Goal: Task Accomplishment & Management: Use online tool/utility

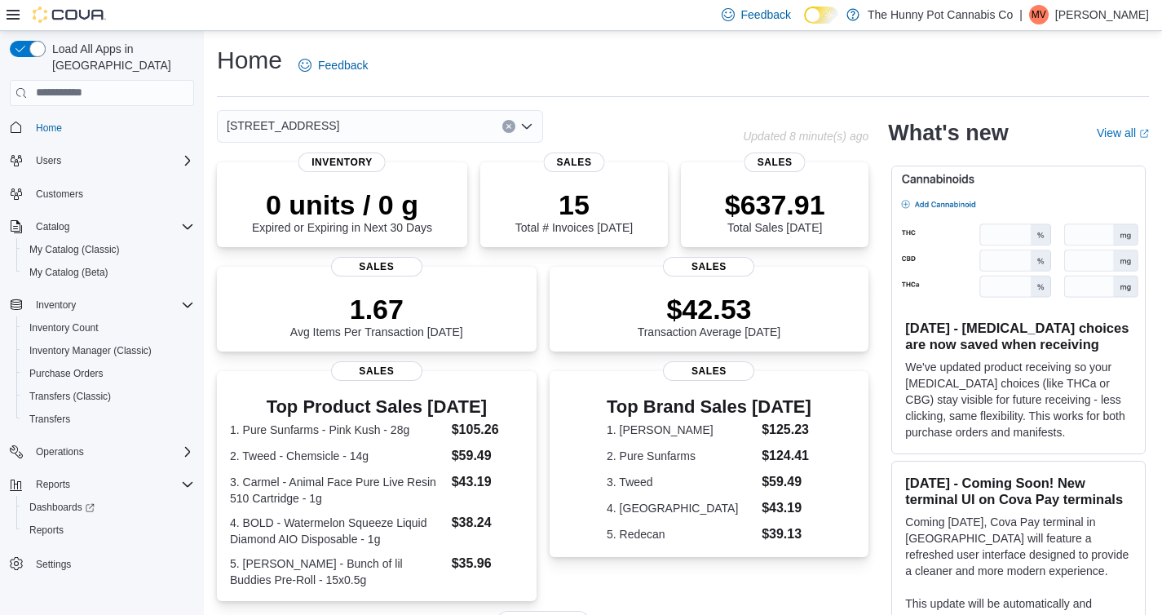
click at [536, 45] on div "Home Feedback" at bounding box center [683, 65] width 932 height 42
click at [55, 413] on span "Transfers" at bounding box center [49, 419] width 41 height 13
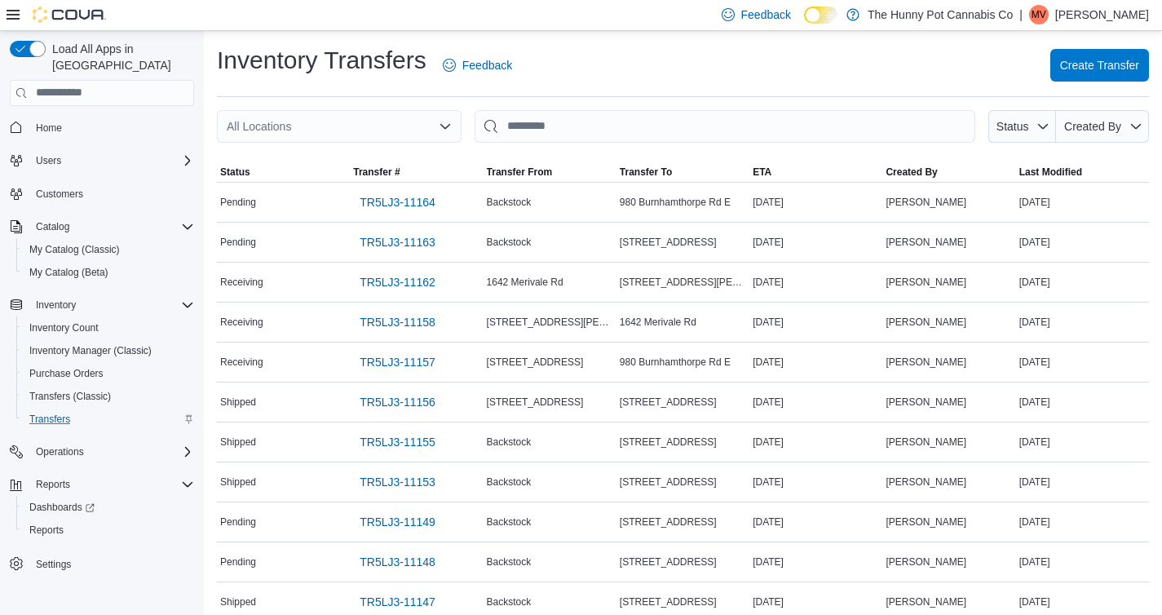
click at [353, 126] on div "All Locations" at bounding box center [339, 126] width 245 height 33
type input "***"
click at [337, 156] on span "334 Wellington Rd" at bounding box center [336, 154] width 113 height 16
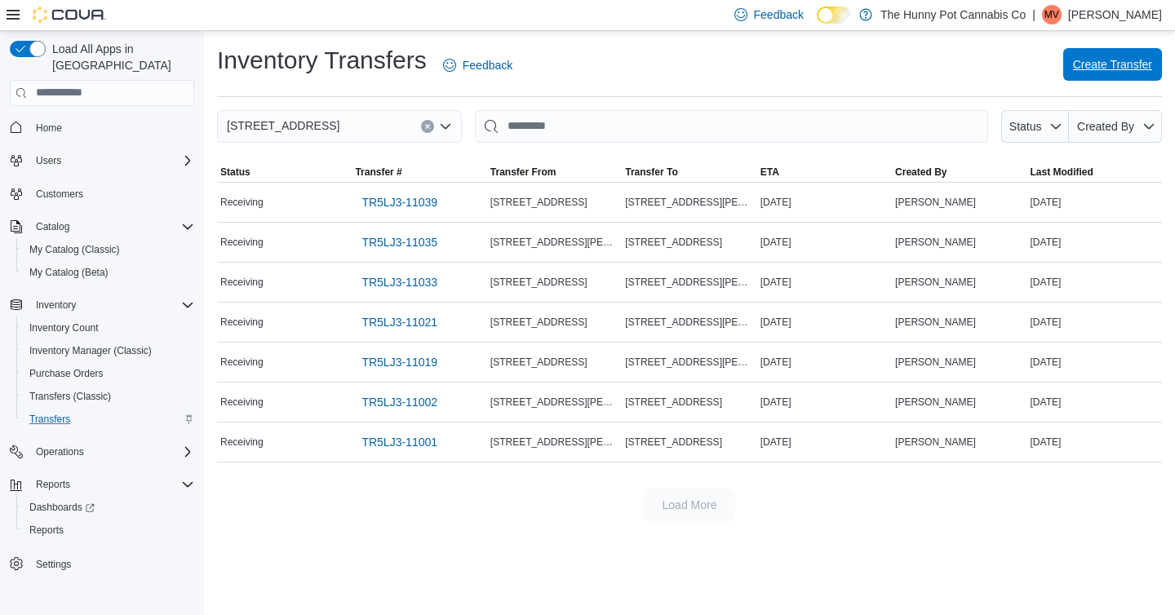
click at [1073, 71] on span "Create Transfer" at bounding box center [1112, 64] width 79 height 16
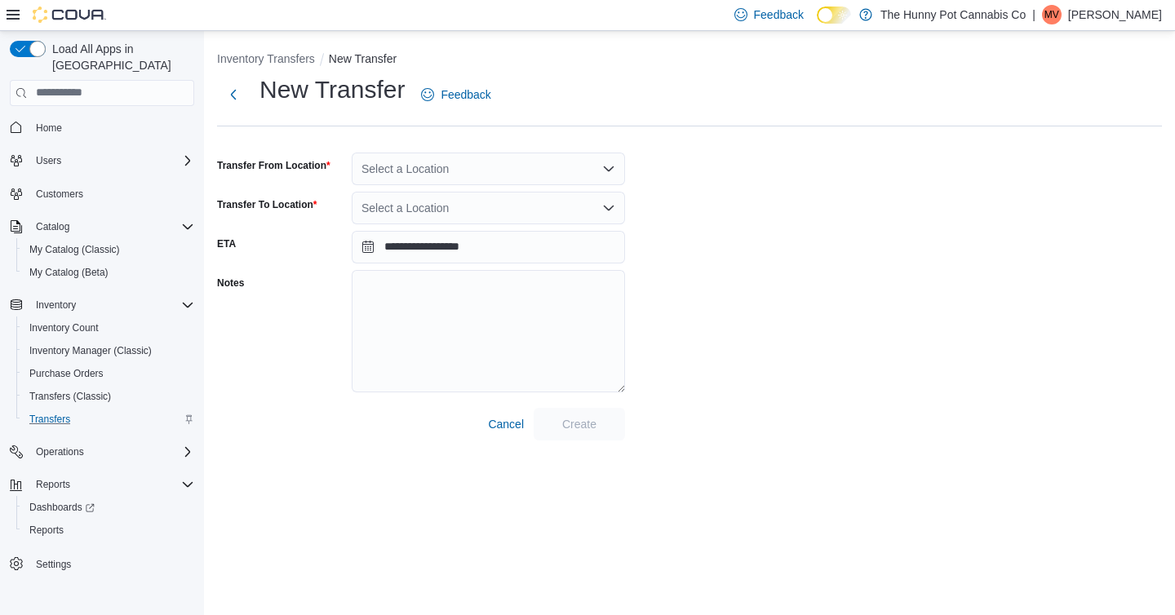
click at [542, 167] on div "Select a Location" at bounding box center [488, 169] width 273 height 33
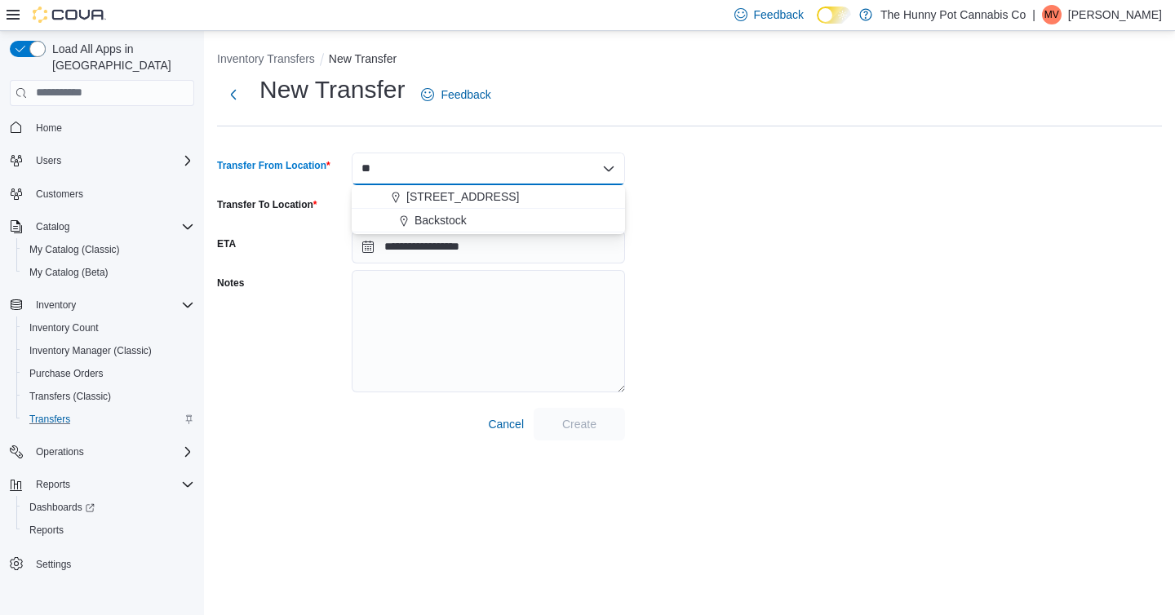
type input "*"
type input "****"
click at [485, 191] on div "Backstock" at bounding box center [498, 196] width 234 height 16
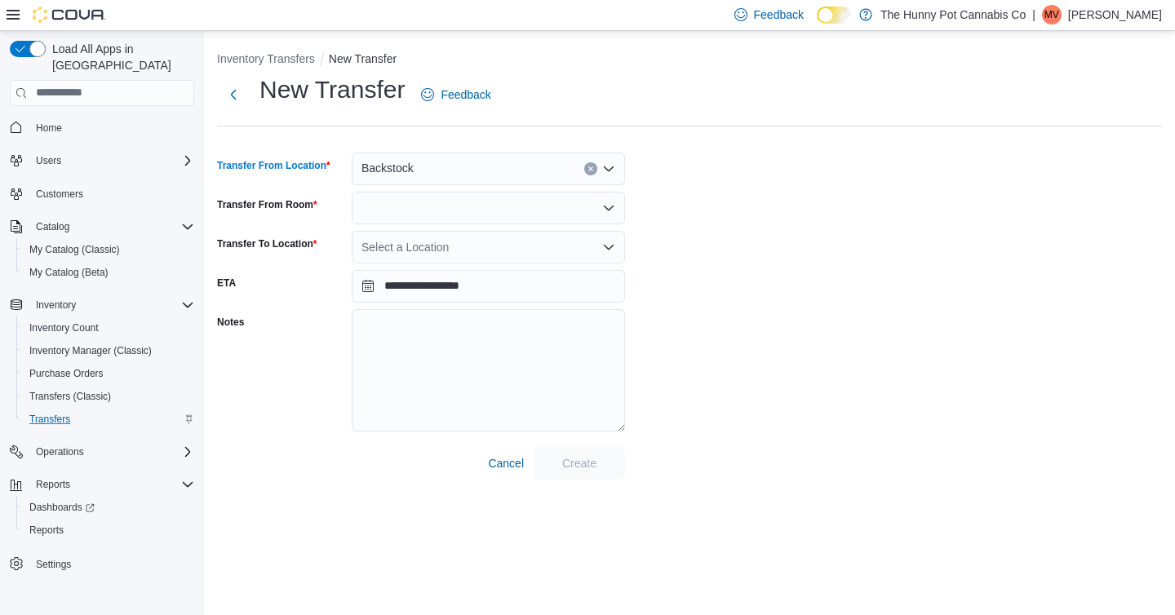
click at [392, 212] on div at bounding box center [488, 208] width 273 height 33
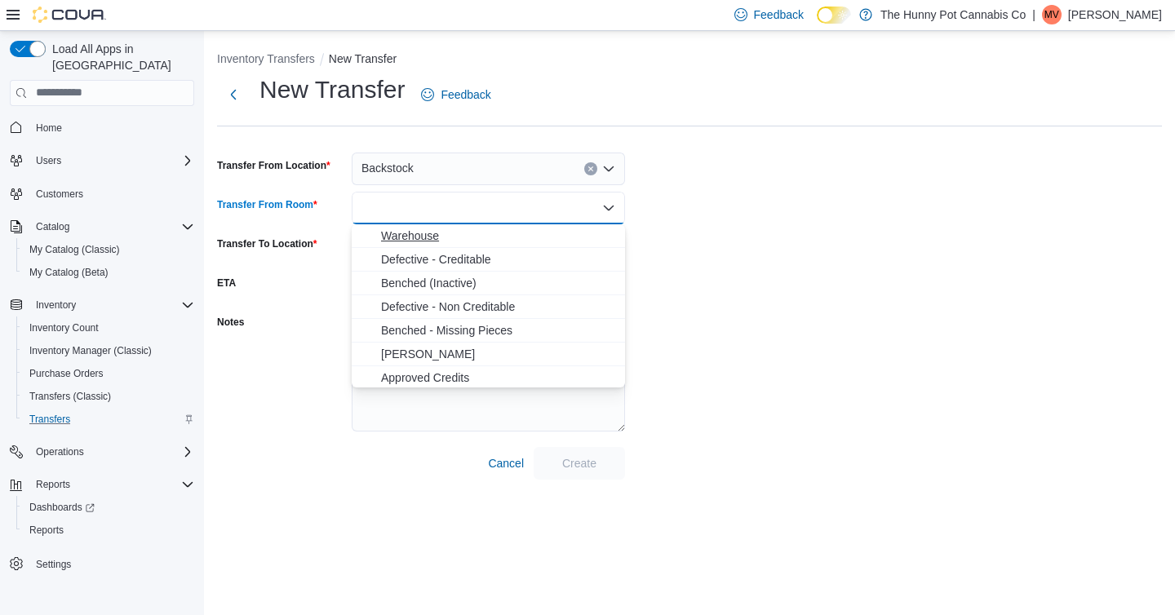
click at [398, 235] on span "Warehouse" at bounding box center [498, 236] width 234 height 16
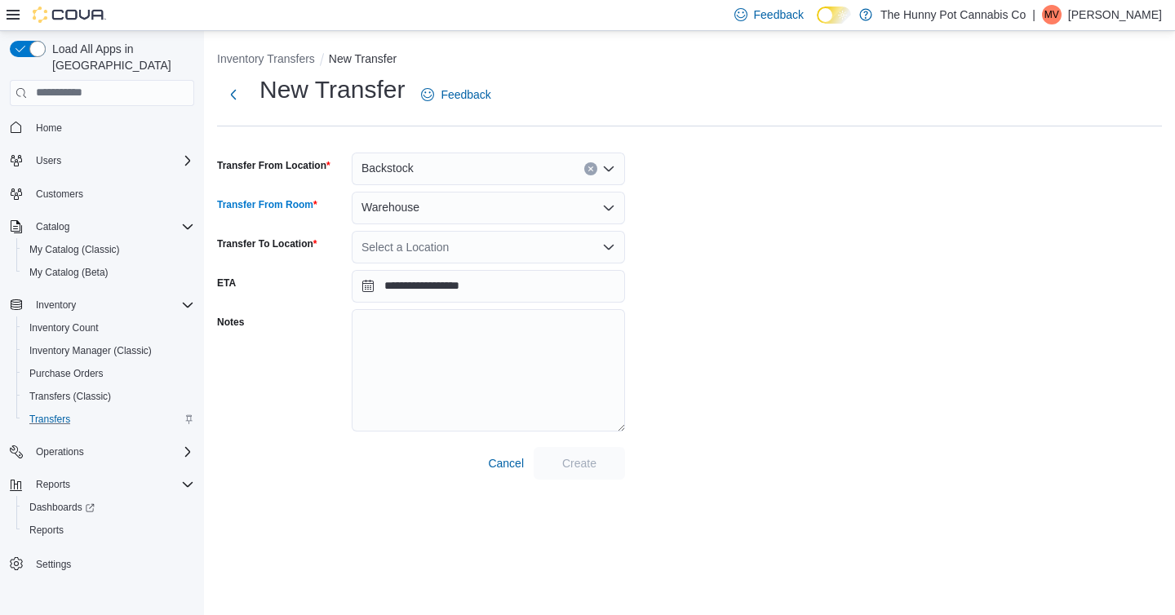
click at [398, 253] on div "Select a Location" at bounding box center [488, 247] width 273 height 33
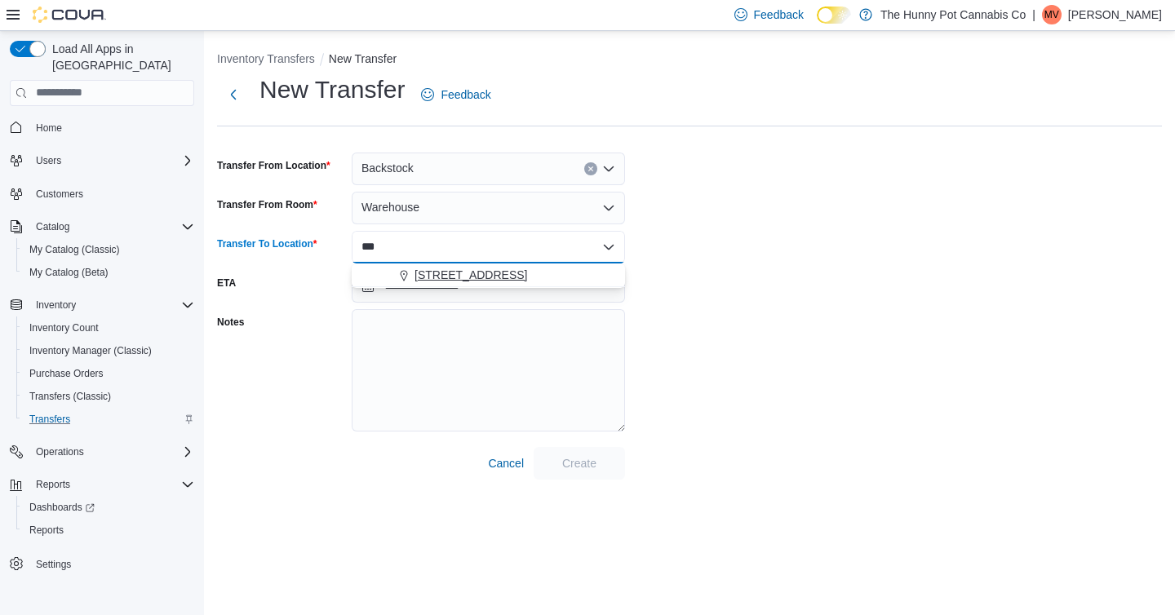
type input "***"
click at [435, 272] on span "334 Wellington Rd" at bounding box center [470, 275] width 113 height 16
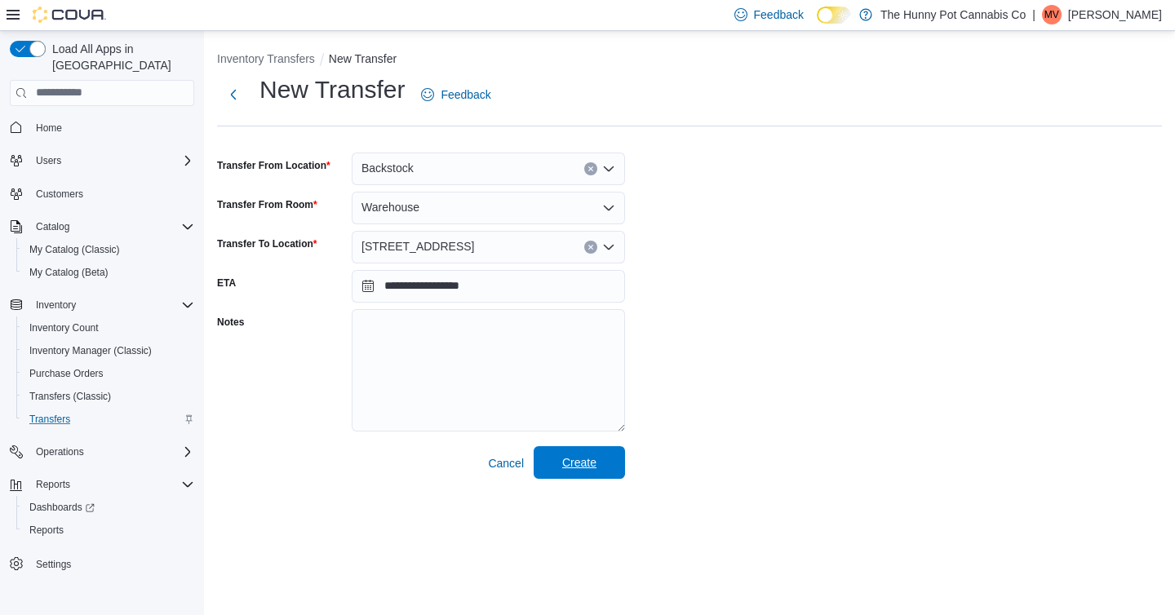
click at [588, 461] on span "Create" at bounding box center [579, 462] width 34 height 16
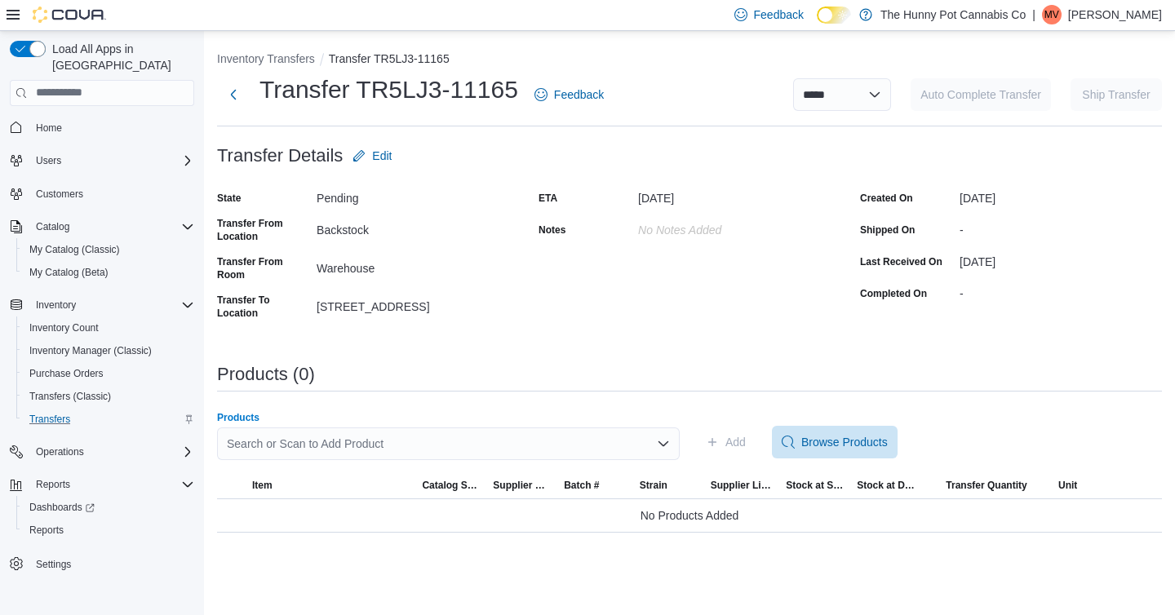
click at [264, 445] on div "Search or Scan to Add Product" at bounding box center [448, 443] width 462 height 33
click at [378, 445] on div "Search or Scan to Add Product" at bounding box center [448, 443] width 462 height 33
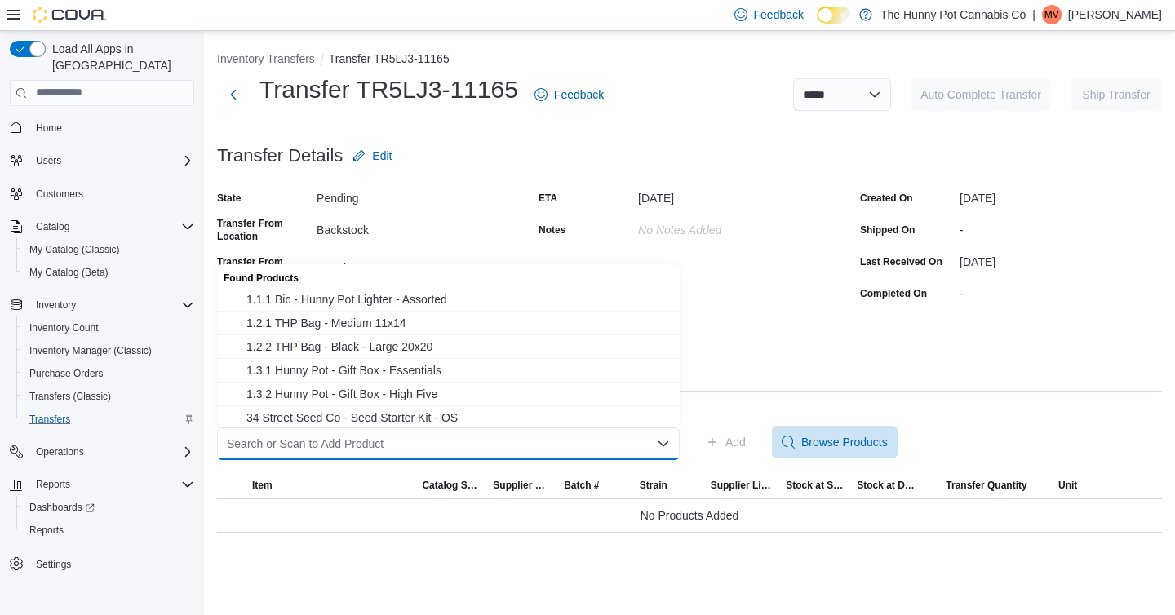
paste input "********"
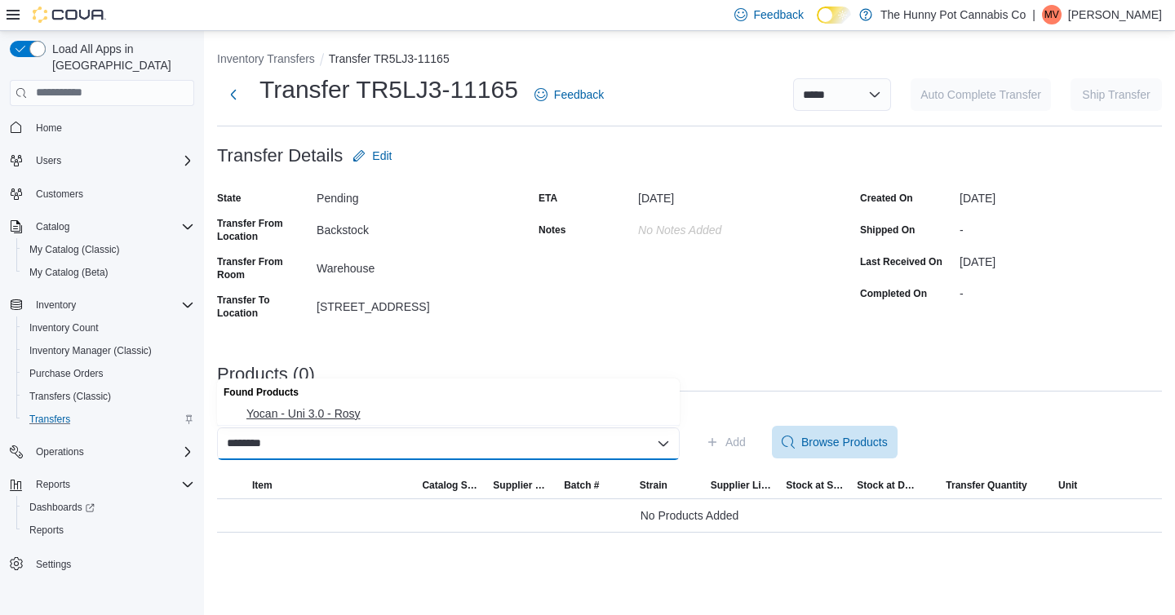
type input "********"
click at [379, 416] on span "Yocan - Uni 3.0 - Rosy" at bounding box center [457, 413] width 423 height 16
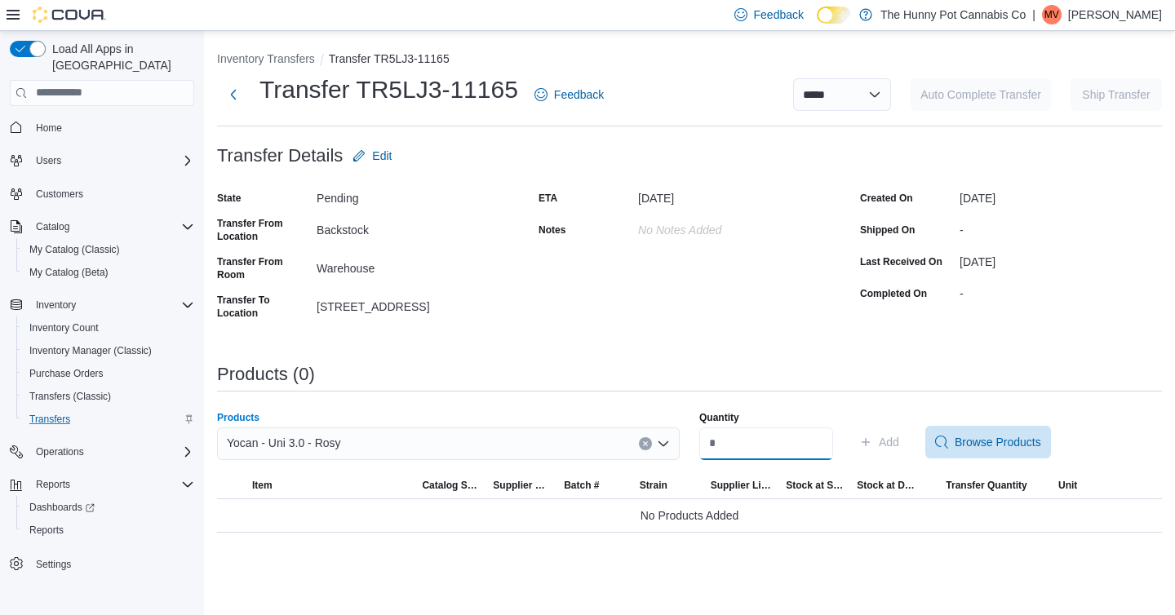
click at [706, 451] on input "Quantity" at bounding box center [766, 443] width 134 height 33
type input "*"
click at [896, 441] on span "Add" at bounding box center [888, 442] width 20 height 16
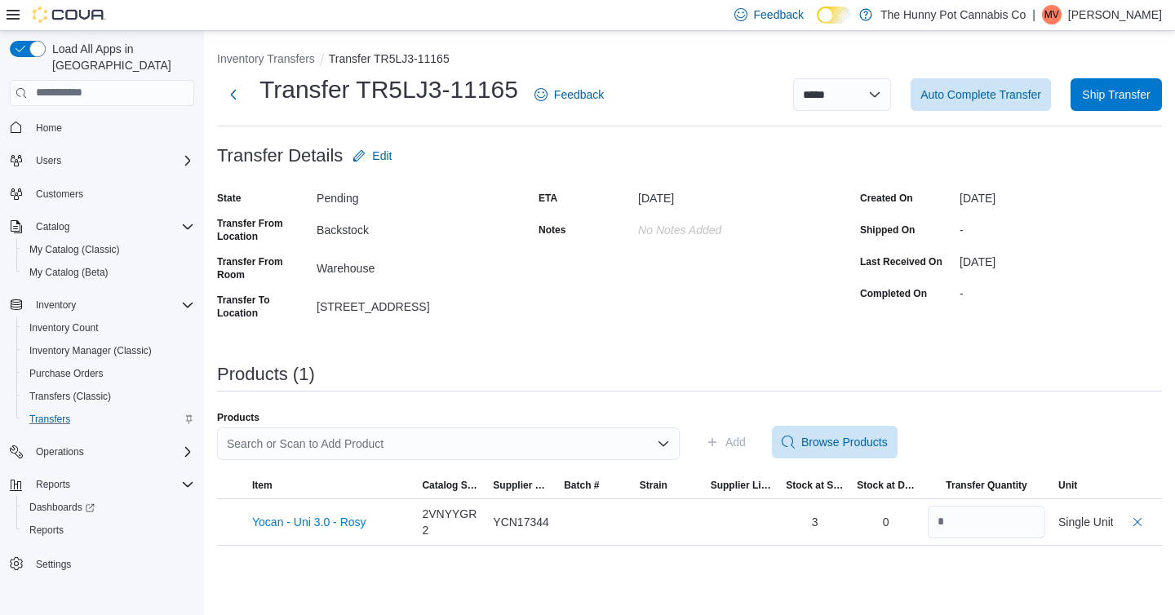
click at [368, 446] on div "Search or Scan to Add Product" at bounding box center [448, 443] width 462 height 33
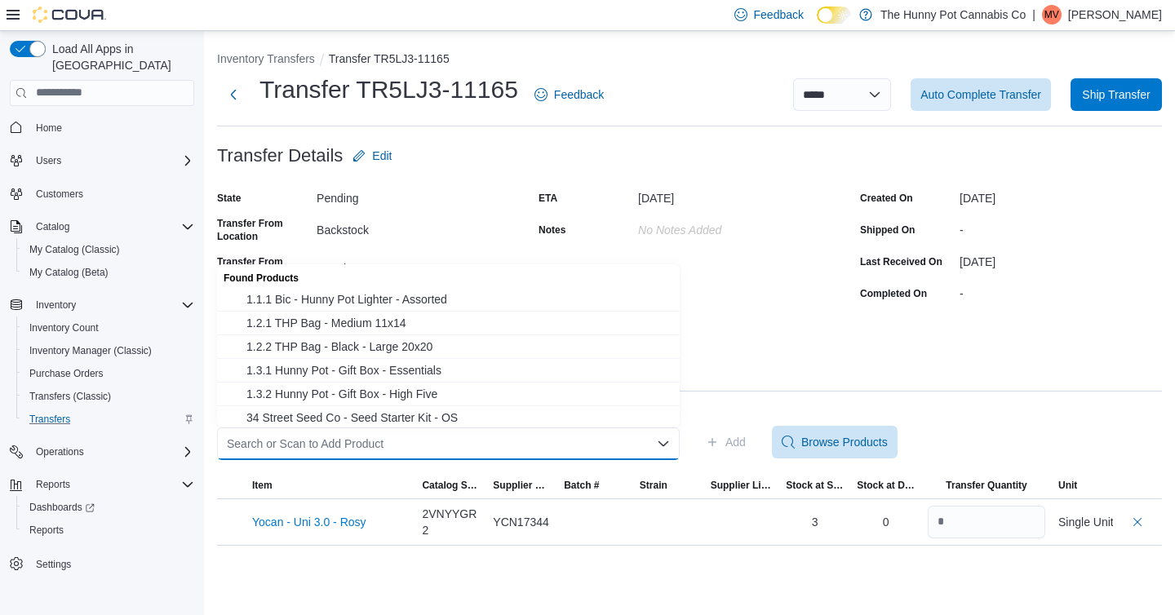
click at [368, 446] on div "Search or Scan to Add Product Combo box. Selected. Combo box input. Search or S…" at bounding box center [448, 443] width 462 height 33
paste input "********"
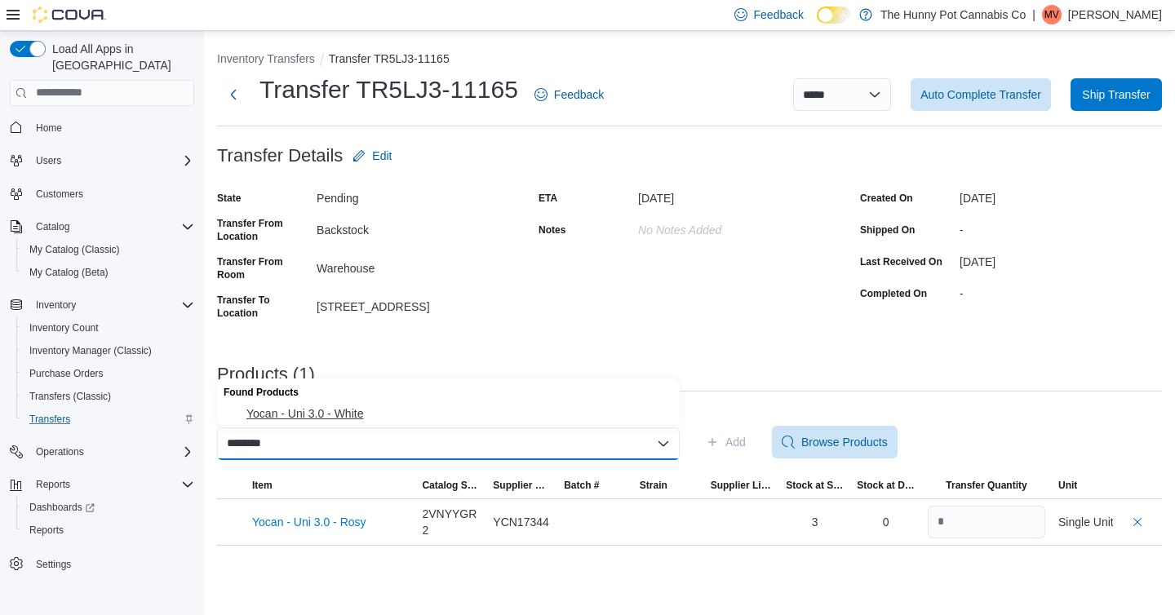
type input "********"
click at [344, 417] on span "Yocan - Uni 3.0 - White" at bounding box center [457, 413] width 423 height 16
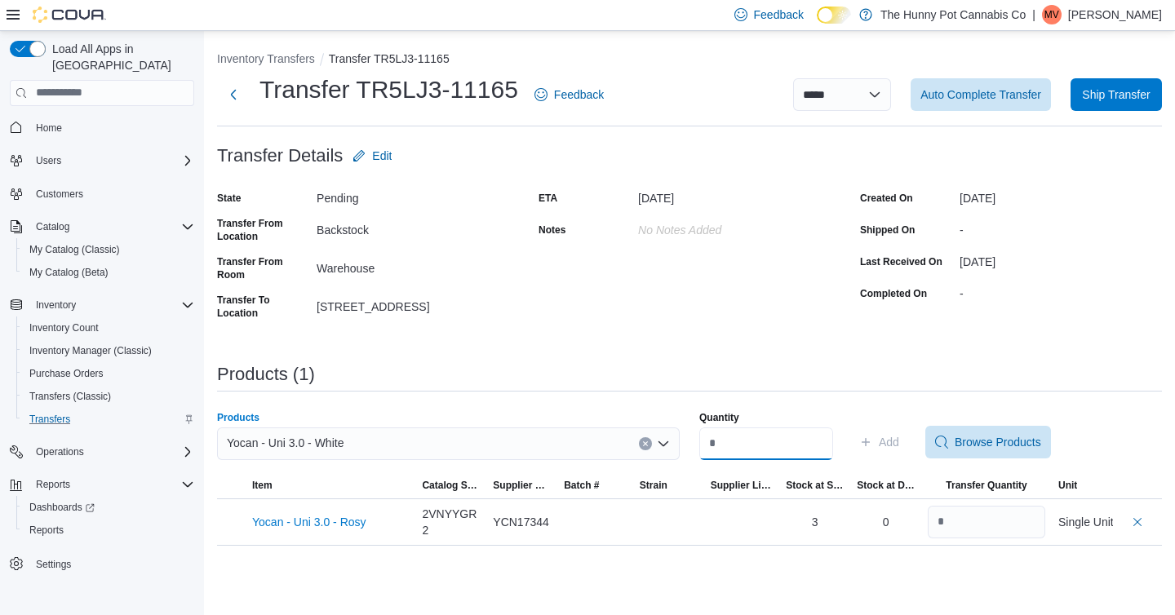
click at [730, 442] on input "Quantity" at bounding box center [766, 443] width 134 height 33
type input "*"
click at [899, 445] on span "Add" at bounding box center [888, 442] width 20 height 16
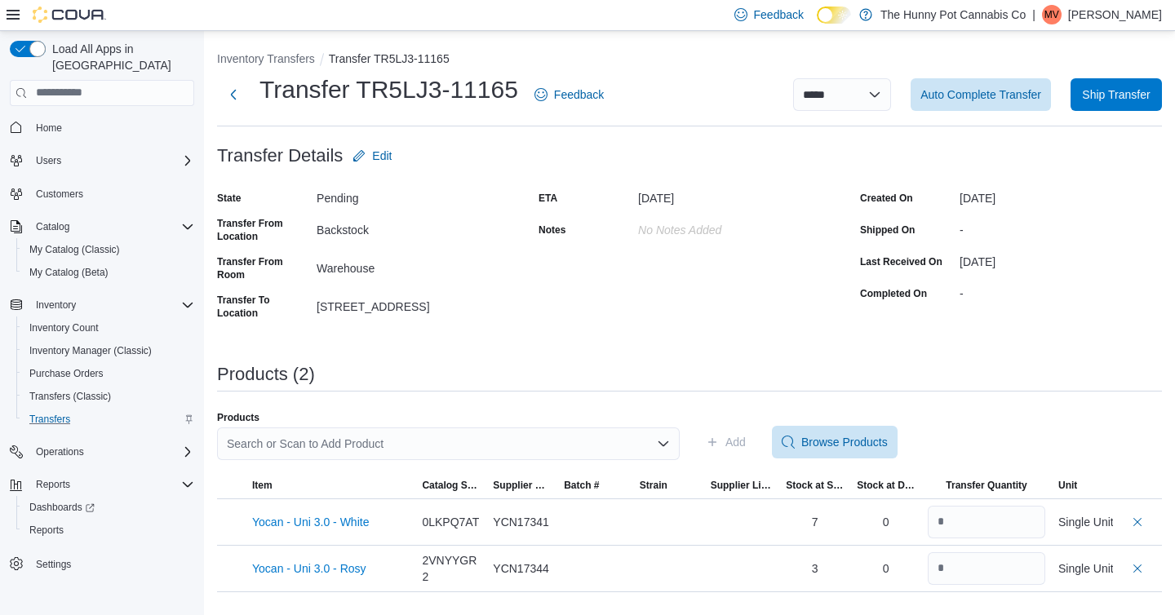
click at [333, 432] on div "Search or Scan to Add Product" at bounding box center [448, 443] width 462 height 33
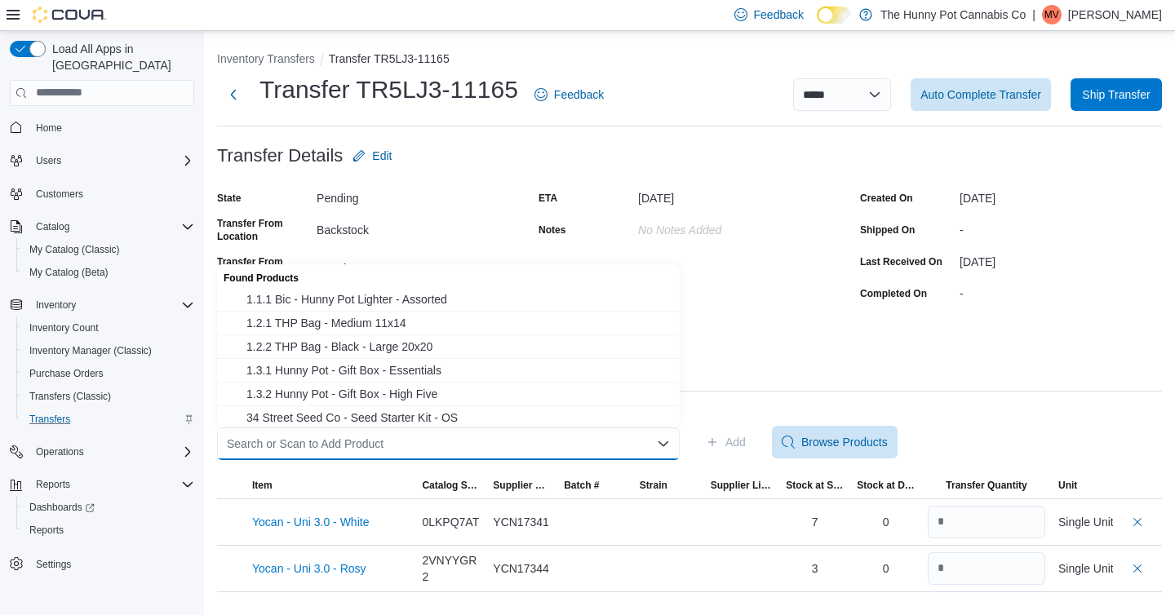
paste input "********"
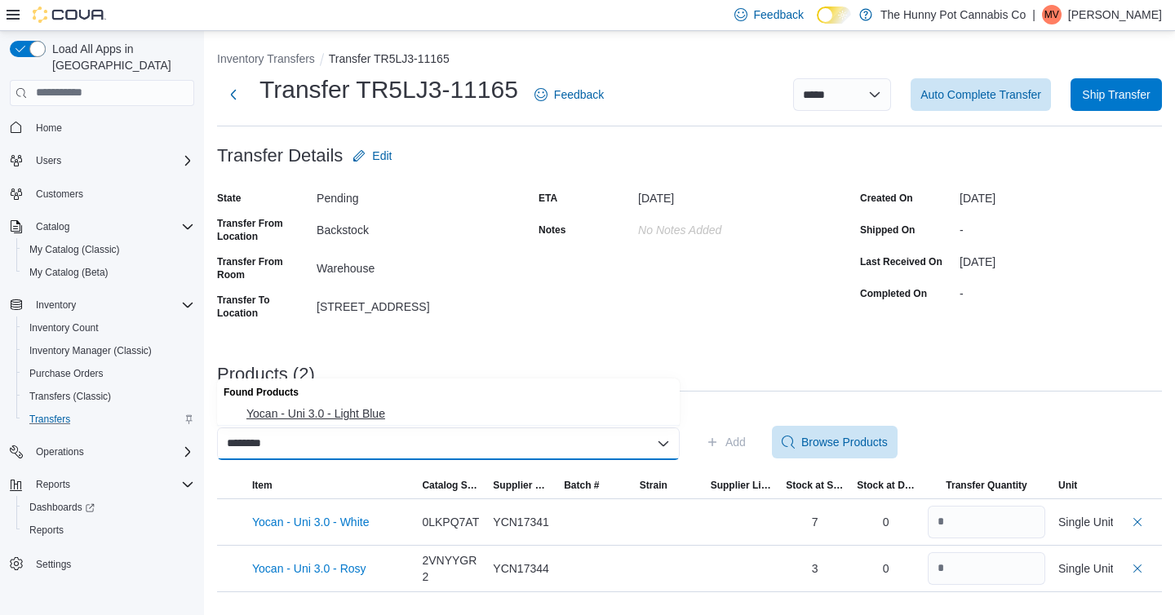
type input "********"
click at [332, 414] on span "Yocan - Uni 3.0 - Light Blue" at bounding box center [457, 413] width 423 height 16
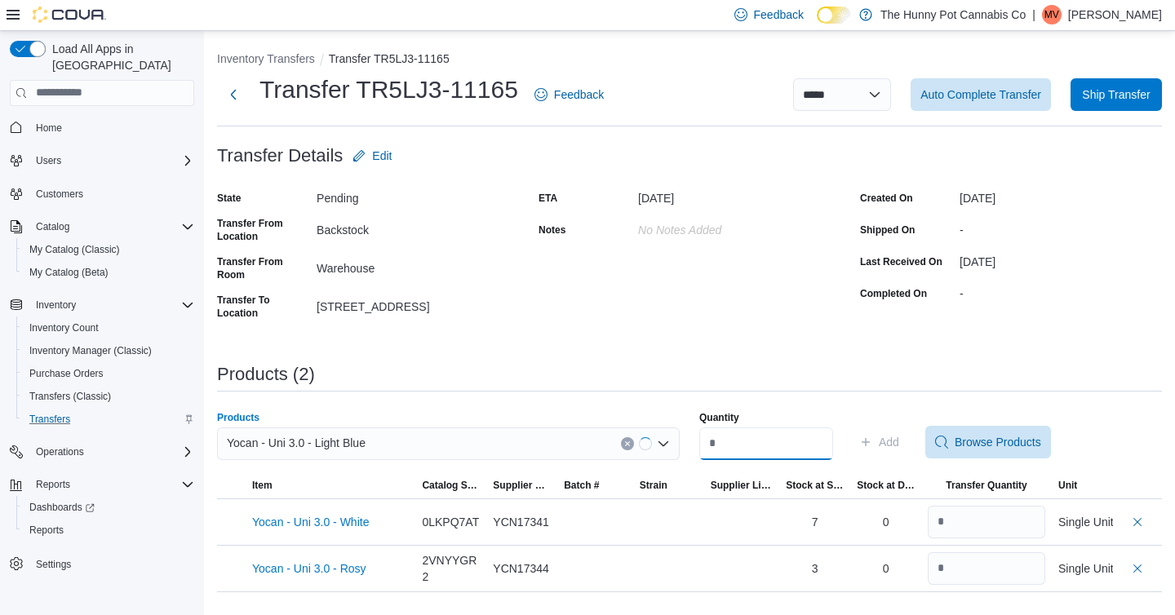
click at [725, 445] on input "Quantity" at bounding box center [766, 443] width 134 height 33
type input "*"
click at [893, 436] on span "Add" at bounding box center [888, 442] width 20 height 16
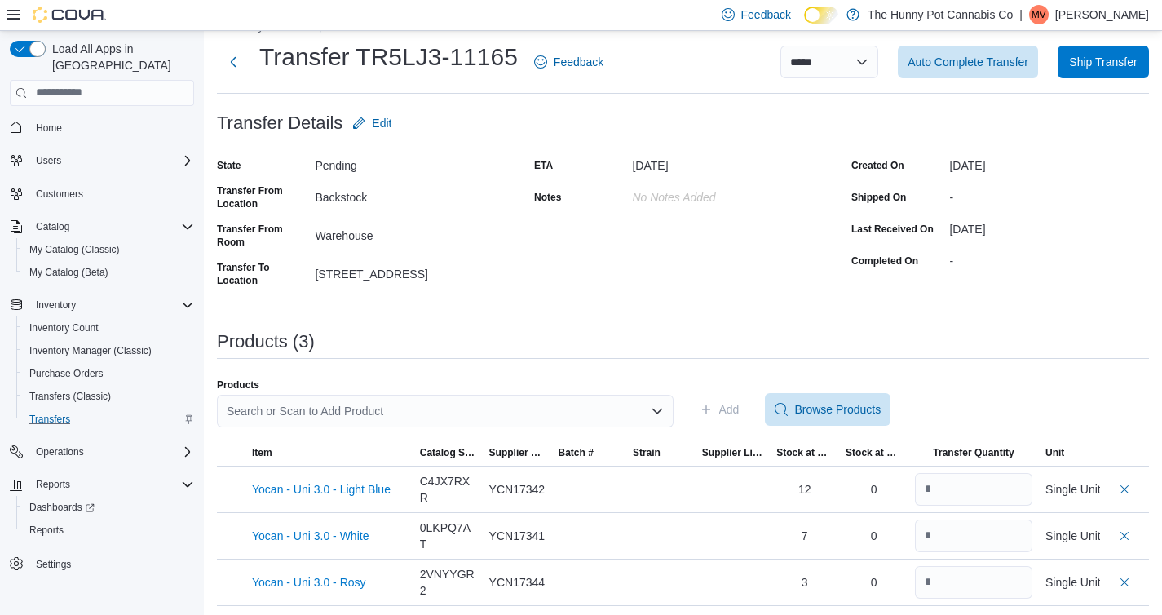
scroll to position [36, 0]
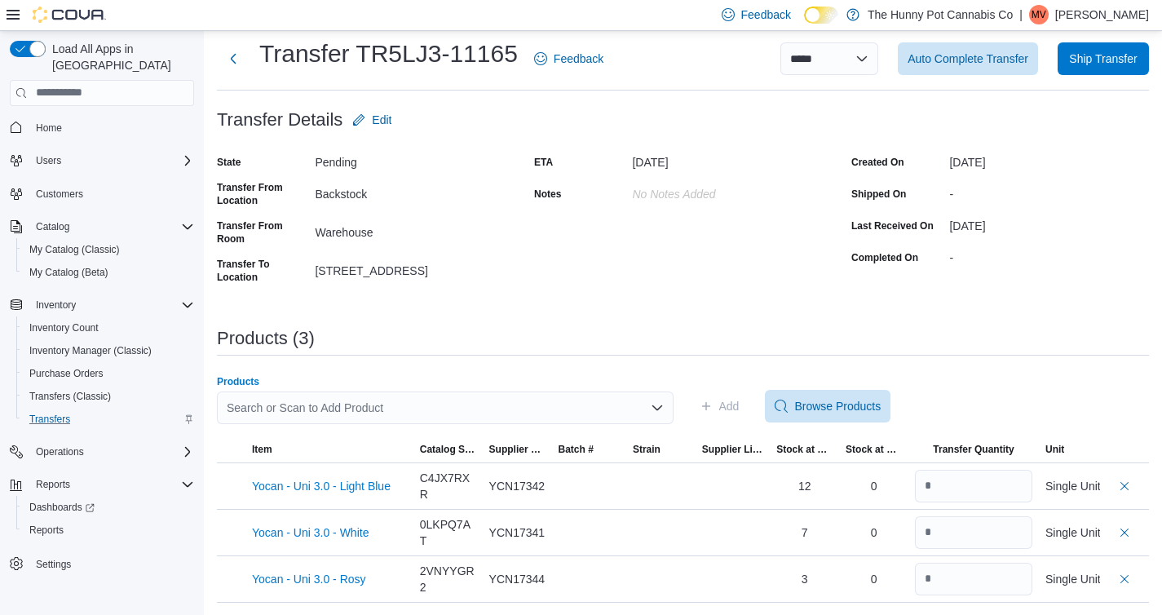
click at [514, 414] on div "Search or Scan to Add Product" at bounding box center [445, 408] width 457 height 33
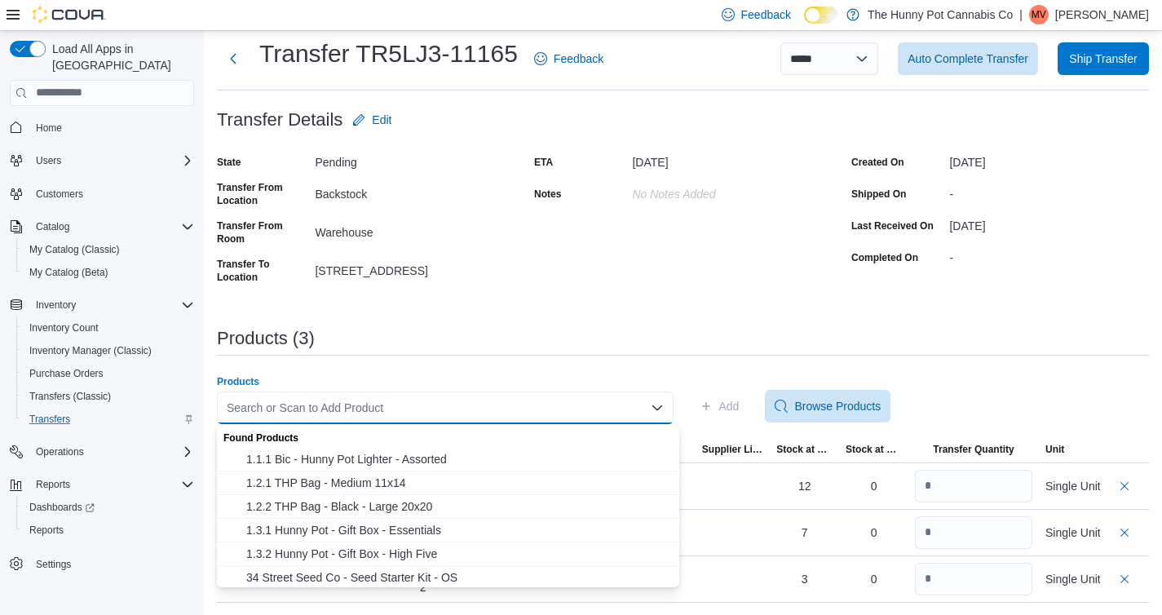
paste input "********"
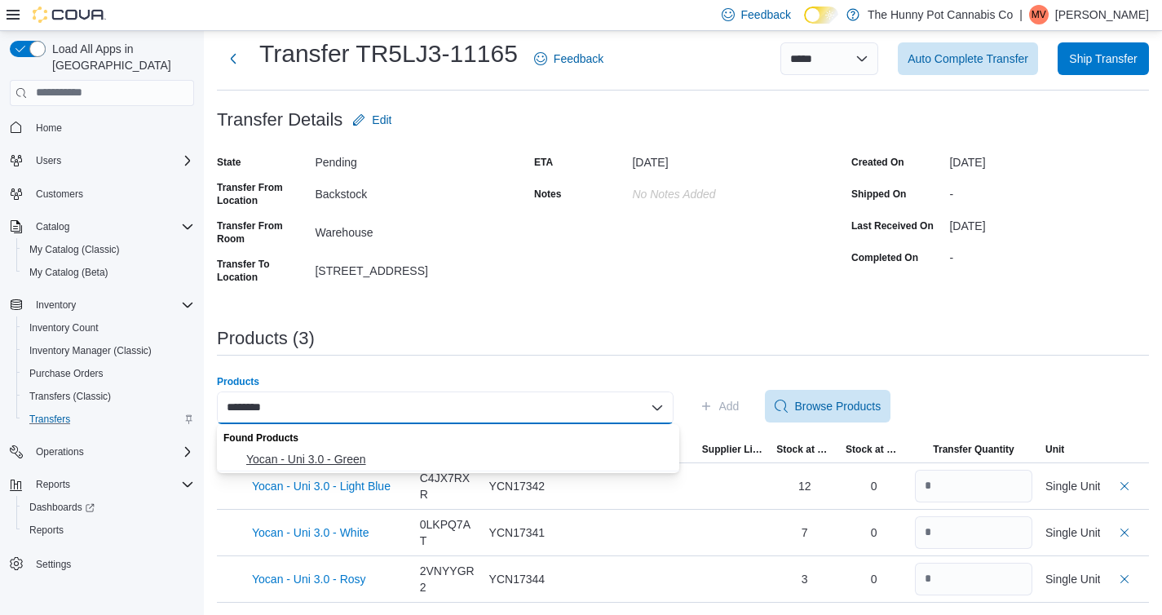
type input "********"
click at [480, 453] on span "Yocan - Uni 3.0 - Green" at bounding box center [457, 459] width 423 height 16
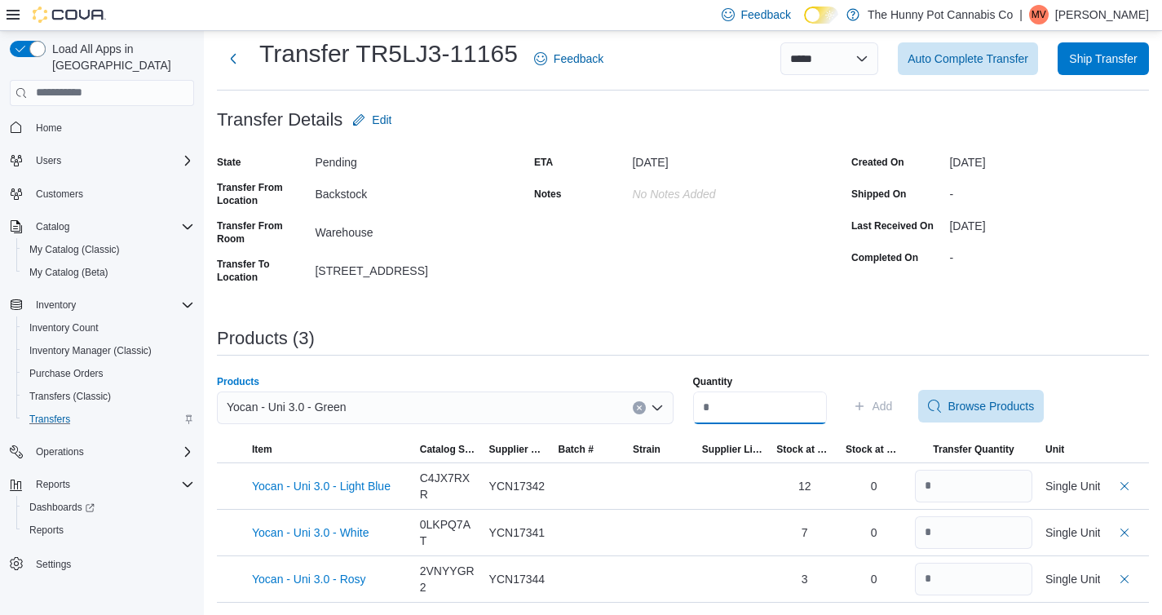
click at [739, 411] on input "Quantity" at bounding box center [760, 408] width 134 height 33
type input "*"
click at [893, 399] on span "Add" at bounding box center [883, 406] width 20 height 16
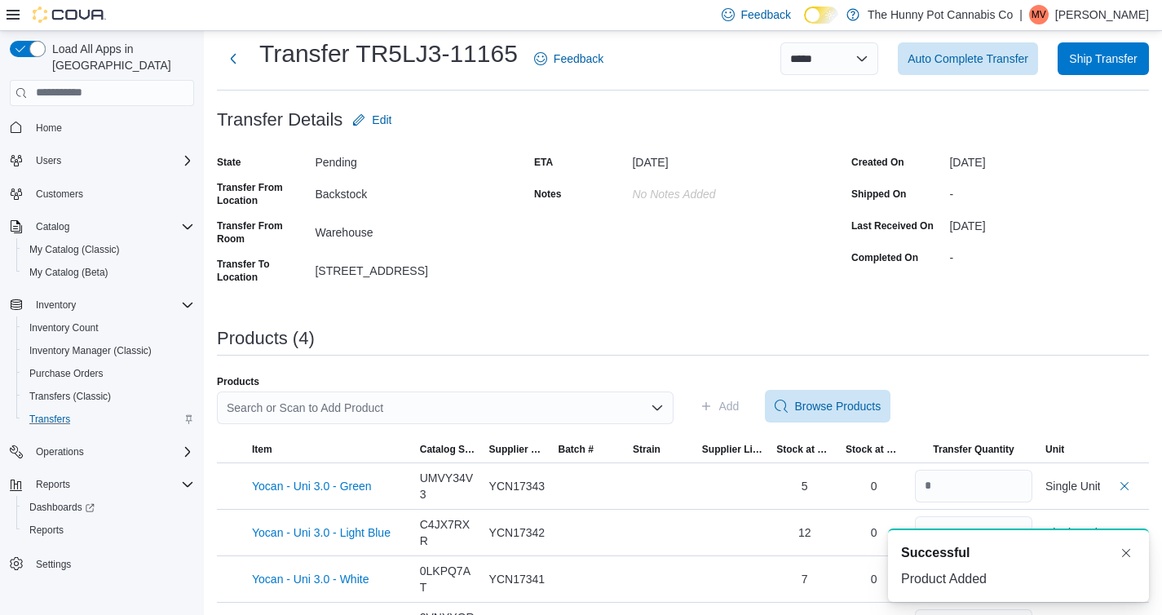
scroll to position [82, 0]
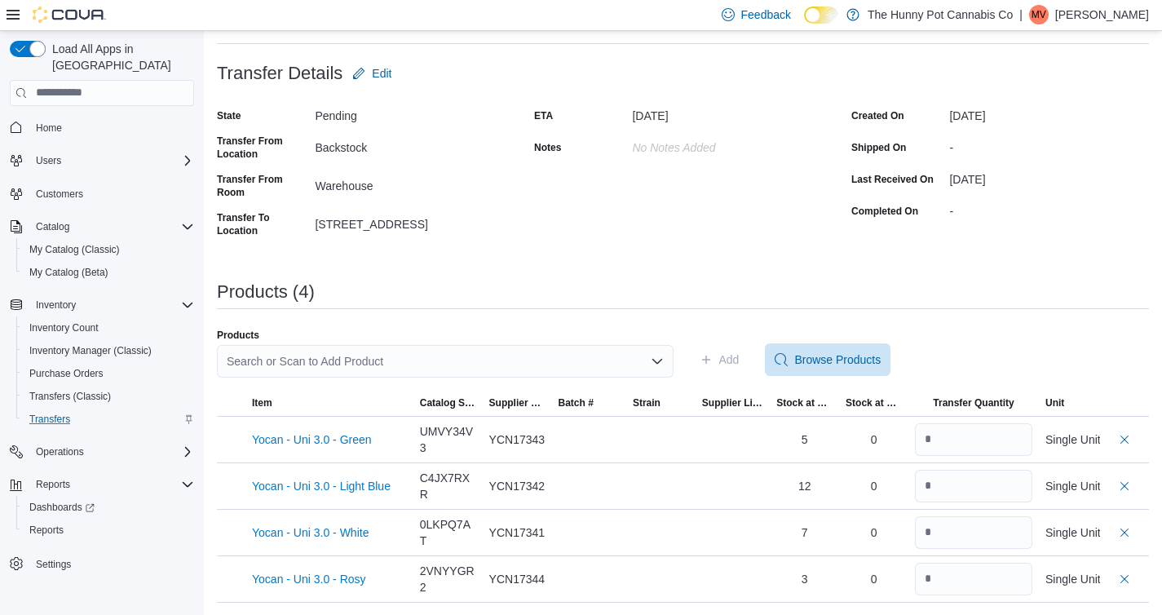
click at [495, 366] on div "Search or Scan to Add Product" at bounding box center [445, 361] width 457 height 33
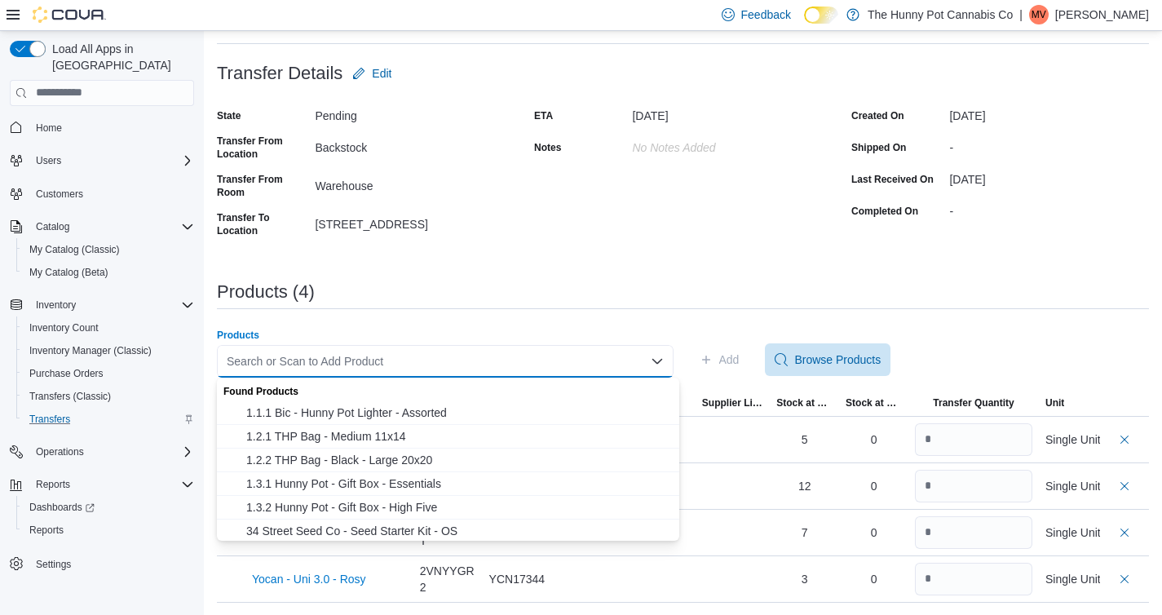
paste input "********"
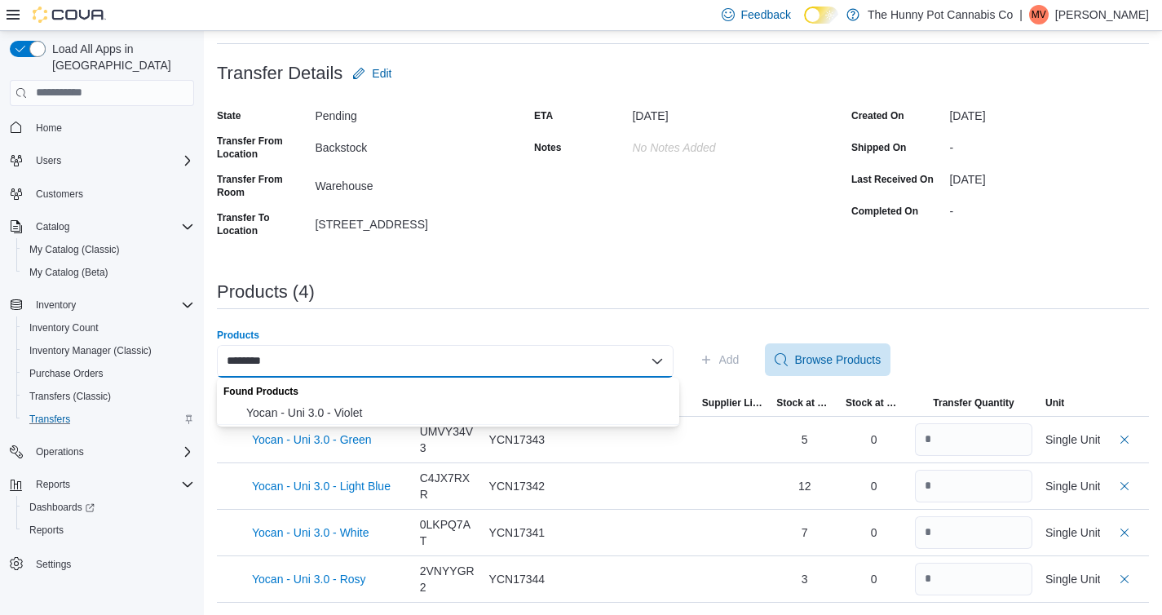
type input "********"
click at [447, 394] on div "Found Products" at bounding box center [448, 390] width 462 height 24
click at [400, 405] on span "Yocan - Uni 3.0 - Violet" at bounding box center [457, 413] width 423 height 16
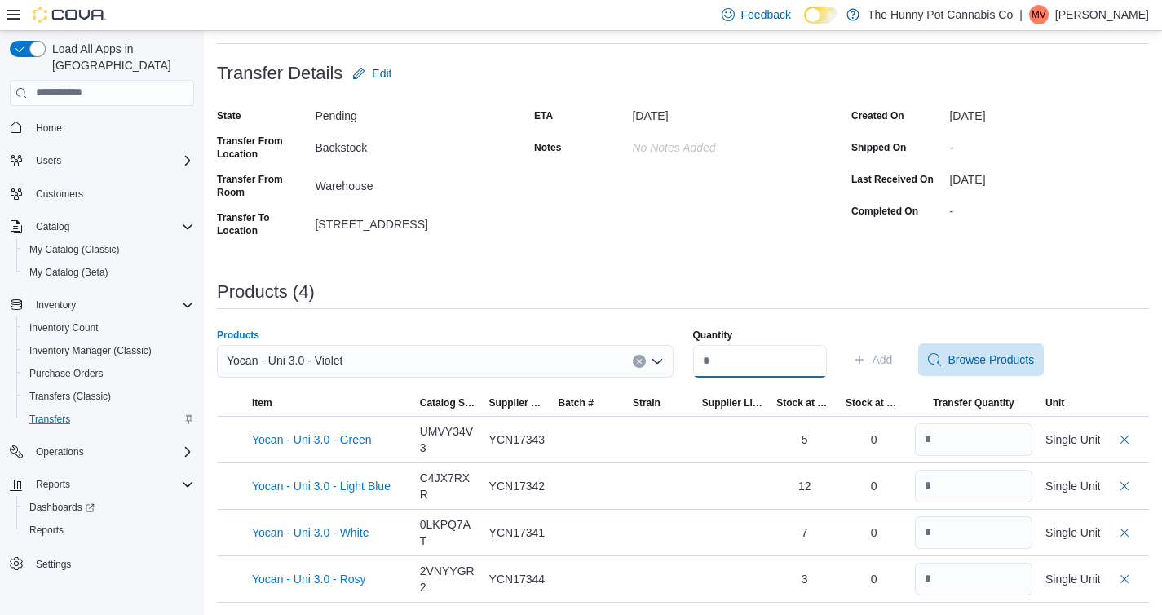
click at [726, 360] on input "Quantity" at bounding box center [760, 361] width 134 height 33
type input "*"
click at [893, 361] on span "Add" at bounding box center [883, 360] width 20 height 16
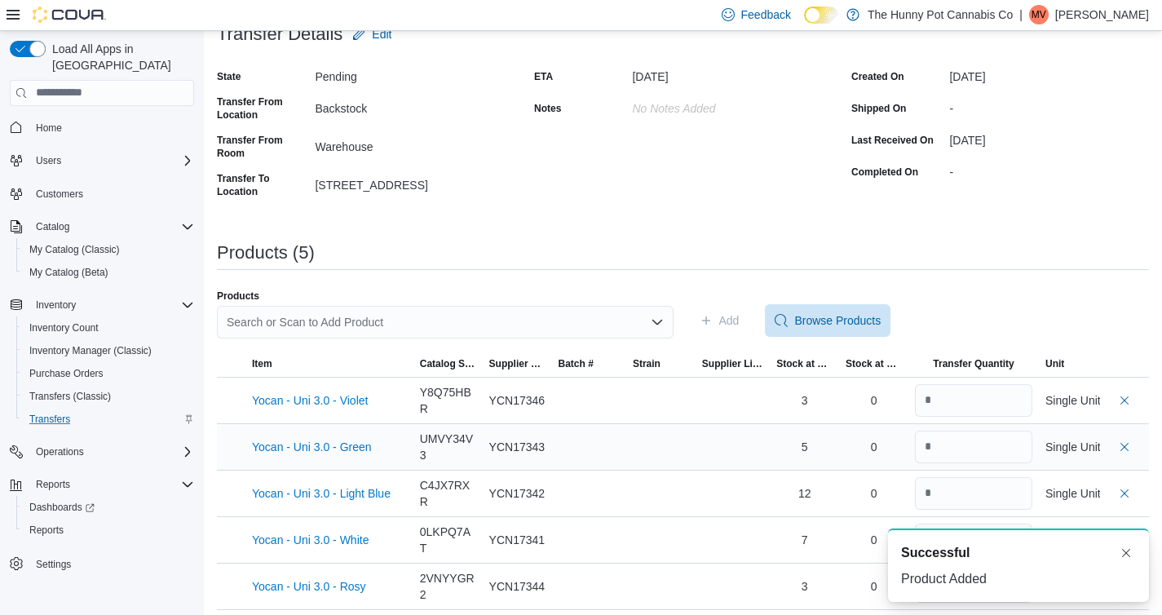
scroll to position [129, 0]
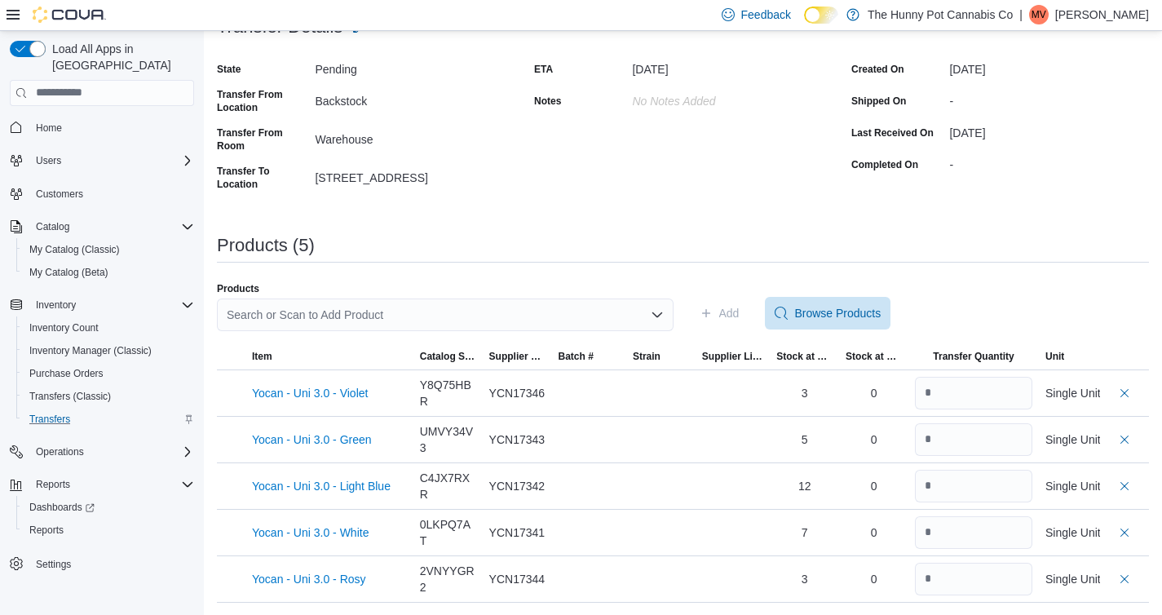
click at [457, 315] on div "Search or Scan to Add Product" at bounding box center [445, 315] width 457 height 33
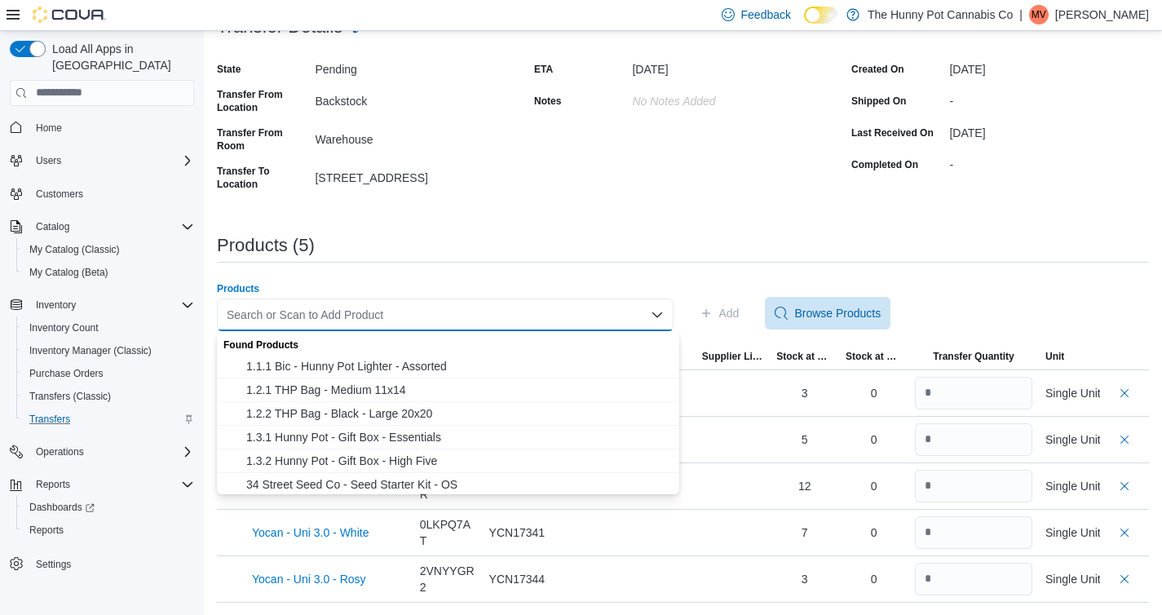
paste input "********"
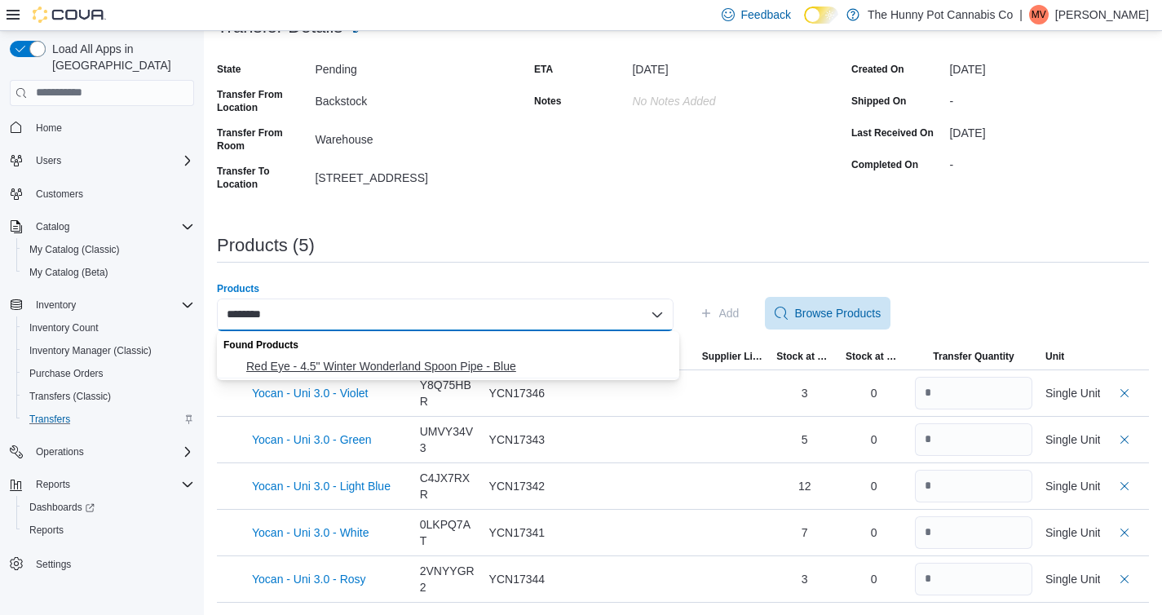
type input "********"
click at [429, 365] on span "Red Eye - 4.5" Winter Wonderland Spoon Pipe - Blue" at bounding box center [457, 366] width 423 height 16
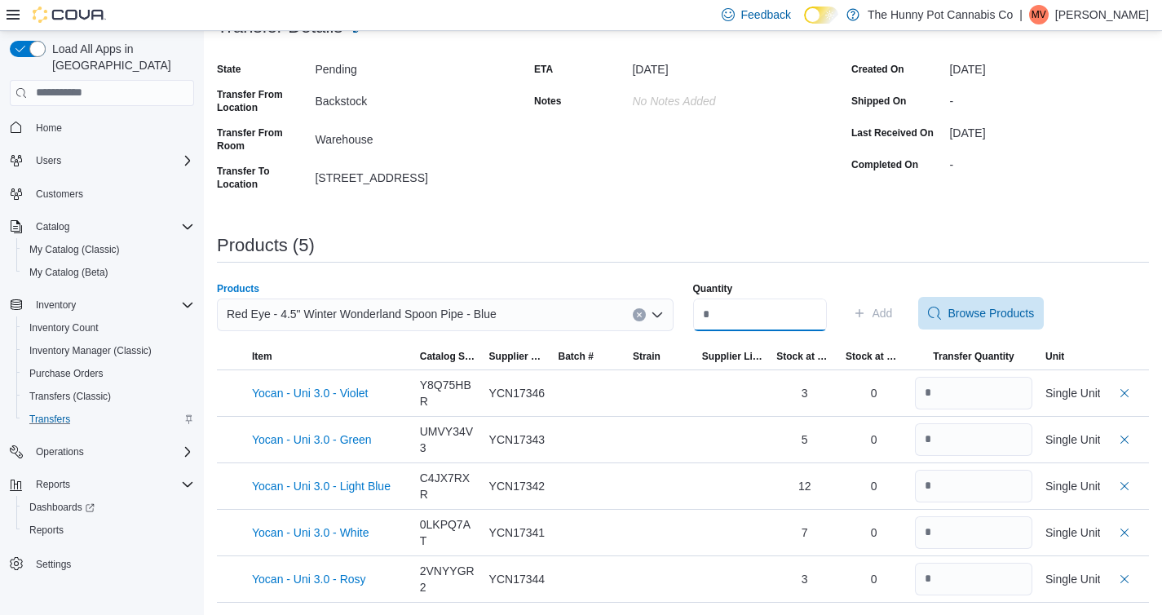
click at [739, 316] on input "Quantity" at bounding box center [760, 315] width 134 height 33
type input "*"
click at [893, 310] on span "Add" at bounding box center [883, 313] width 20 height 16
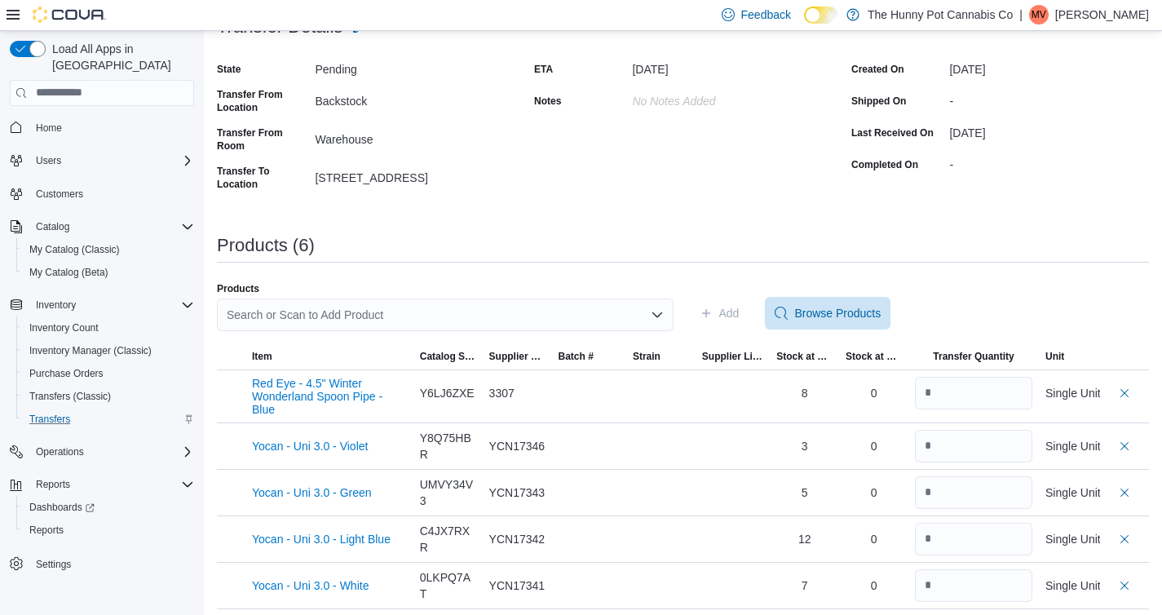
click at [382, 318] on div "Search or Scan to Add Product" at bounding box center [445, 315] width 457 height 33
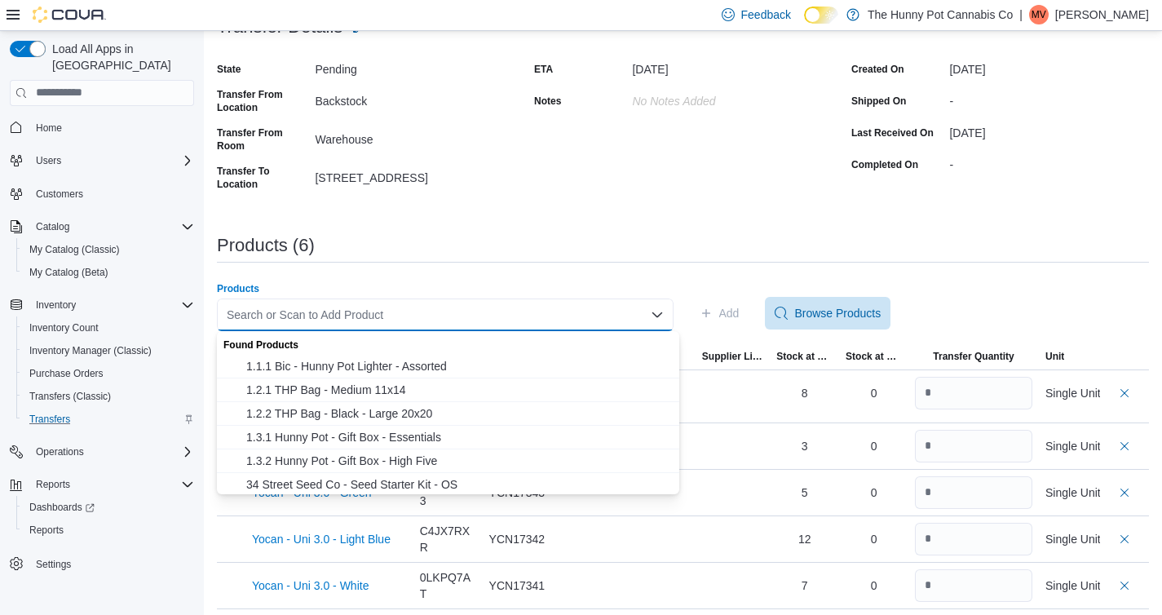
click at [362, 313] on div "Search or Scan to Add Product" at bounding box center [445, 315] width 457 height 33
paste input "********"
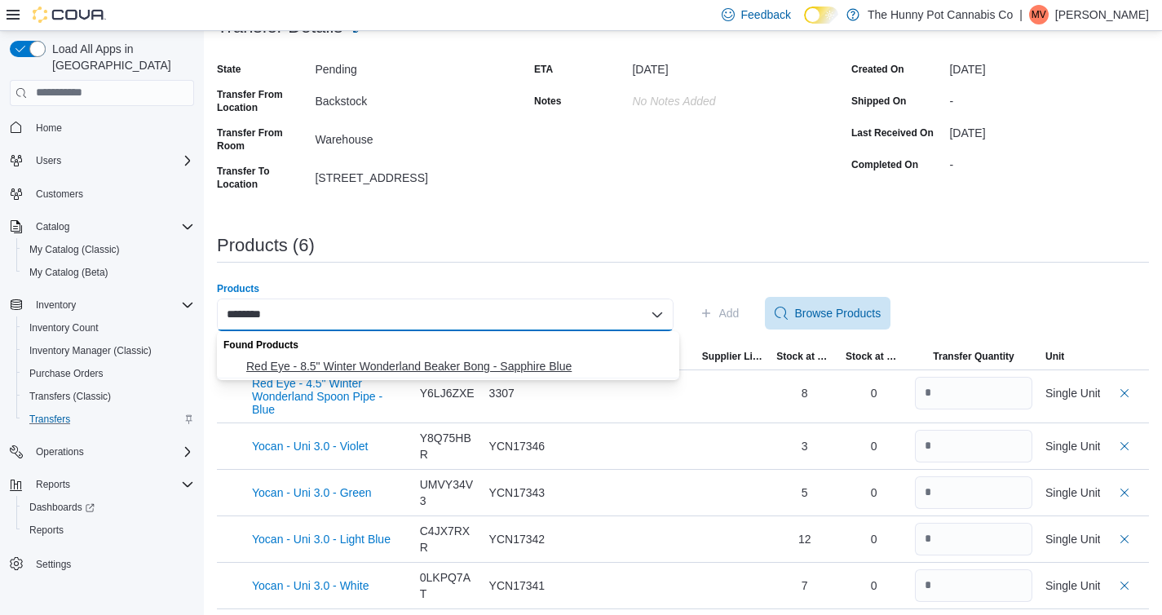
type input "********"
click at [449, 355] on button "Red Eye - 8.5" Winter Wonderland Beaker Bong - Sapphire Blue" at bounding box center [448, 367] width 462 height 24
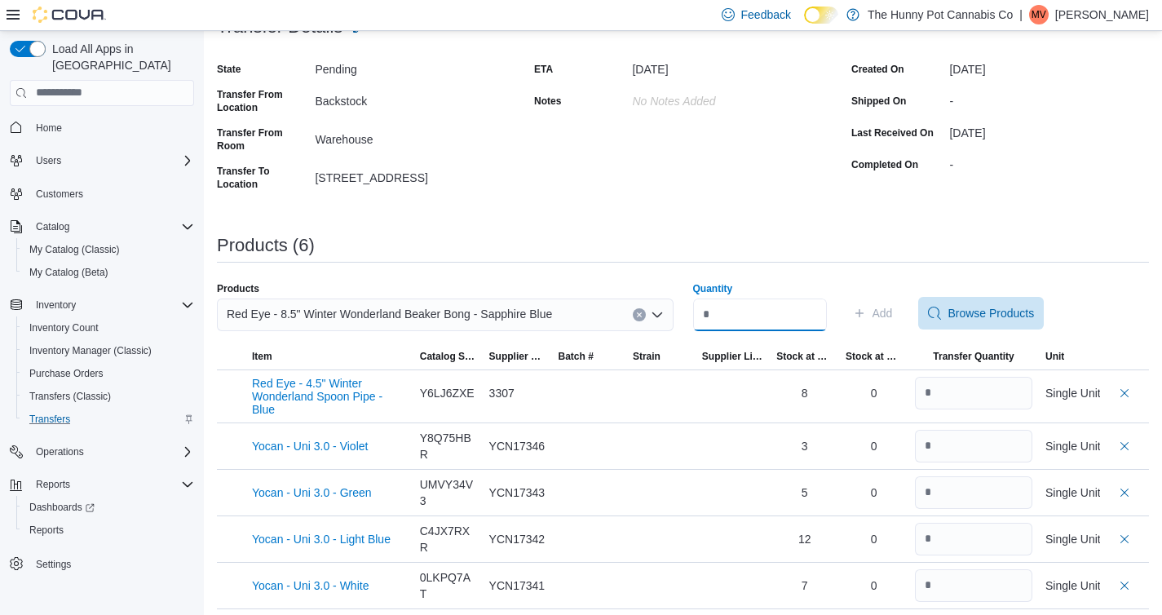
click at [724, 316] on input "Quantity" at bounding box center [760, 315] width 134 height 33
type input "*"
click at [893, 311] on span "Add" at bounding box center [883, 313] width 20 height 16
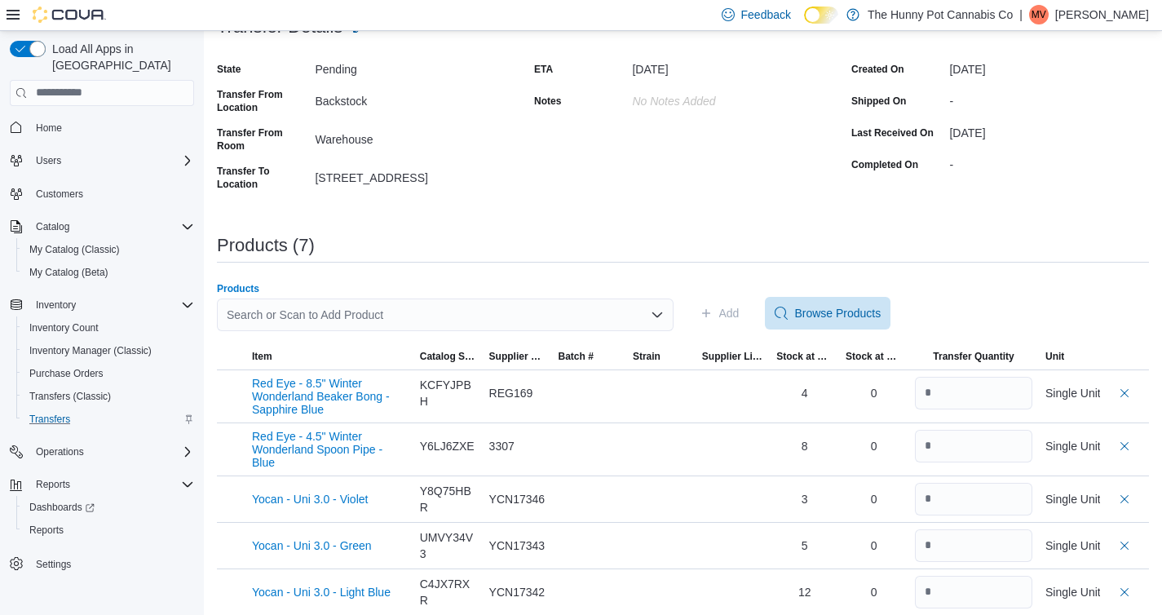
click at [374, 308] on div "Search or Scan to Add Product" at bounding box center [445, 315] width 457 height 33
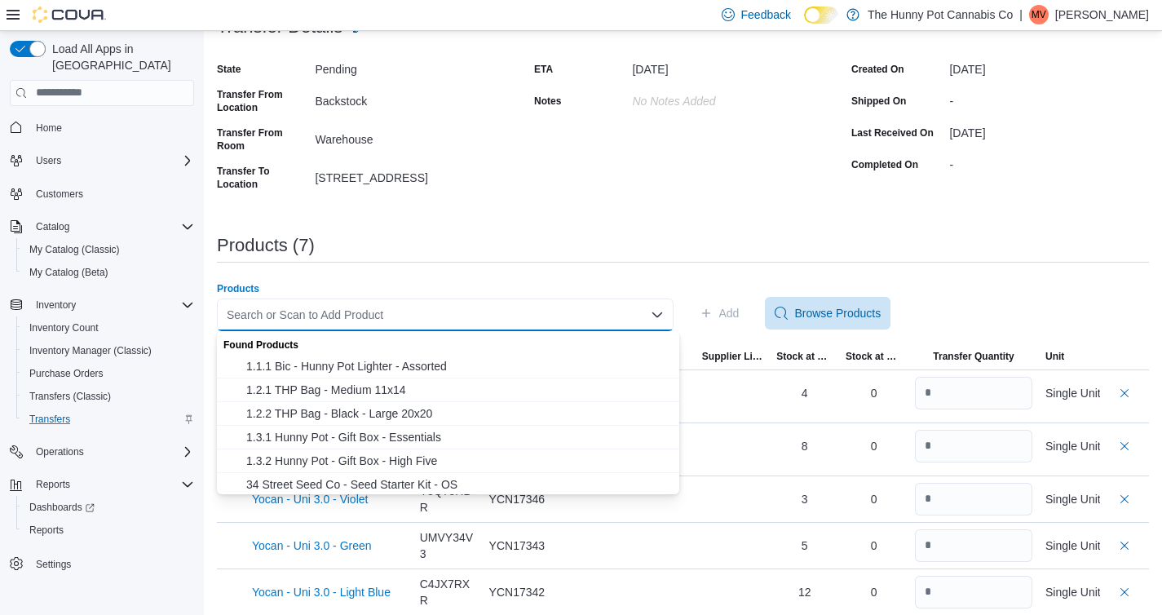
paste input "********"
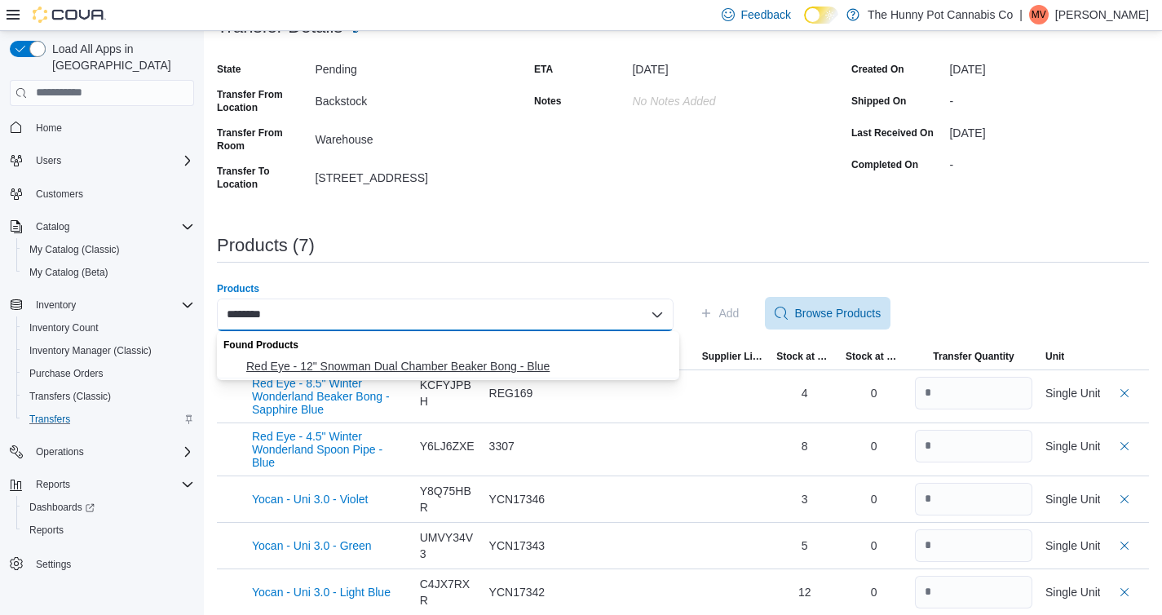
type input "********"
click at [374, 358] on span "Red Eye - 12" Snowman Dual Chamber Beaker Bong - Blue" at bounding box center [457, 366] width 423 height 16
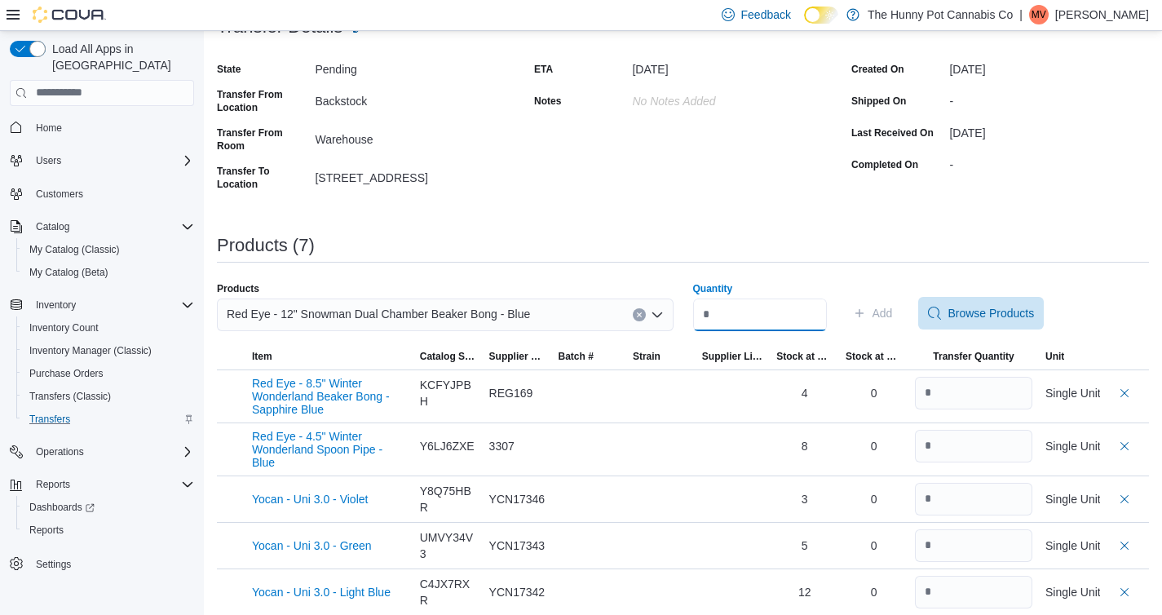
click at [744, 306] on input "Quantity" at bounding box center [760, 315] width 134 height 33
type input "*"
click at [890, 311] on span "Add" at bounding box center [873, 313] width 40 height 33
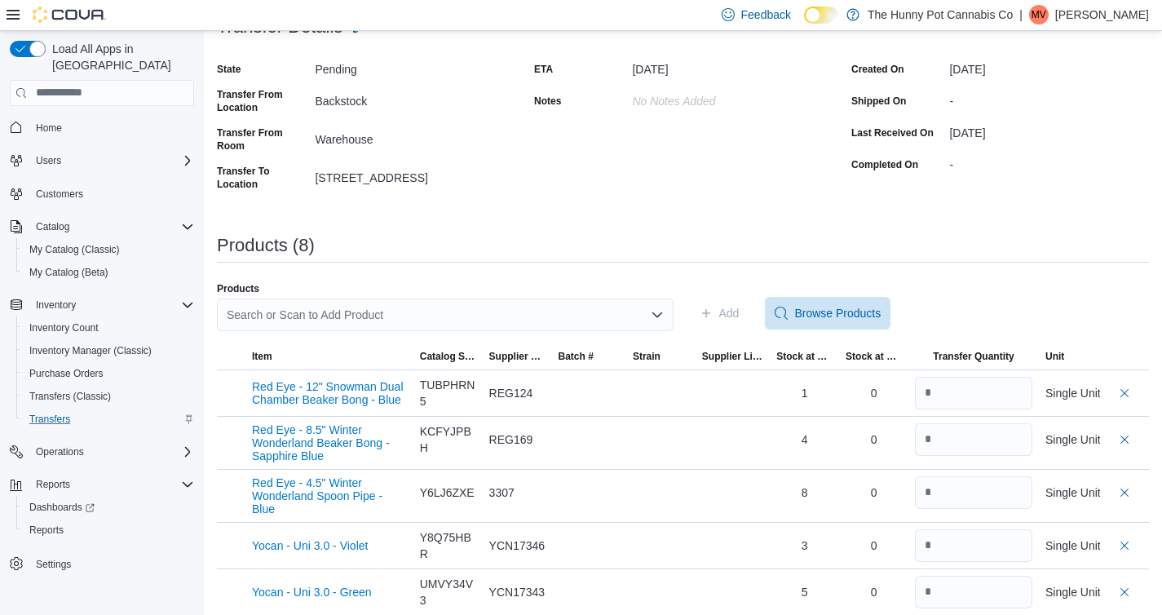
scroll to position [0, 0]
click at [400, 317] on div "Search or Scan to Add Product" at bounding box center [445, 315] width 457 height 33
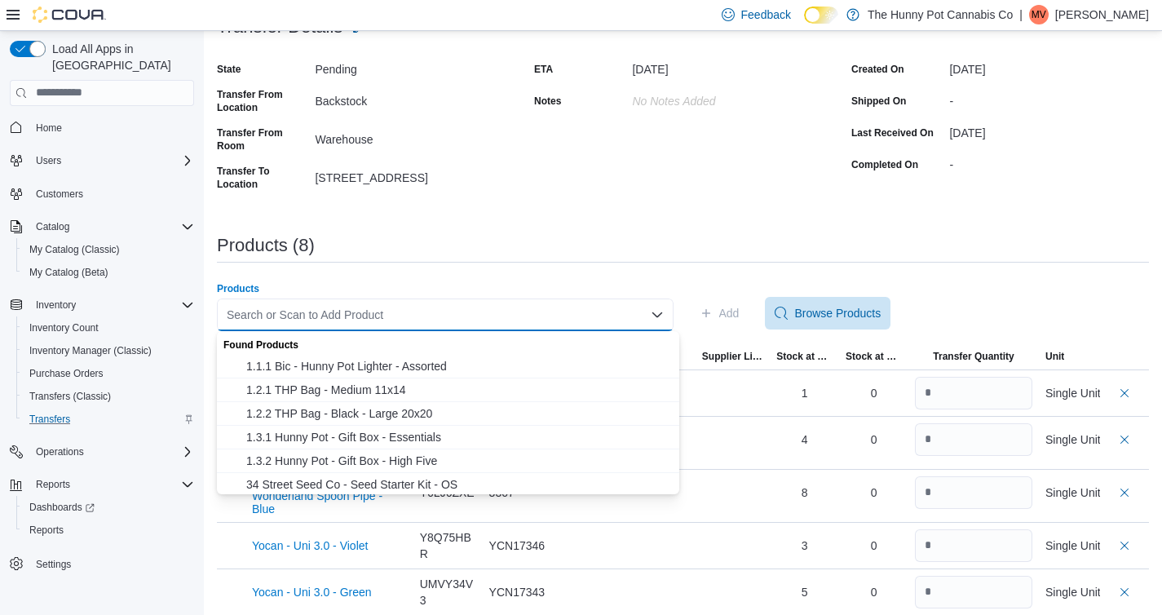
paste input "********"
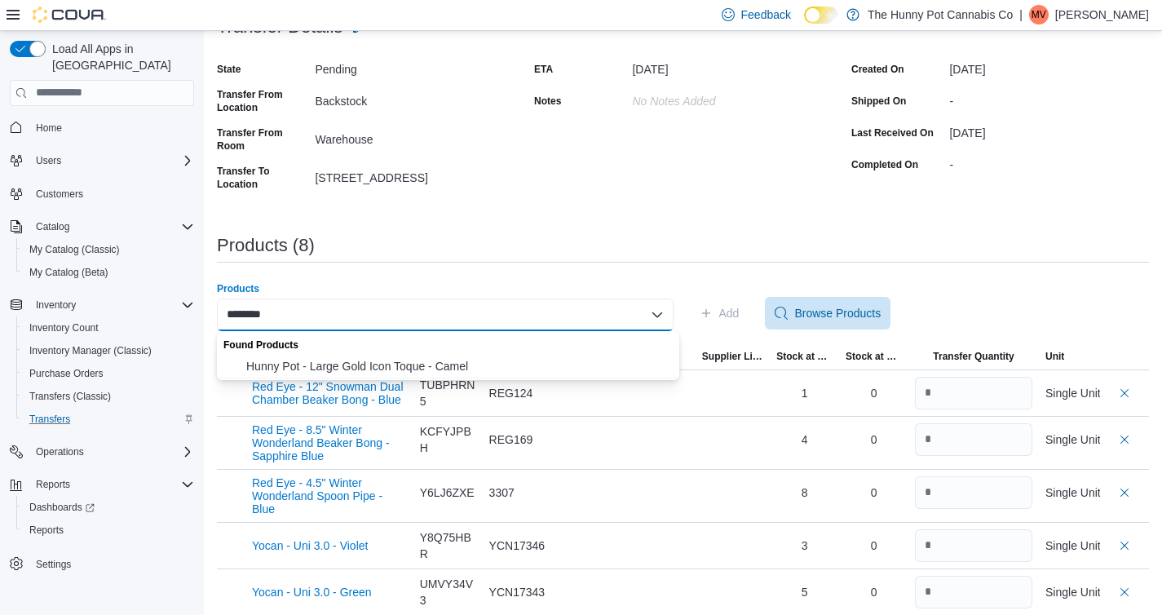
type input "********"
click at [401, 350] on div "Found Products" at bounding box center [448, 343] width 462 height 24
click at [401, 370] on span "Hunny Pot - Large Gold Icon Toque - Camel" at bounding box center [457, 366] width 423 height 16
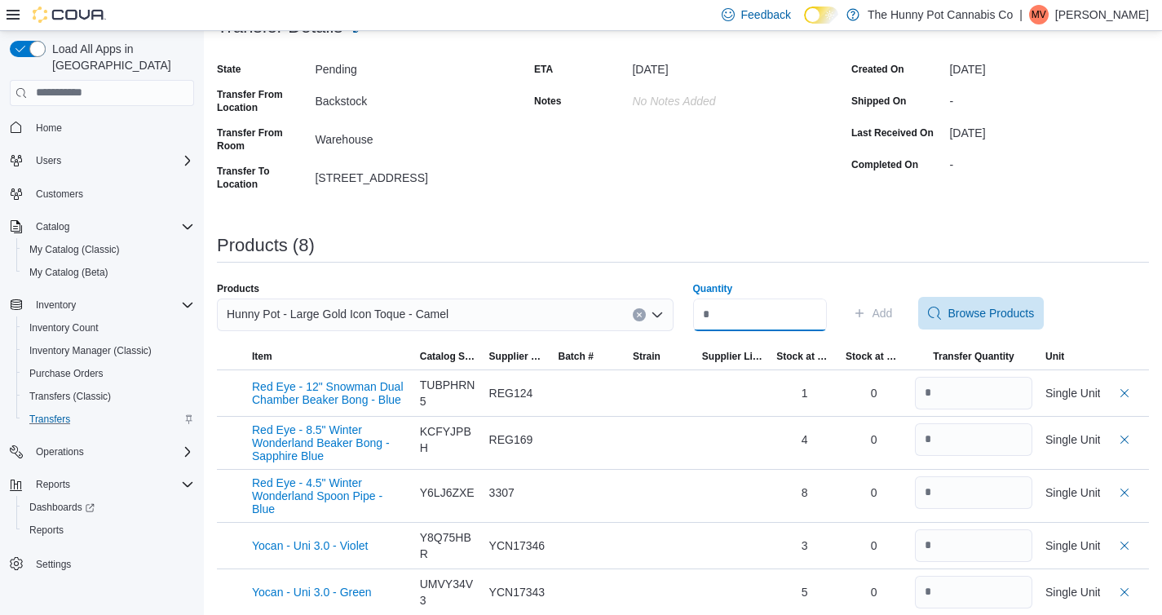
click at [730, 313] on input "Quantity" at bounding box center [760, 315] width 134 height 33
type input "*"
click at [881, 305] on span "Add" at bounding box center [873, 313] width 40 height 33
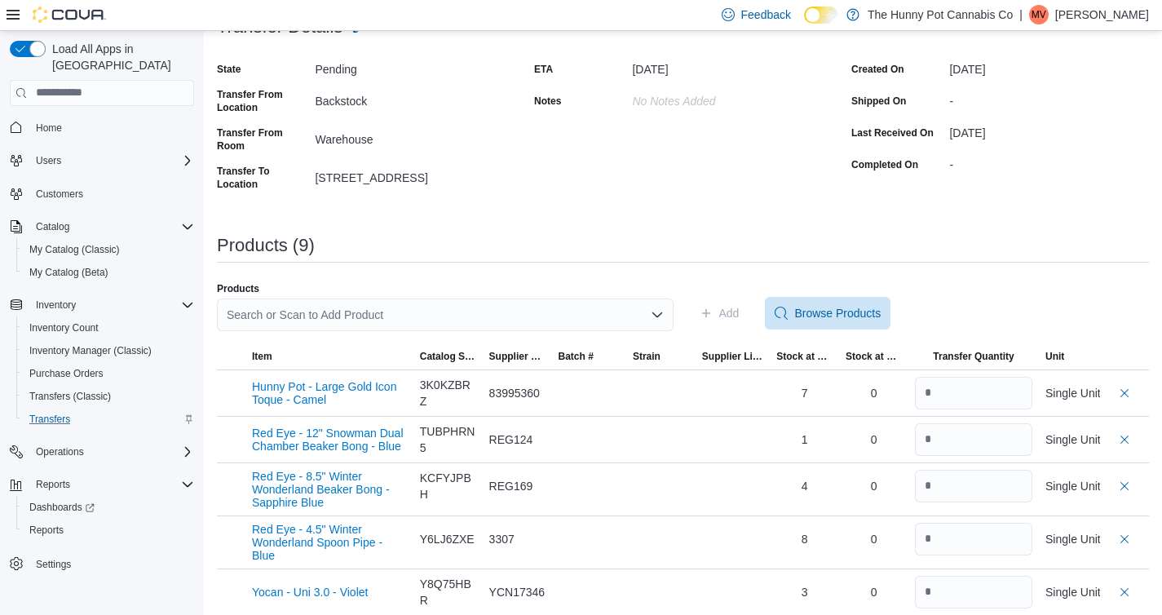
click at [345, 310] on div "Search or Scan to Add Product" at bounding box center [445, 315] width 457 height 33
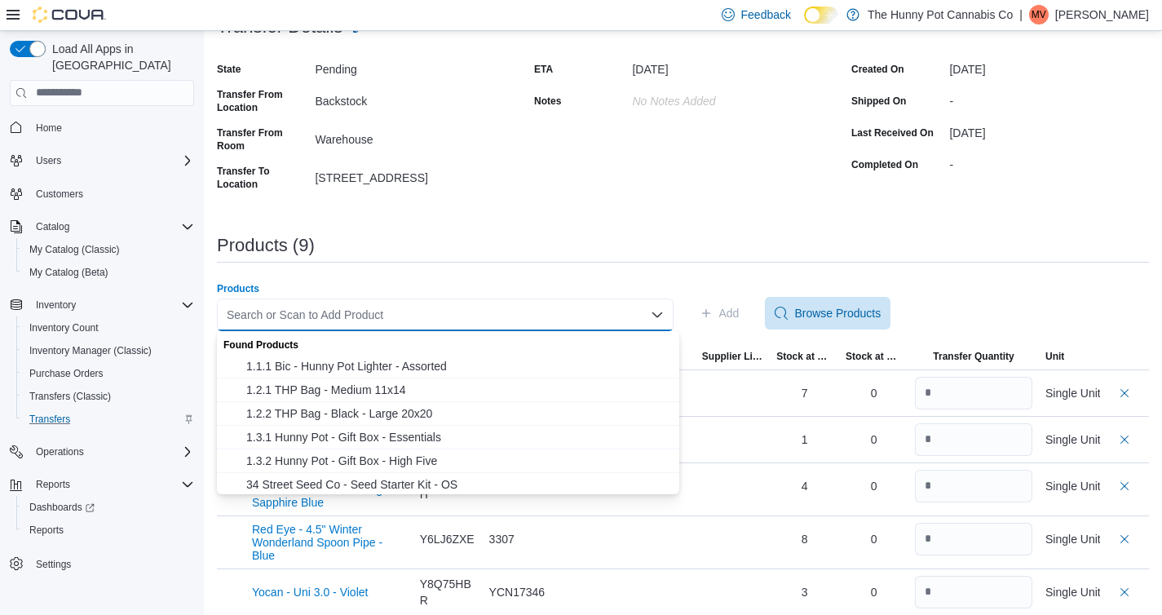
paste input "********"
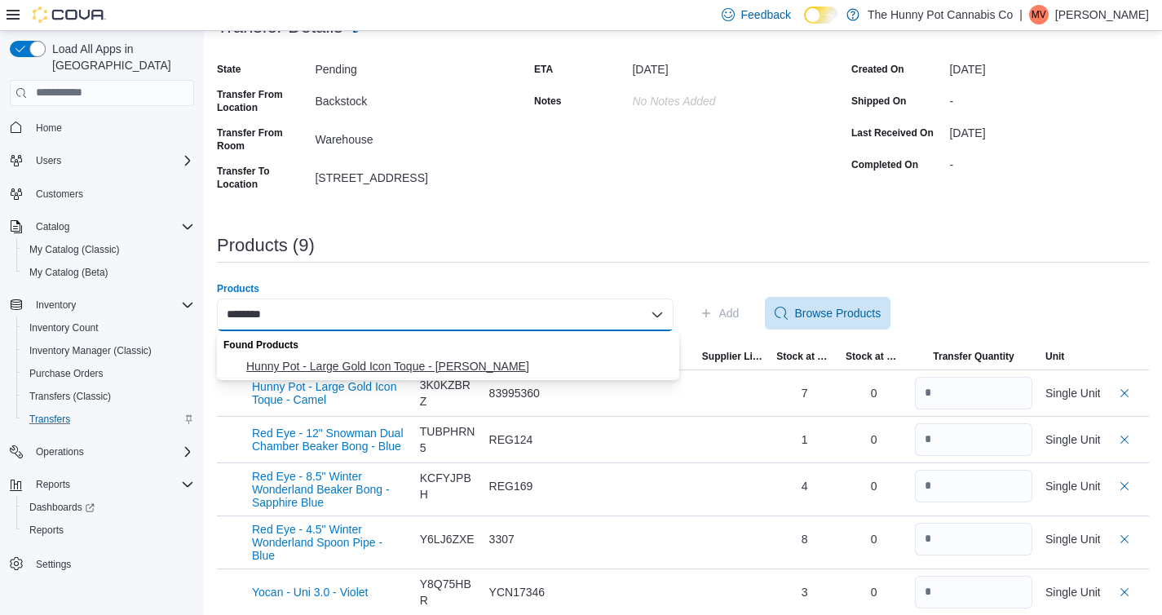
type input "********"
click at [346, 363] on span "Hunny Pot - Large Gold Icon Toque - Heather Charcoal" at bounding box center [457, 366] width 423 height 16
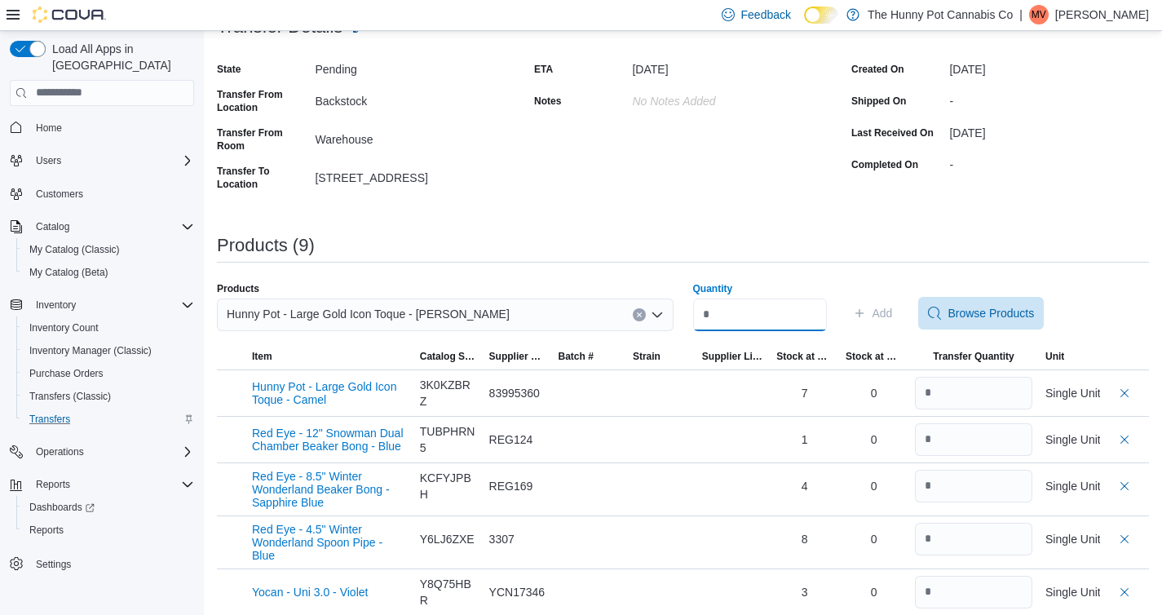
click at [737, 319] on input "Quantity" at bounding box center [760, 315] width 134 height 33
type input "*"
click at [891, 314] on span "Add" at bounding box center [873, 313] width 40 height 33
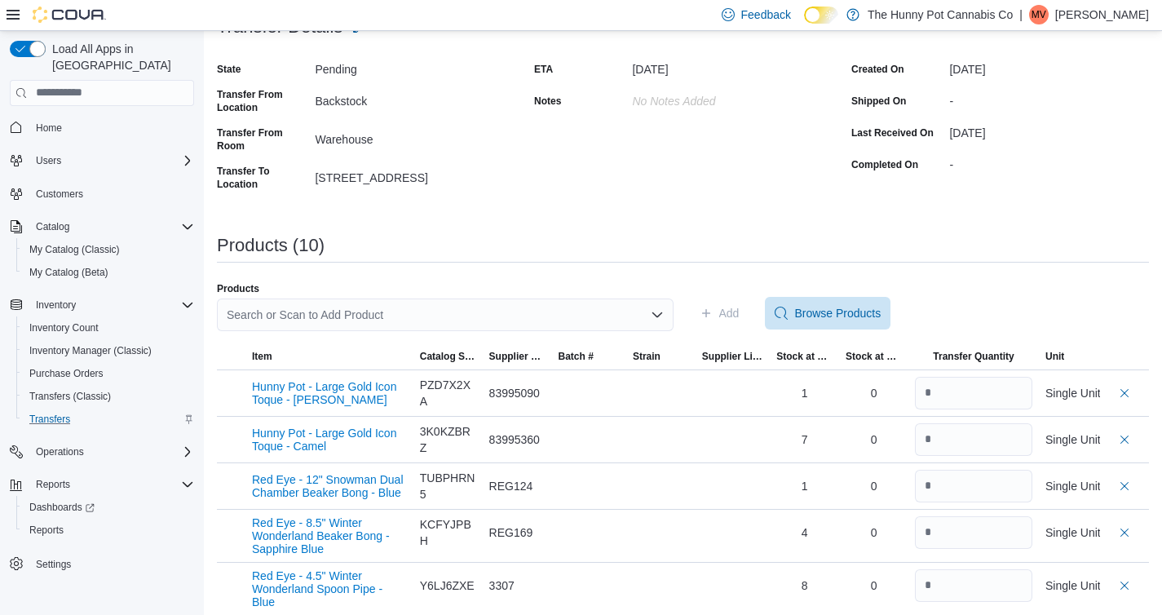
click at [344, 316] on div "Search or Scan to Add Product" at bounding box center [445, 315] width 457 height 33
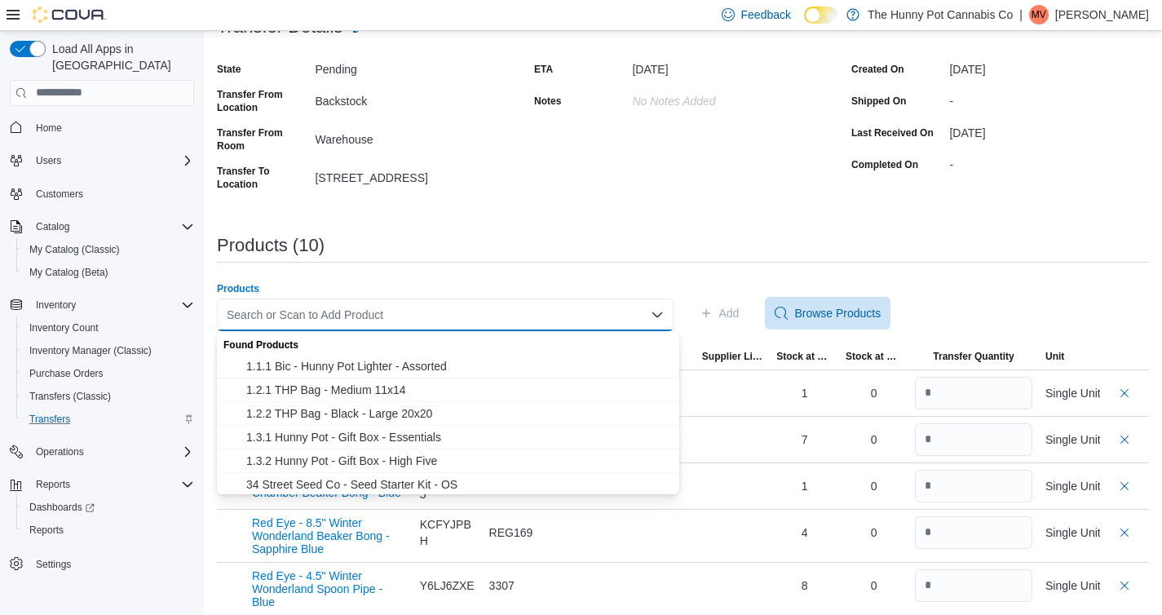
paste input "********"
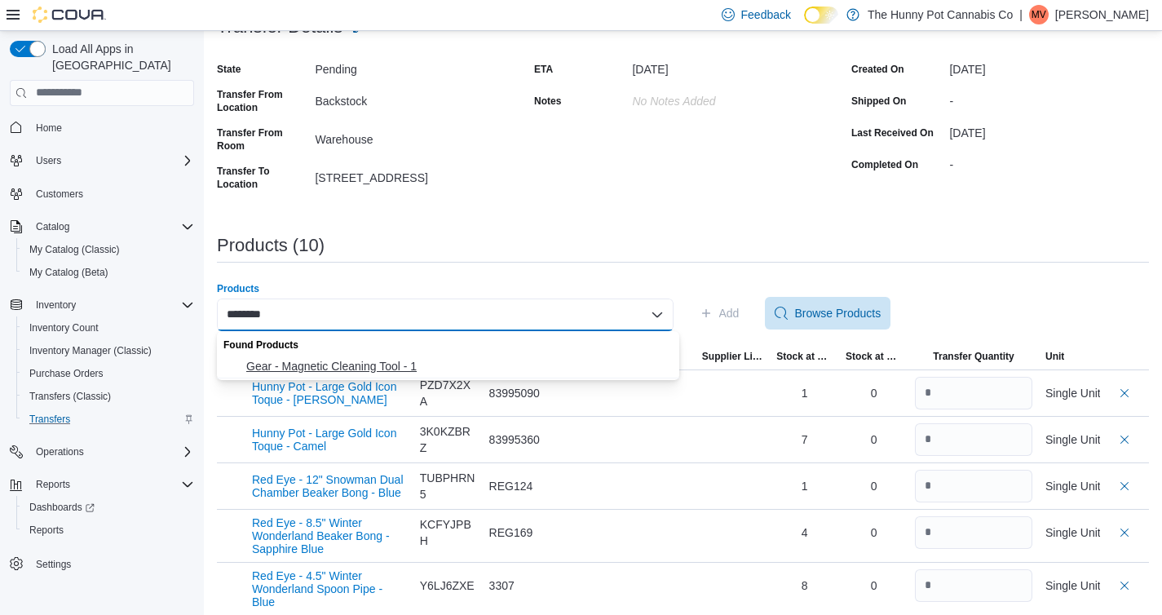
type input "********"
click at [350, 363] on span "Gear - Magnetic Cleaning Tool - 1" at bounding box center [457, 366] width 423 height 16
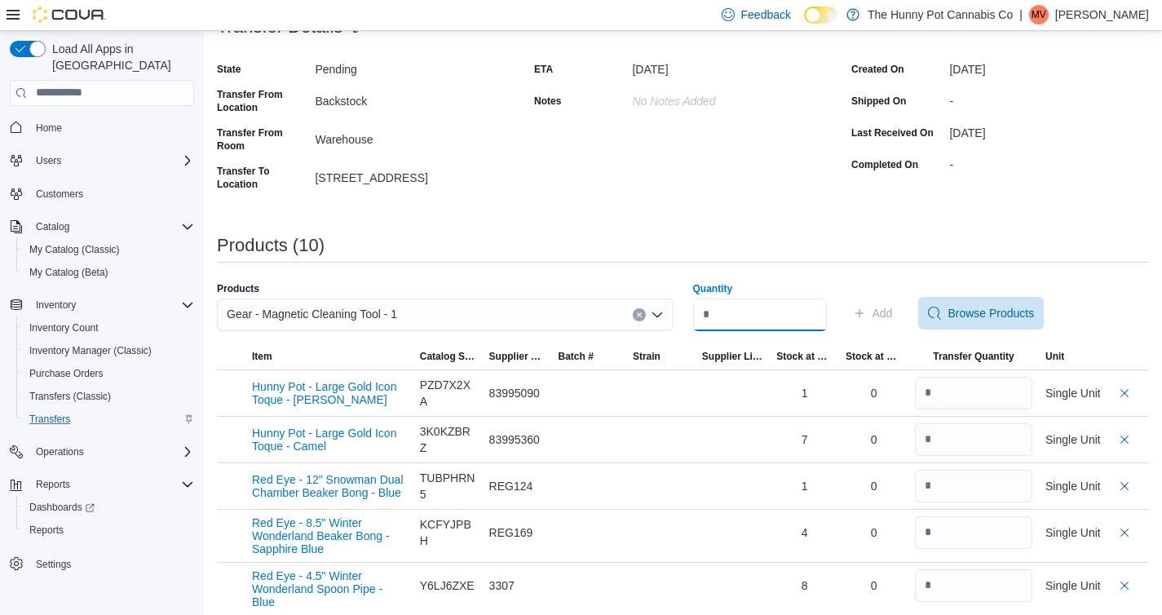
click at [731, 310] on input "Quantity" at bounding box center [760, 315] width 134 height 33
type input "*"
click at [893, 309] on span "Add" at bounding box center [883, 313] width 20 height 16
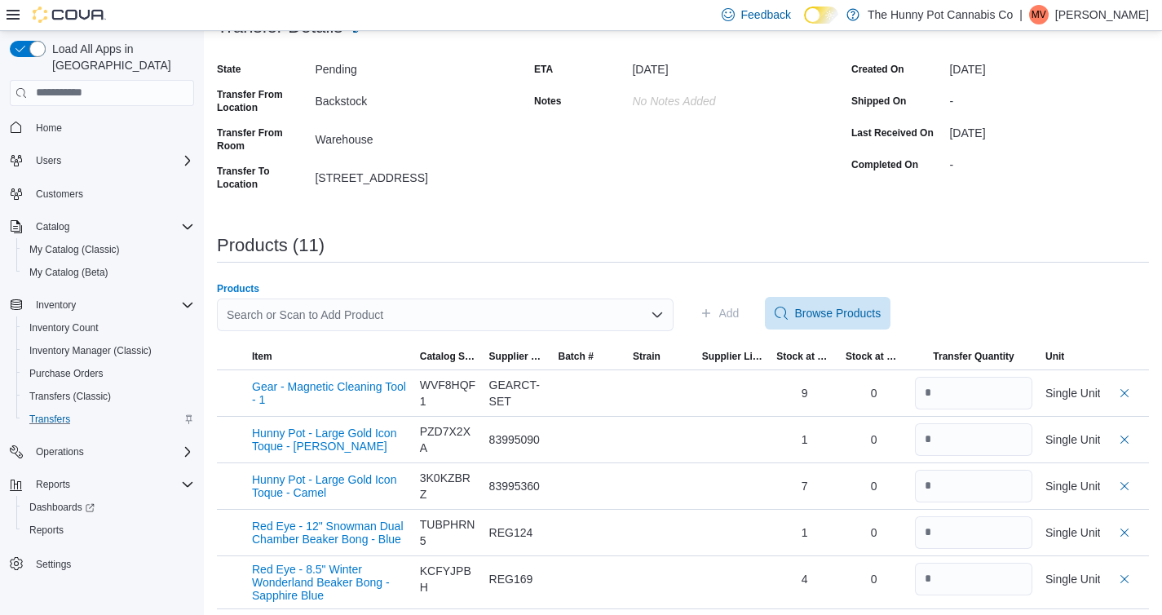
click at [426, 316] on div "Search or Scan to Add Product" at bounding box center [445, 315] width 457 height 33
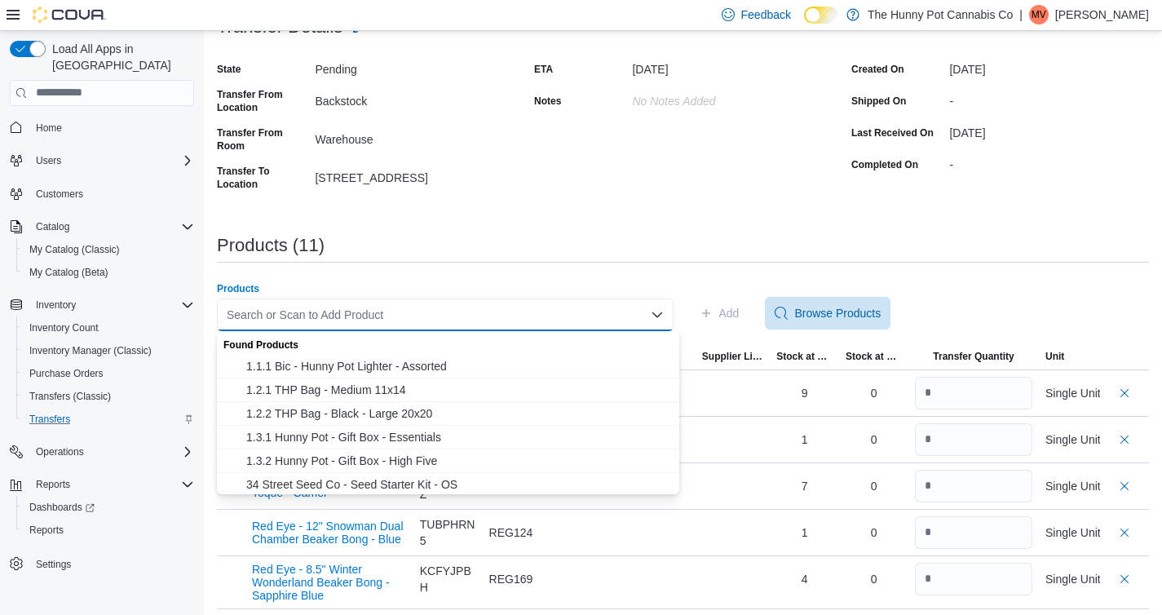
paste input "********"
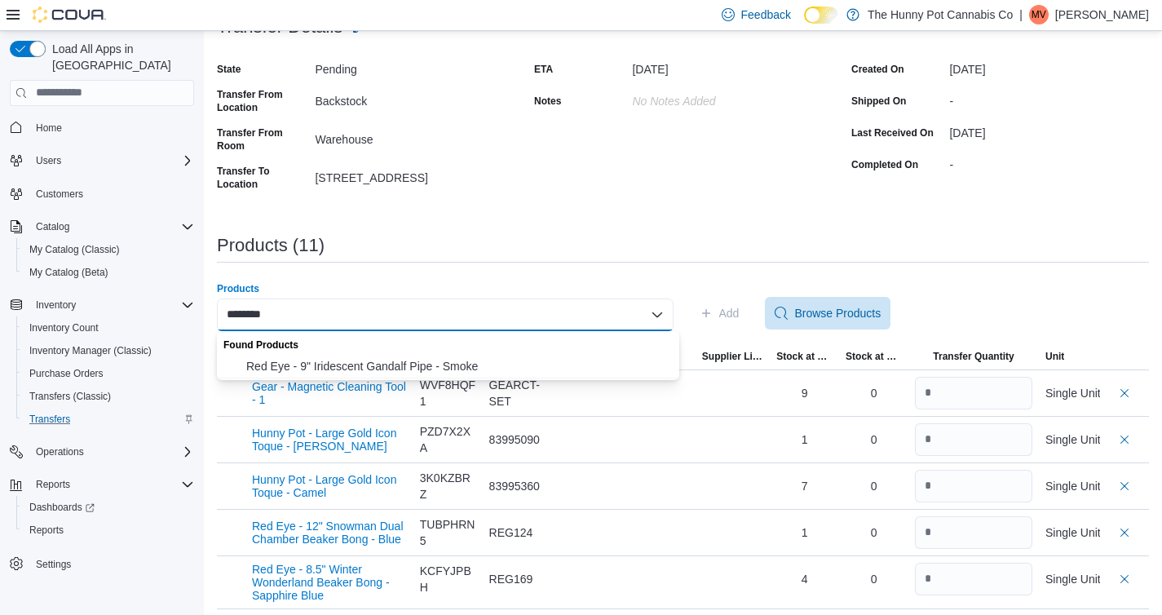
type input "********"
click at [423, 349] on div "Found Products" at bounding box center [448, 343] width 462 height 24
click at [423, 361] on span "Red Eye - 9" Iridescent Gandalf Pipe - Smoke" at bounding box center [457, 366] width 423 height 16
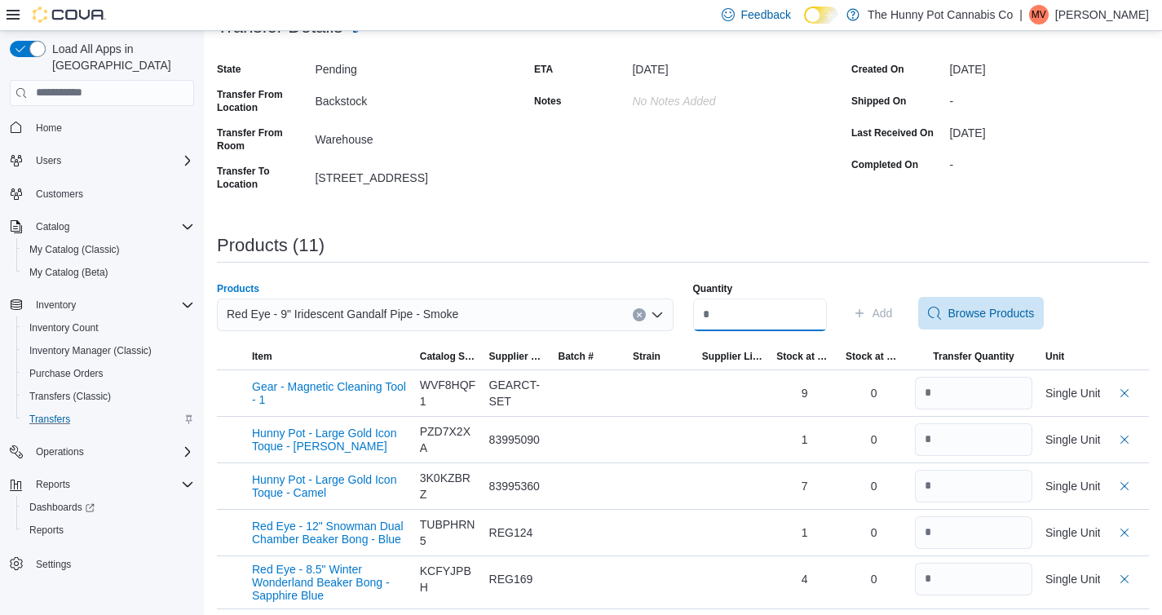
click at [725, 318] on input "Quantity" at bounding box center [760, 315] width 134 height 33
type input "*"
click at [893, 314] on span "Add" at bounding box center [883, 313] width 20 height 16
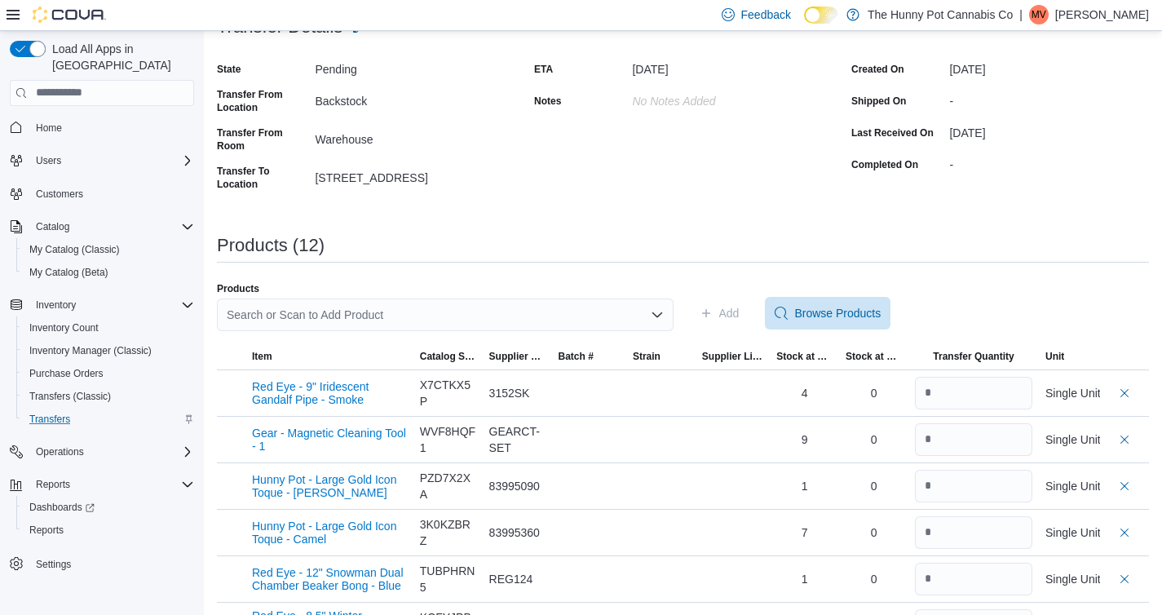
click at [452, 303] on div "Search or Scan to Add Product" at bounding box center [445, 315] width 457 height 33
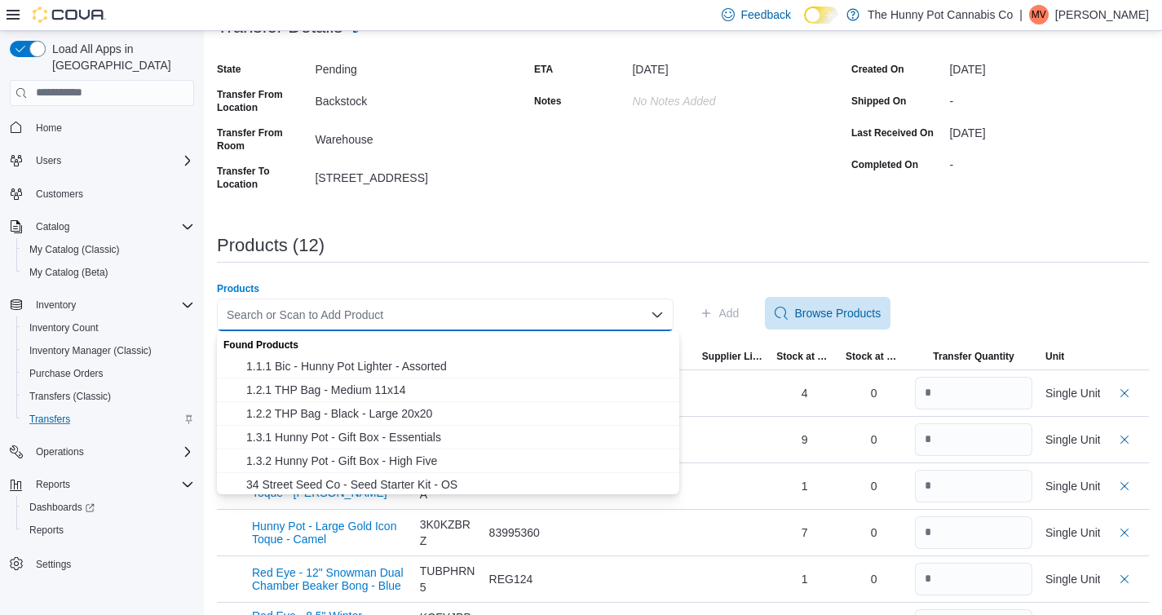
paste input "********"
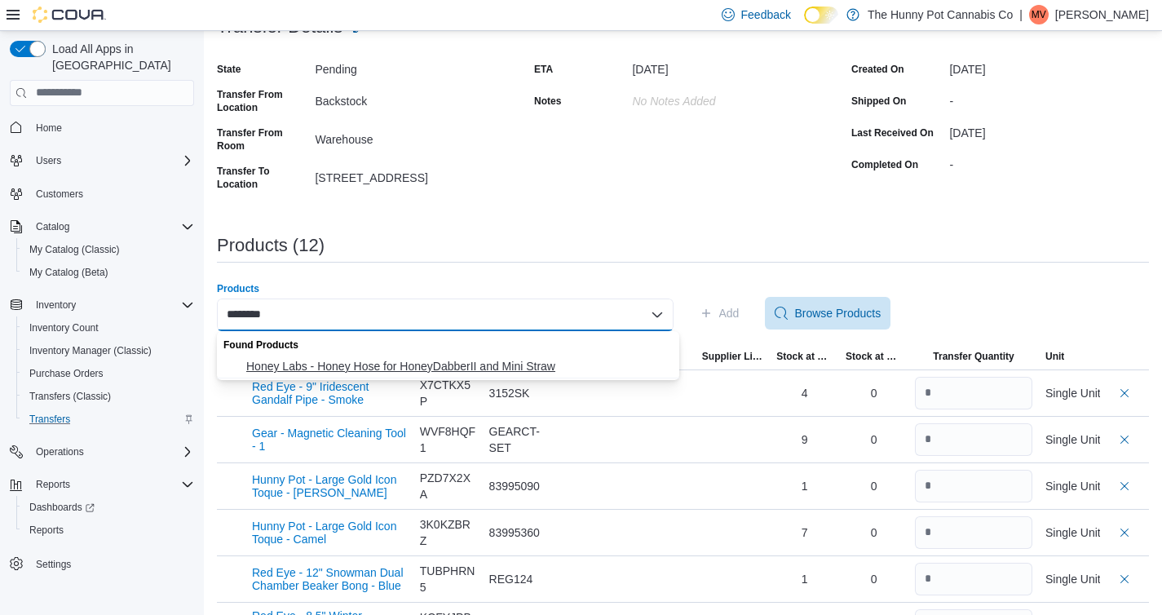
type input "********"
click at [405, 361] on span "Honey Labs - Honey Hose for HoneyDabberII and Mini Straw" at bounding box center [457, 366] width 423 height 16
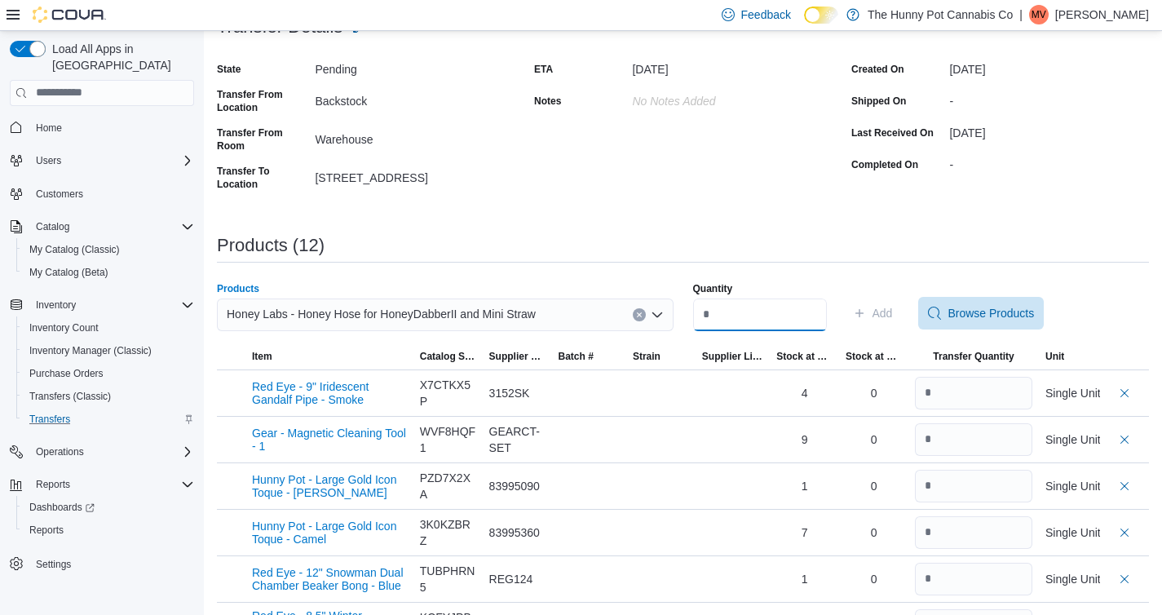
click at [723, 311] on input "Quantity" at bounding box center [760, 315] width 134 height 33
type input "*"
click at [893, 309] on span "Add" at bounding box center [883, 313] width 20 height 16
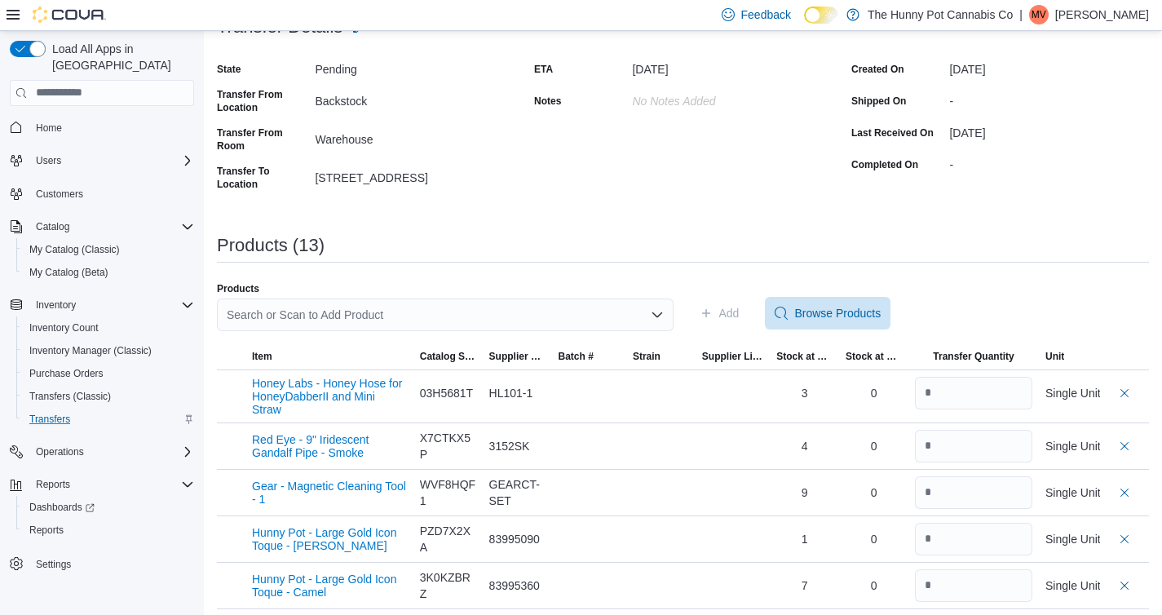
click at [422, 316] on div "Search or Scan to Add Product" at bounding box center [445, 315] width 457 height 33
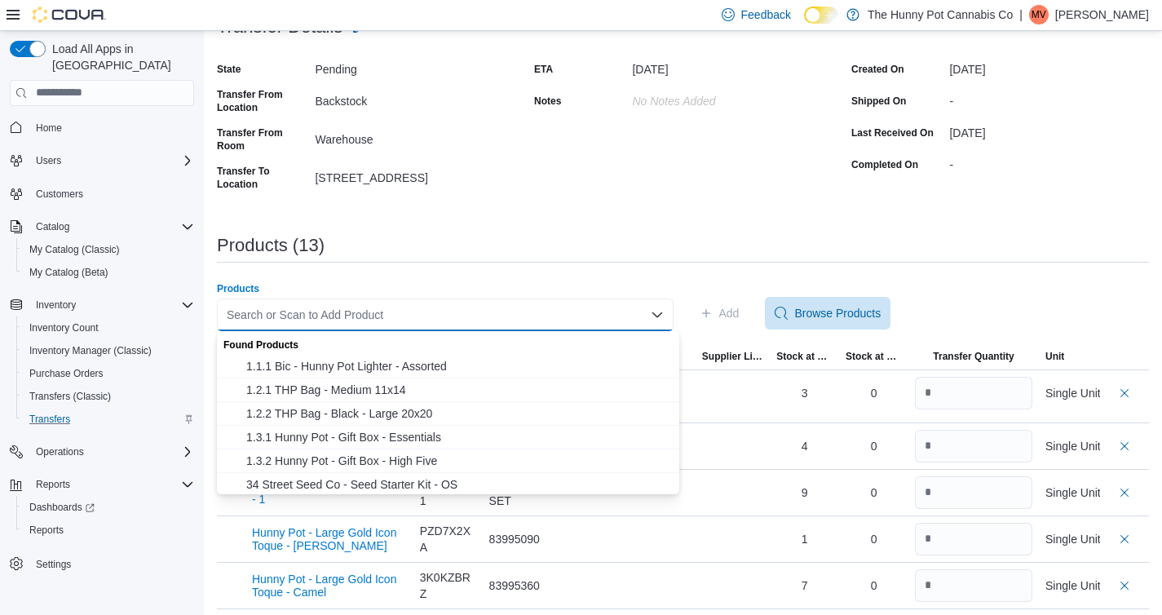
click at [392, 314] on div "Search or Scan to Add Product" at bounding box center [445, 315] width 457 height 33
paste input "********"
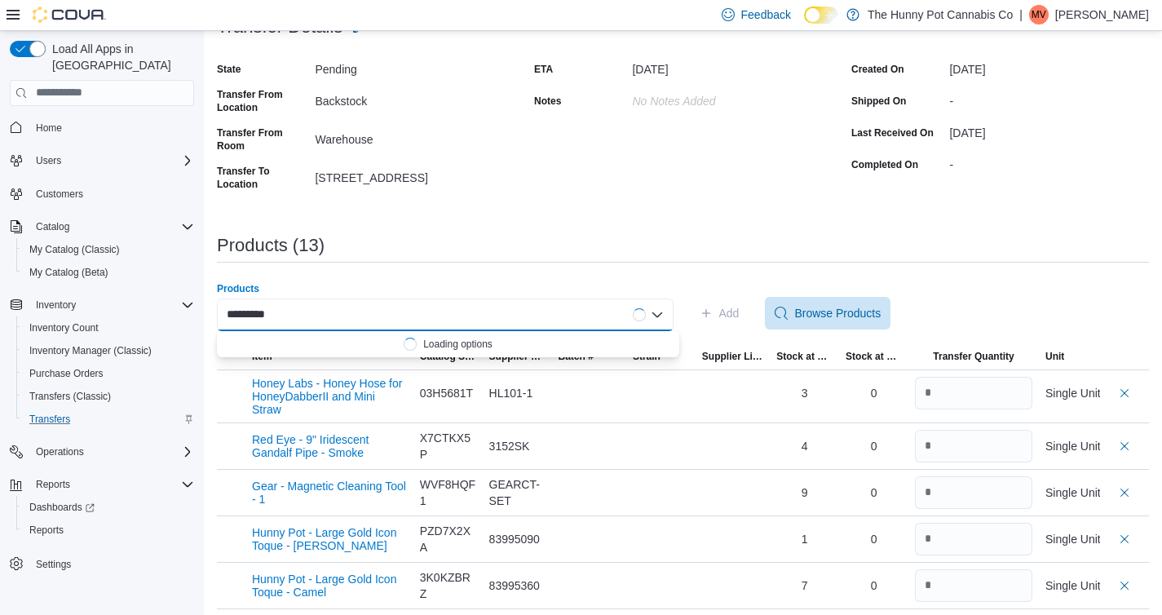
scroll to position [0, 7]
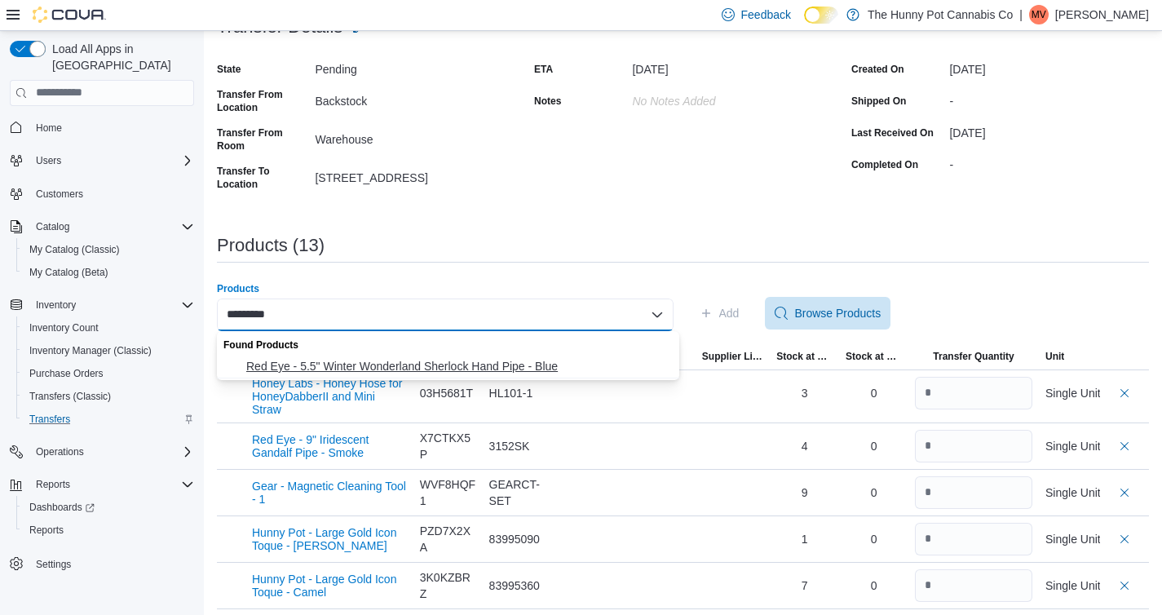
type input "********"
click at [401, 358] on span "Red Eye - 5.5" Winter Wonderland Sherlock Hand Pipe - Blue" at bounding box center [457, 366] width 423 height 16
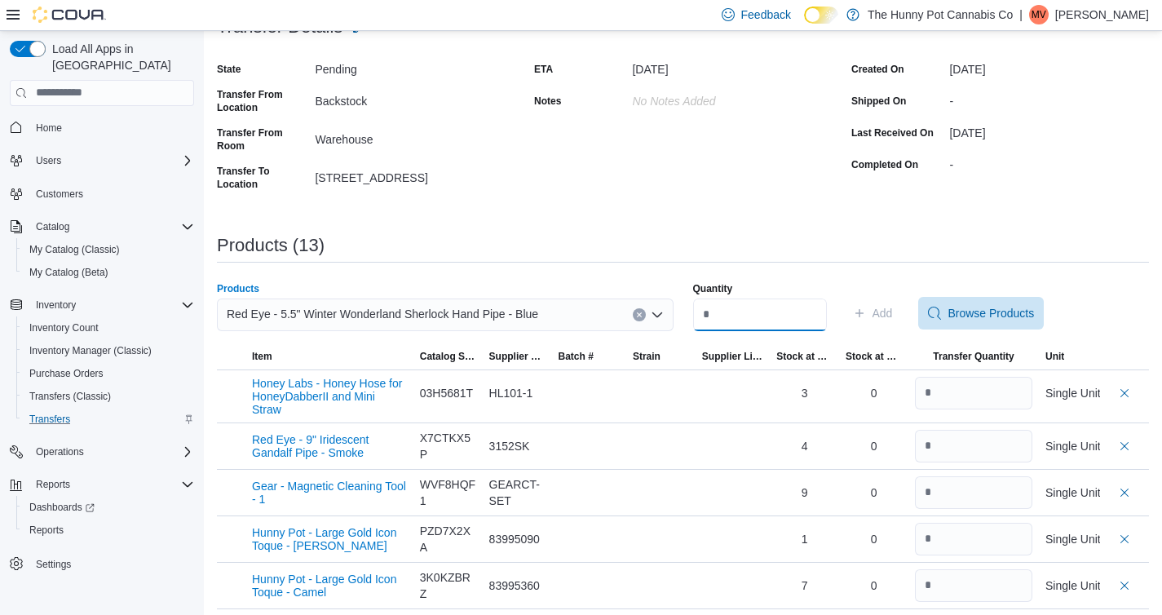
click at [712, 315] on input "Quantity" at bounding box center [760, 315] width 134 height 33
type input "*"
click at [893, 308] on span "Add" at bounding box center [883, 313] width 20 height 16
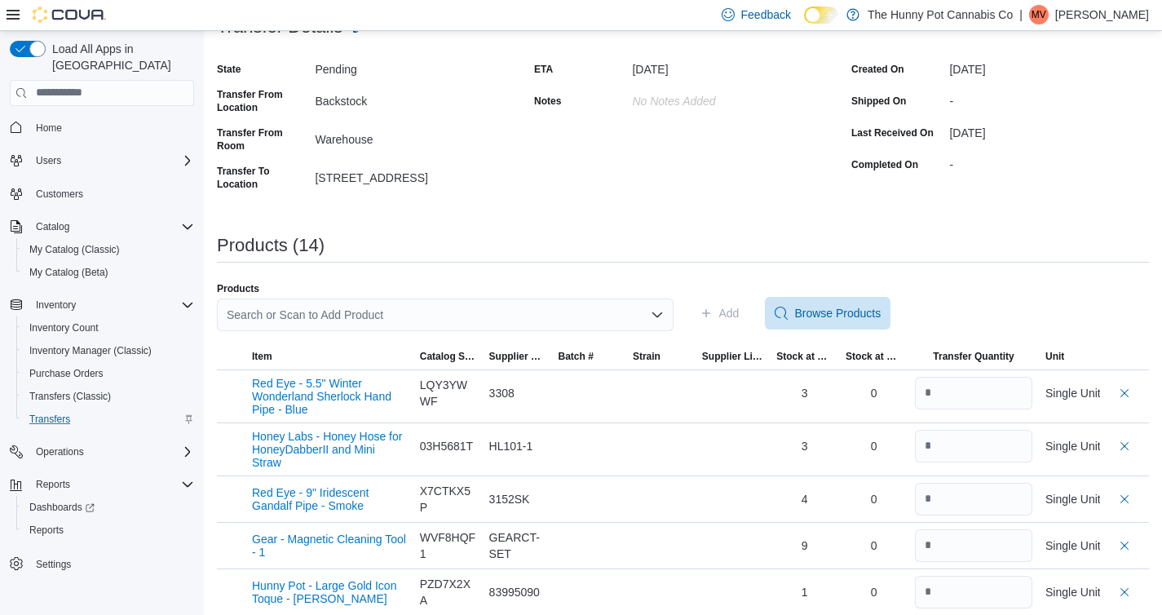
click at [416, 311] on div "Search or Scan to Add Product" at bounding box center [445, 315] width 457 height 33
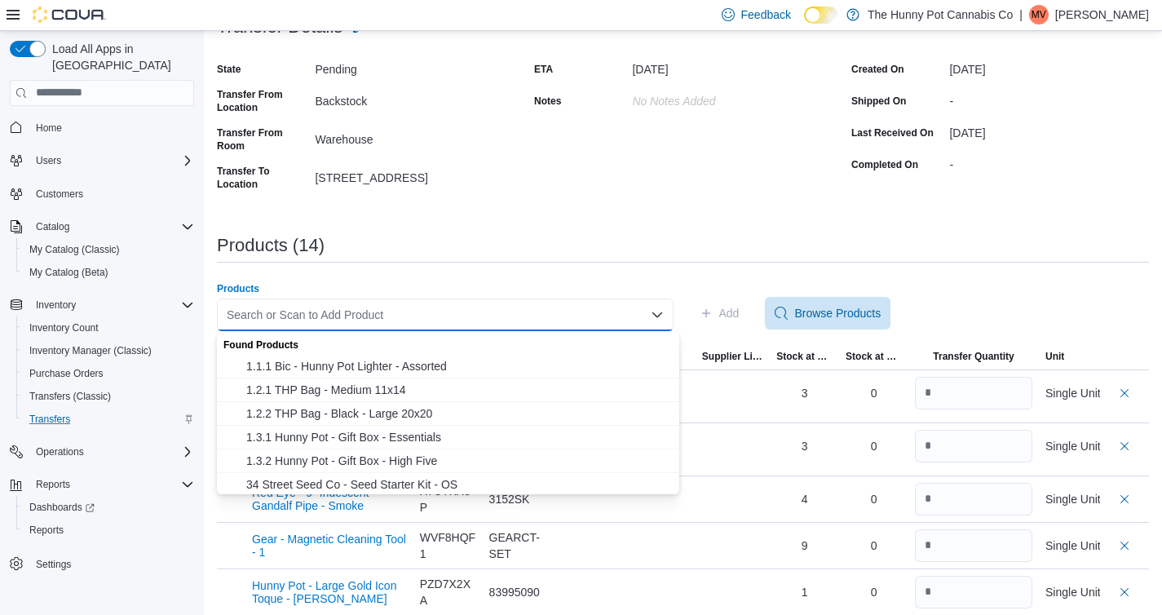
paste input "********"
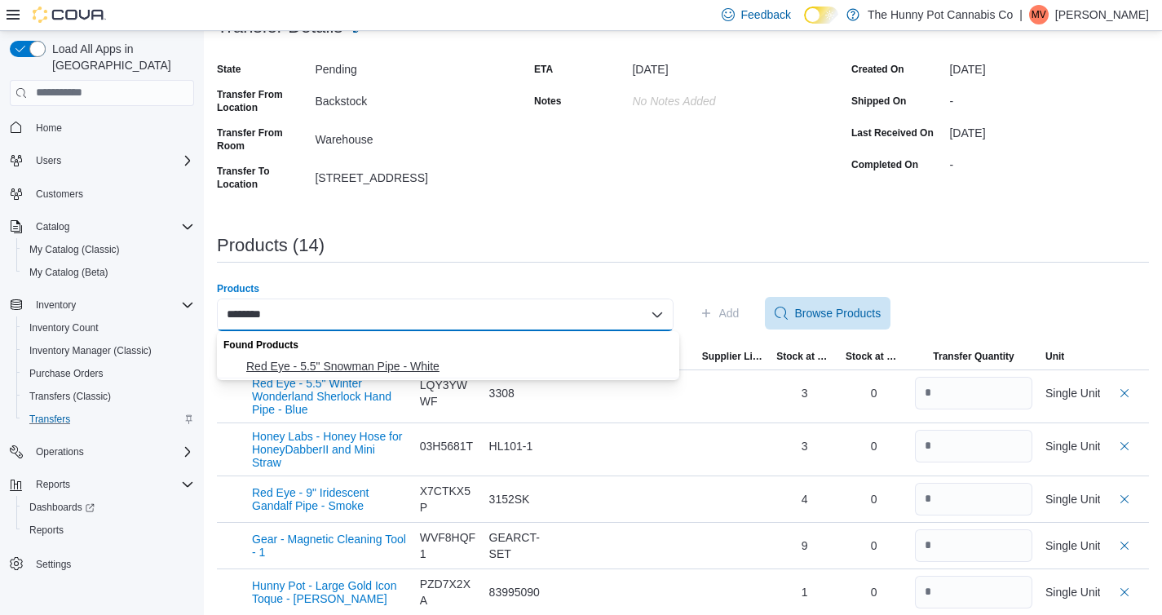
type input "********"
click at [427, 361] on span "Red Eye - 5.5" Snowman Pipe - White" at bounding box center [457, 366] width 423 height 16
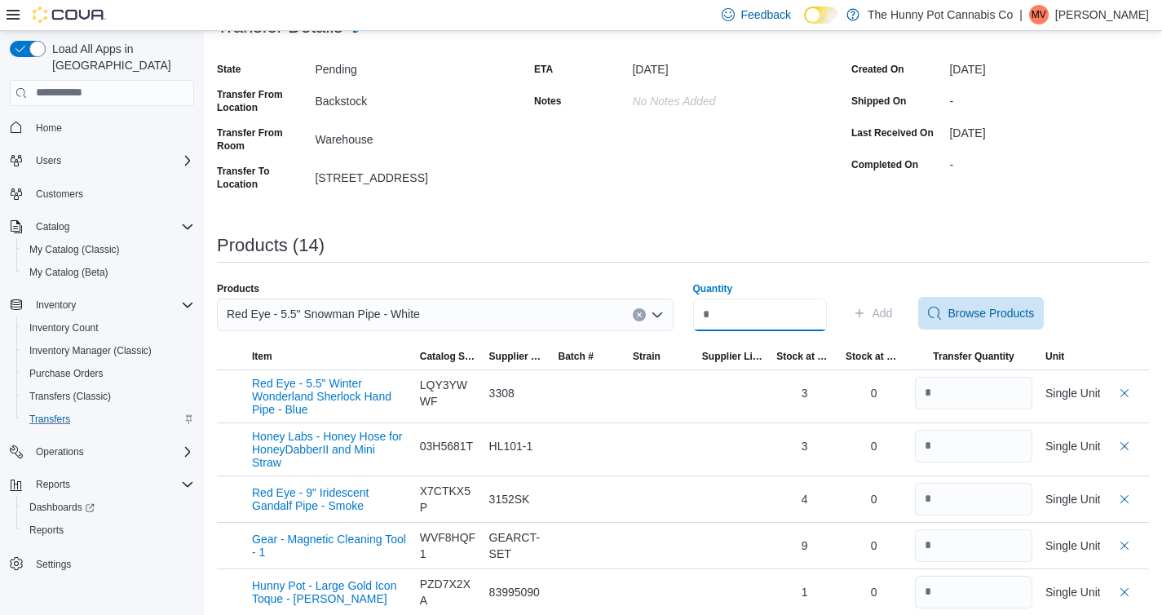
click at [719, 318] on input "Quantity" at bounding box center [760, 315] width 134 height 33
type input "*"
click at [893, 311] on span "Add" at bounding box center [883, 313] width 20 height 16
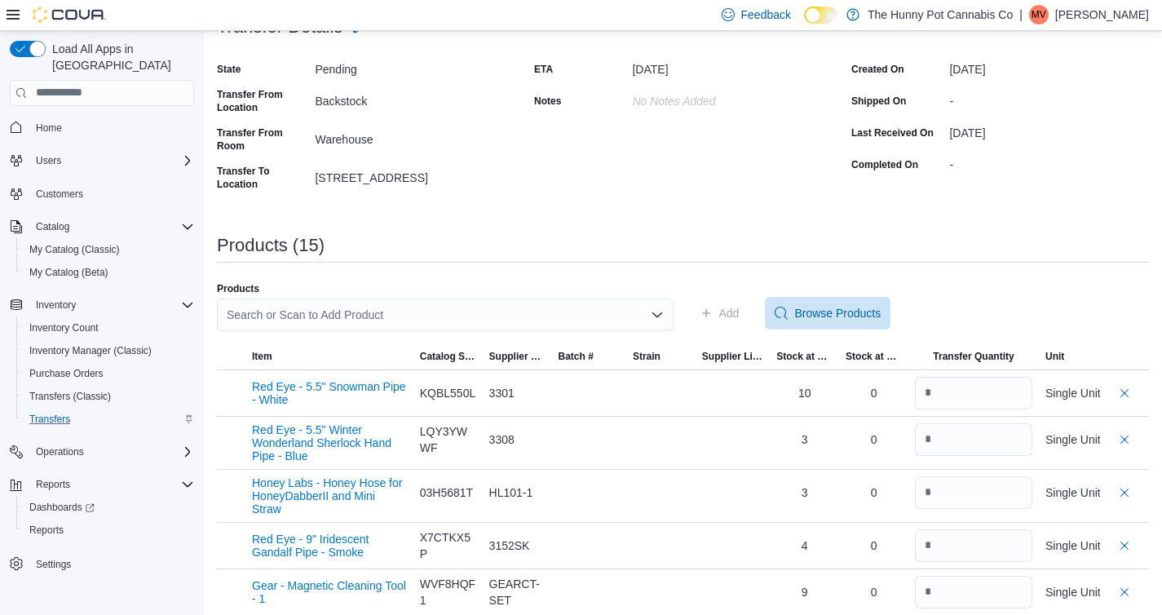
click at [392, 312] on div "Search or Scan to Add Product" at bounding box center [445, 315] width 457 height 33
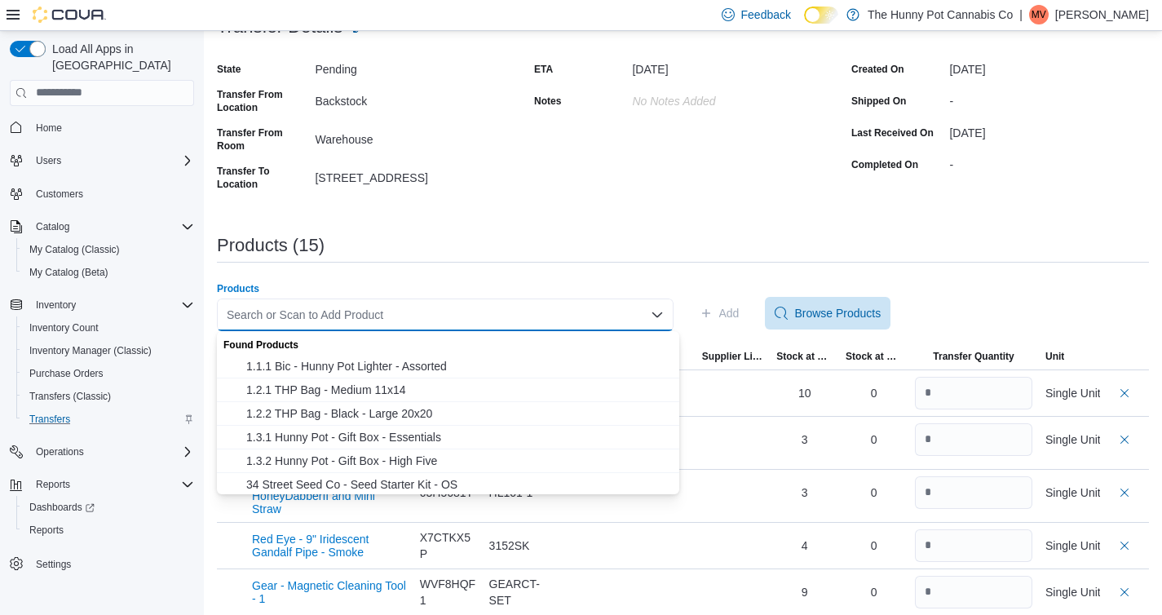
paste input "********"
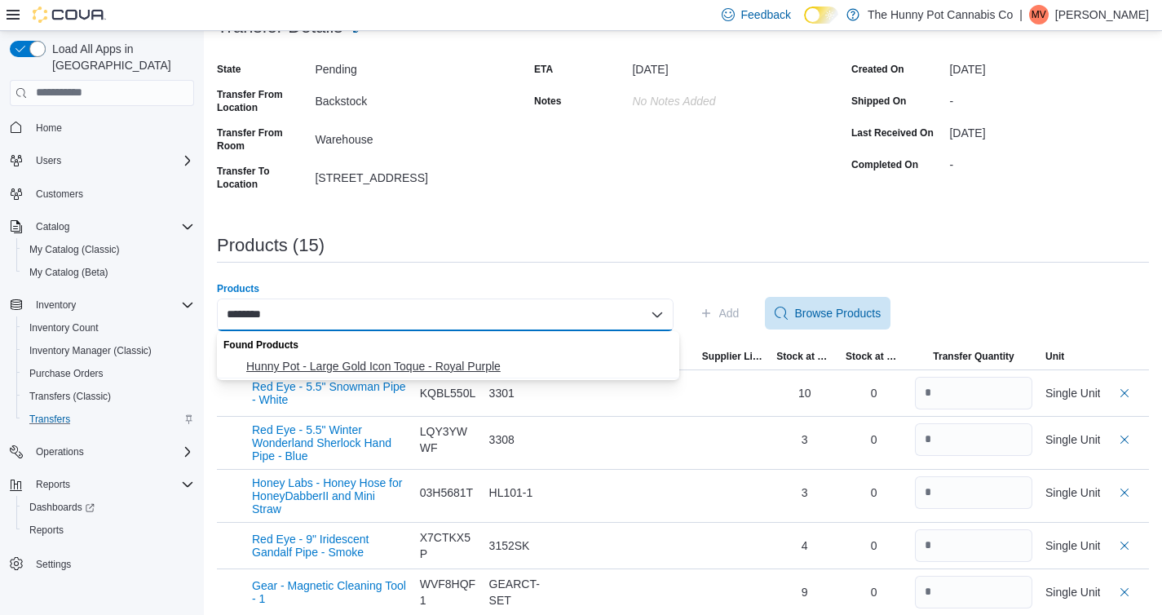
type input "********"
click at [387, 364] on span "Hunny Pot - Large Gold Icon Toque - Royal Purple" at bounding box center [457, 366] width 423 height 16
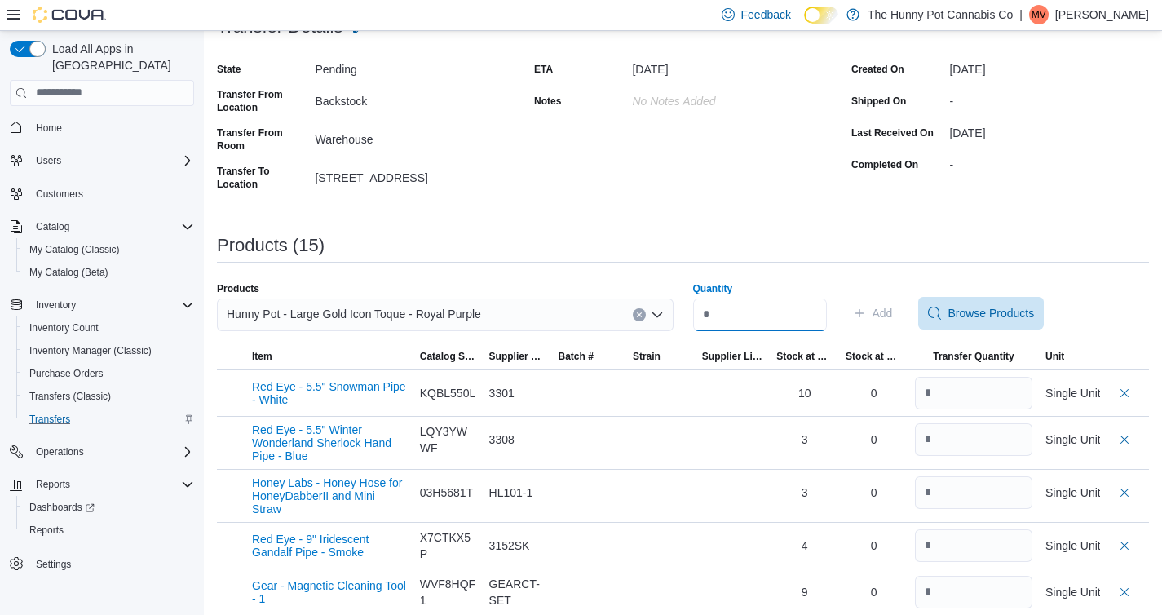
click at [734, 312] on input "Quantity" at bounding box center [760, 315] width 134 height 33
type input "*"
click at [893, 313] on span "Add" at bounding box center [883, 313] width 20 height 16
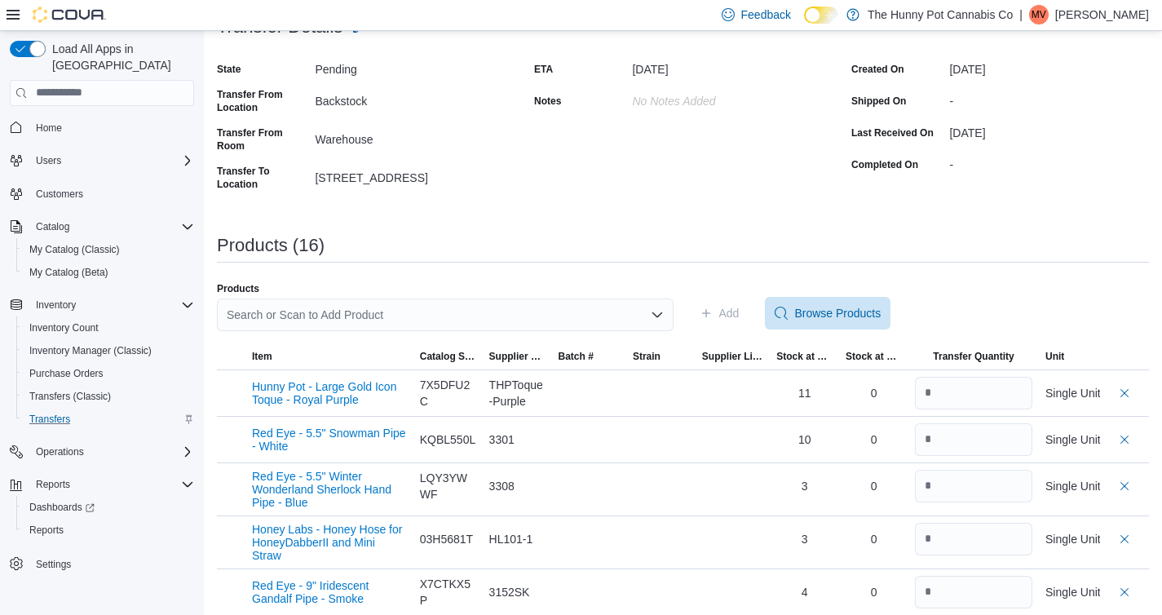
click at [426, 308] on div "Search or Scan to Add Product" at bounding box center [445, 315] width 457 height 33
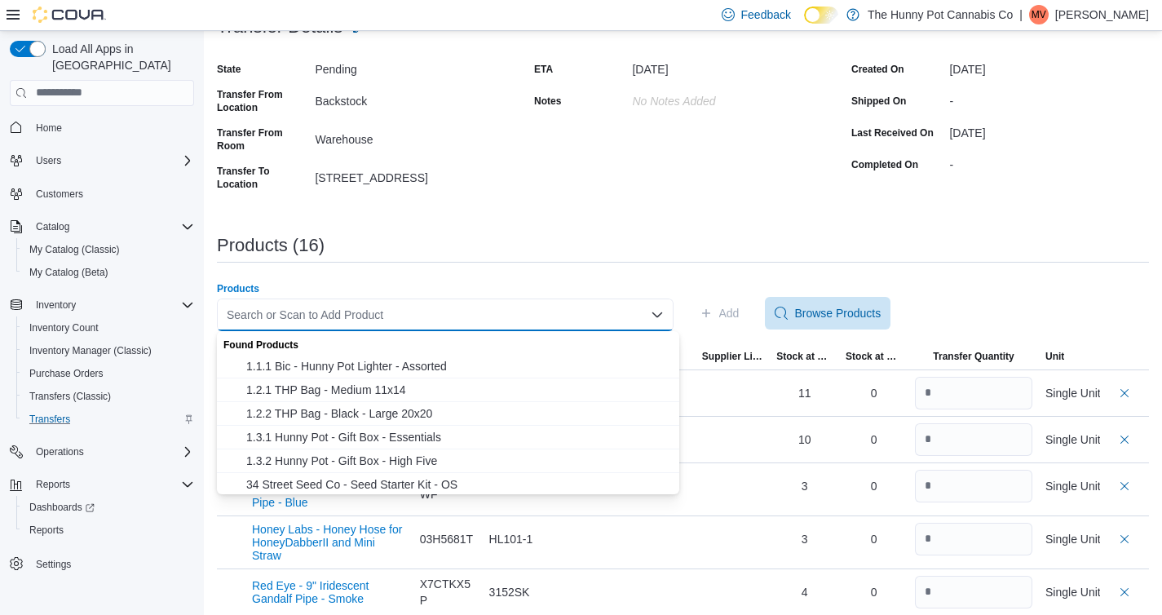
paste input "********"
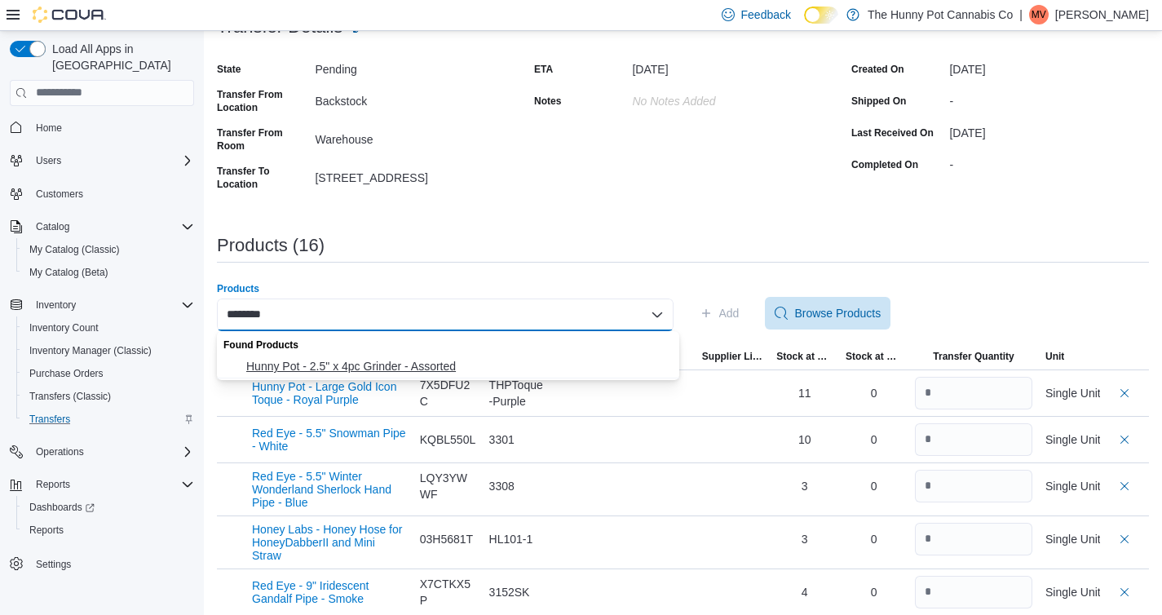
type input "********"
click at [408, 361] on span "Hunny Pot - 2.5" x 4pc Grinder - Assorted" at bounding box center [457, 366] width 423 height 16
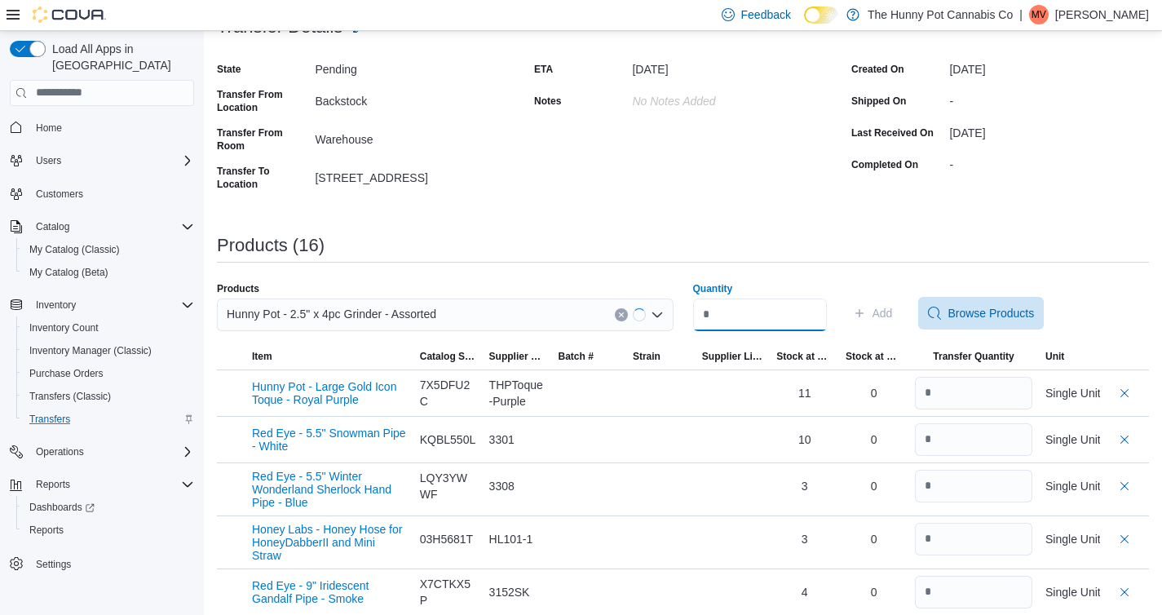
click at [739, 316] on input "Quantity" at bounding box center [760, 315] width 134 height 33
type input "*"
click at [644, 320] on button "Clear input" at bounding box center [639, 314] width 13 height 13
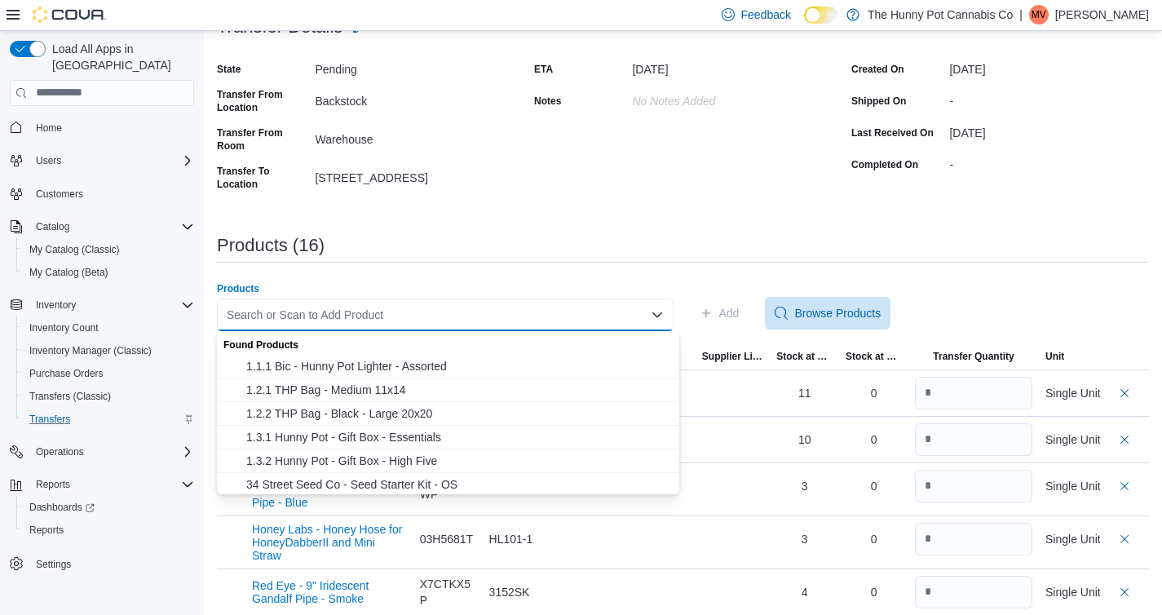
paste input "********"
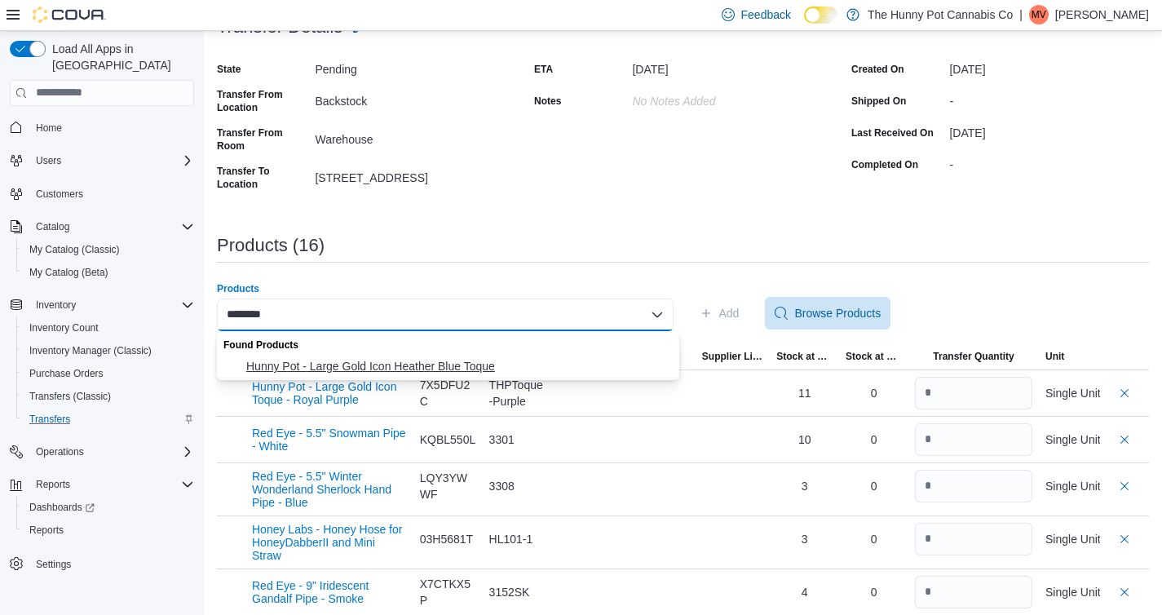
type input "********"
click at [430, 363] on span "Hunny Pot - Large Gold Icon Heather Blue Toque" at bounding box center [457, 366] width 423 height 16
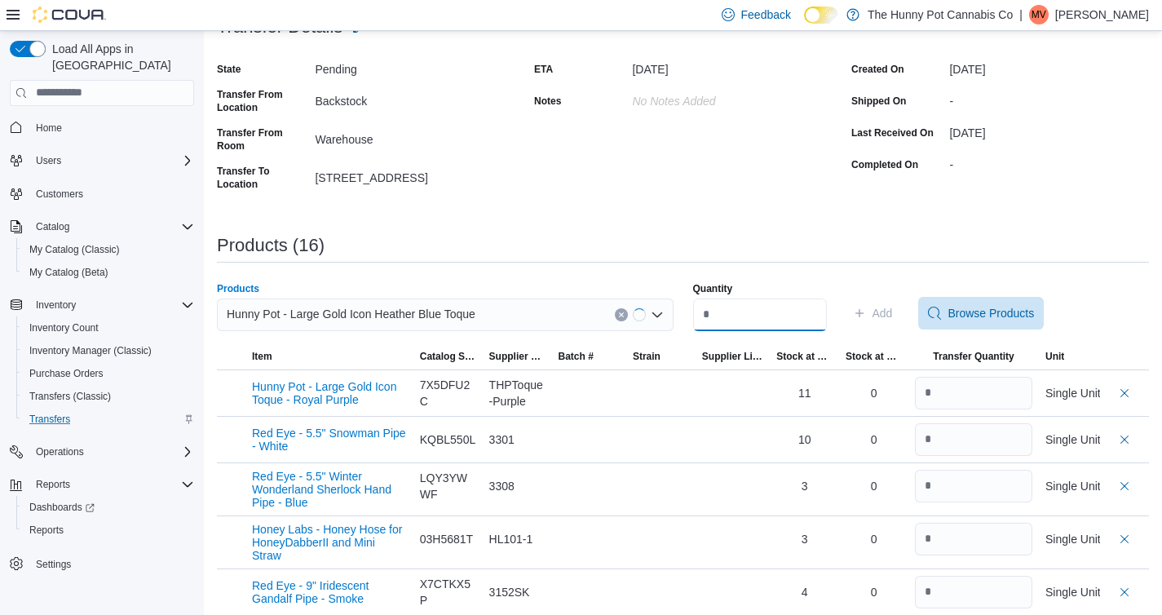
click at [773, 313] on input "Quantity" at bounding box center [760, 315] width 134 height 33
type input "*"
click at [890, 309] on span "Add" at bounding box center [873, 313] width 40 height 33
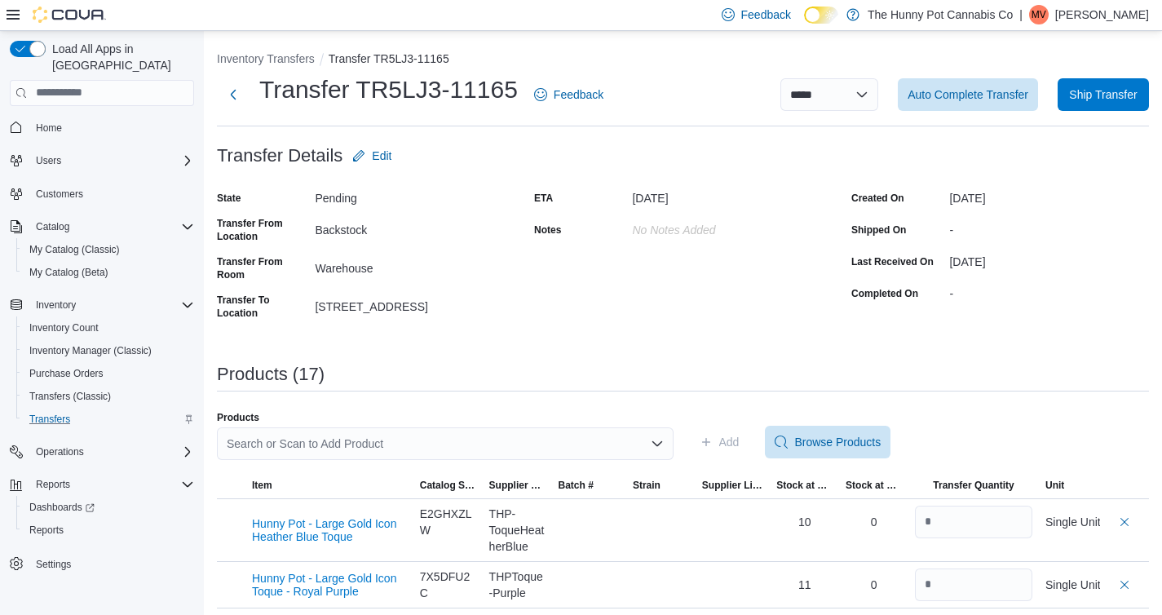
click at [392, 437] on div "Search or Scan to Add Product" at bounding box center [445, 443] width 457 height 33
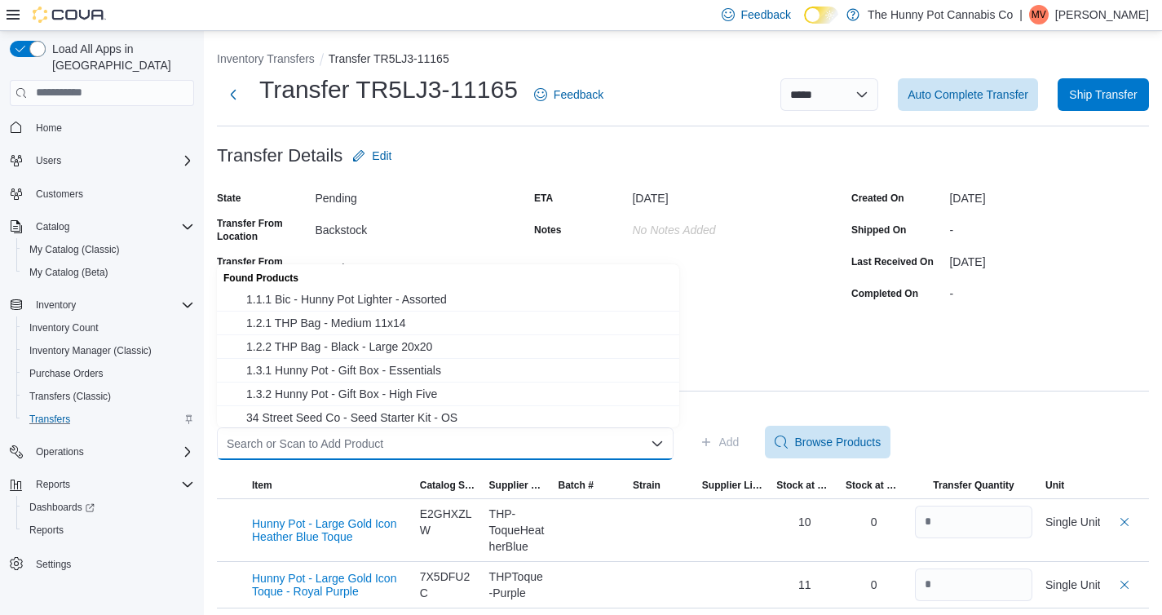
click at [336, 456] on div "Search or Scan to Add Product" at bounding box center [445, 443] width 457 height 33
click at [336, 452] on div "Search or Scan to Add Product" at bounding box center [445, 443] width 457 height 33
paste input "********"
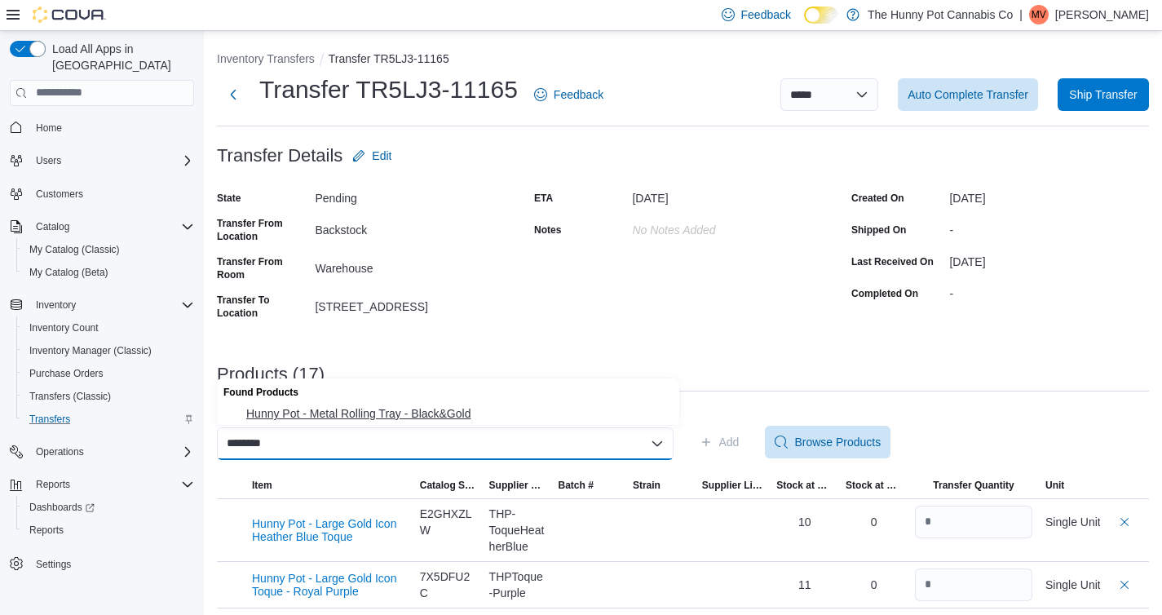
type input "********"
click at [396, 417] on span "Hunny Pot - Metal Rolling Tray - Black&Gold" at bounding box center [457, 413] width 423 height 16
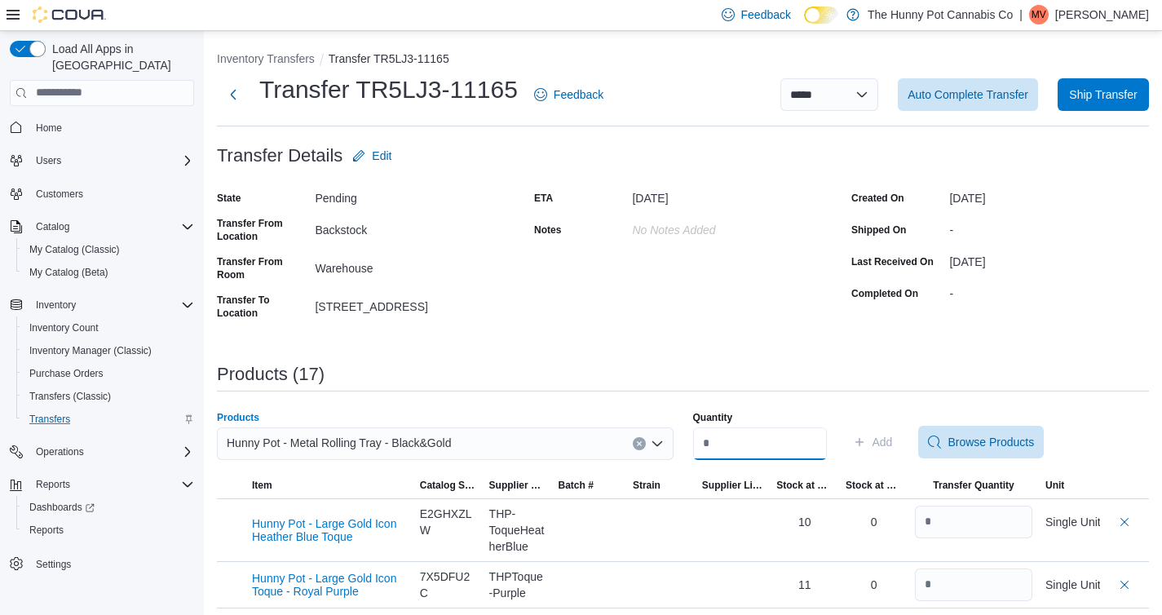
click at [732, 447] on input "Quantity" at bounding box center [760, 443] width 134 height 33
type input "*"
click at [893, 433] on span "Add" at bounding box center [873, 442] width 40 height 33
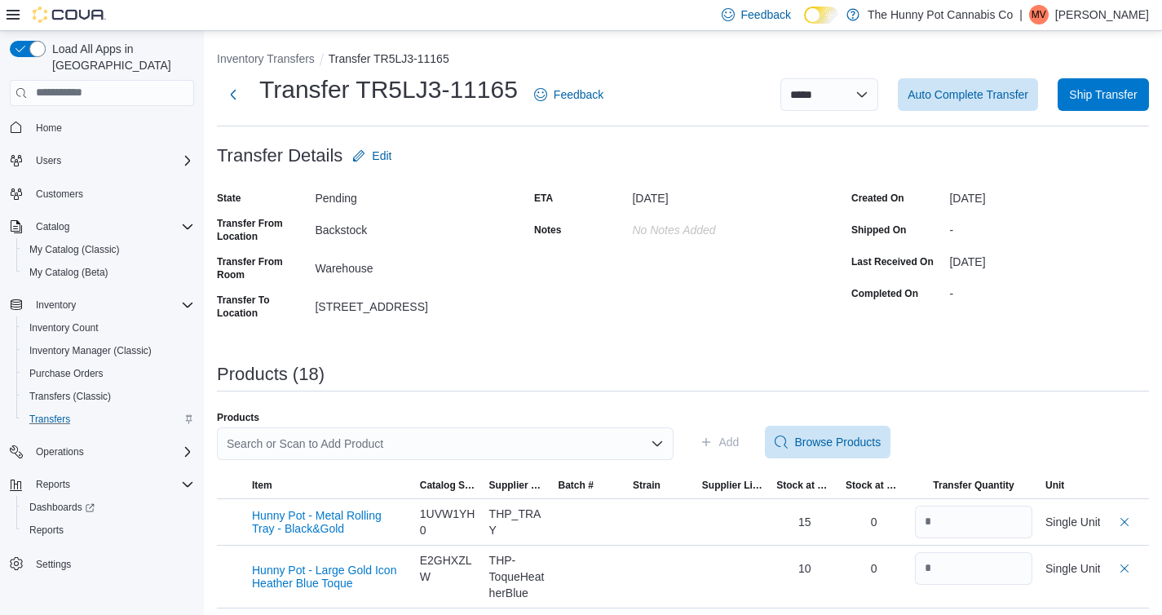
click at [390, 440] on div "Search or Scan to Add Product" at bounding box center [445, 443] width 457 height 33
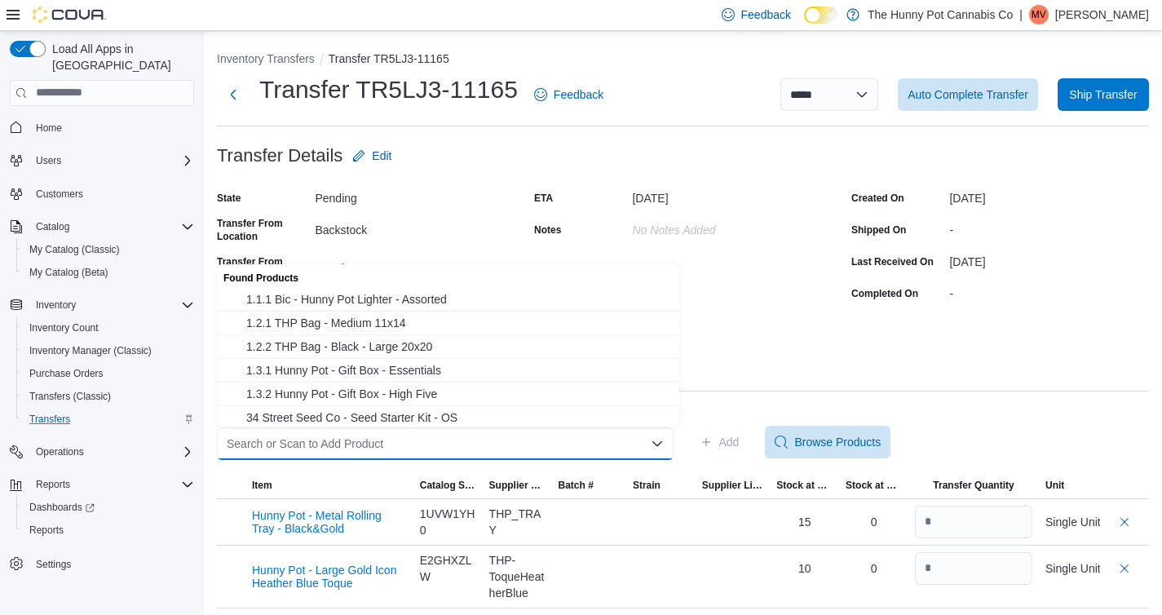
paste input "********"
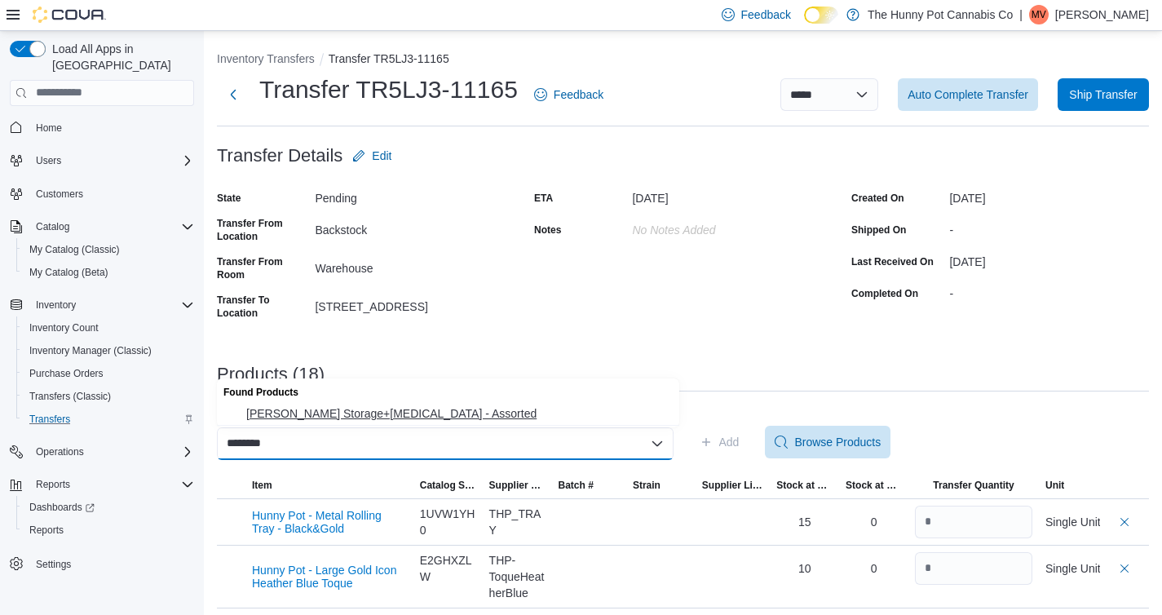
type input "********"
click at [370, 414] on span "Combie - King Storage+Grinder - Assorted" at bounding box center [457, 413] width 423 height 16
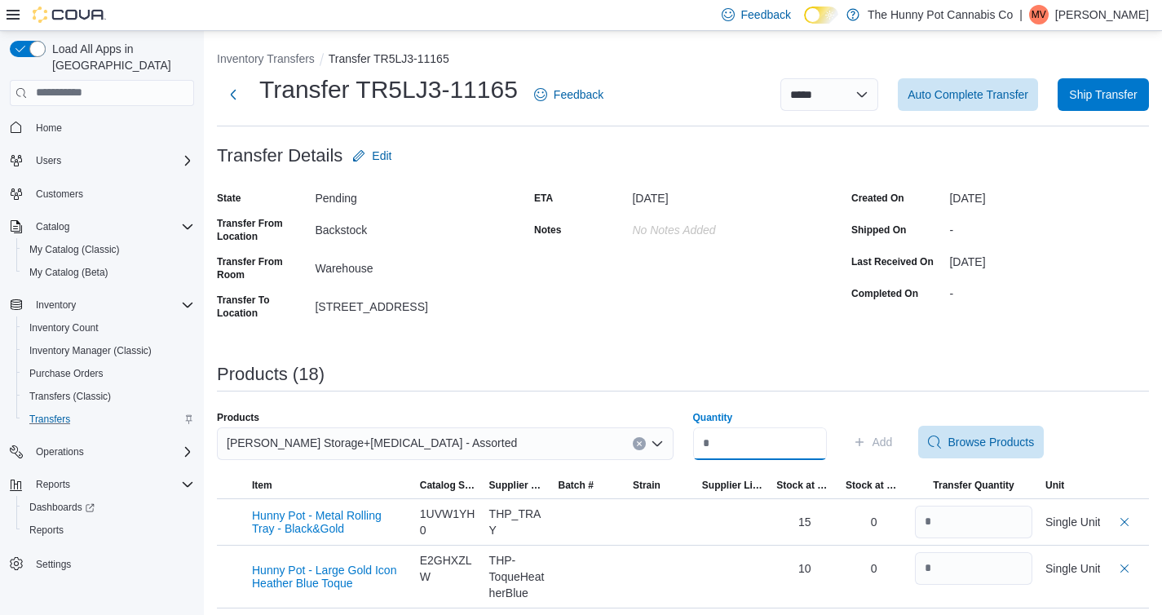
click at [750, 450] on input "Quantity" at bounding box center [760, 443] width 134 height 33
type input "*"
click at [893, 438] on span "Add" at bounding box center [883, 442] width 20 height 16
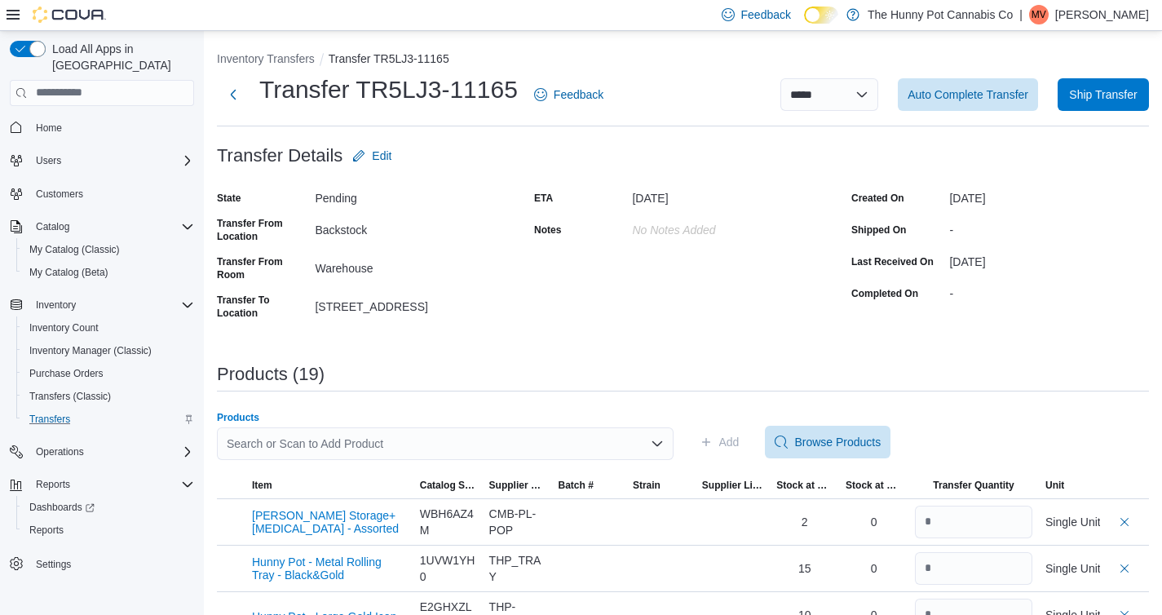
click at [319, 443] on div "Search or Scan to Add Product" at bounding box center [445, 443] width 457 height 33
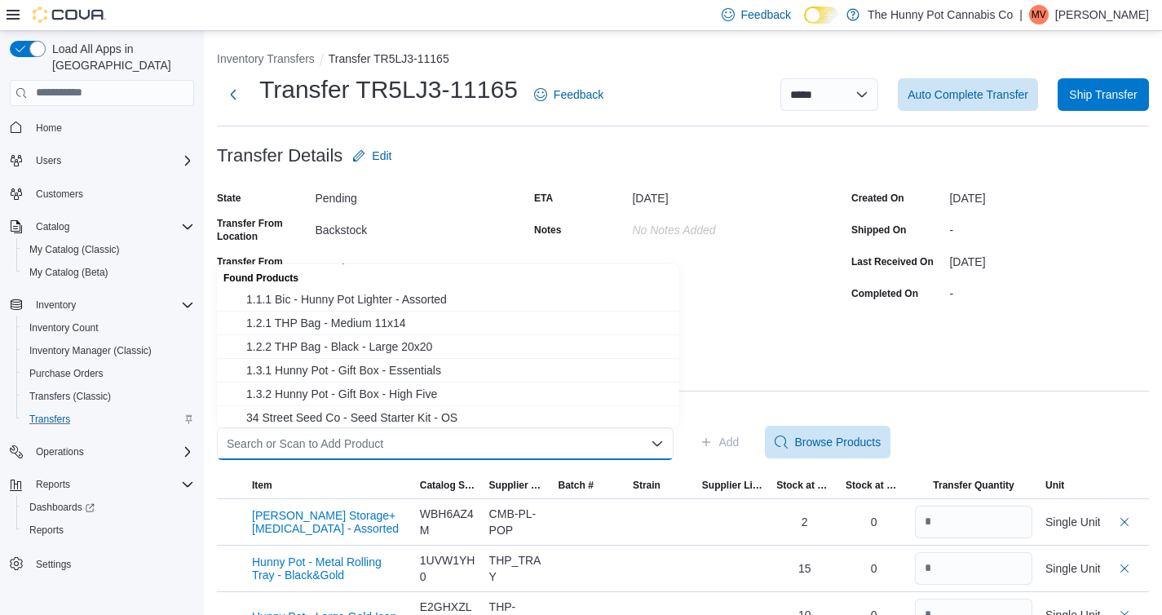
paste input "********"
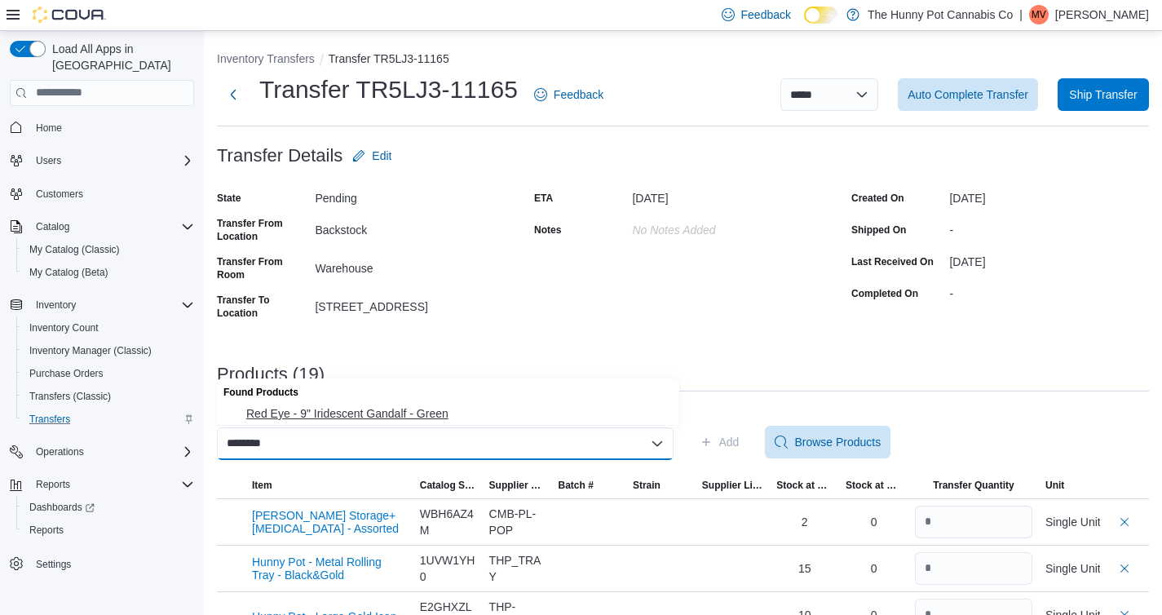
type input "********"
click at [331, 410] on span "Red Eye - 9" Iridescent Gandalf - Green" at bounding box center [457, 413] width 423 height 16
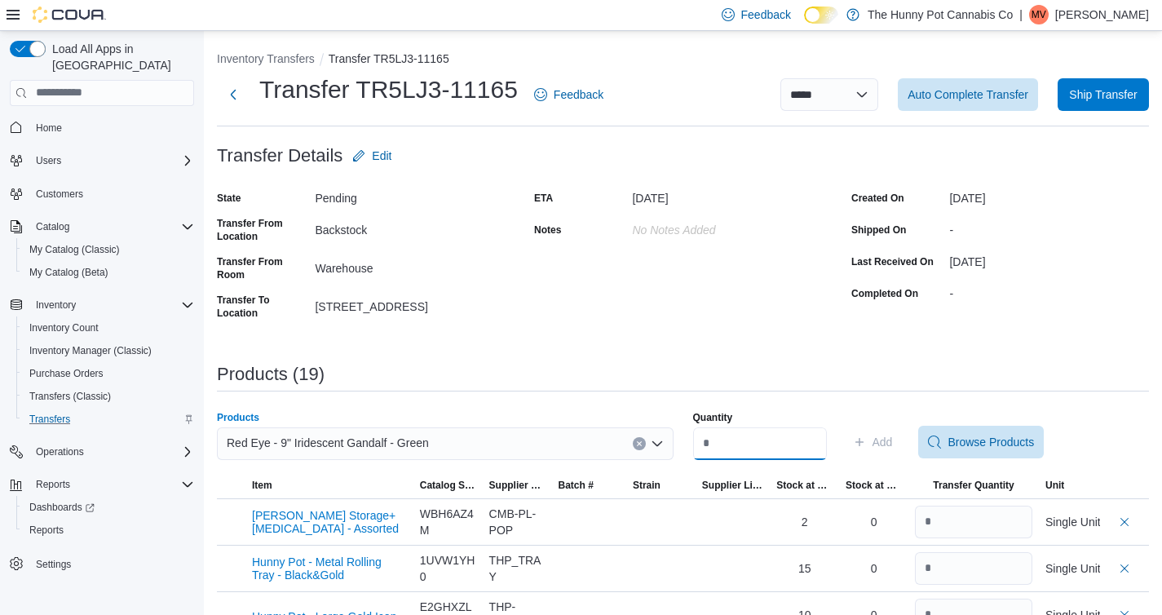
click at [724, 446] on input "Quantity" at bounding box center [760, 443] width 134 height 33
type input "*"
click at [893, 447] on span "Add" at bounding box center [883, 442] width 20 height 16
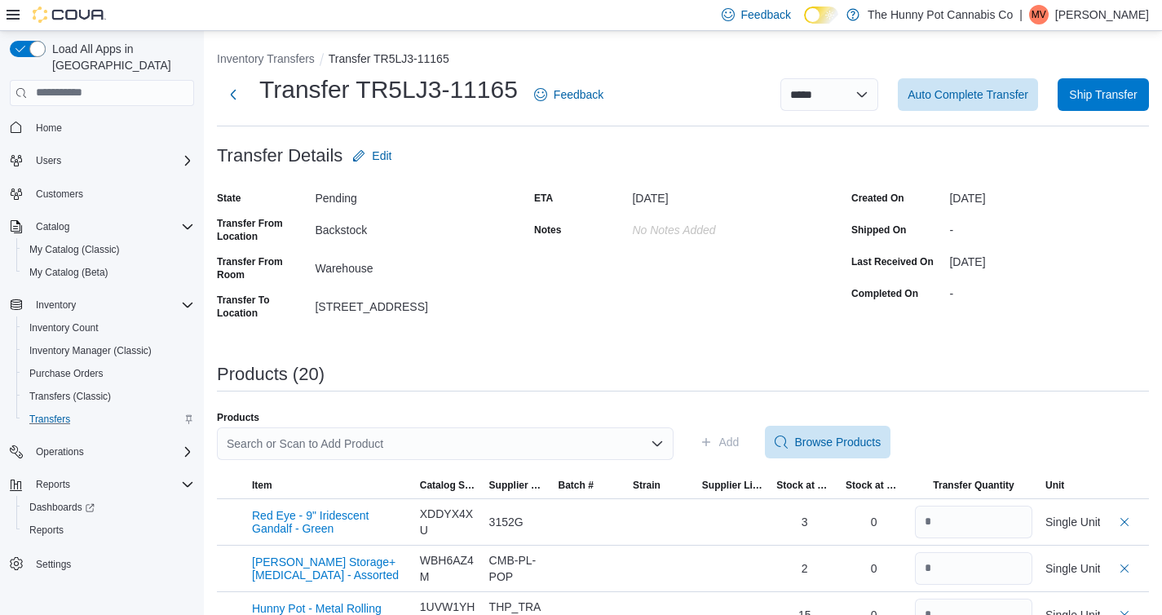
click at [360, 437] on div "Search or Scan to Add Product" at bounding box center [445, 443] width 457 height 33
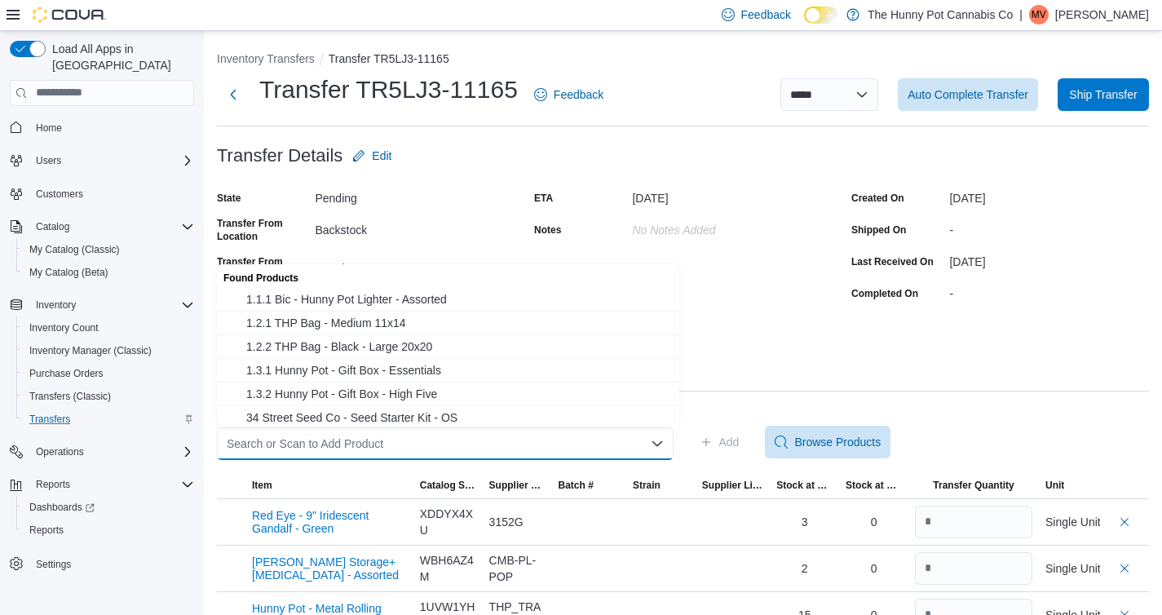
paste input "********"
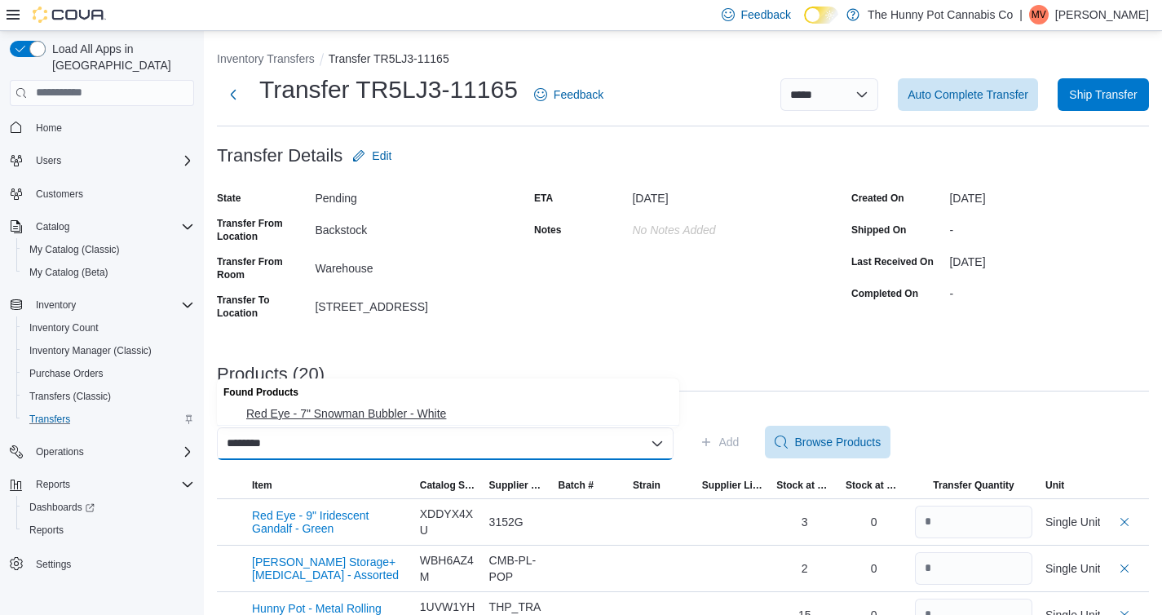
type input "********"
click at [417, 414] on span "Red Eye - 7" Snowman Bubbler - White" at bounding box center [457, 413] width 423 height 16
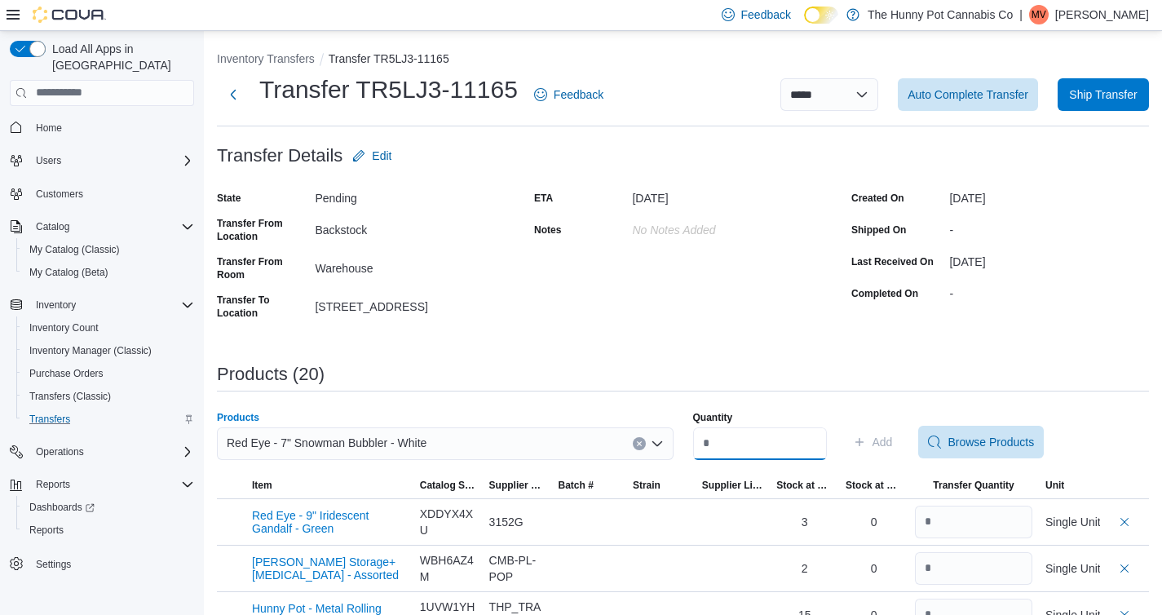
click at [752, 445] on input "Quantity" at bounding box center [760, 443] width 134 height 33
type input "*"
click at [892, 438] on span "Add" at bounding box center [883, 442] width 20 height 16
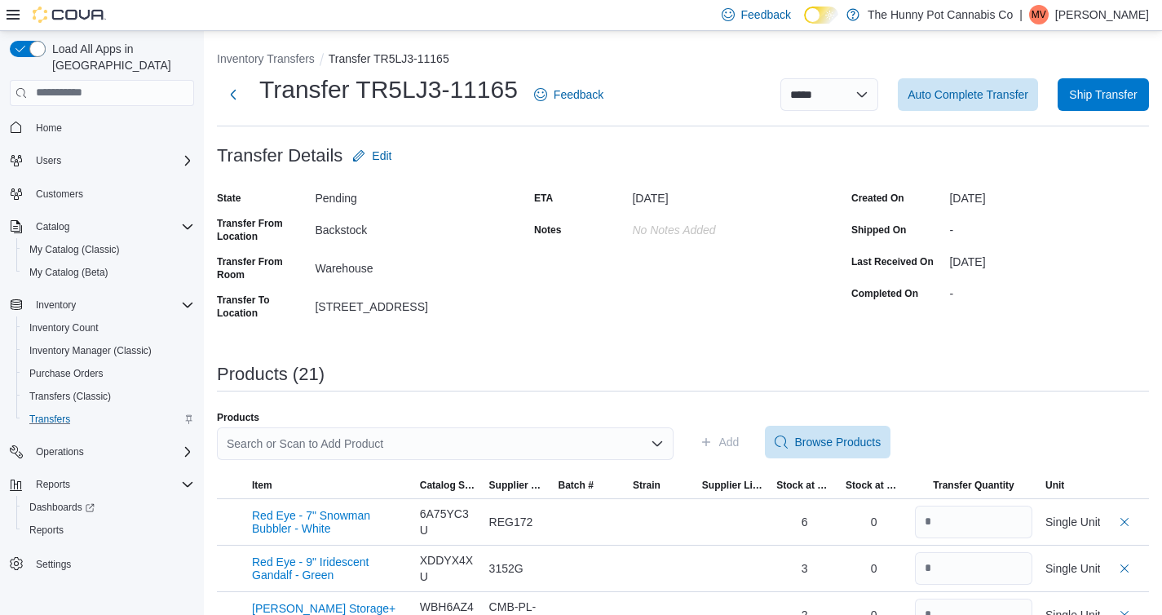
click at [360, 442] on div "Search or Scan to Add Product" at bounding box center [445, 443] width 457 height 33
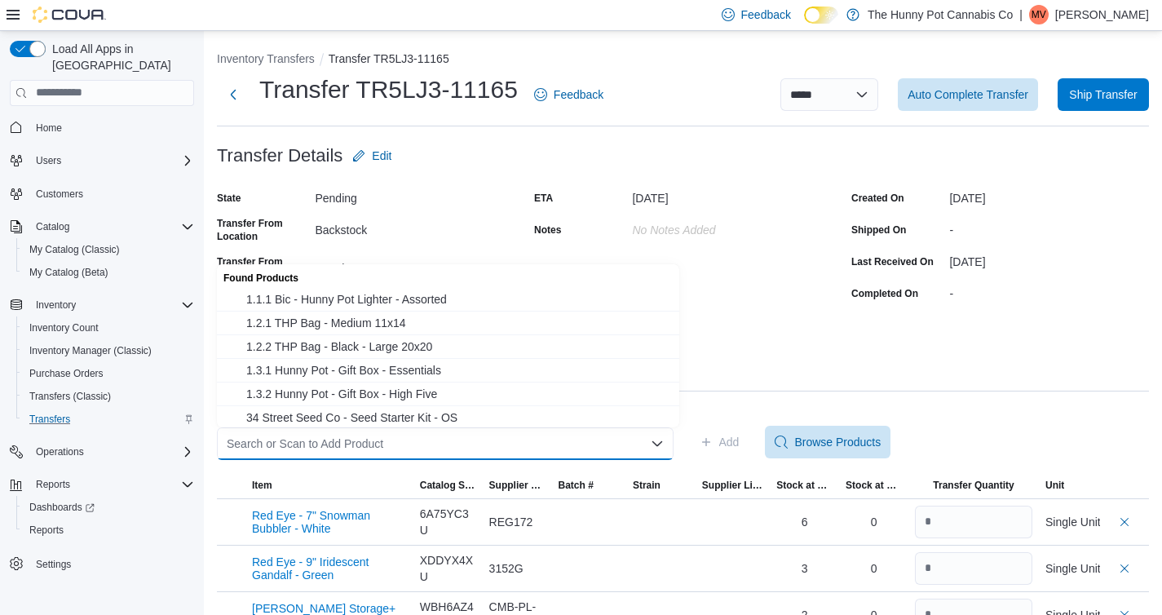
paste input "********"
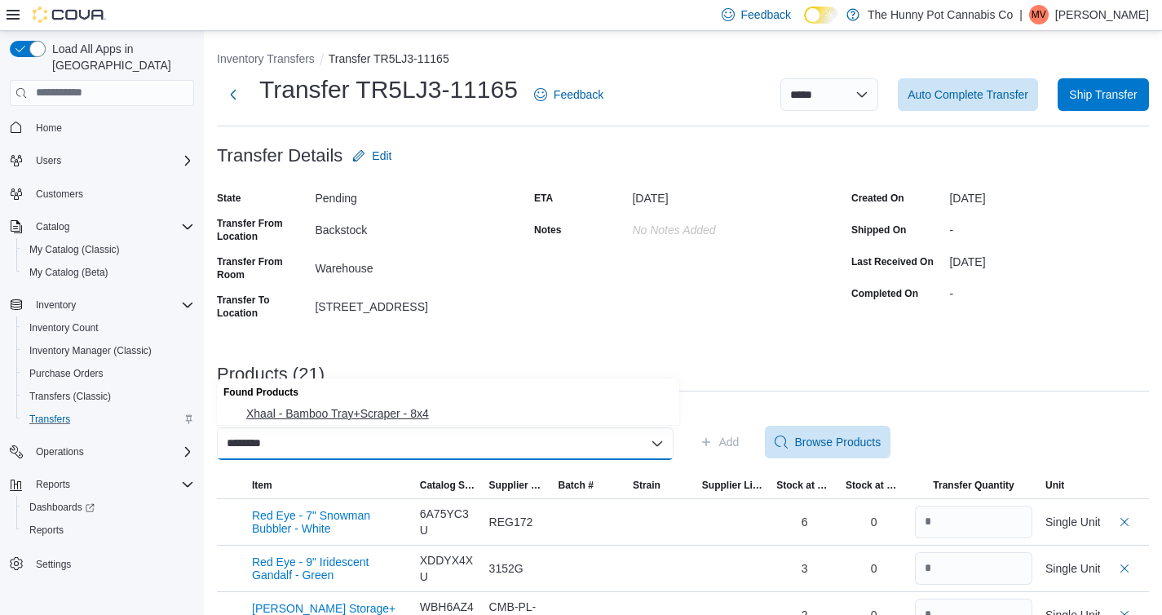
type input "********"
click at [402, 411] on span "Xhaal - Bamboo Tray+Scraper - 8x4" at bounding box center [457, 413] width 423 height 16
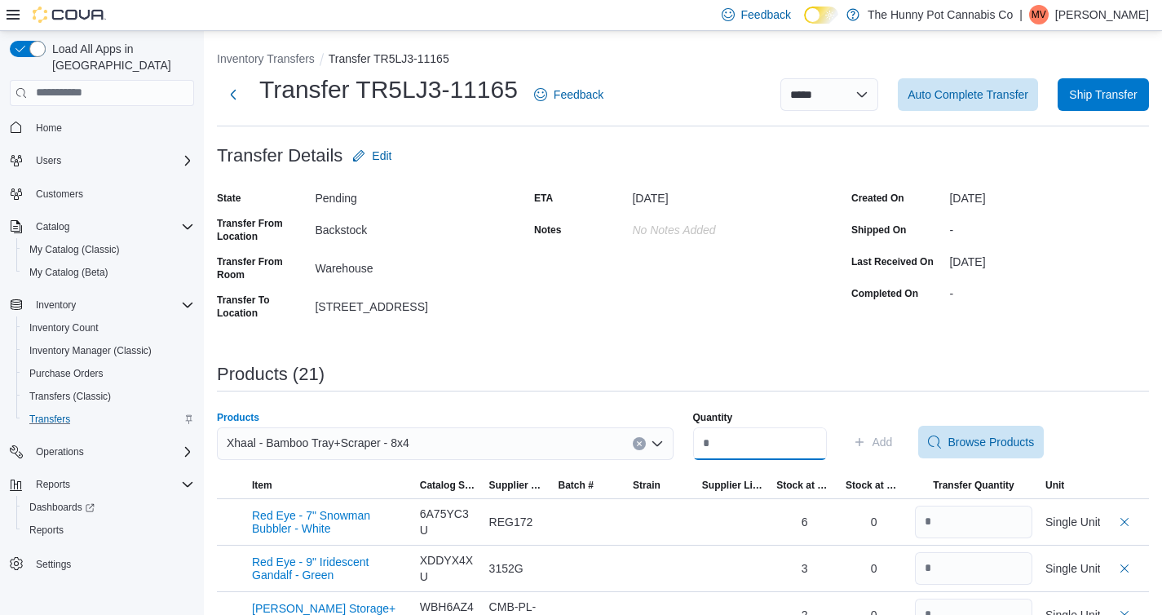
click at [731, 449] on input "Quantity" at bounding box center [760, 443] width 134 height 33
type input "*"
click at [893, 448] on span "Add" at bounding box center [883, 442] width 20 height 16
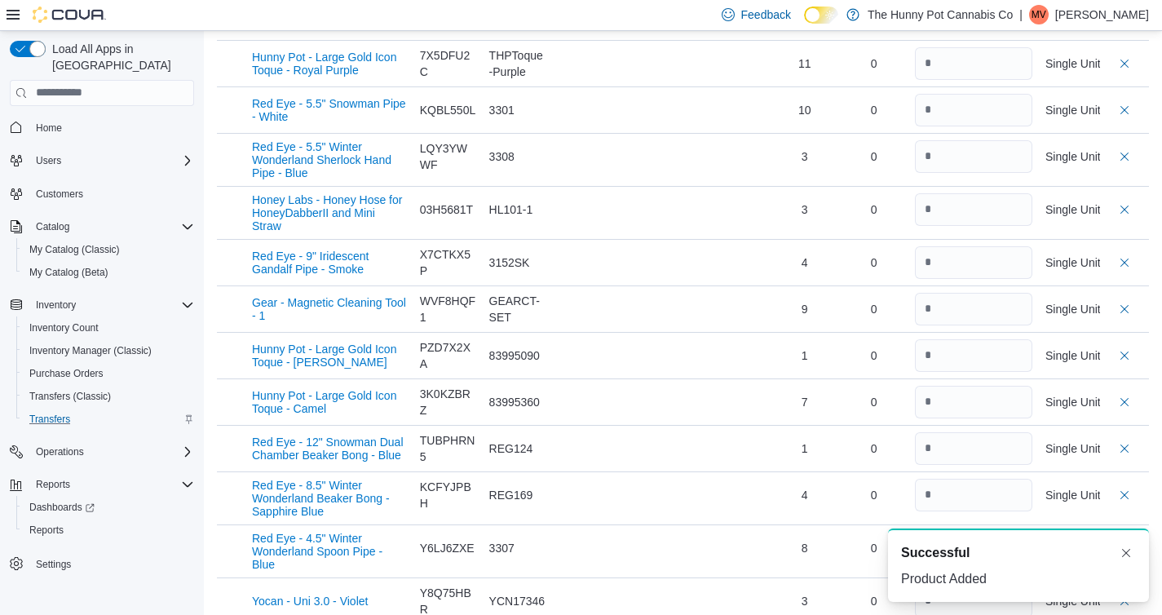
scroll to position [967, 0]
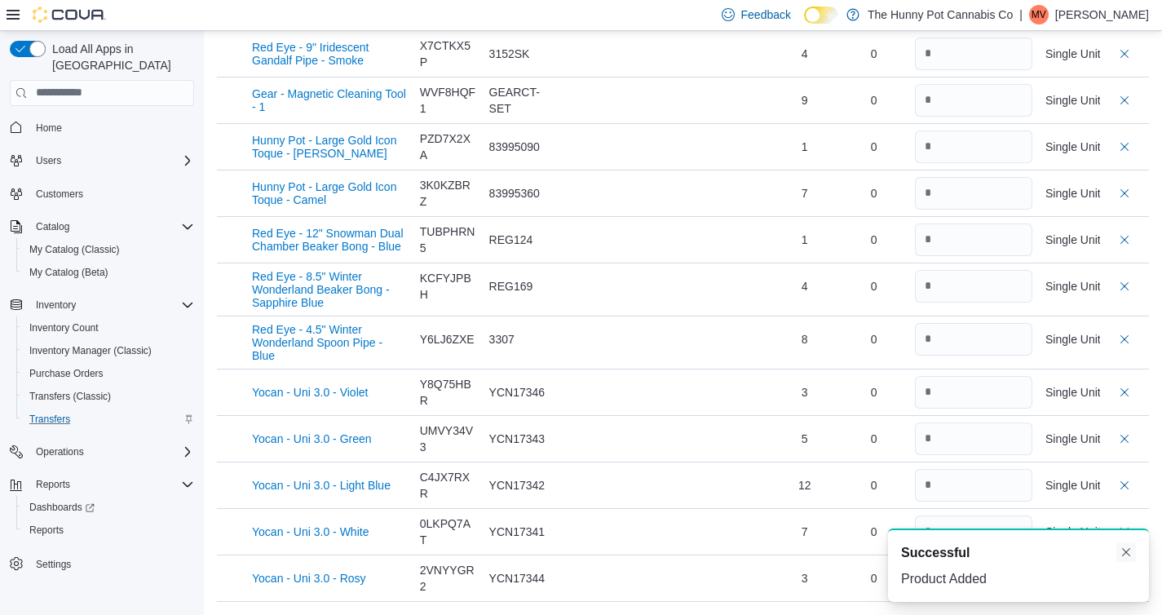
click at [1130, 554] on button "Dismiss toast" at bounding box center [1127, 552] width 20 height 20
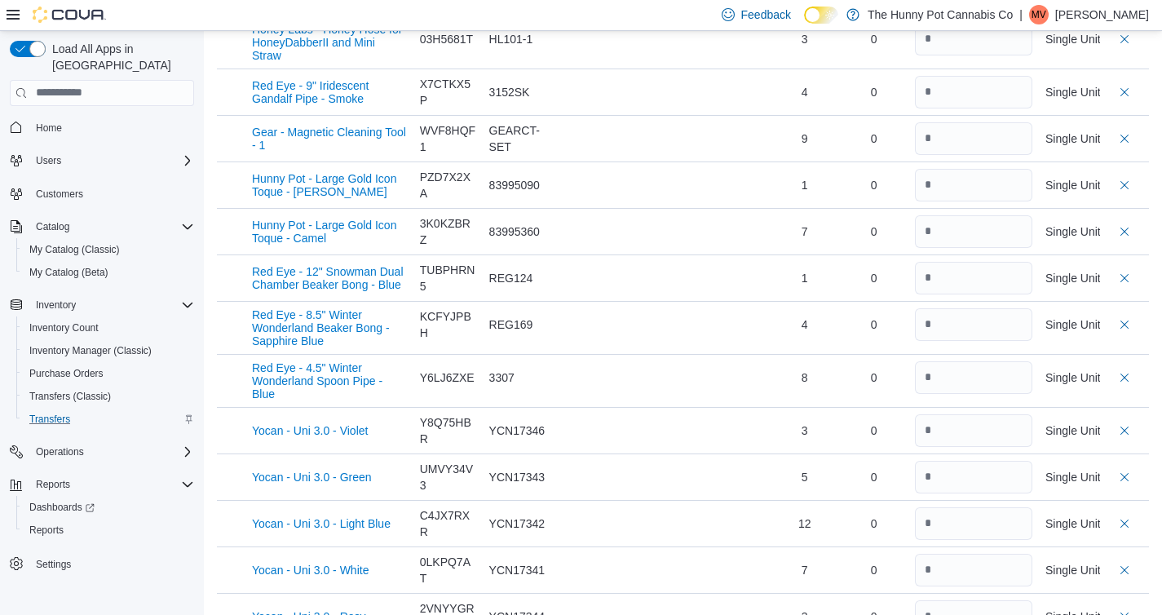
scroll to position [927, 0]
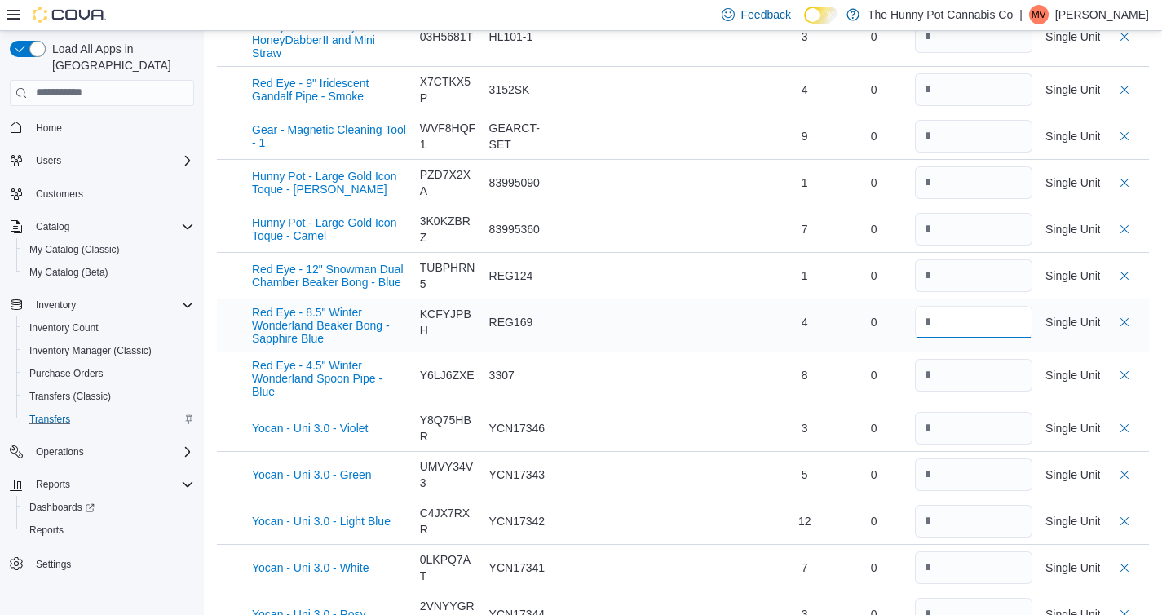
click at [984, 315] on input "number" at bounding box center [973, 322] width 117 height 33
click at [961, 326] on input "number" at bounding box center [973, 322] width 117 height 33
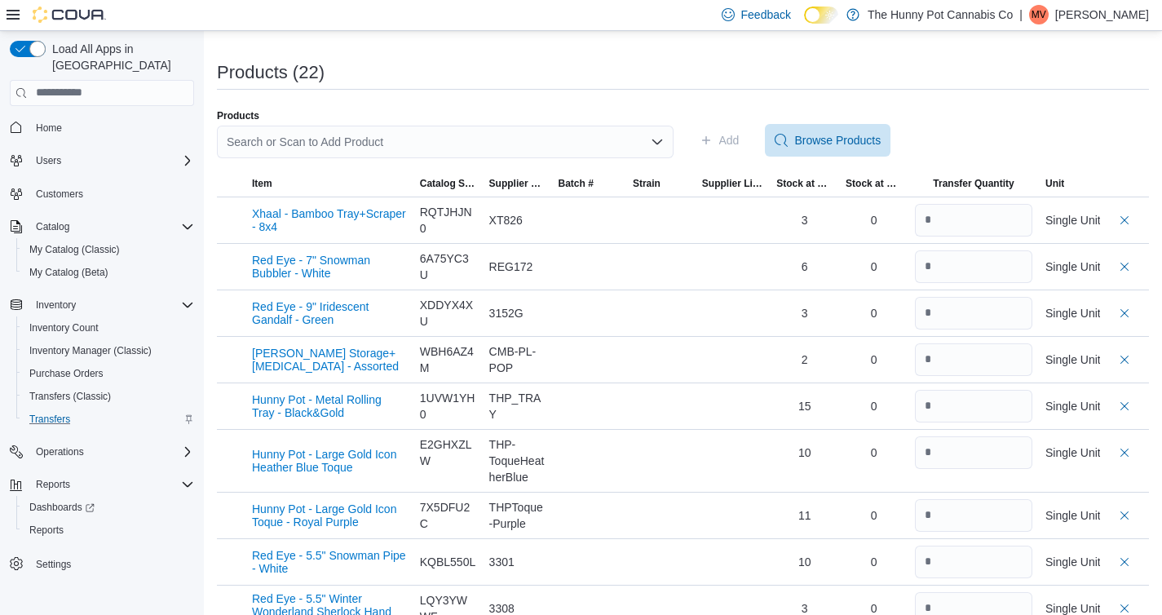
scroll to position [0, 0]
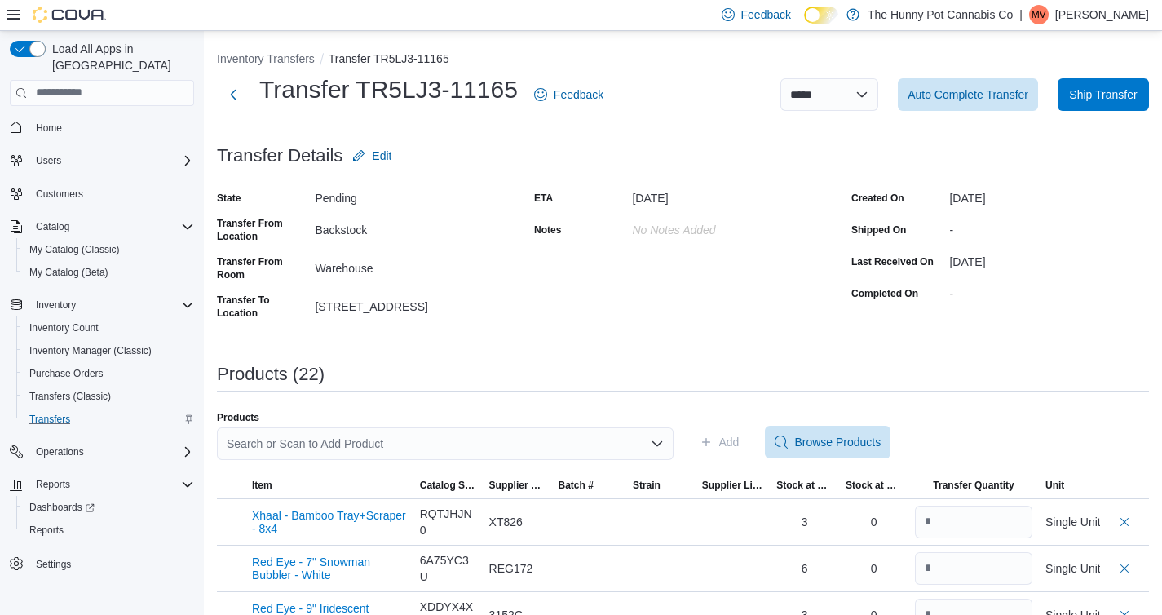
type input "*"
click at [553, 308] on div "ETA September 18, 2025 Notes No Notes added" at bounding box center [683, 255] width 298 height 140
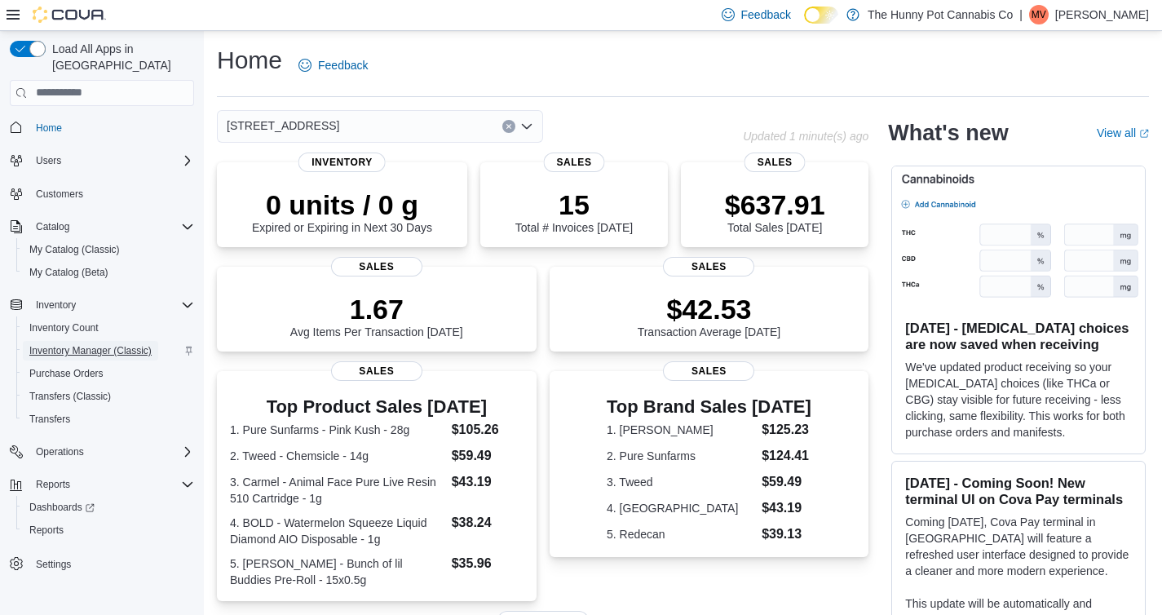
click at [82, 344] on span "Inventory Manager (Classic)" at bounding box center [90, 350] width 122 height 13
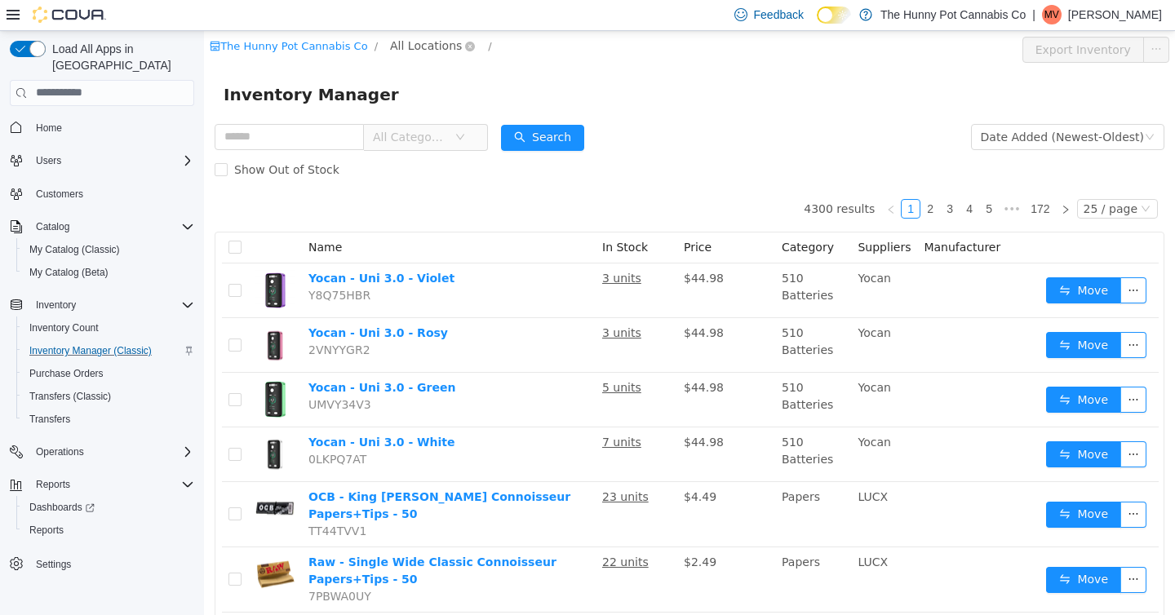
click at [430, 51] on span "All Locations" at bounding box center [426, 45] width 72 height 18
type input "****"
click at [454, 157] on span "Backstock" at bounding box center [463, 161] width 58 height 13
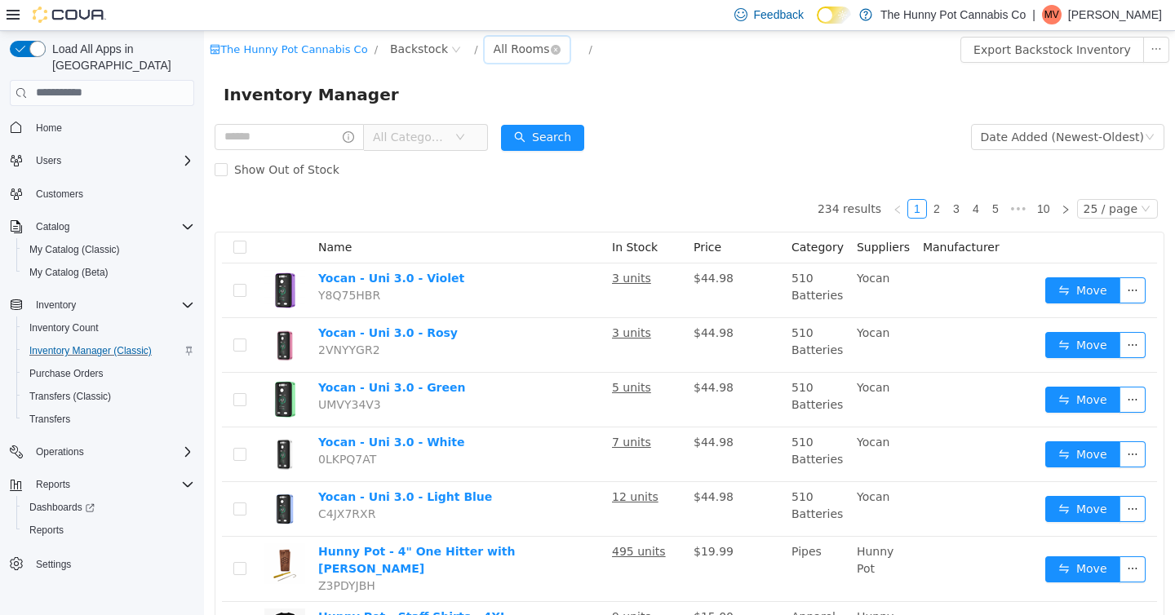
click at [495, 60] on div "All Rooms" at bounding box center [521, 48] width 56 height 24
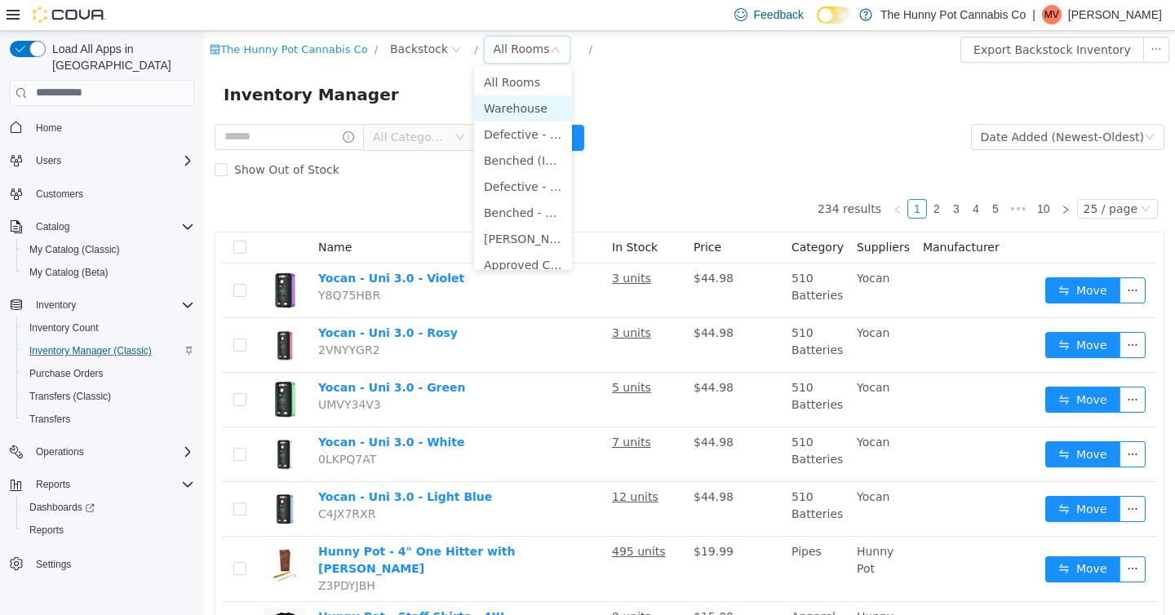
click at [501, 111] on li "Warehouse" at bounding box center [523, 108] width 98 height 26
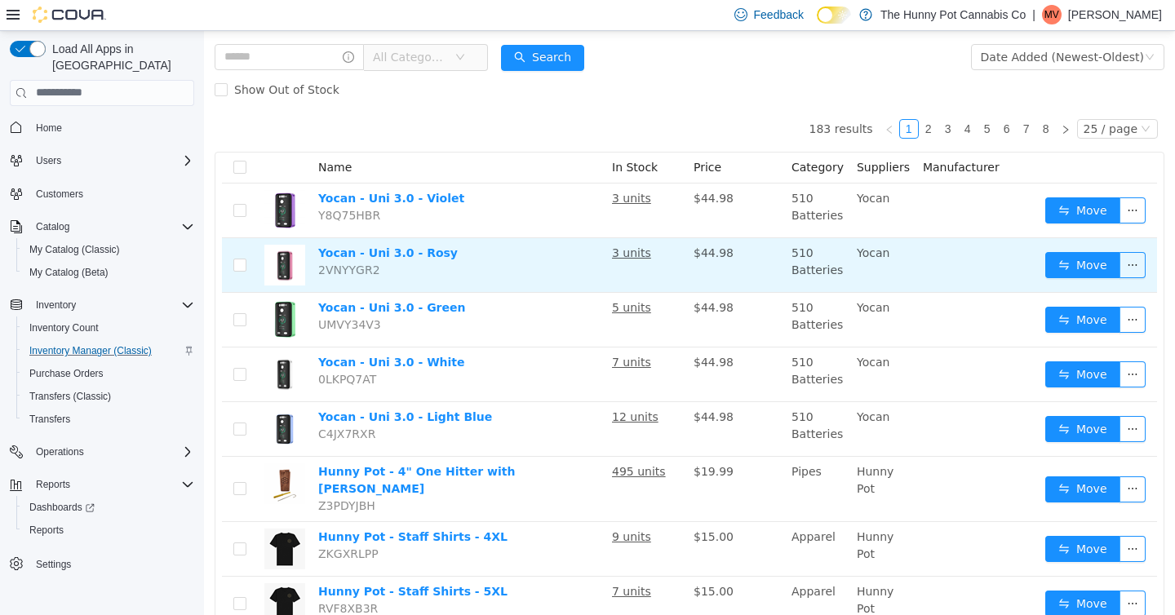
scroll to position [82, 0]
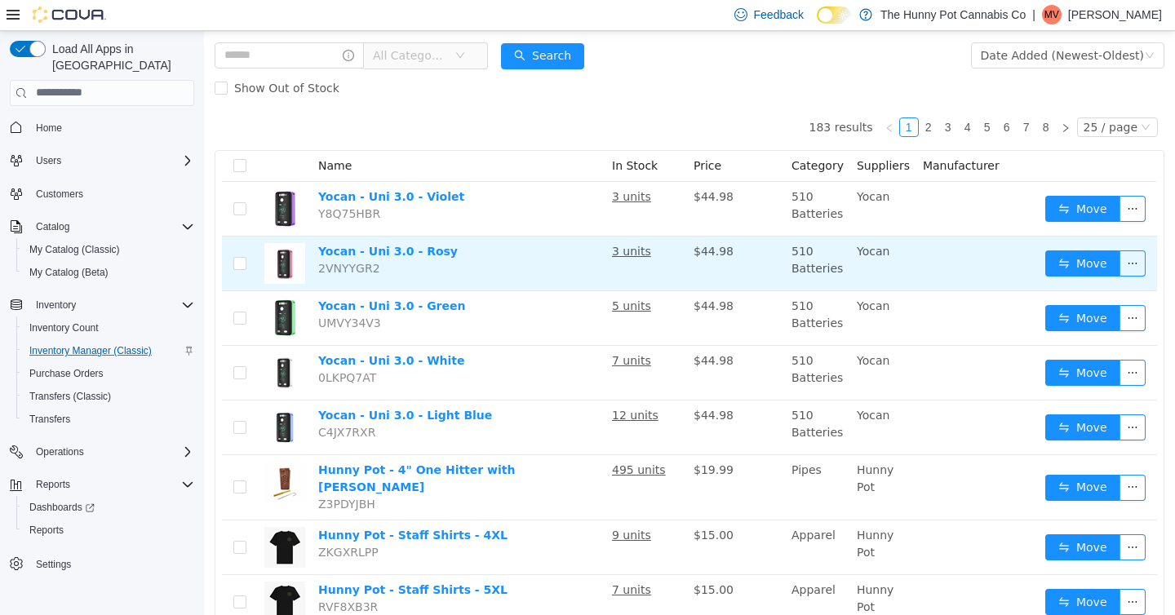
click at [361, 269] on span "2VNYYGR2" at bounding box center [349, 267] width 62 height 13
click at [365, 268] on span "2VNYYGR2" at bounding box center [349, 267] width 62 height 13
copy span "2VNYYGR2"
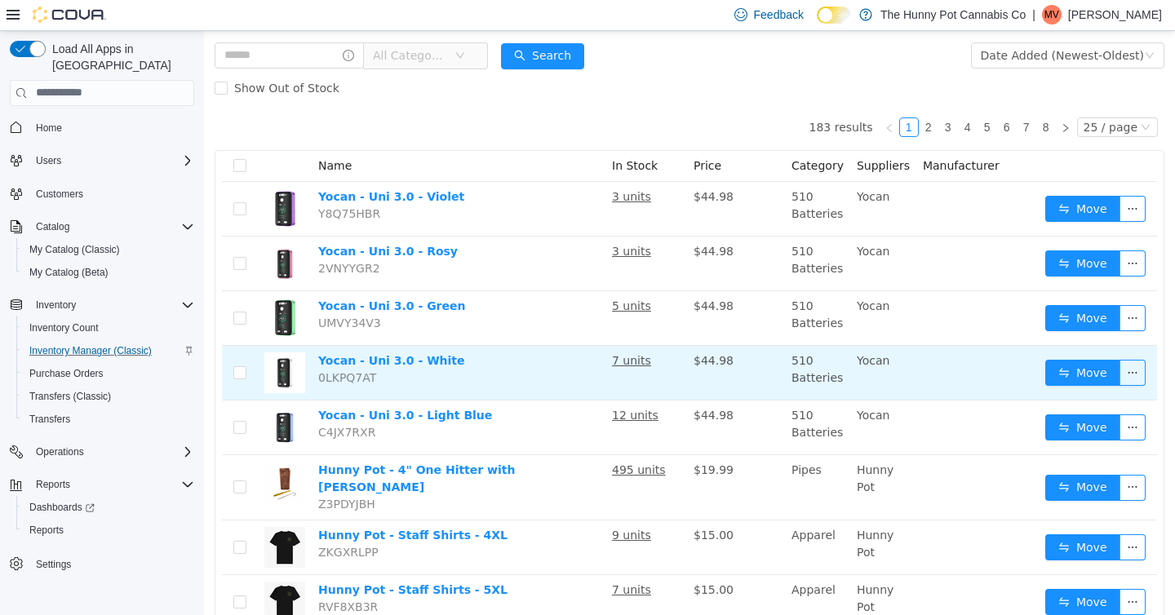
click at [335, 380] on span "0LKPQ7AT" at bounding box center [347, 376] width 58 height 13
copy span "0LKPQ7AT"
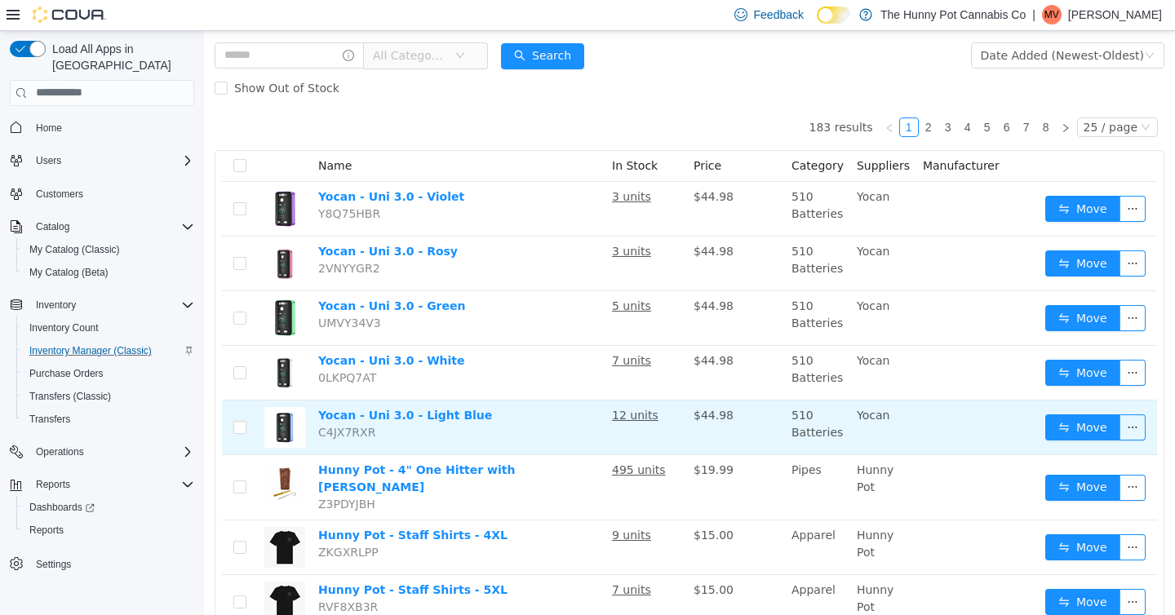
click at [340, 435] on span "C4JX7RXR" at bounding box center [346, 431] width 57 height 13
copy span "C4JX7RXR"
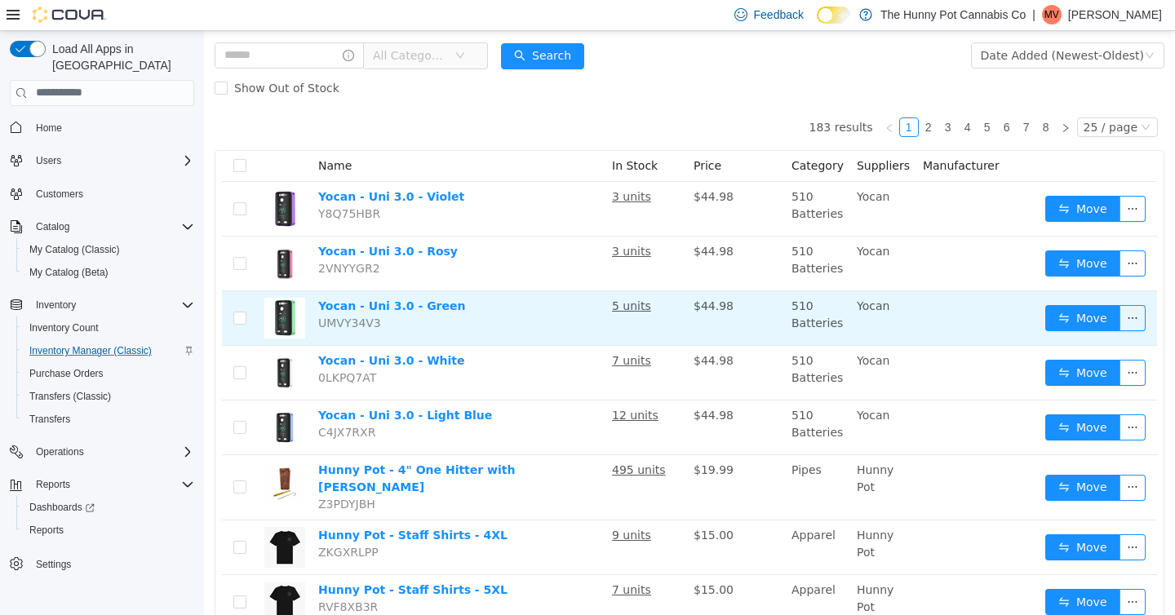
click at [351, 327] on span "UMVY34V3" at bounding box center [349, 322] width 63 height 13
copy span "UMVY34V3"
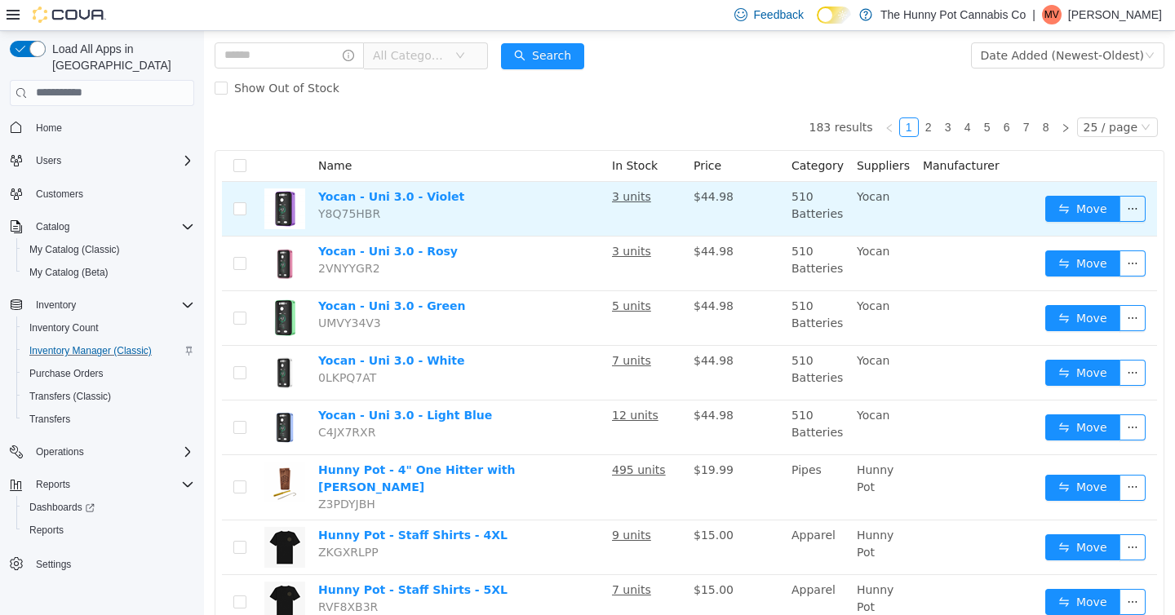
click at [353, 216] on span "Y8Q75HBR" at bounding box center [349, 212] width 62 height 13
copy span "Y8Q75HBR"
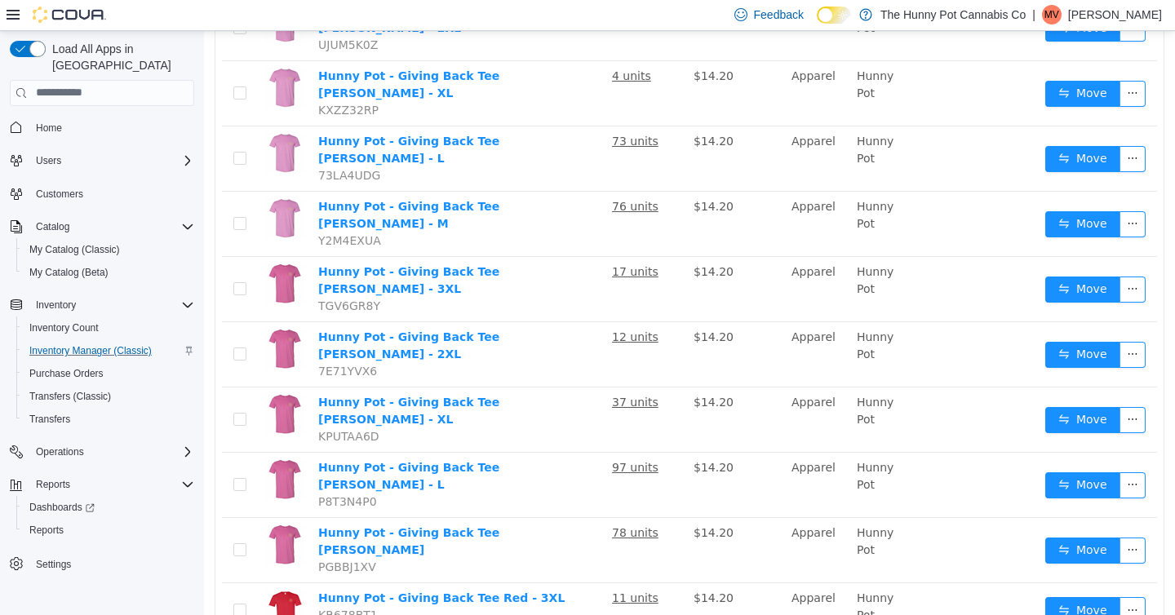
scroll to position [1060, 0]
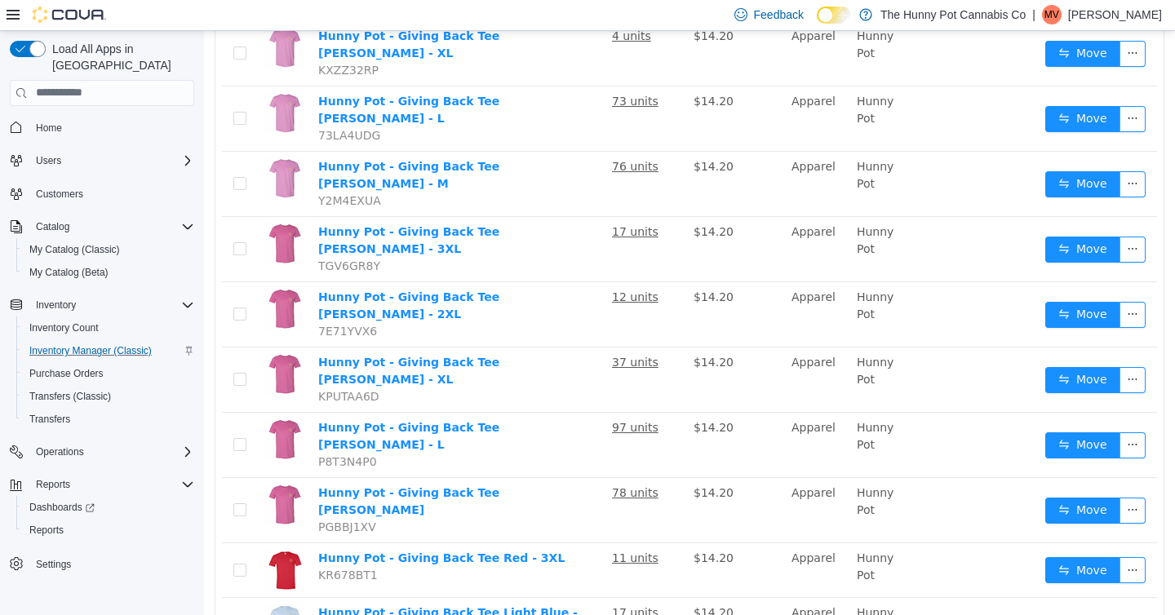
click at [1095, 567] on li "50 / page" at bounding box center [1108, 565] width 79 height 26
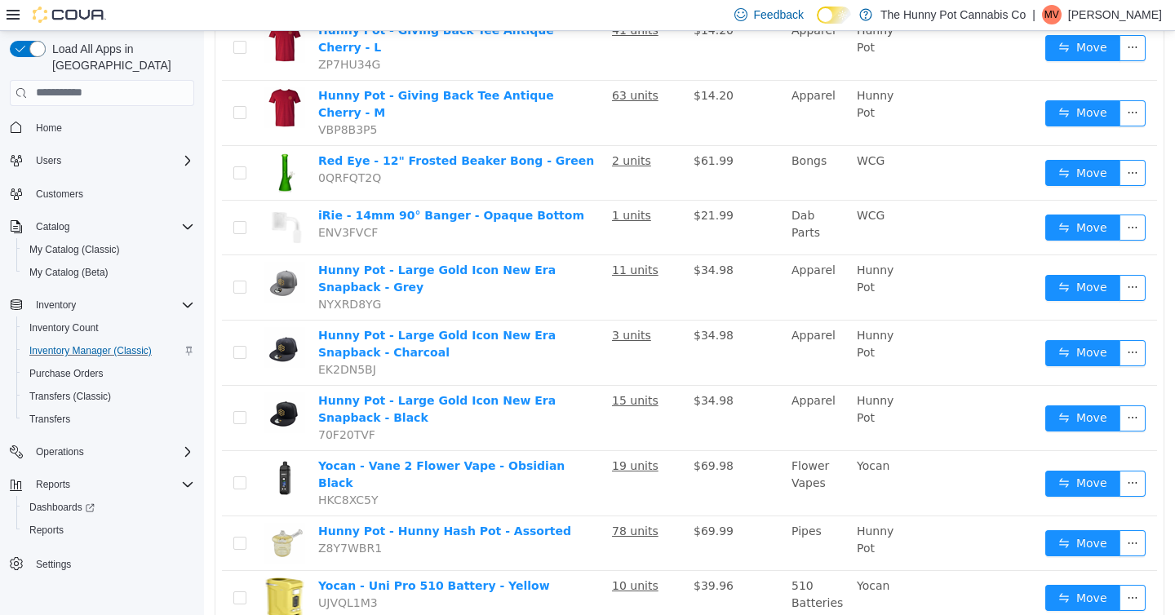
scroll to position [2458, 0]
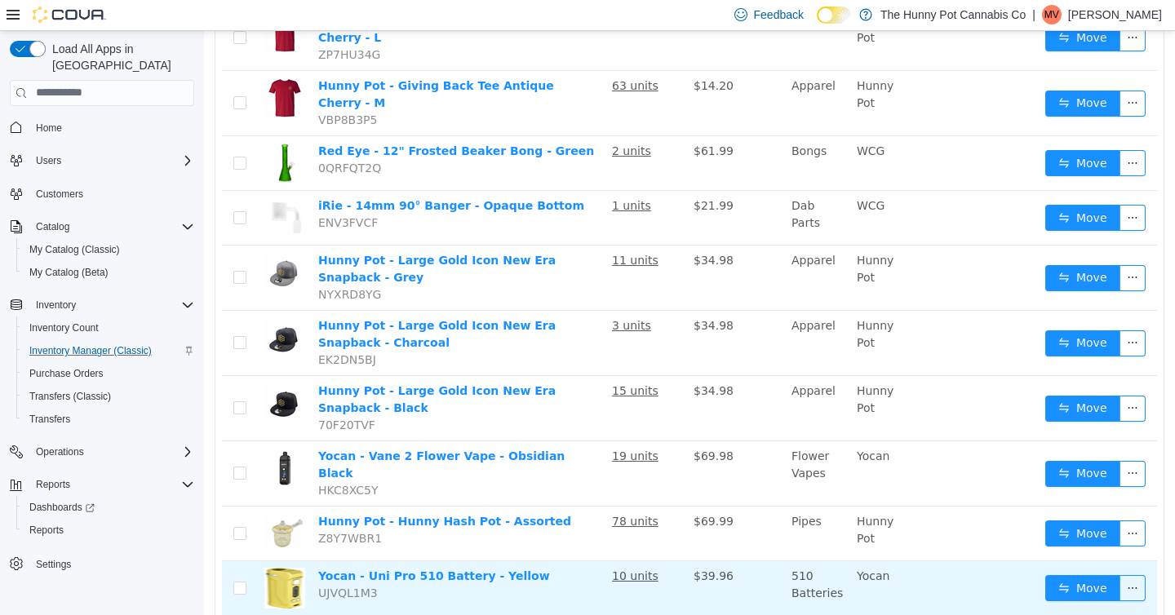
click at [346, 586] on span "UJVQL1M3" at bounding box center [348, 592] width 60 height 13
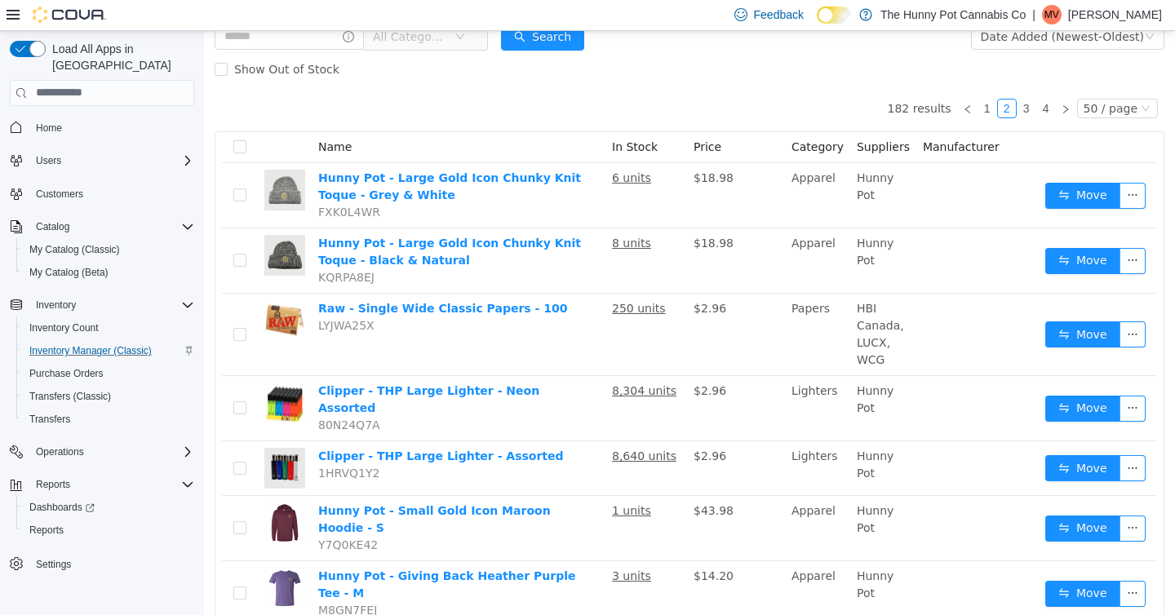
scroll to position [103, 0]
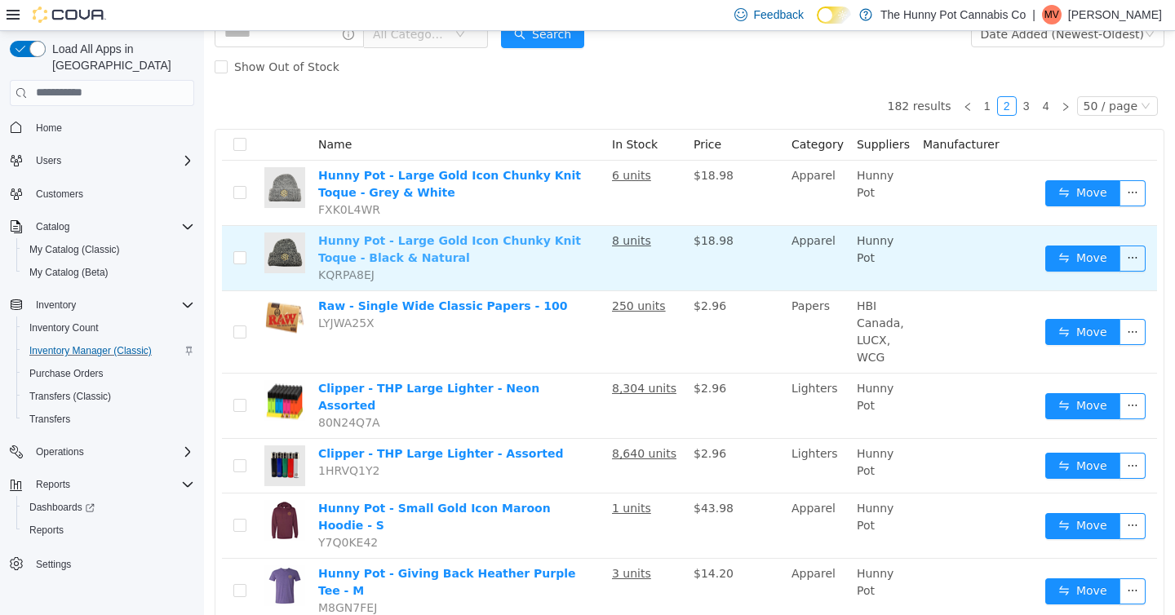
click at [344, 239] on link "Hunny Pot - Large Gold Icon Chunky Knit Toque - Black & Natural" at bounding box center [449, 248] width 263 height 30
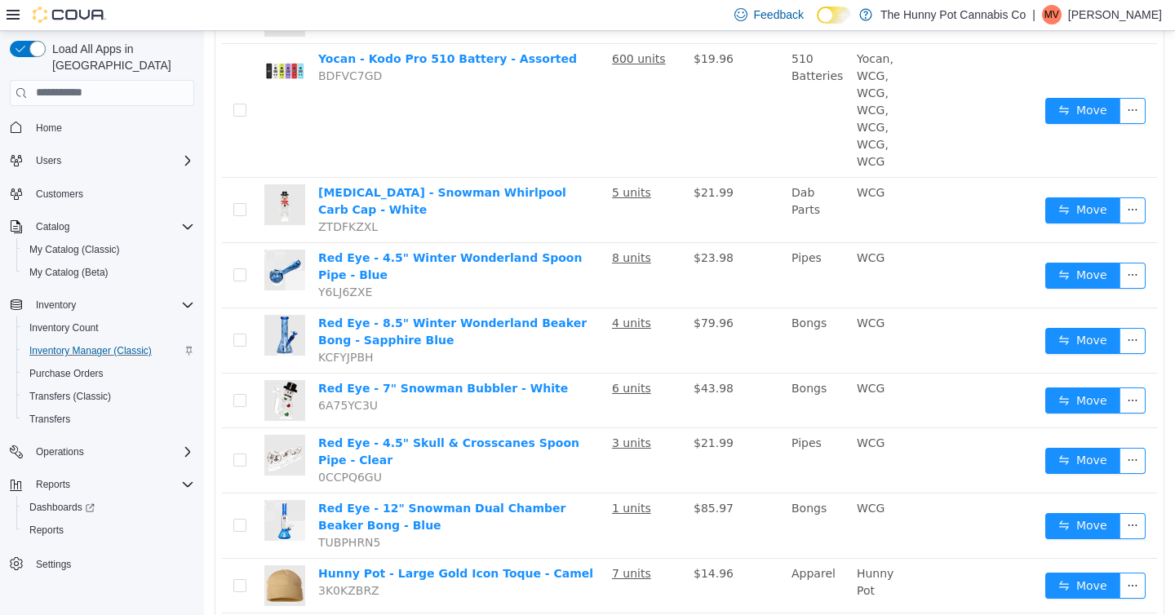
scroll to position [739, 0]
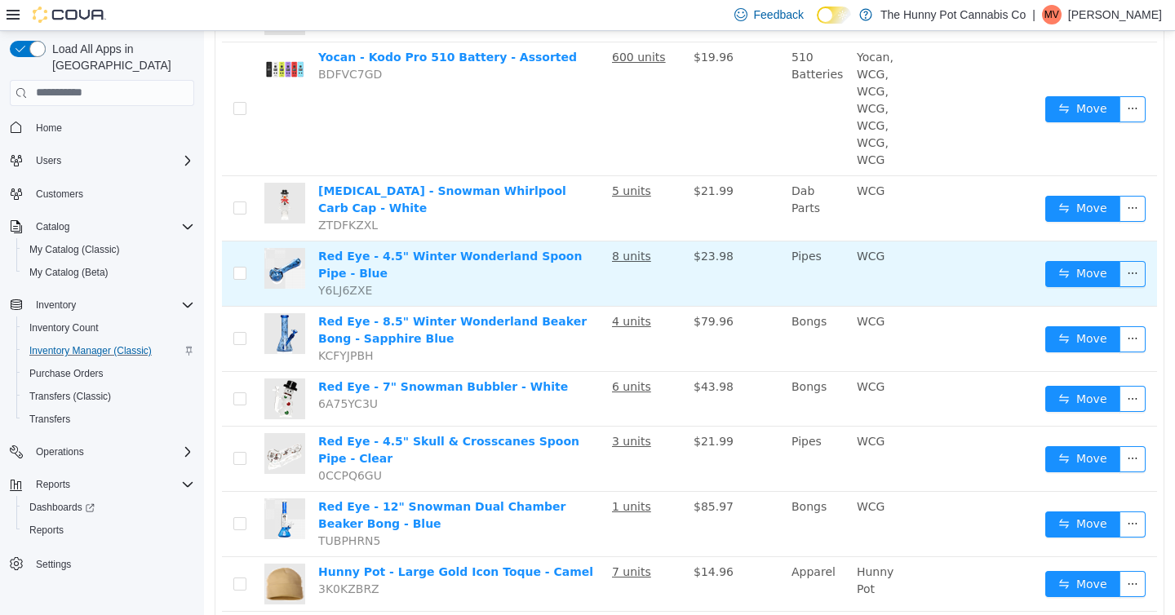
click at [338, 283] on span "Y6LJ6ZXE" at bounding box center [345, 289] width 54 height 13
copy span "Y6LJ6ZXE"
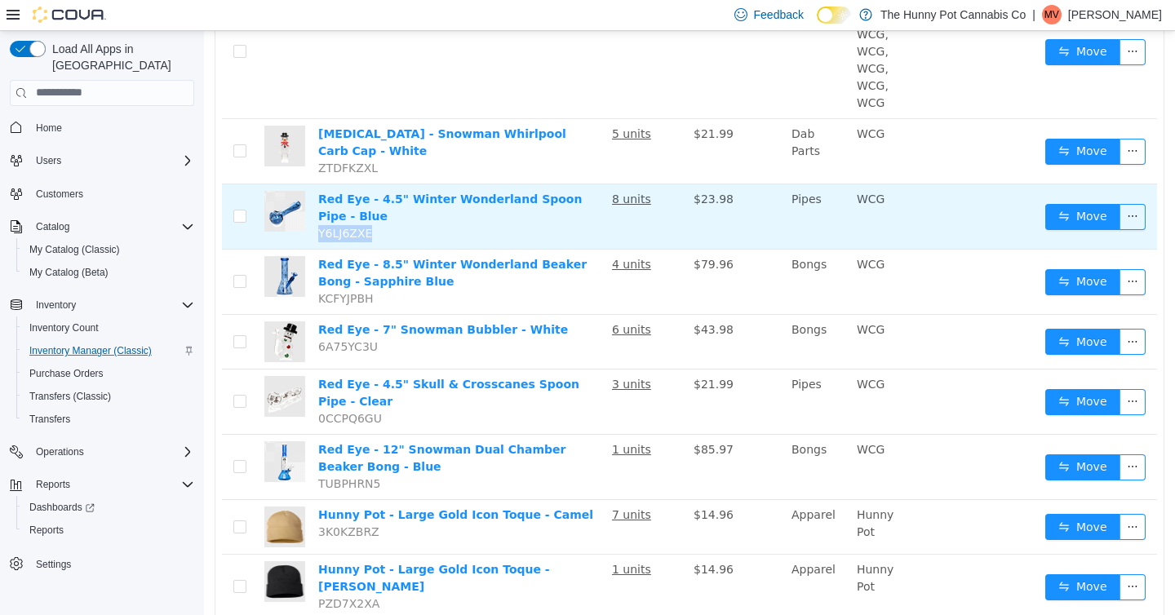
scroll to position [832, 0]
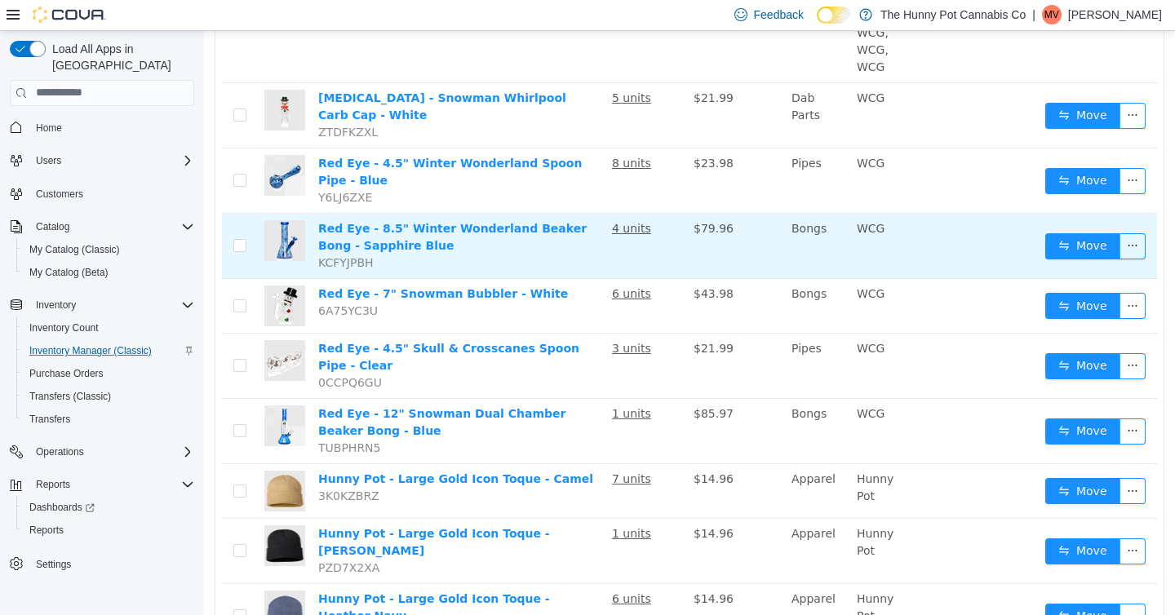
click at [350, 255] on span "KCFYJPBH" at bounding box center [345, 261] width 55 height 13
copy span "KCFYJPBH"
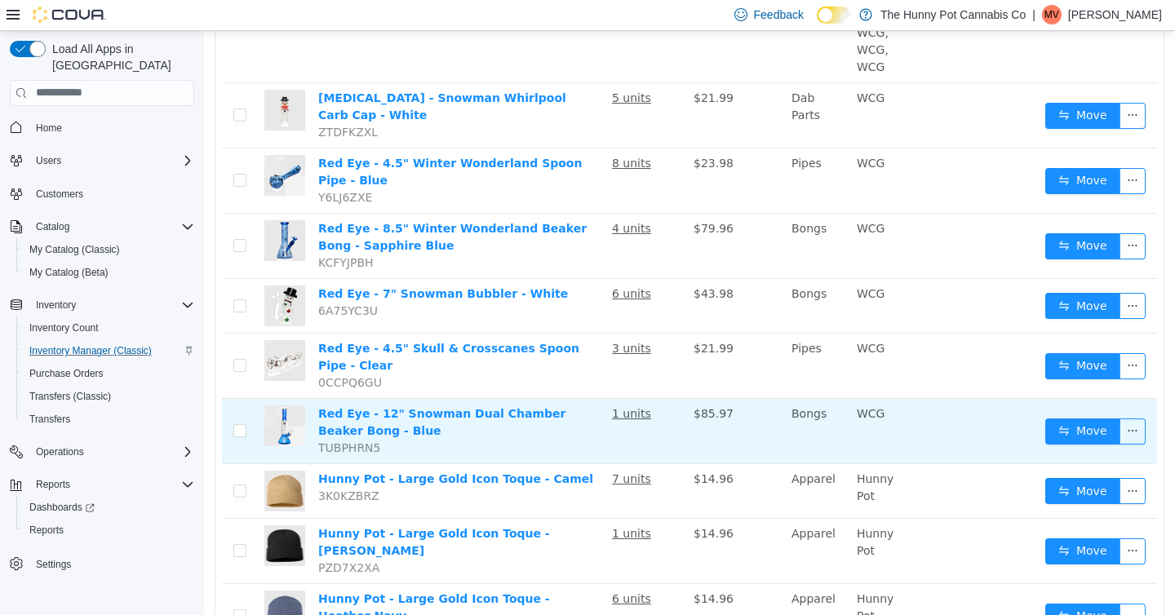
click at [361, 440] on span "TUBPHRN5" at bounding box center [349, 446] width 62 height 13
copy span "TUBPHRN5"
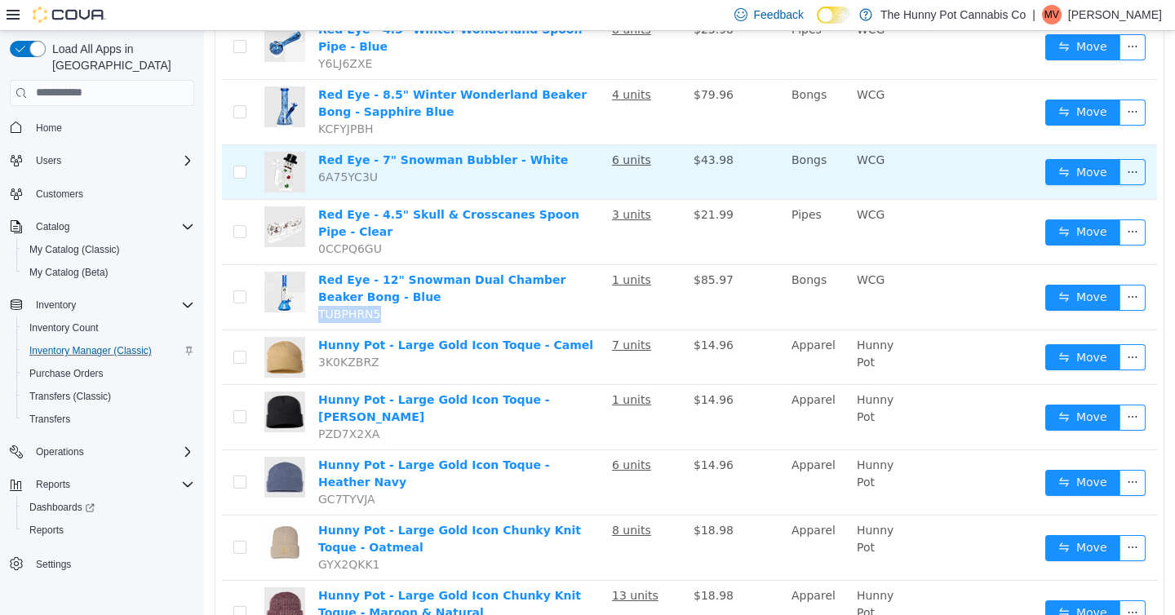
scroll to position [980, 0]
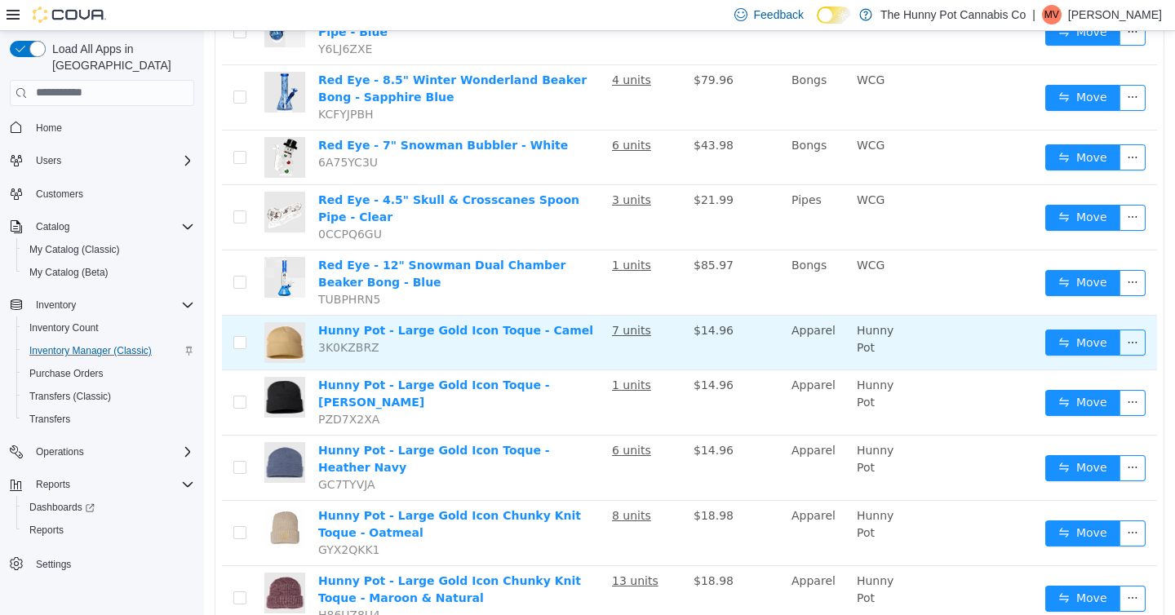
click at [347, 340] on span "3K0KZBRZ" at bounding box center [348, 346] width 61 height 13
copy span "3K0KZBRZ"
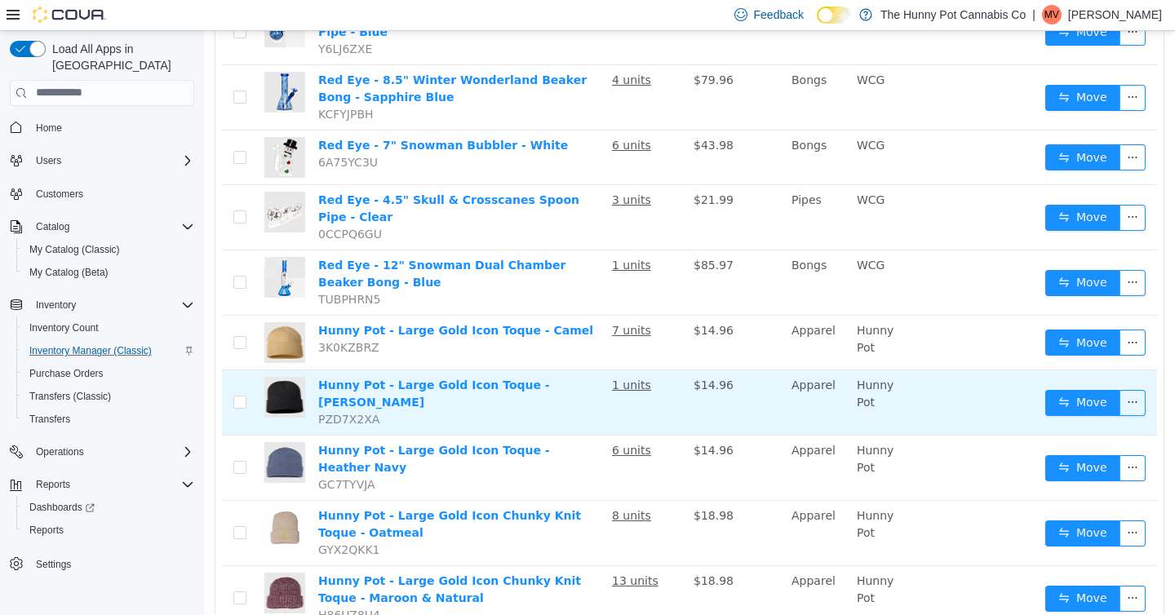
click at [357, 412] on span "PZD7X2XA" at bounding box center [348, 418] width 61 height 13
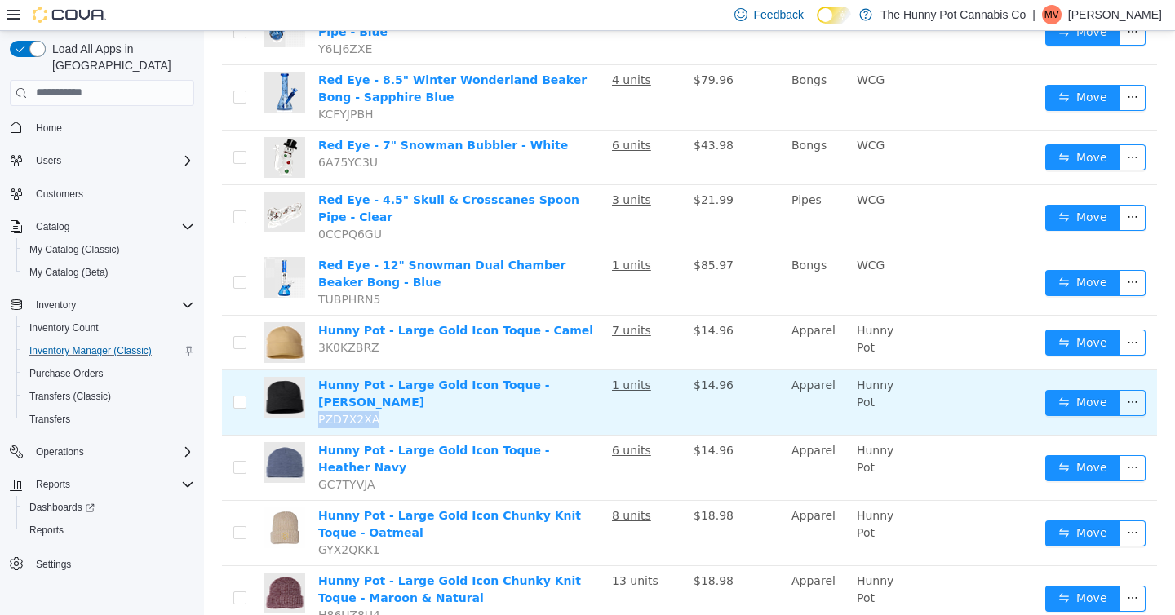
copy span "PZD7X2XA"
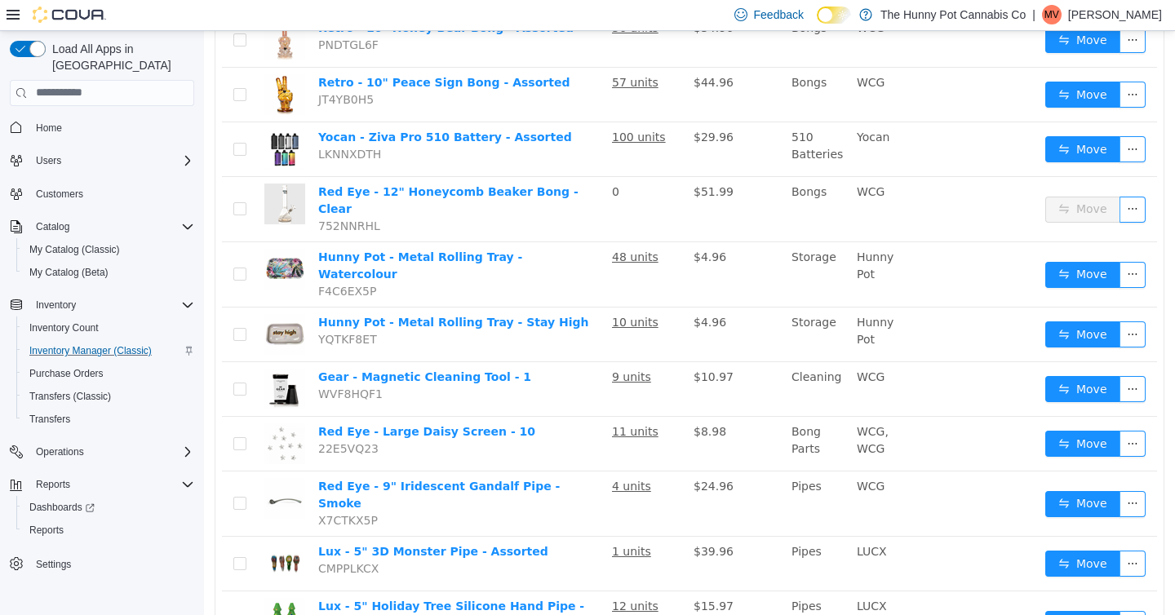
scroll to position [2070, 0]
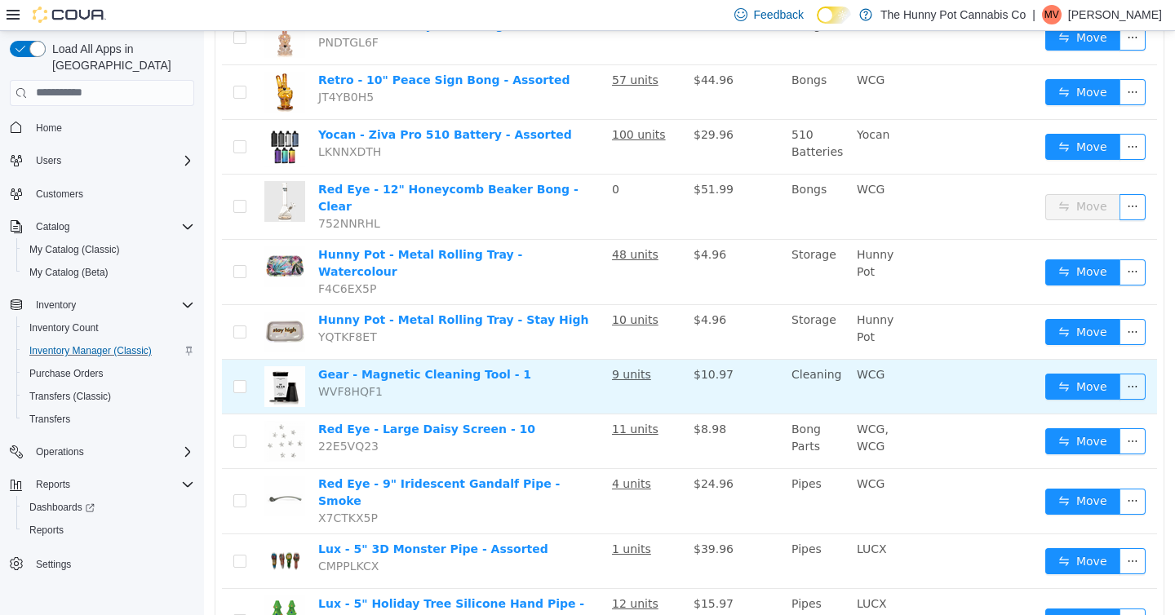
click at [352, 384] on span "WVF8HQF1" at bounding box center [350, 390] width 64 height 13
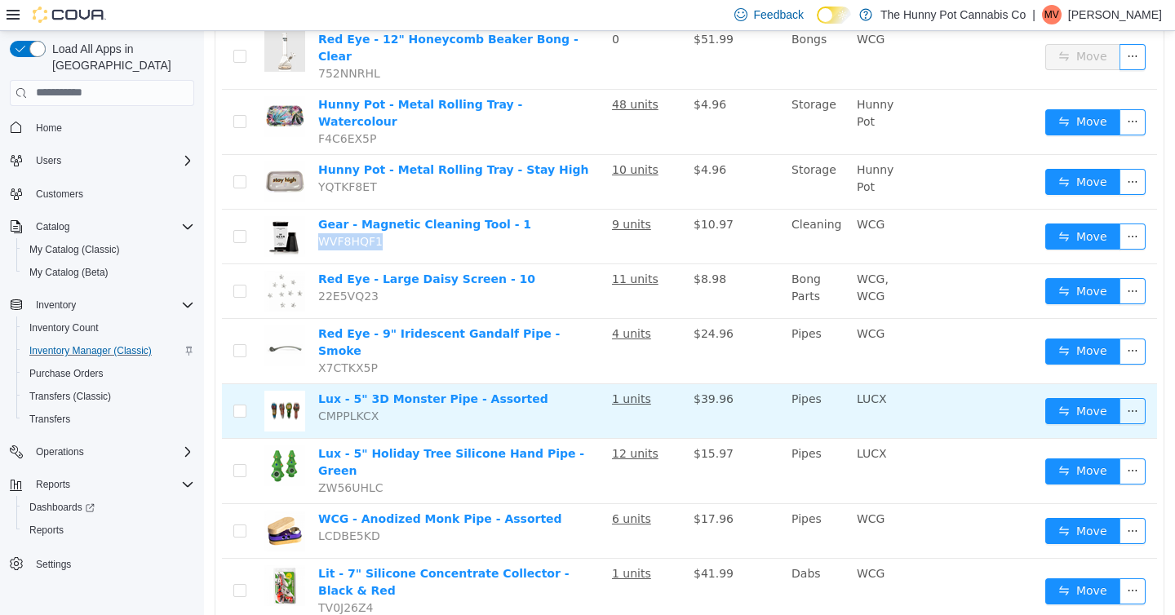
scroll to position [2221, 0]
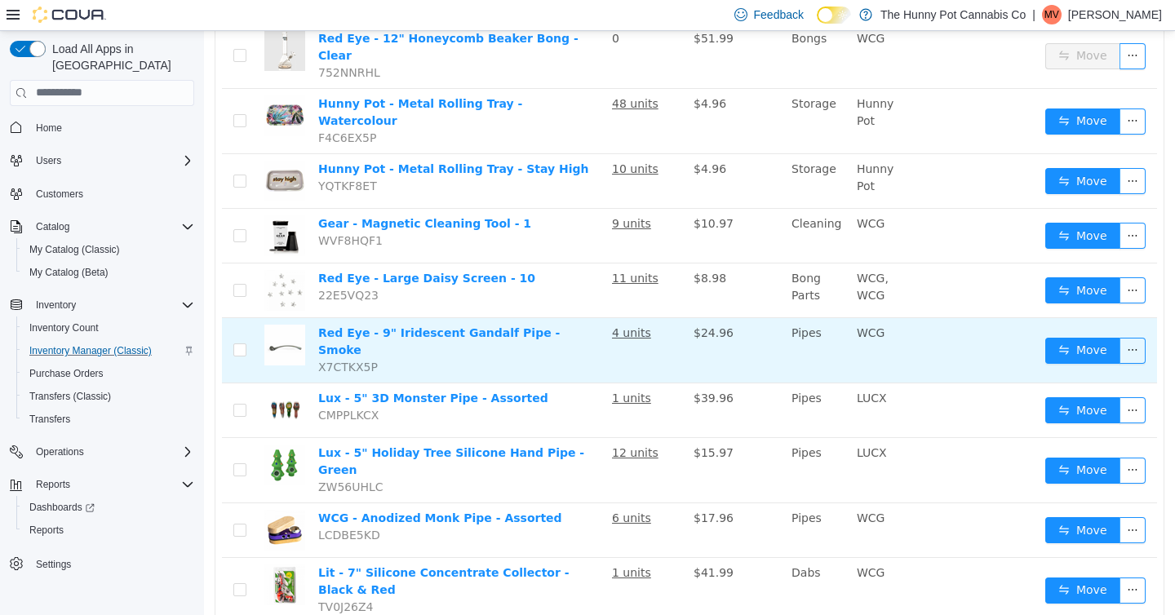
click at [356, 360] on span "X7CTKX5P" at bounding box center [348, 366] width 60 height 13
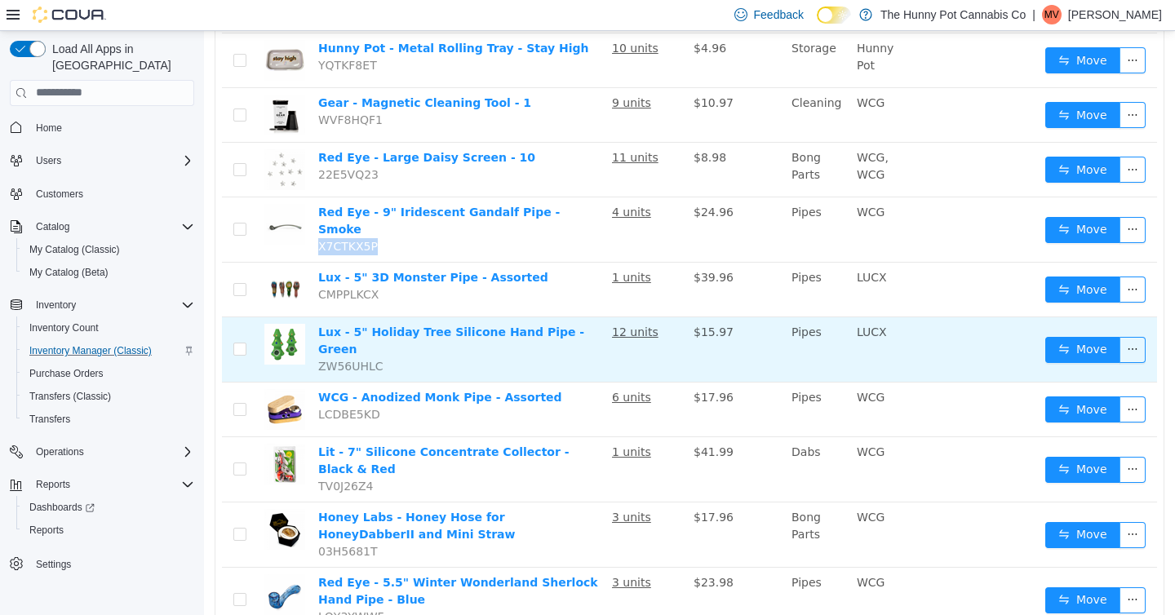
scroll to position [2346, 0]
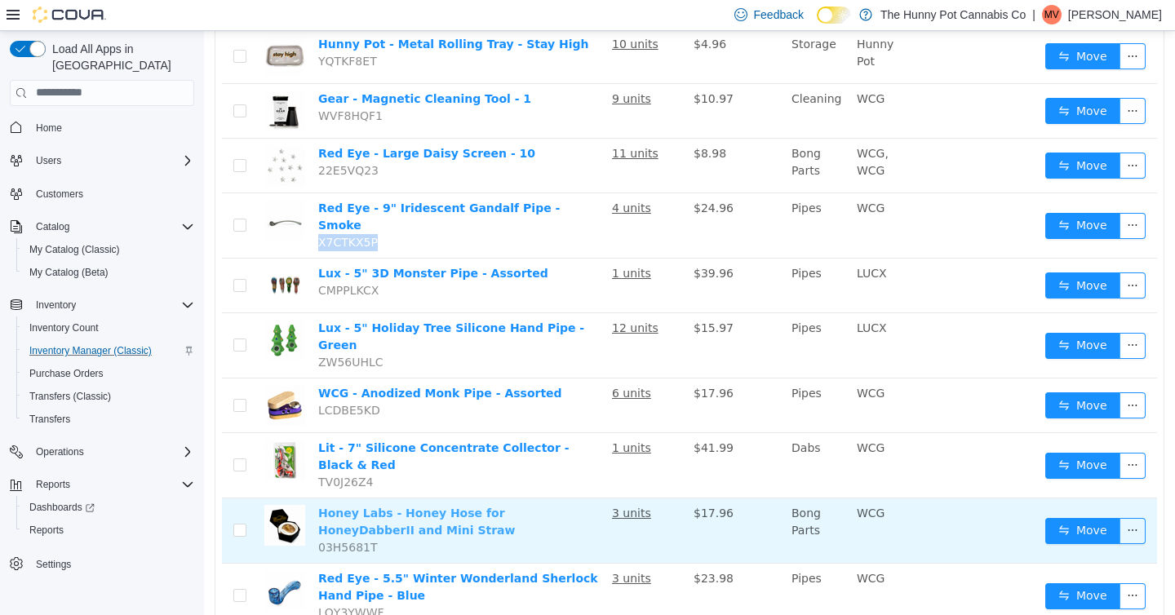
click at [349, 506] on link "Honey Labs - Honey Hose for HoneyDabberII and Mini Straw" at bounding box center [416, 521] width 197 height 30
click at [359, 540] on span "03H5681T" at bounding box center [348, 546] width 60 height 13
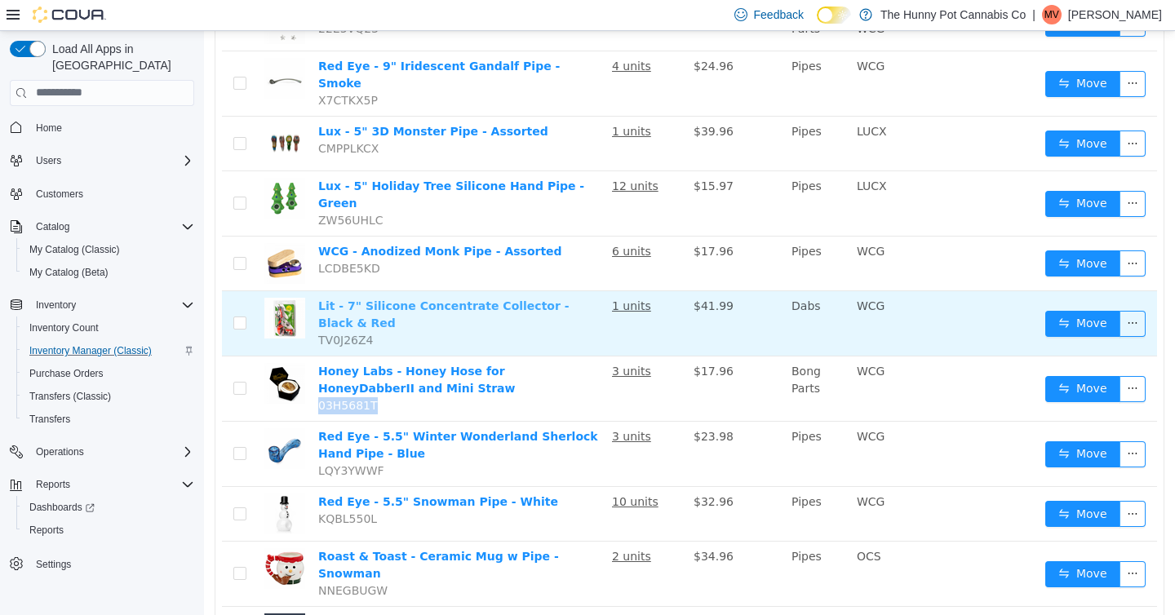
scroll to position [2503, 0]
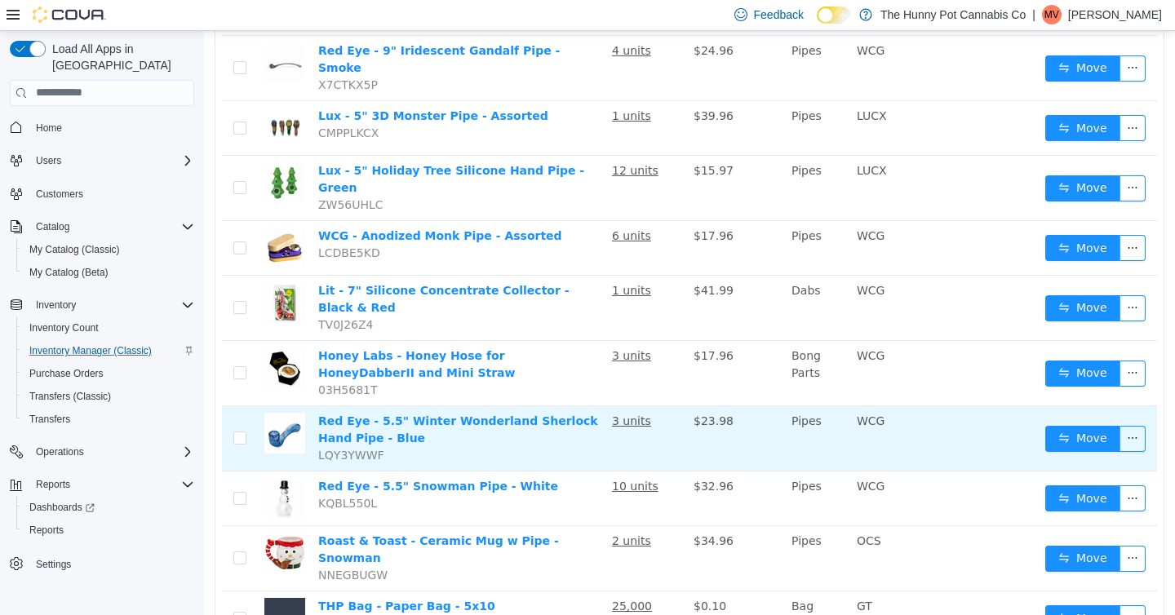
click at [341, 448] on span "LQY3YWWF" at bounding box center [351, 454] width 66 height 13
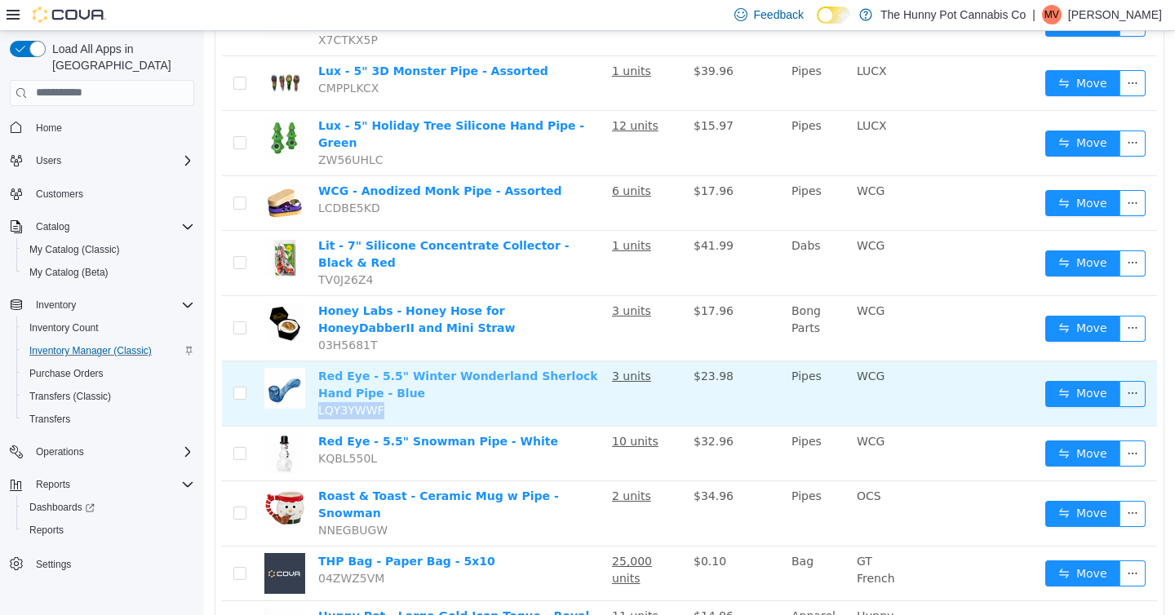
scroll to position [2566, 0]
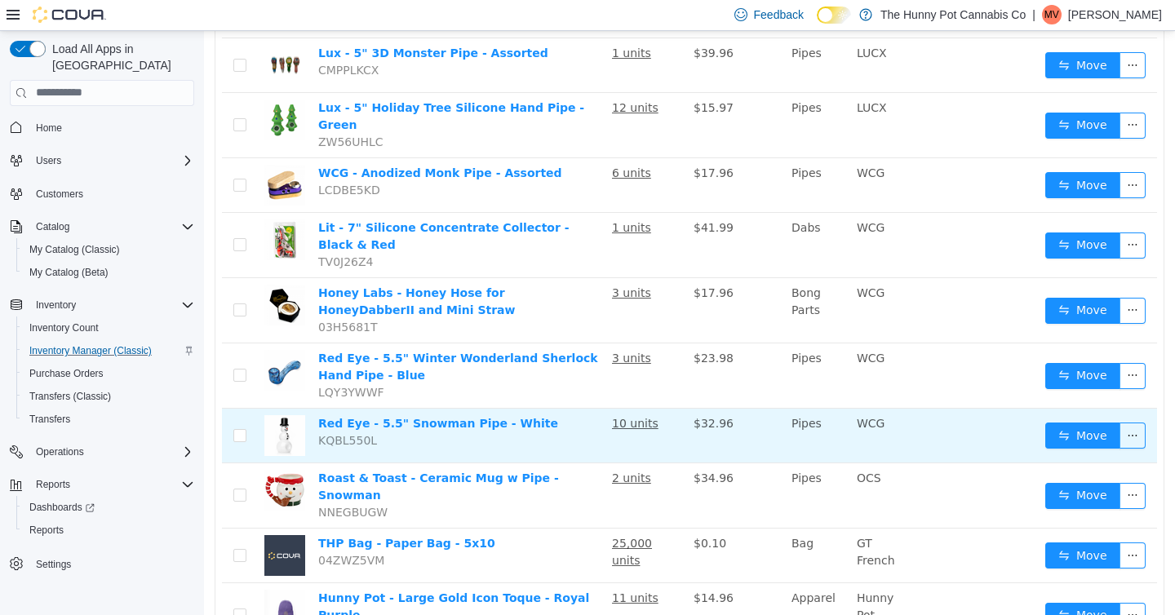
click at [339, 433] on span "KQBL550L" at bounding box center [347, 439] width 59 height 13
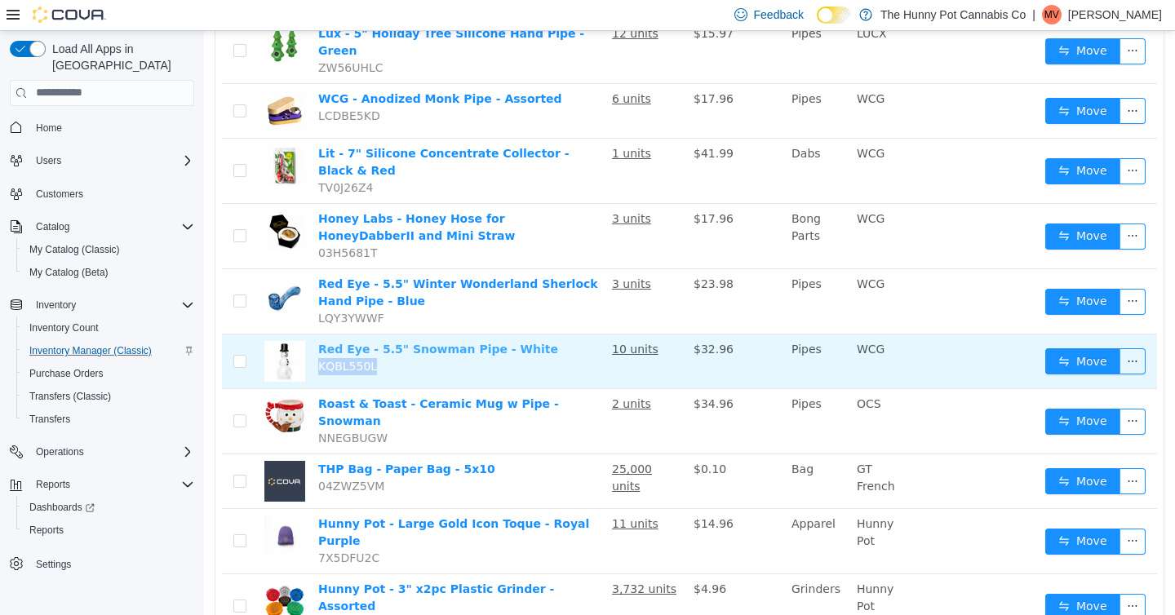
scroll to position [2661, 0]
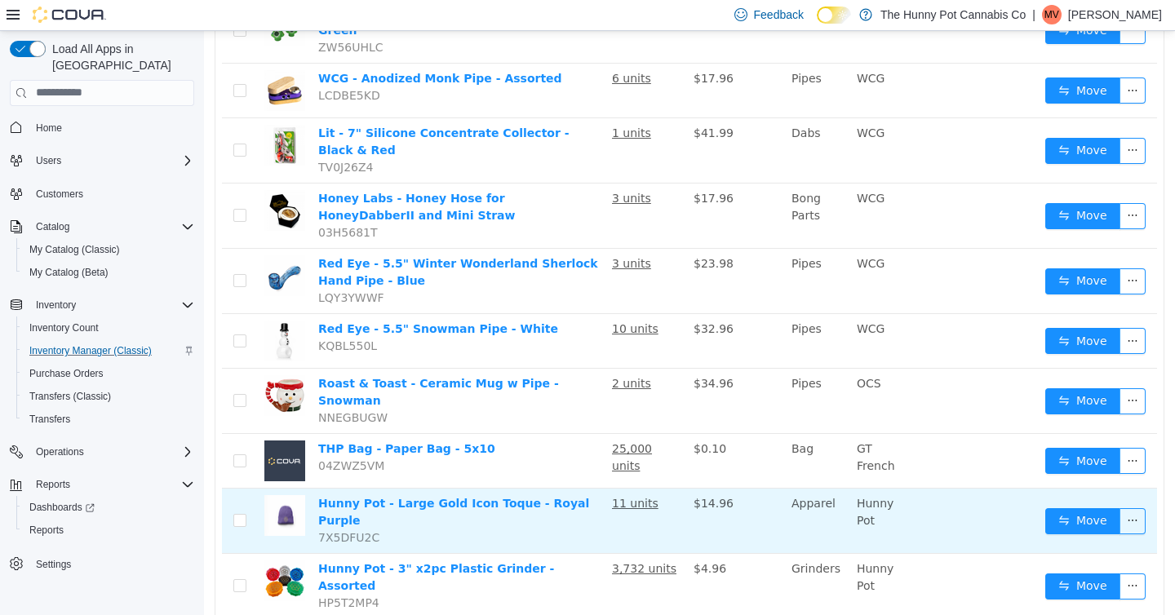
click at [335, 530] on span "7X5DFU2C" at bounding box center [348, 536] width 61 height 13
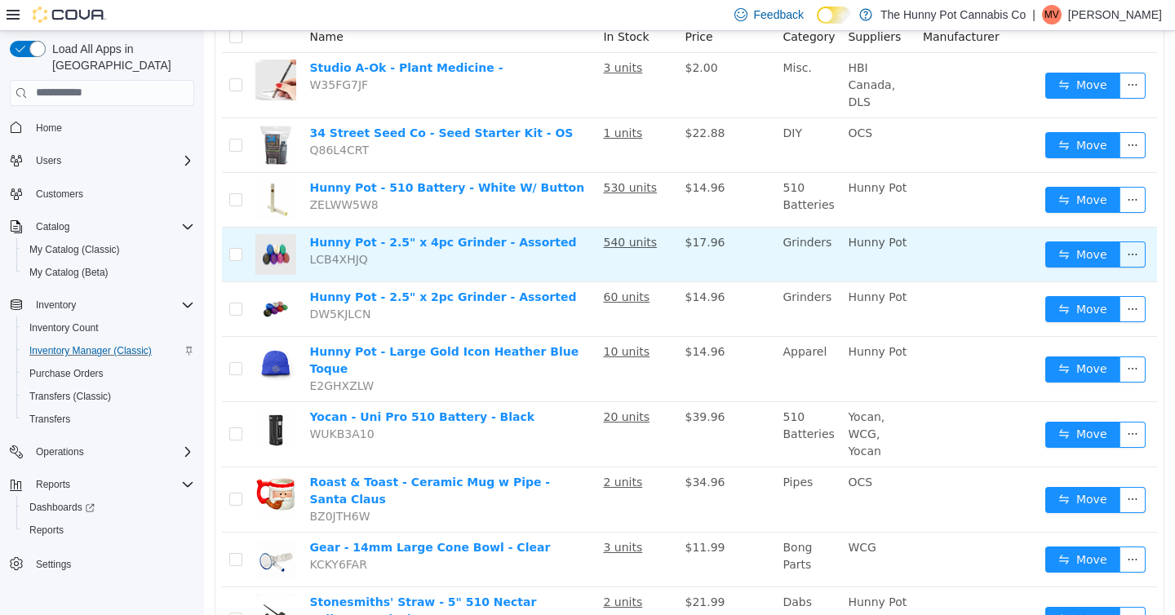
scroll to position [212, 0]
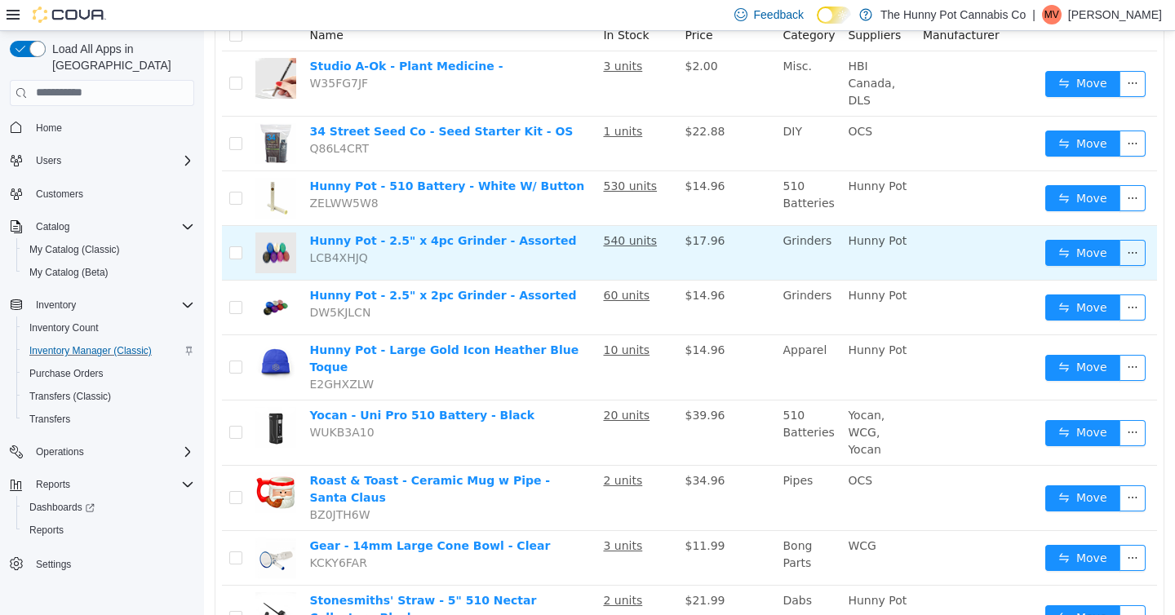
click at [356, 259] on span "LCB4XHJQ" at bounding box center [338, 256] width 58 height 13
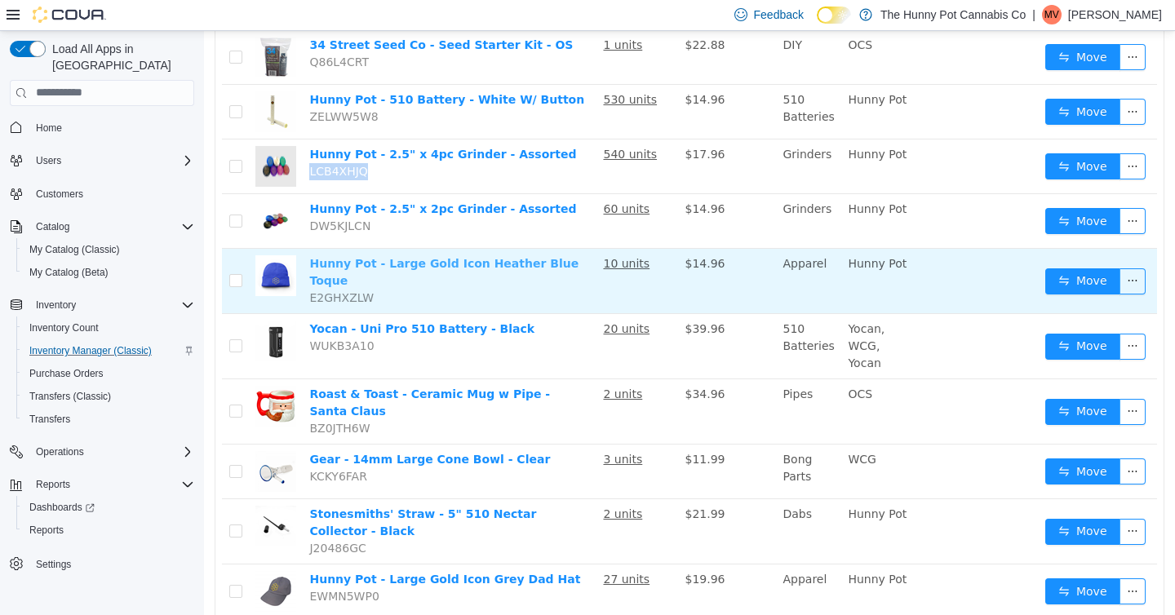
scroll to position [306, 0]
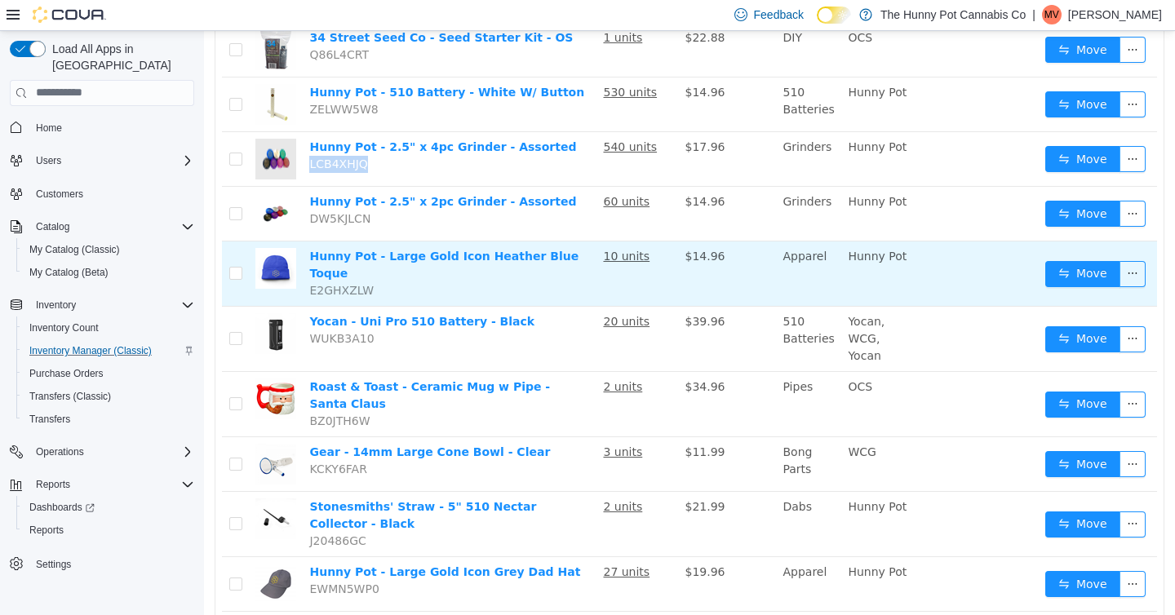
click at [346, 281] on td "Hunny Pot - Large Gold Icon Heather Blue Toque E2GHXZLW" at bounding box center [450, 273] width 294 height 65
click at [349, 283] on span "E2GHXZLW" at bounding box center [341, 289] width 64 height 13
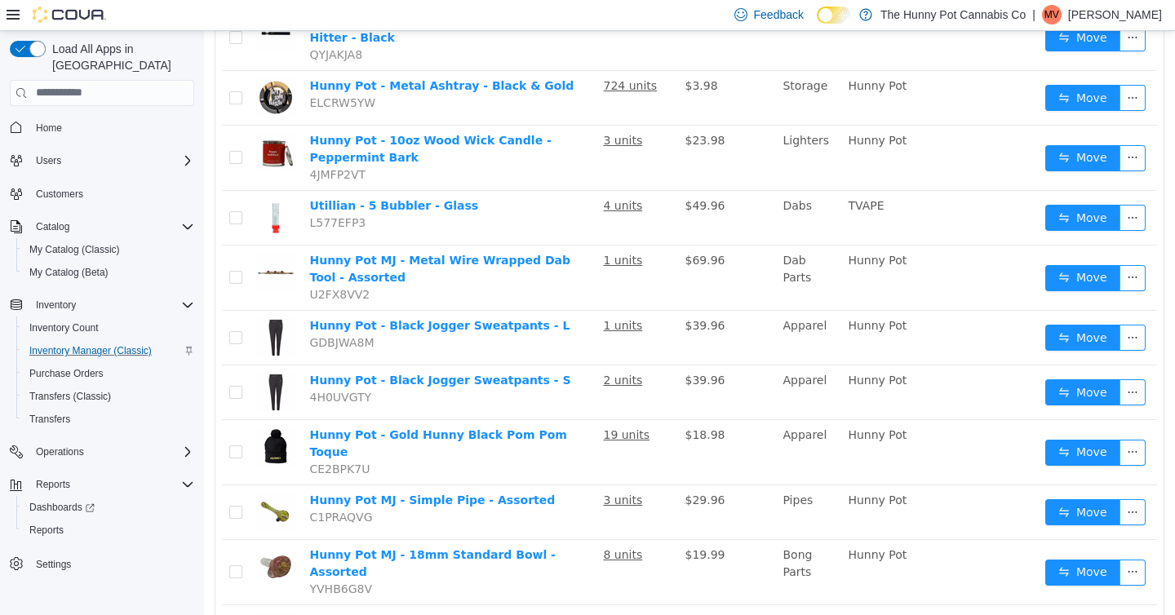
scroll to position [0, 0]
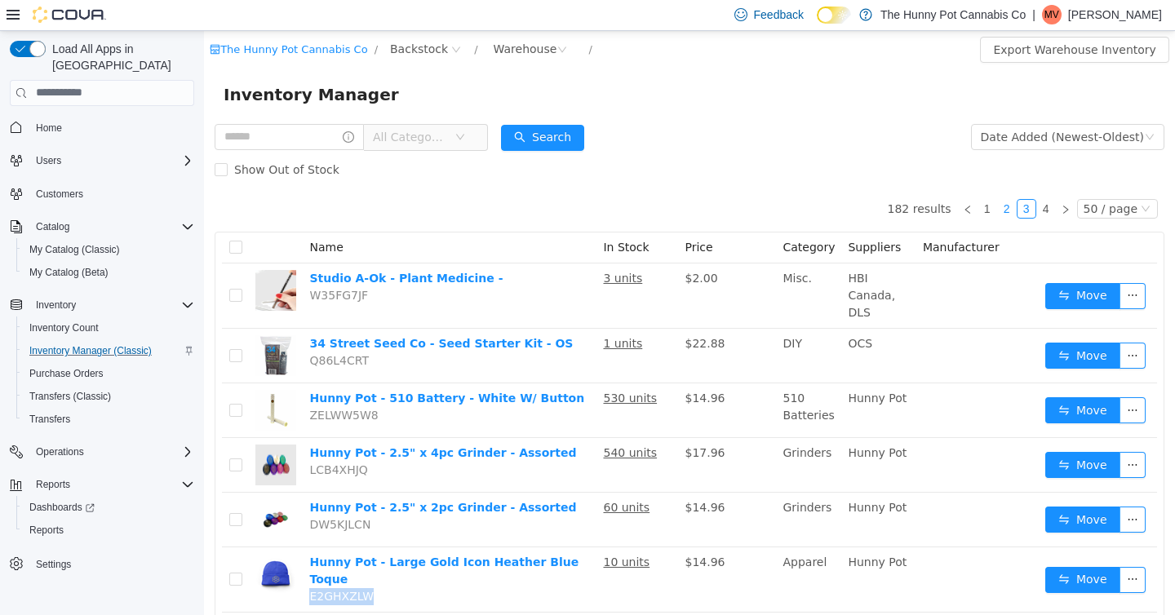
click at [1003, 207] on link "2" at bounding box center [1007, 208] width 18 height 18
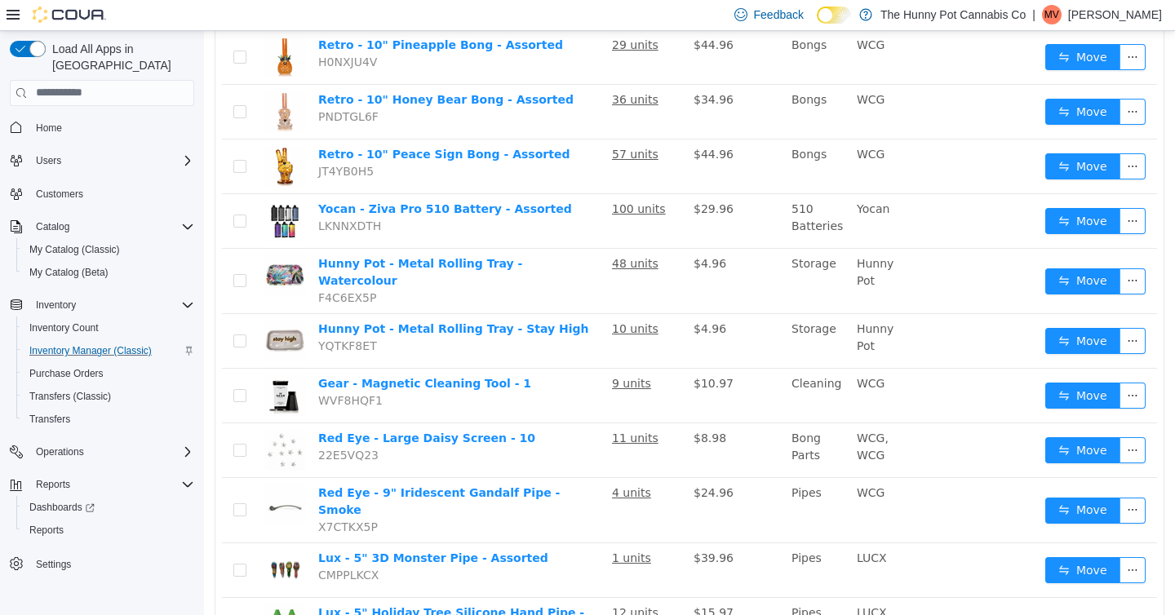
scroll to position [2055, 0]
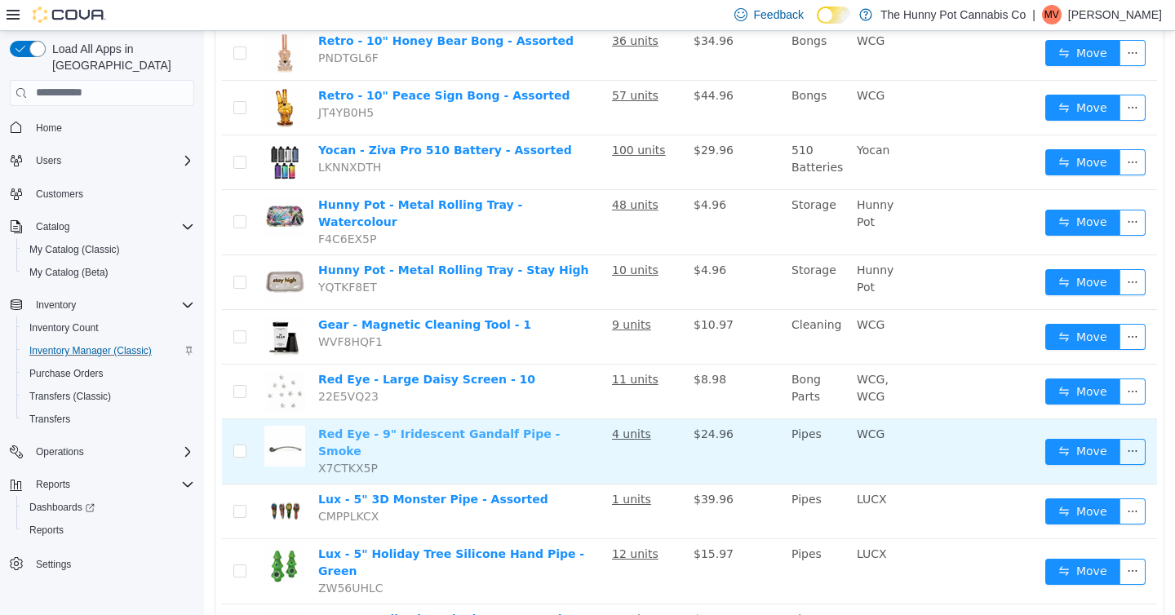
click at [349, 427] on link "Red Eye - 9" Iridescent Gandalf Pipe - Smoke" at bounding box center [438, 442] width 241 height 30
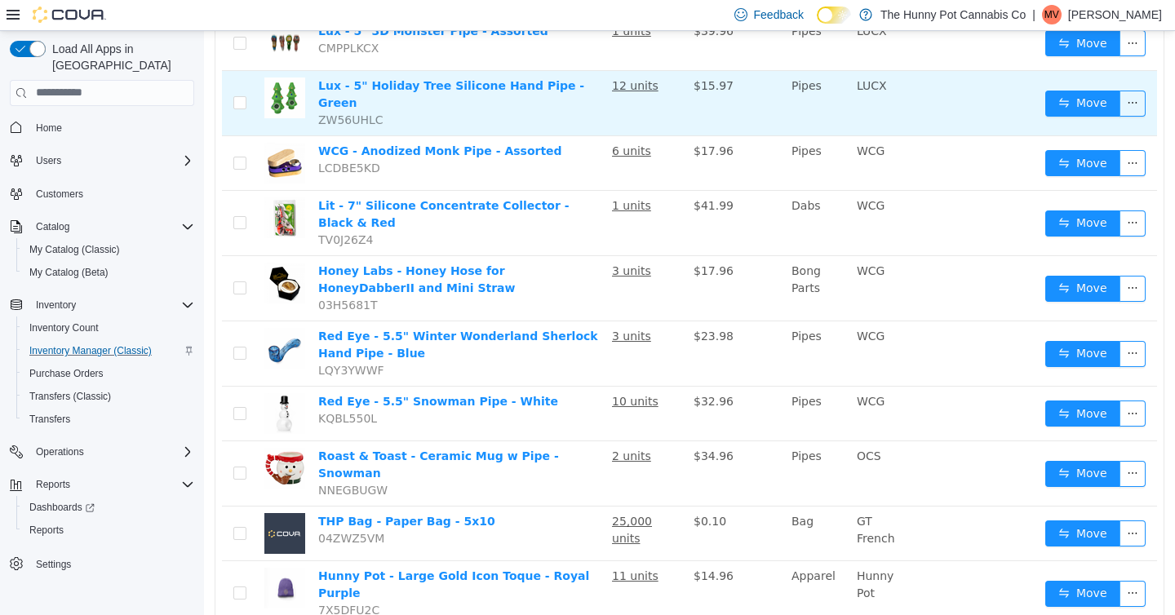
scroll to position [2525, 0]
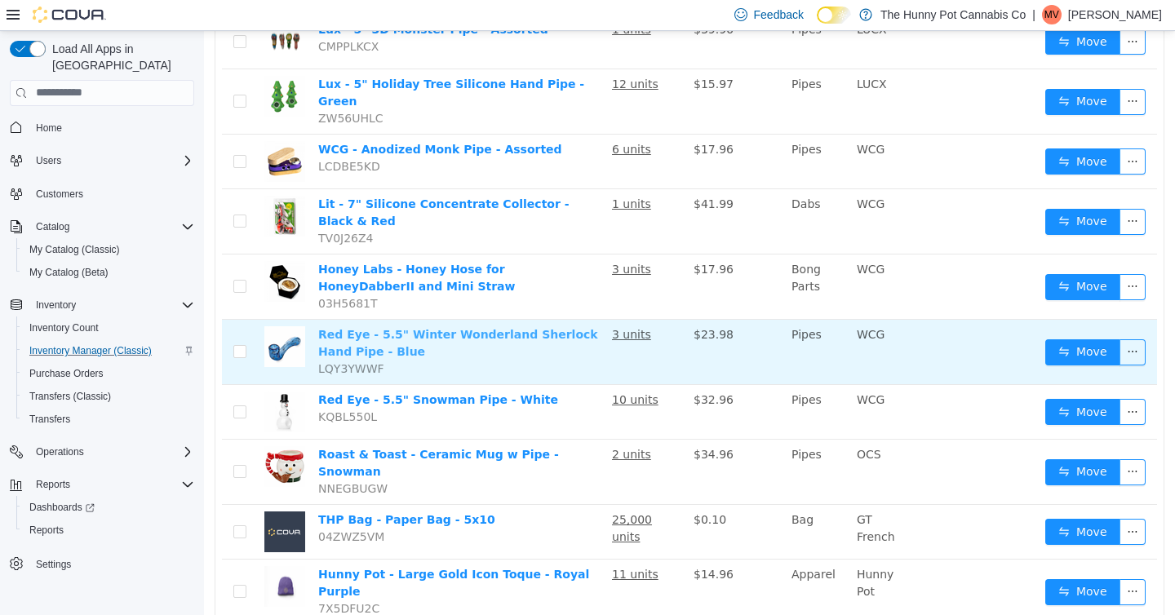
click at [430, 327] on link "Red Eye - 5.5" Winter Wonderland Sherlock Hand Pipe - Blue" at bounding box center [458, 342] width 280 height 30
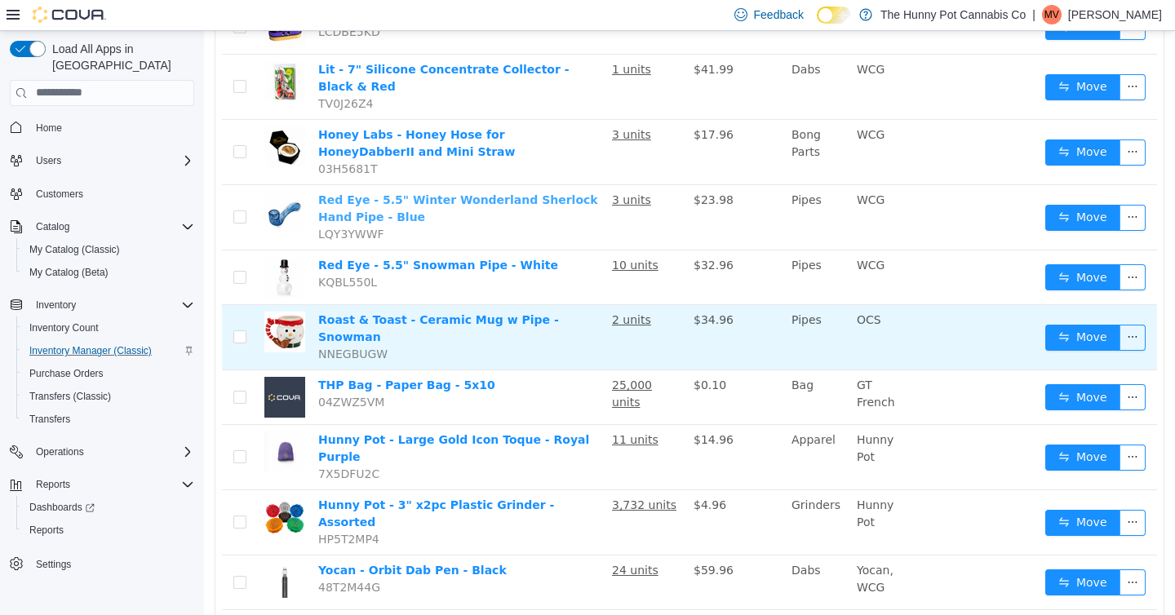
scroll to position [2671, 0]
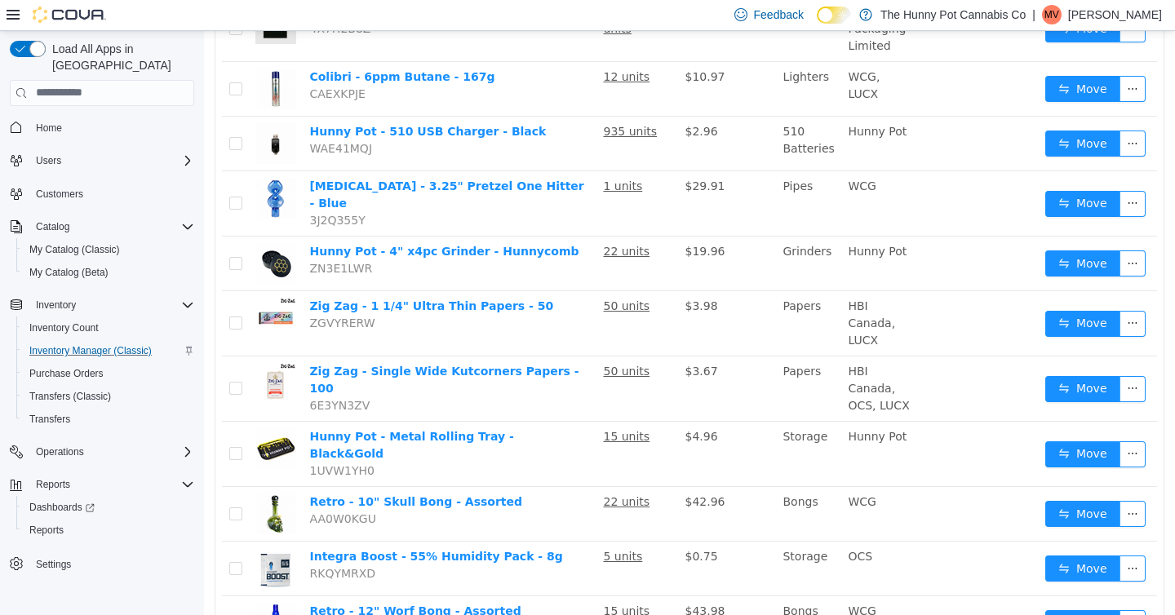
scroll to position [2550, 0]
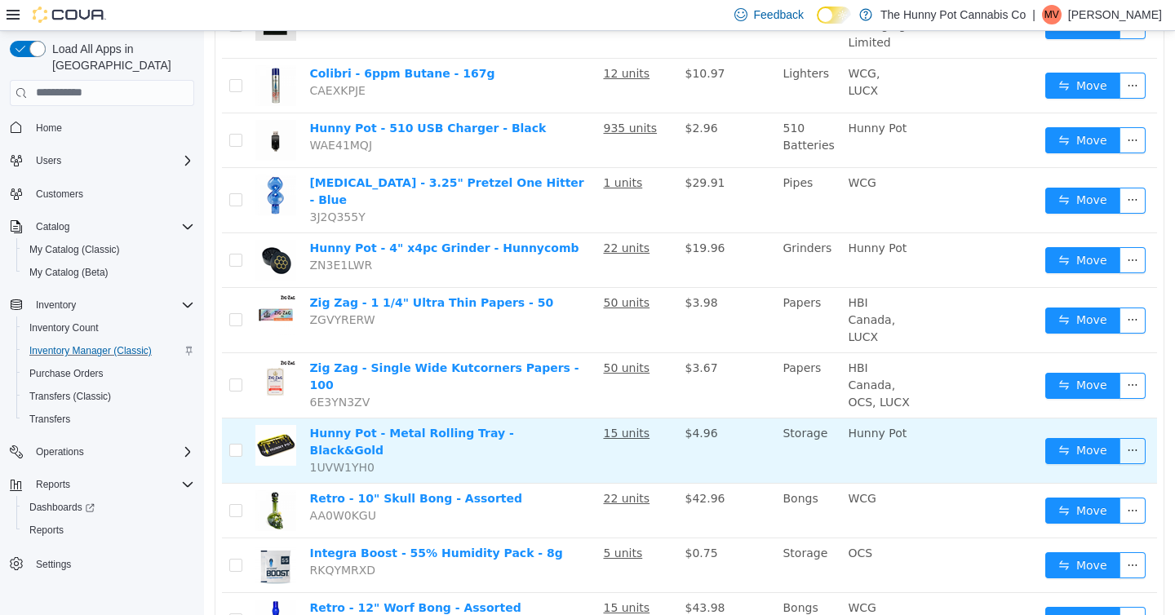
click at [364, 460] on span "1UVW1YH0" at bounding box center [341, 466] width 64 height 13
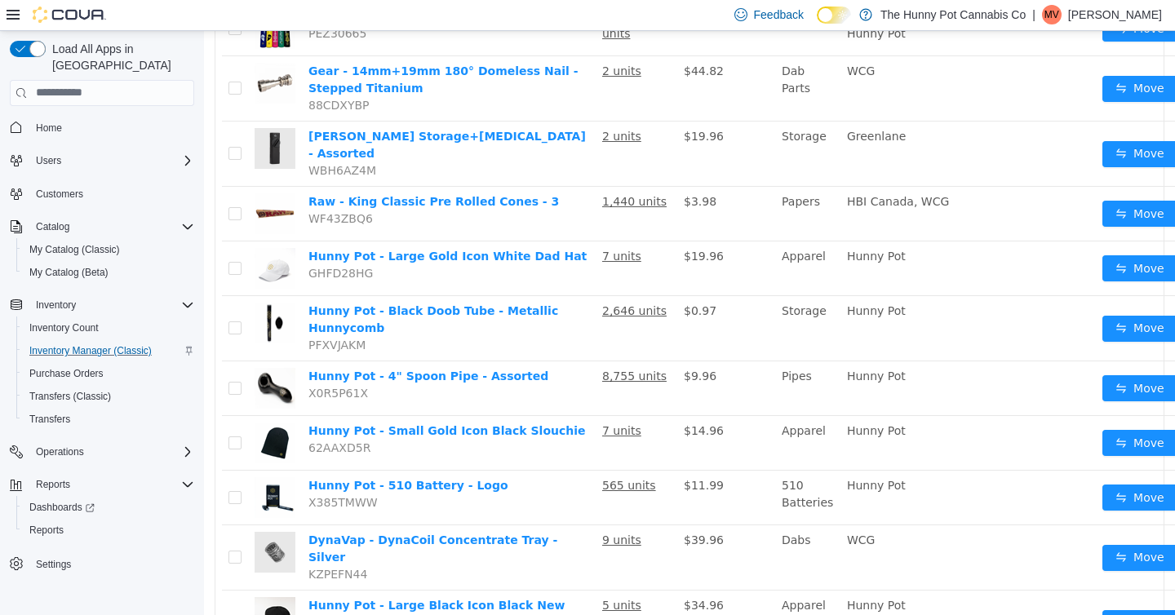
scroll to position [503, 0]
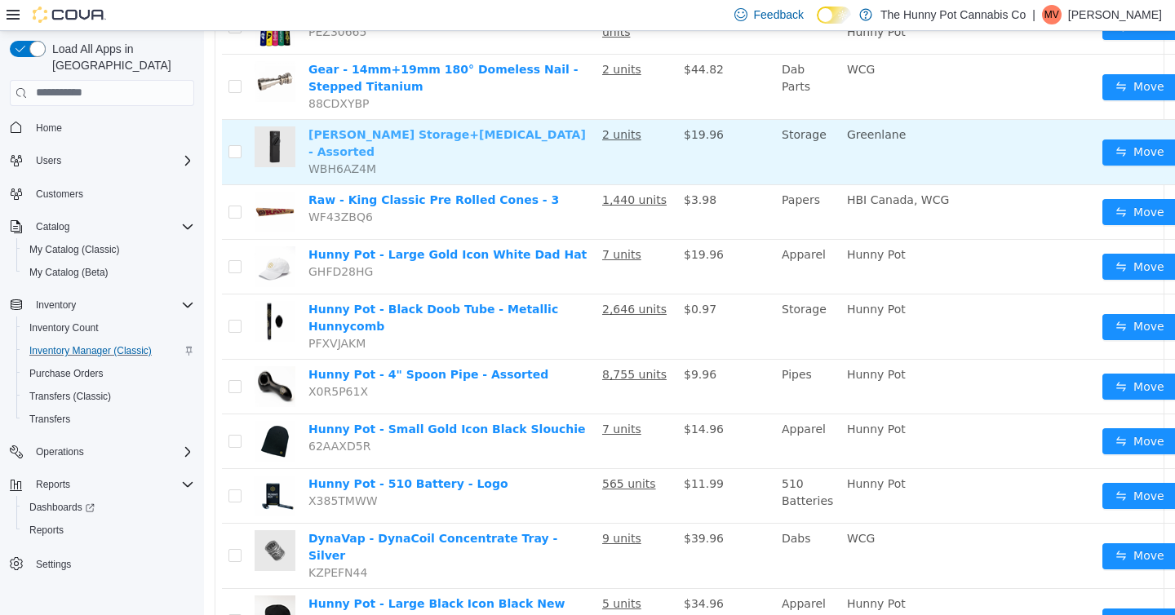
click at [456, 157] on link "Combie - King Storage+Grinder - Assorted" at bounding box center [446, 142] width 277 height 30
click at [364, 175] on span "WBH6AZ4M" at bounding box center [342, 168] width 68 height 13
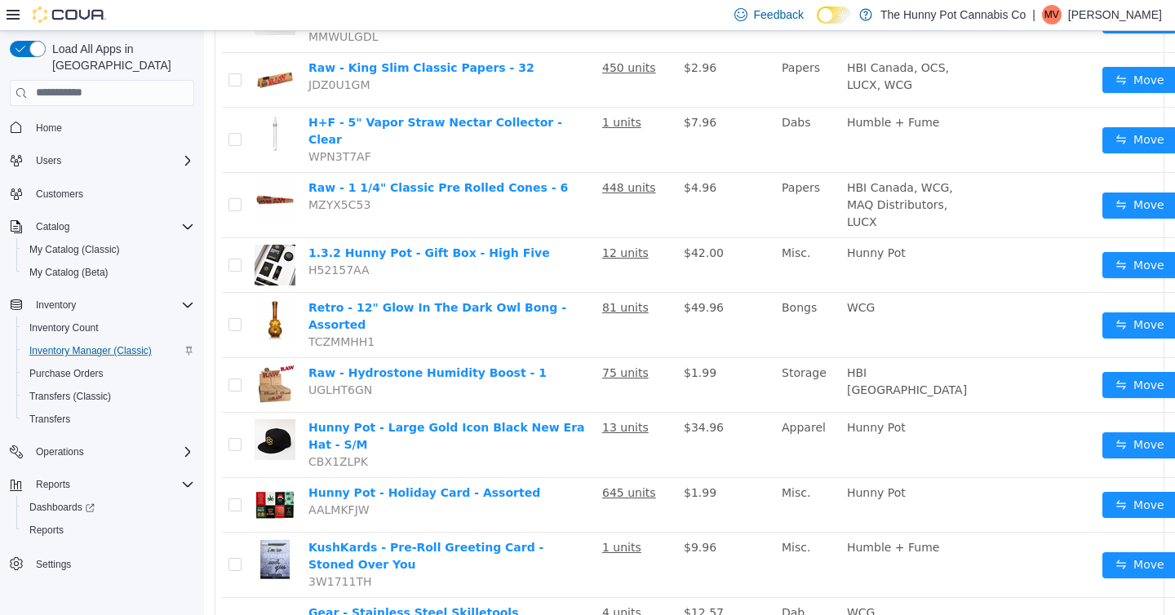
scroll to position [1108, 0]
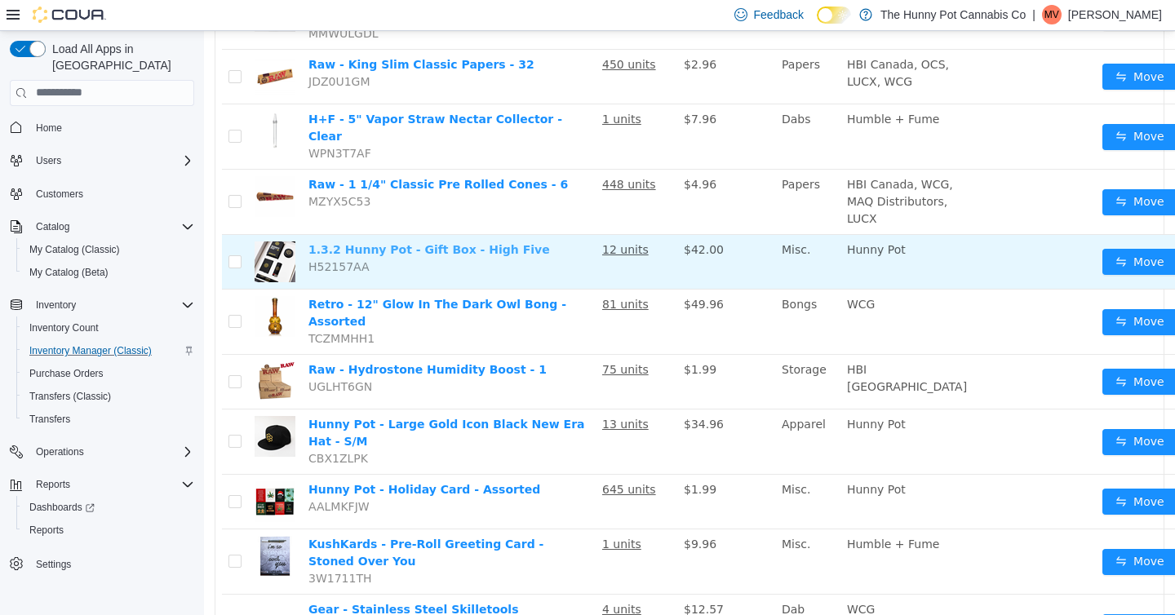
click at [416, 255] on link "1.3.2 Hunny Pot - Gift Box - High Five" at bounding box center [428, 248] width 241 height 13
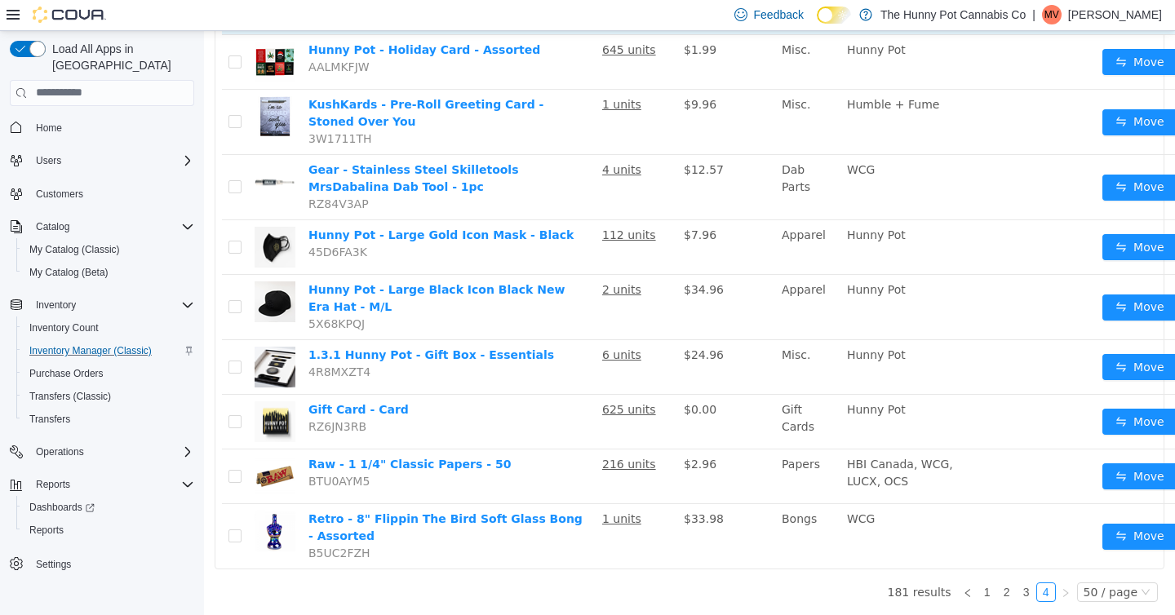
scroll to position [1667, 0]
click at [1063, 591] on icon "icon: right" at bounding box center [1065, 592] width 5 height 8
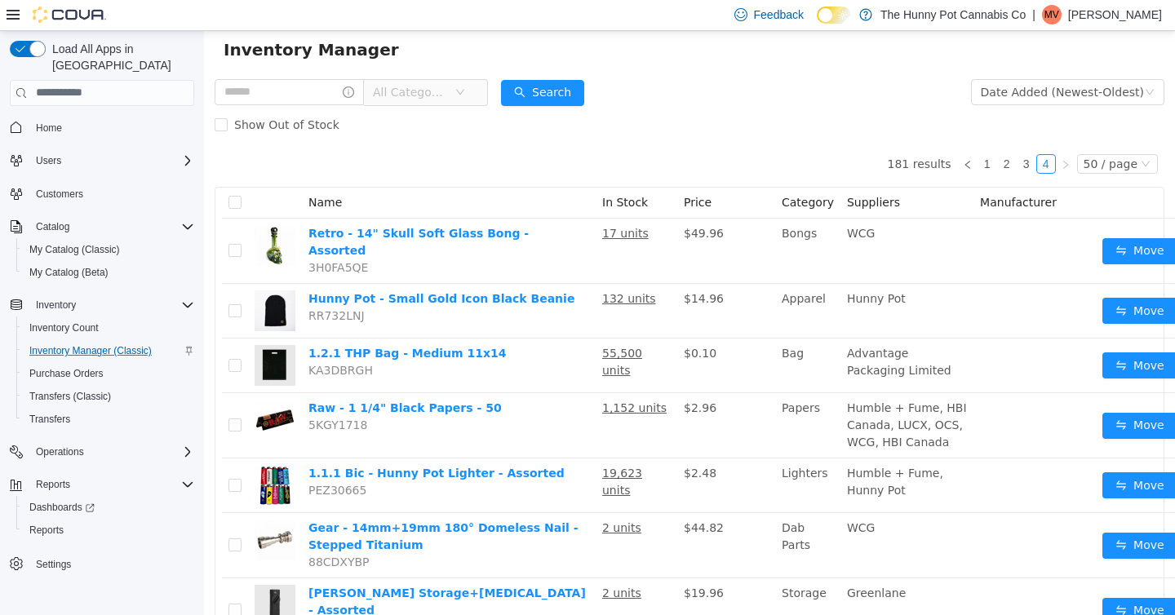
scroll to position [69, 0]
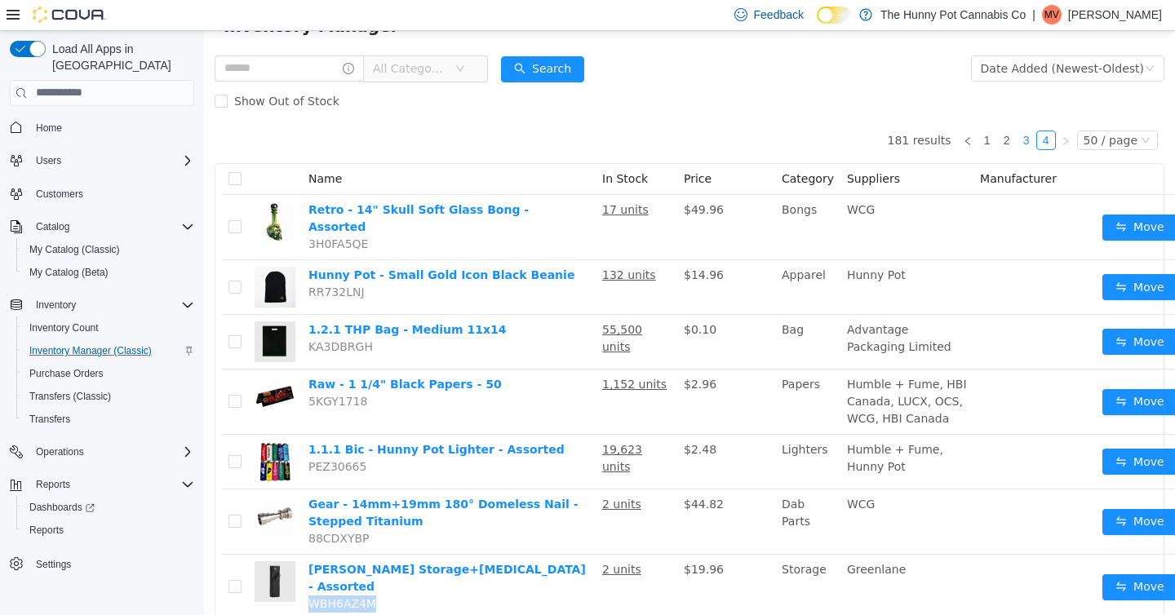
click at [1018, 140] on link "3" at bounding box center [1026, 140] width 18 height 18
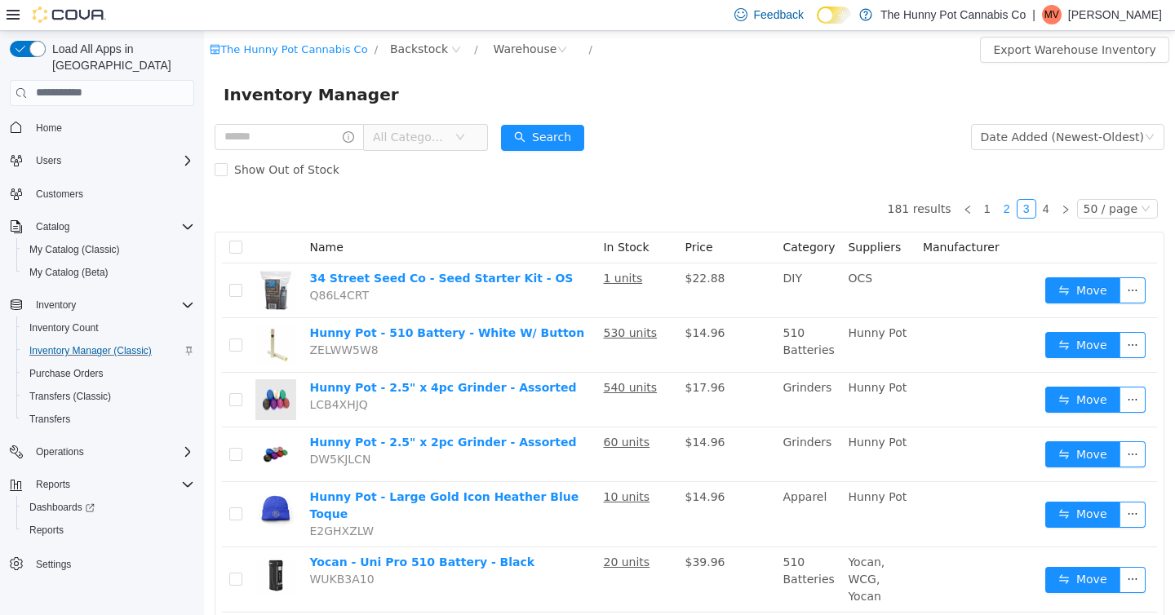
click at [998, 204] on link "2" at bounding box center [1007, 208] width 18 height 18
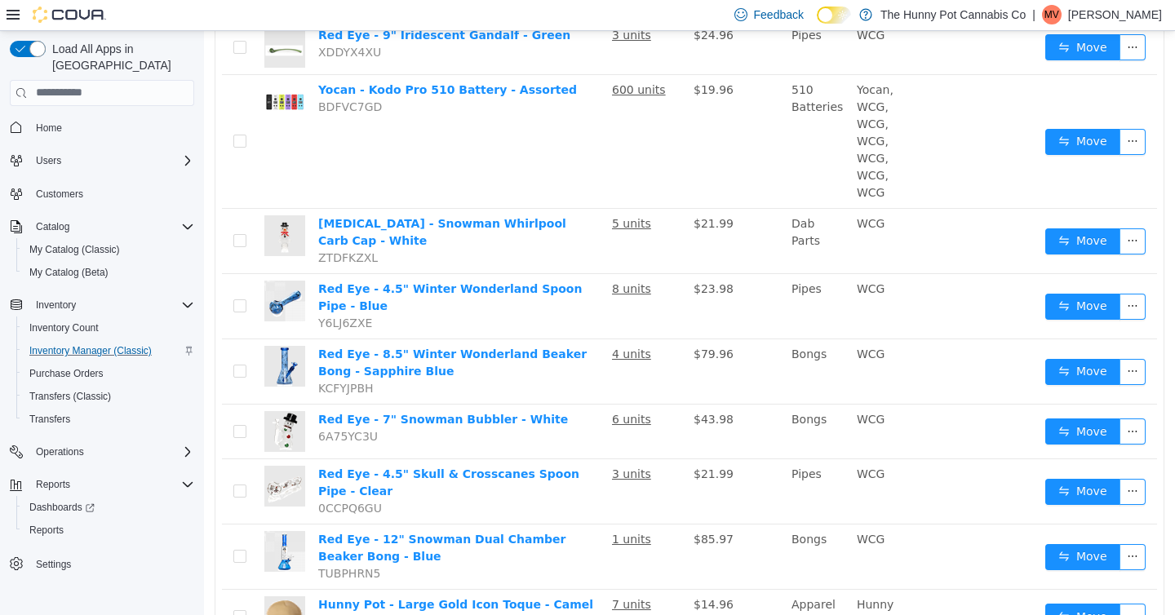
scroll to position [623, 0]
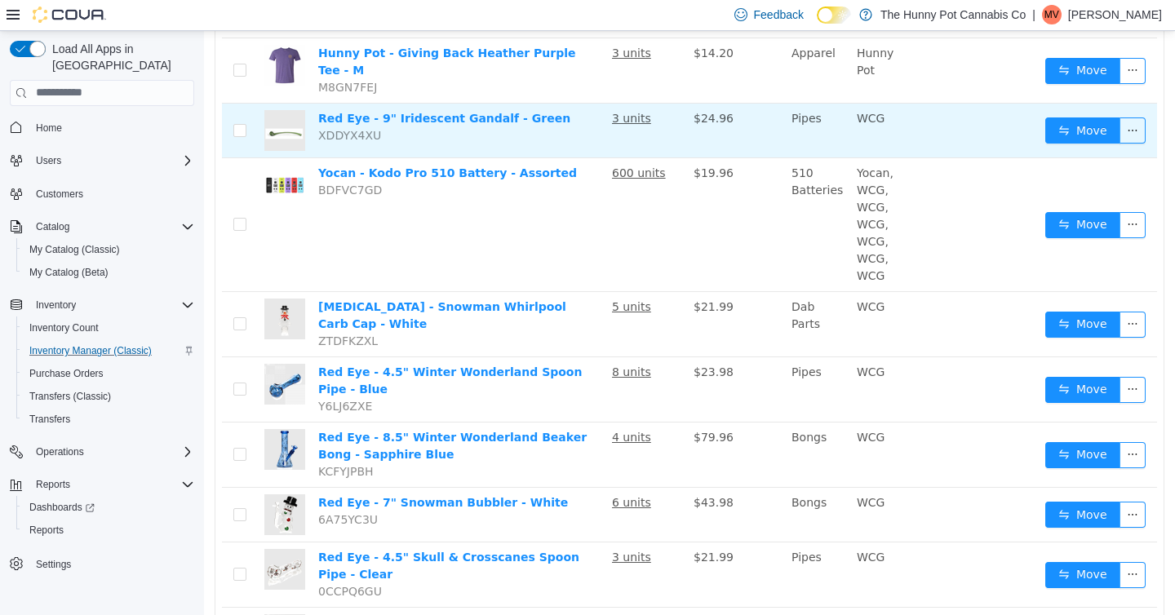
click at [346, 128] on span "XDDYX4XU" at bounding box center [349, 134] width 63 height 13
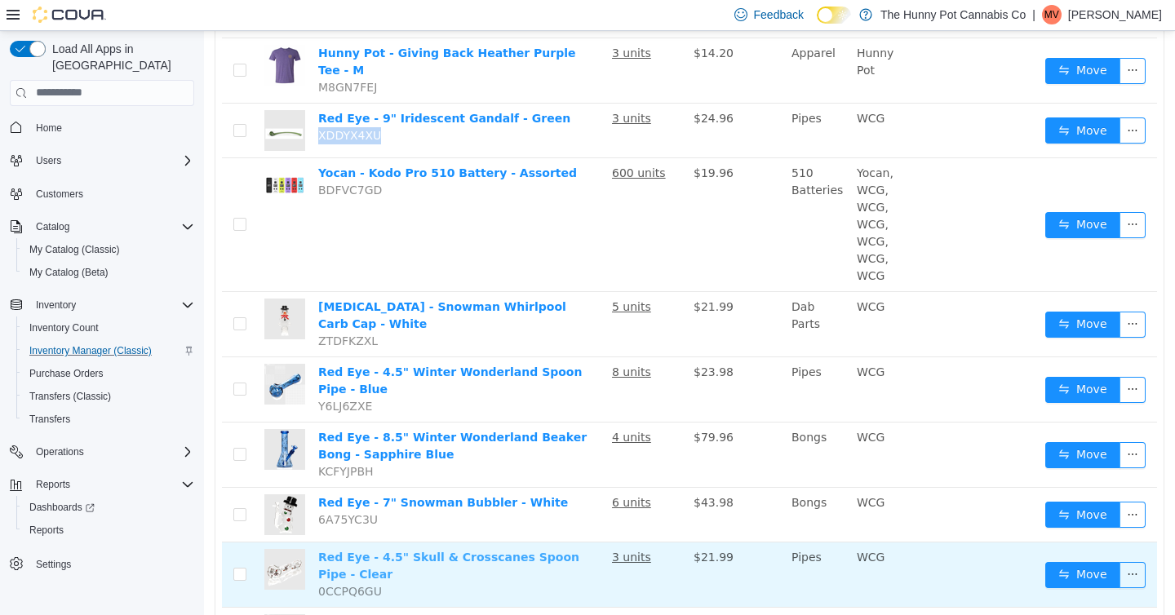
click at [368, 550] on link "Red Eye - 4.5" Skull & Crosscanes Spoon Pipe - Clear" at bounding box center [448, 565] width 261 height 30
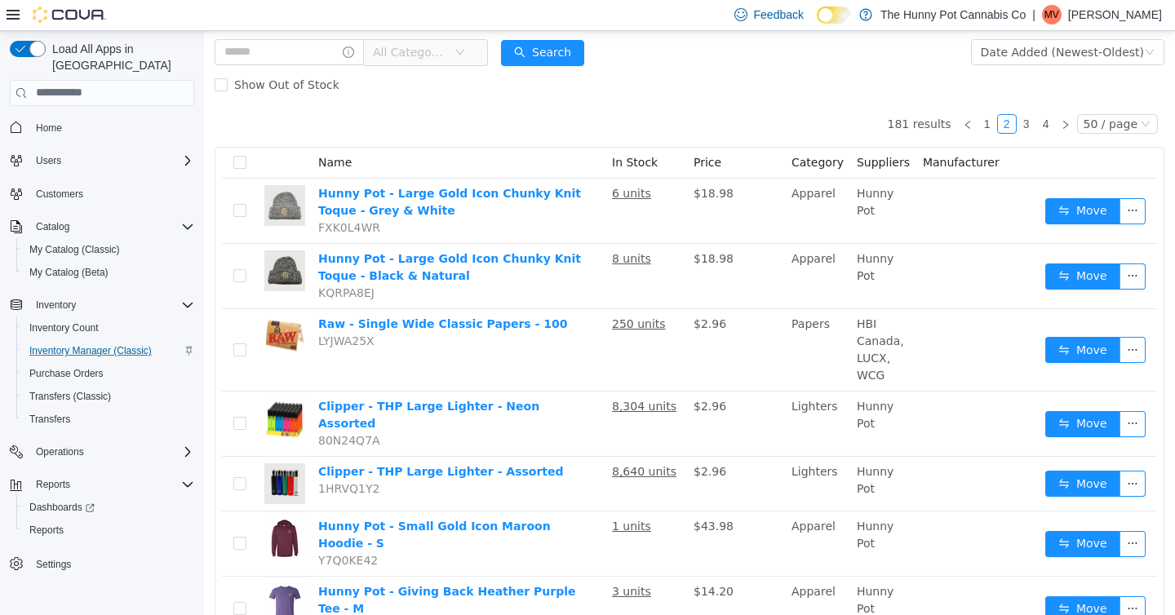
scroll to position [89, 0]
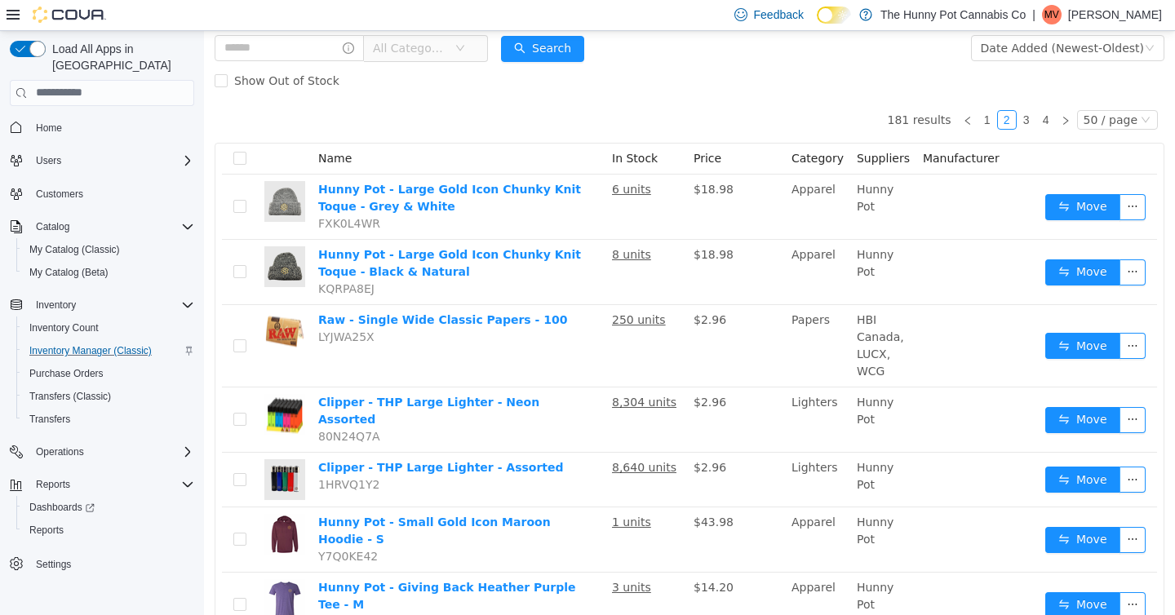
click at [464, 50] on icon "icon: down" at bounding box center [460, 47] width 8 height 6
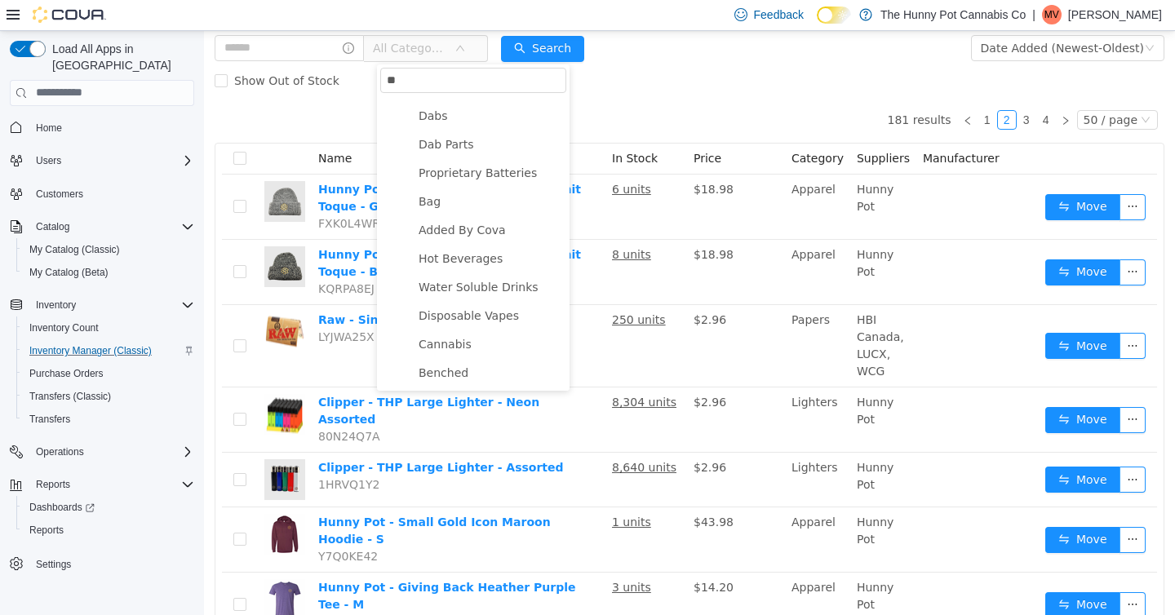
scroll to position [0, 0]
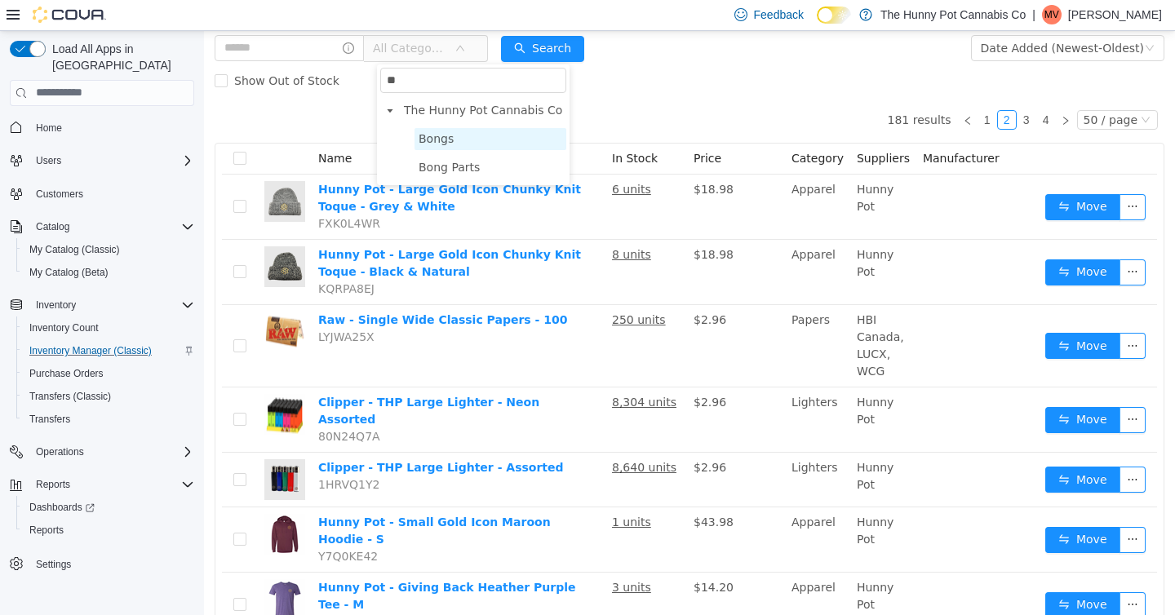
type input "**"
click at [452, 140] on span "Bongs" at bounding box center [490, 138] width 152 height 22
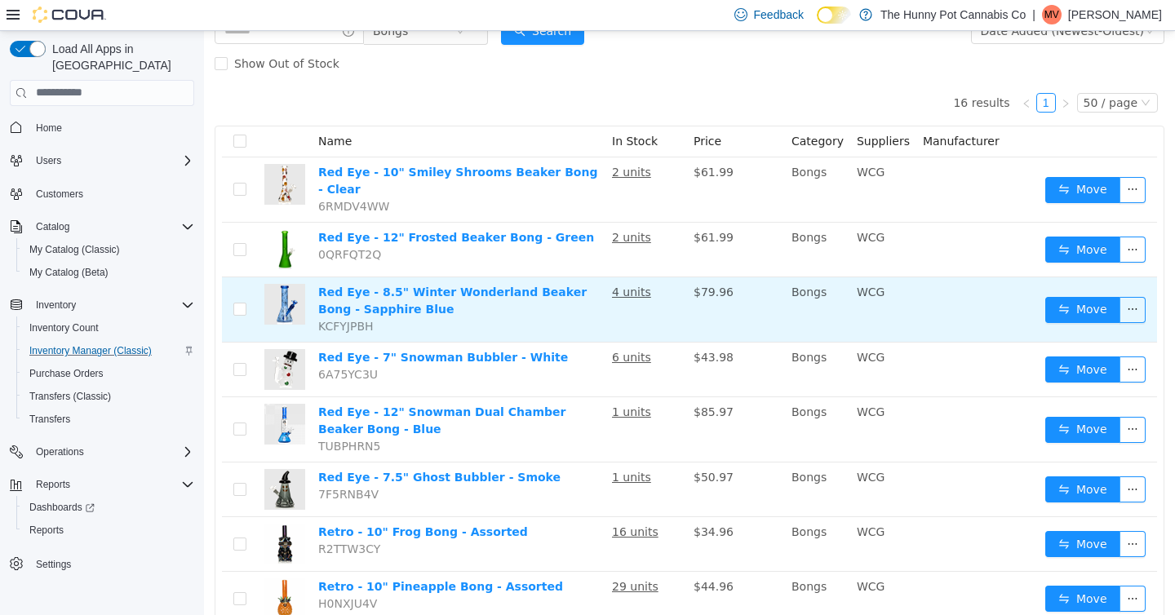
scroll to position [100, 0]
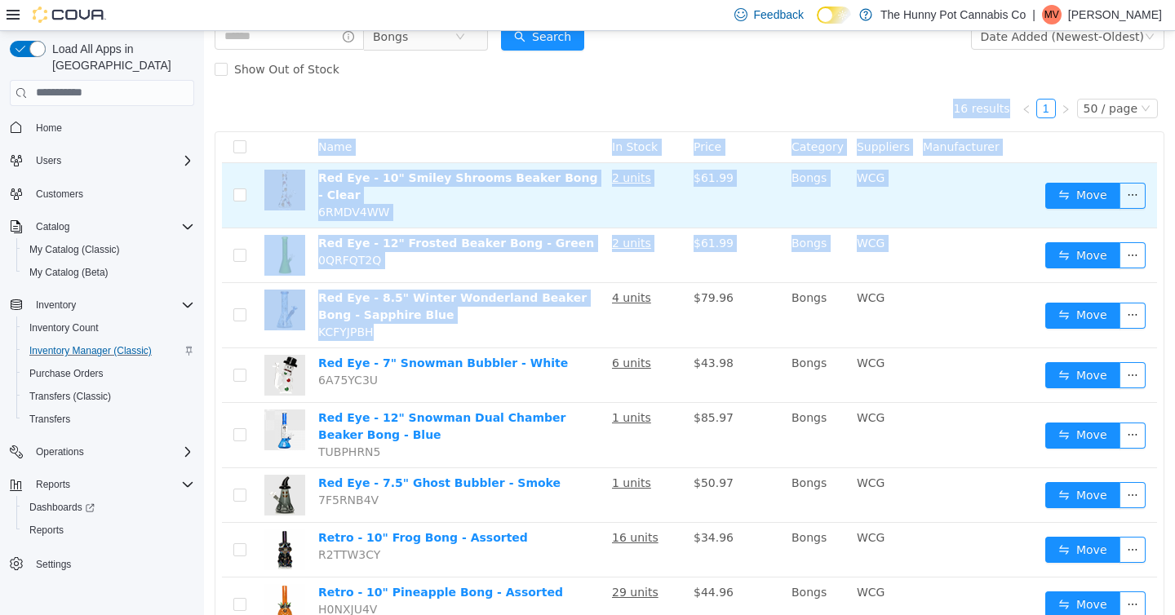
drag, startPoint x: 438, startPoint y: 329, endPoint x: 454, endPoint y: 208, distance: 121.8
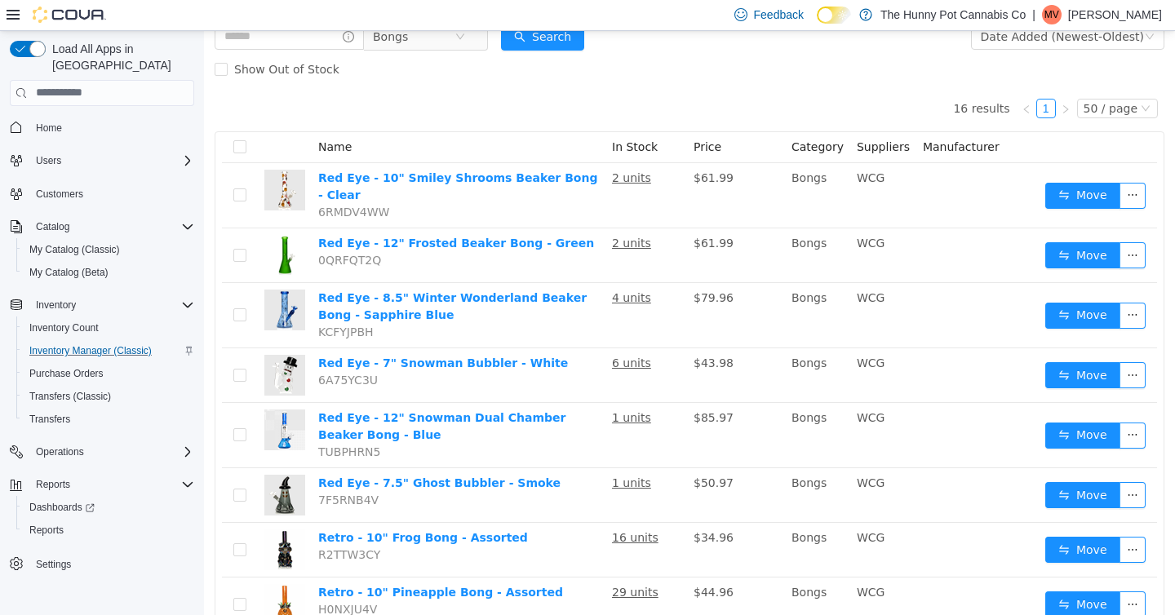
click at [529, 108] on div "16 results 1 50 / page Name In Stock Price Category Suppliers Manufacturer Red …" at bounding box center [689, 593] width 949 height 1016
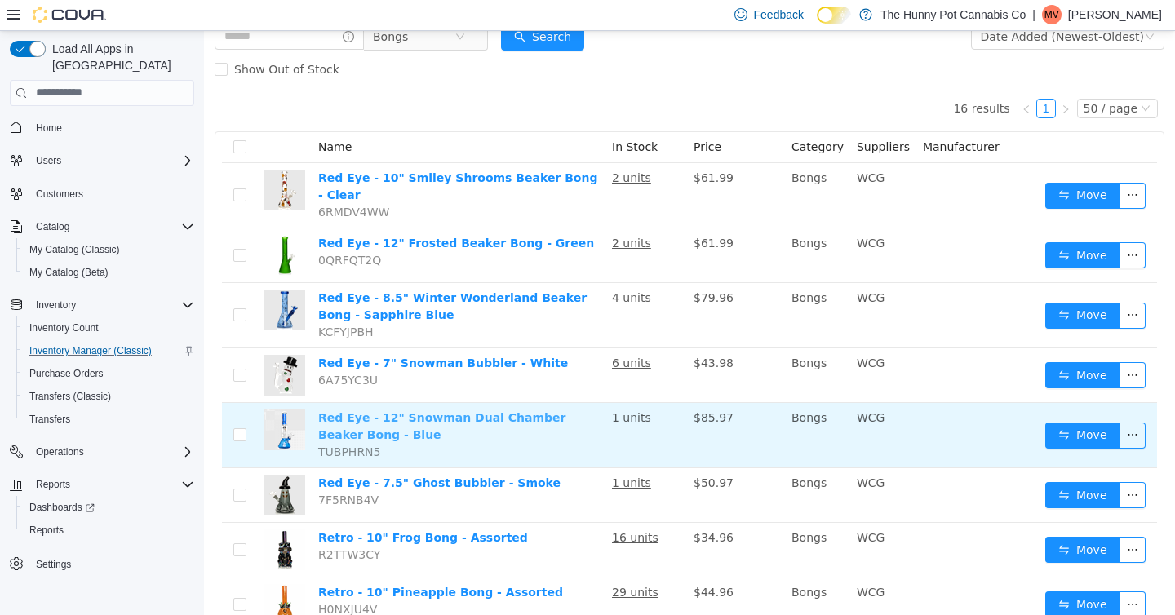
click at [381, 410] on link "Red Eye - 12" Snowman Dual Chamber Beaker Bong - Blue" at bounding box center [441, 425] width 247 height 30
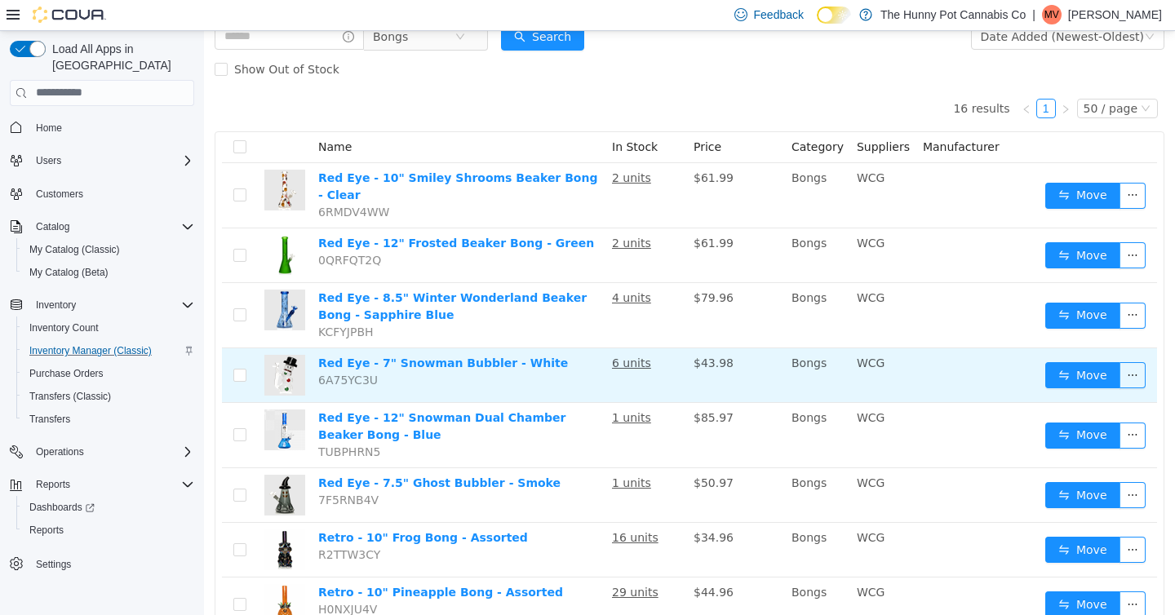
click at [360, 373] on span "6A75YC3U" at bounding box center [348, 379] width 60 height 13
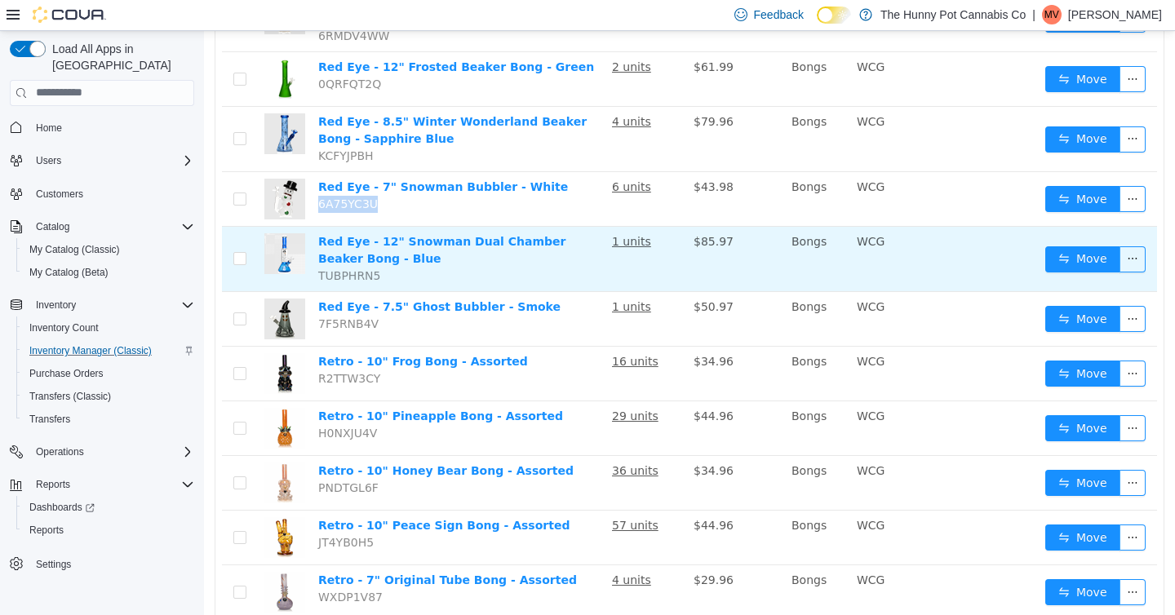
scroll to position [0, 0]
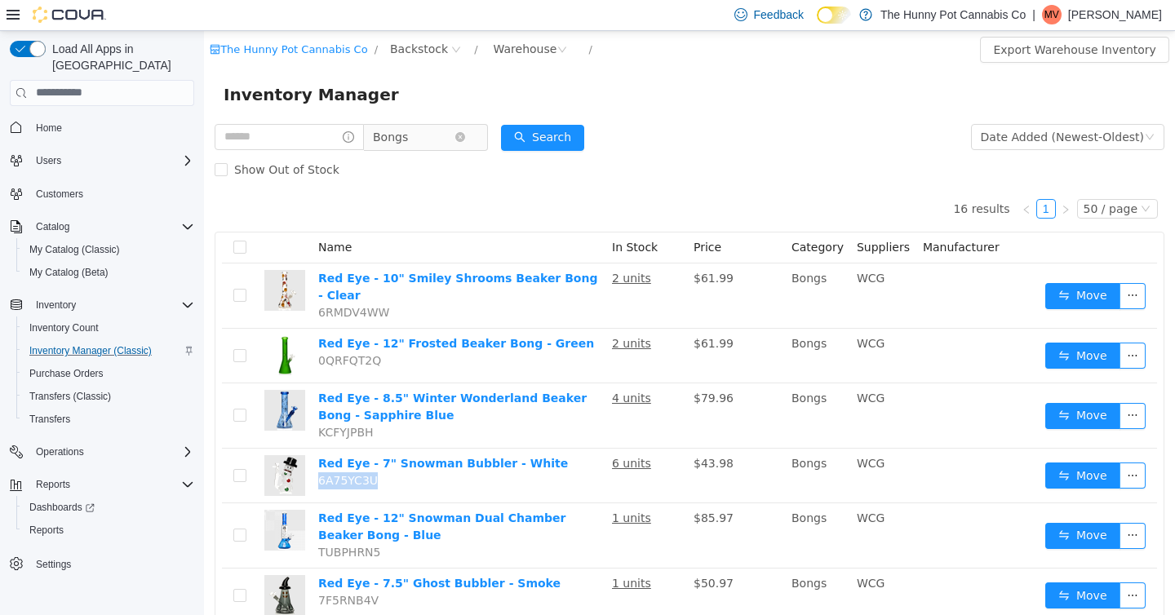
click at [454, 135] on span "Bongs" at bounding box center [414, 136] width 82 height 24
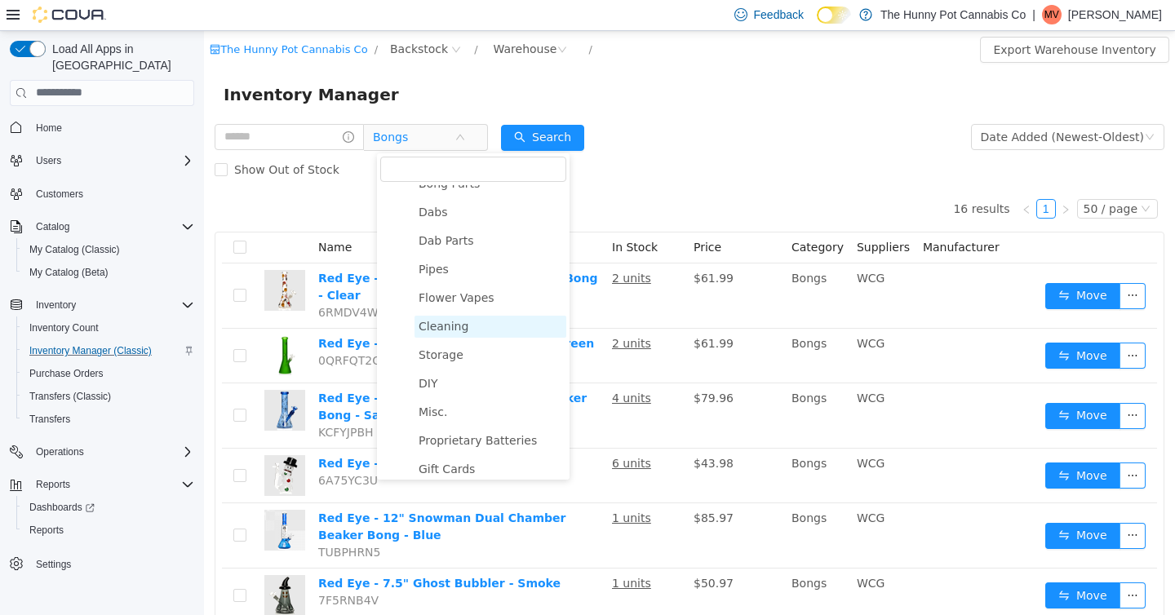
scroll to position [990, 0]
click at [459, 323] on span "Cleaning" at bounding box center [443, 321] width 50 height 13
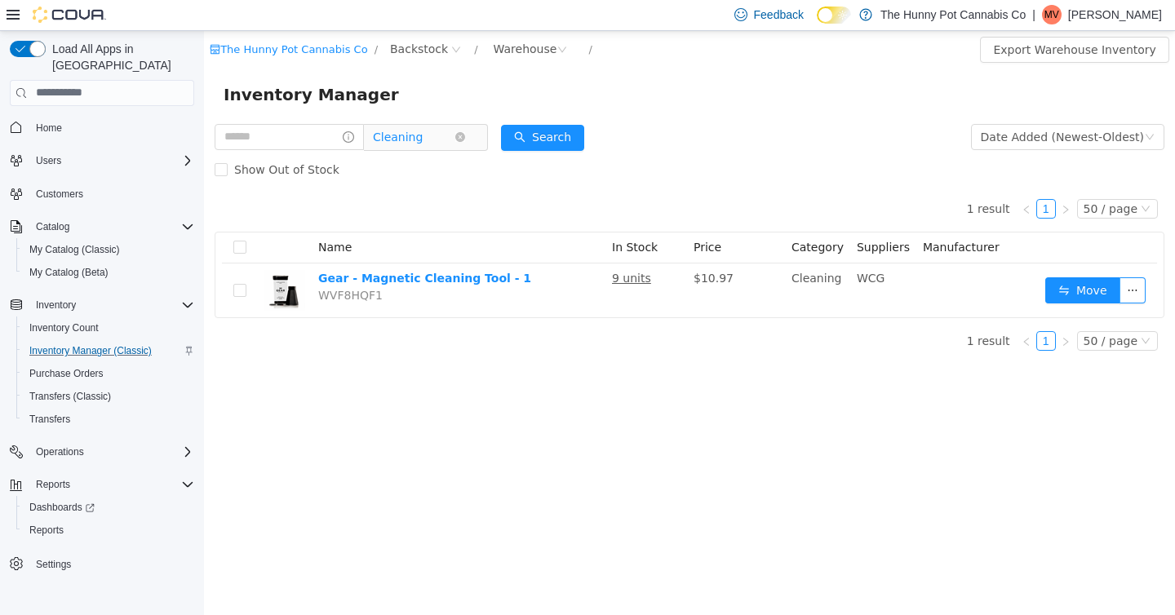
click at [454, 136] on span "Cleaning" at bounding box center [414, 136] width 82 height 24
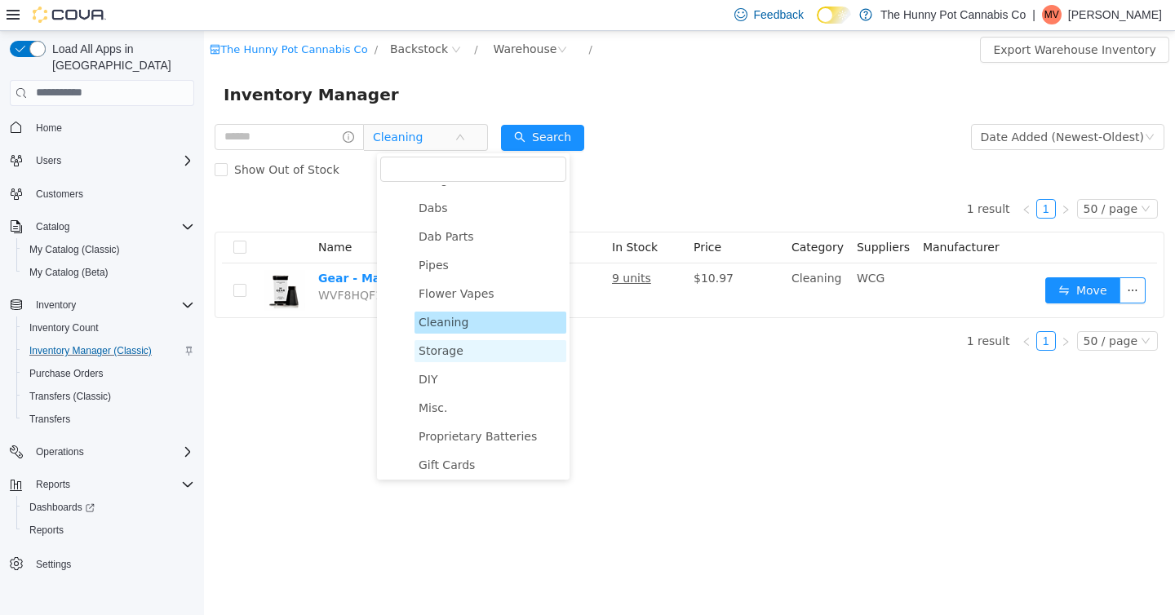
click at [452, 352] on span "Storage" at bounding box center [440, 349] width 45 height 13
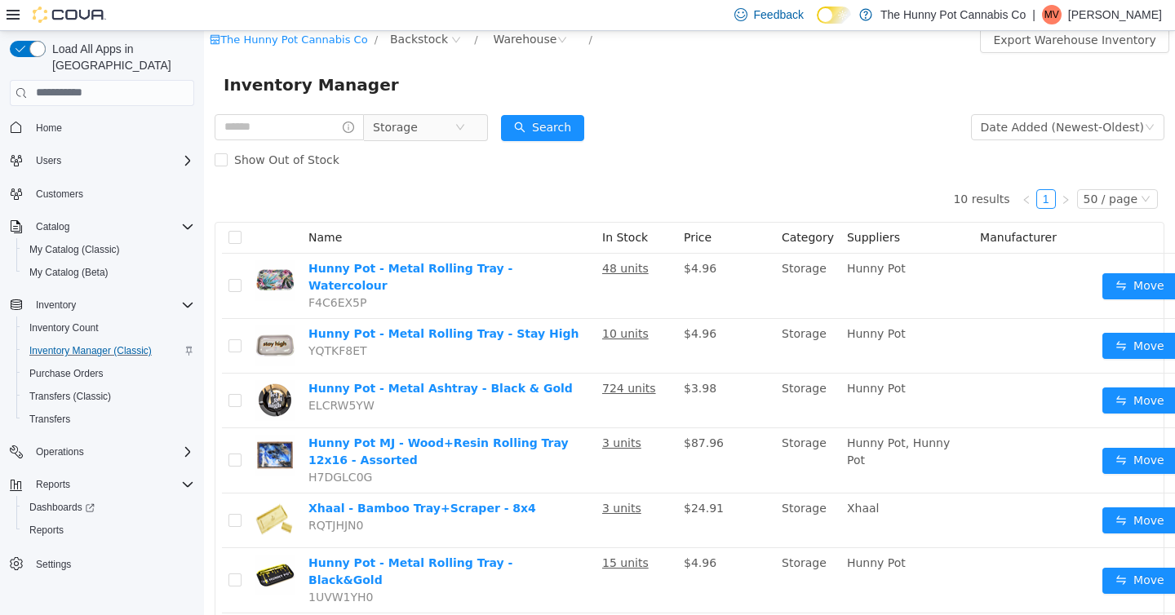
scroll to position [0, 0]
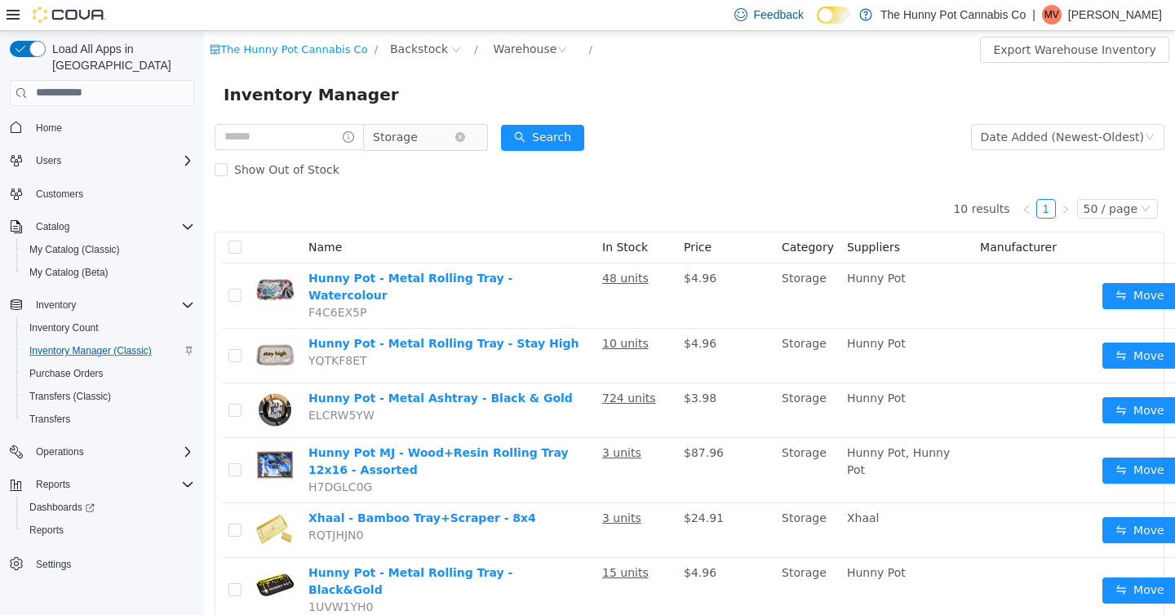
click at [448, 138] on span "Storage" at bounding box center [414, 136] width 82 height 24
click at [672, 185] on div "10 results 1 50 / page Name In Stock Price Category Suppliers Manufacturer Hunn…" at bounding box center [689, 523] width 949 height 677
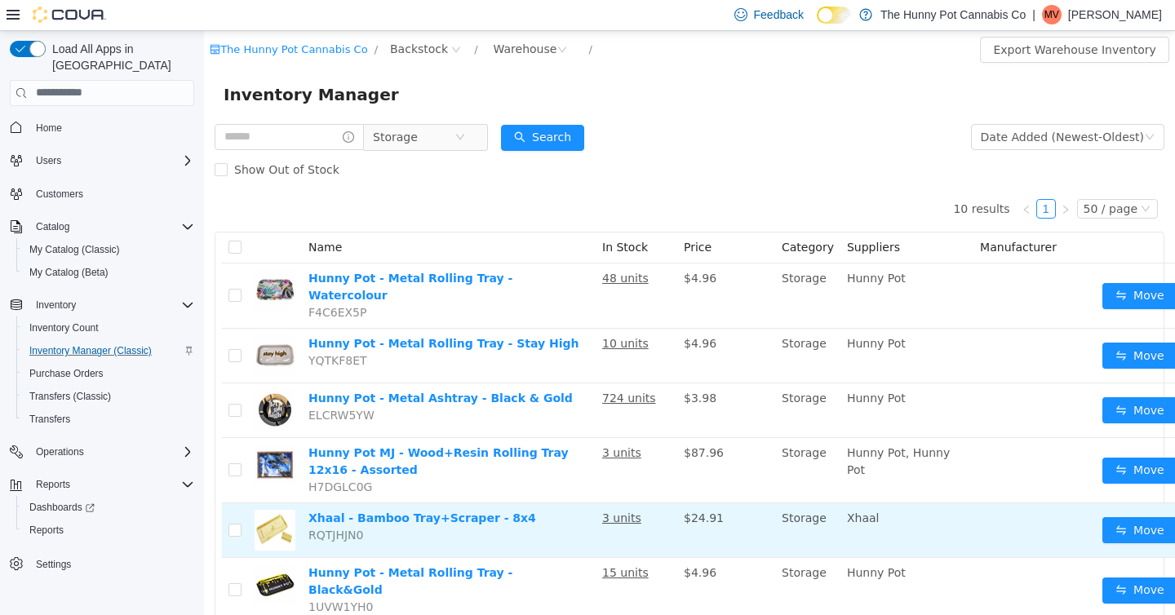
click at [352, 541] on span "RQTJHJN0" at bounding box center [335, 534] width 55 height 13
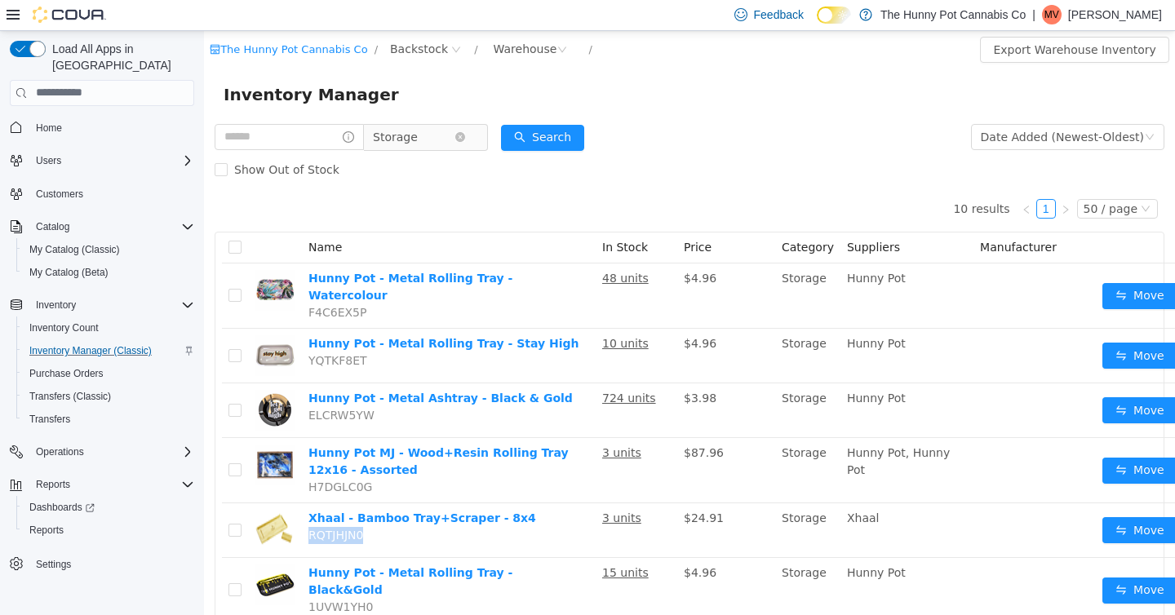
click at [449, 135] on span "Storage" at bounding box center [414, 136] width 82 height 24
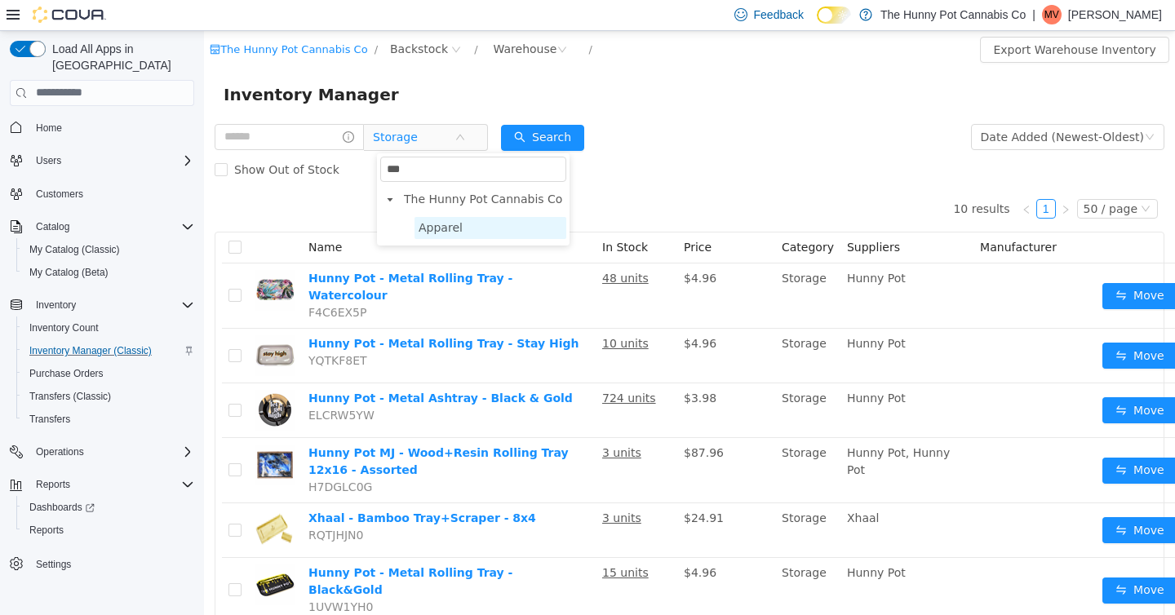
type input "***"
click at [437, 225] on span "Apparel" at bounding box center [440, 226] width 44 height 13
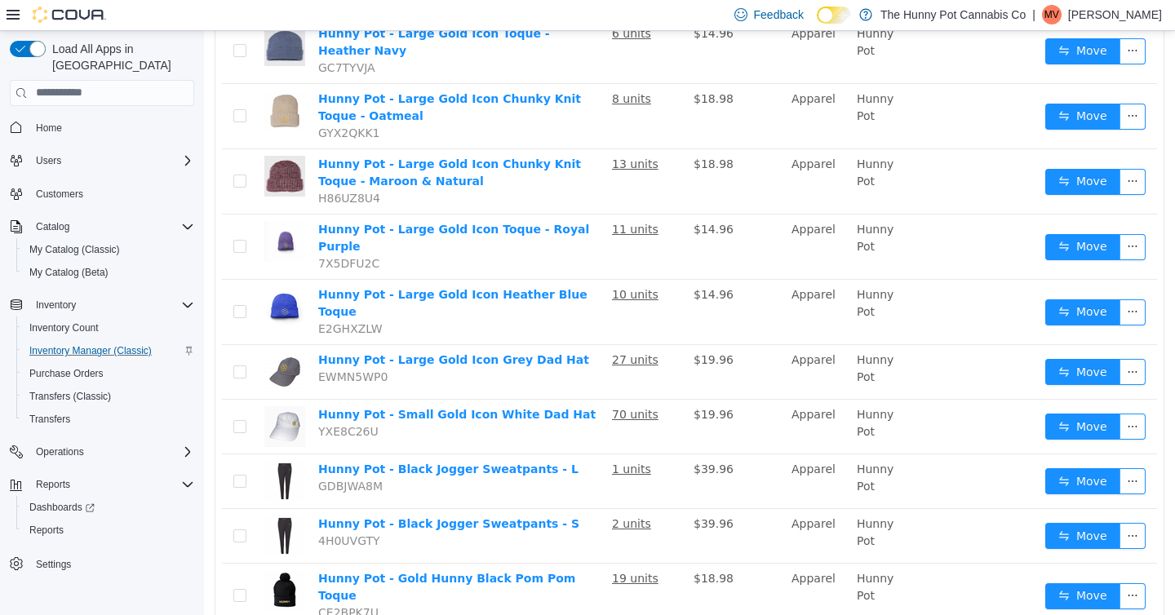
scroll to position [2512, 0]
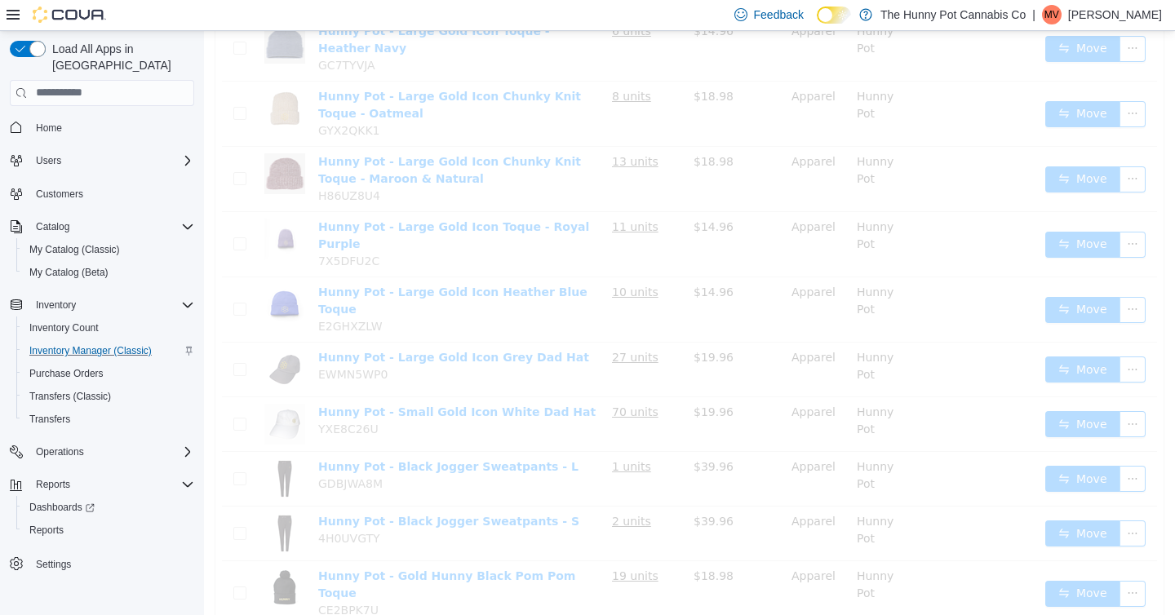
scroll to position [54, 0]
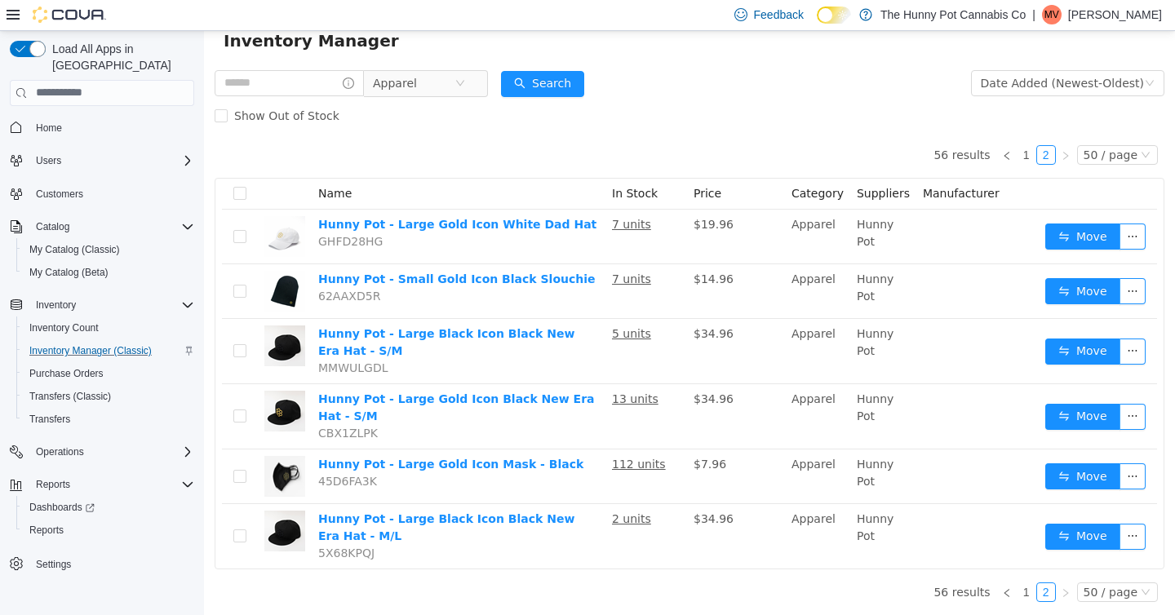
click at [469, 122] on div "Show Out of Stock" at bounding box center [689, 115] width 949 height 33
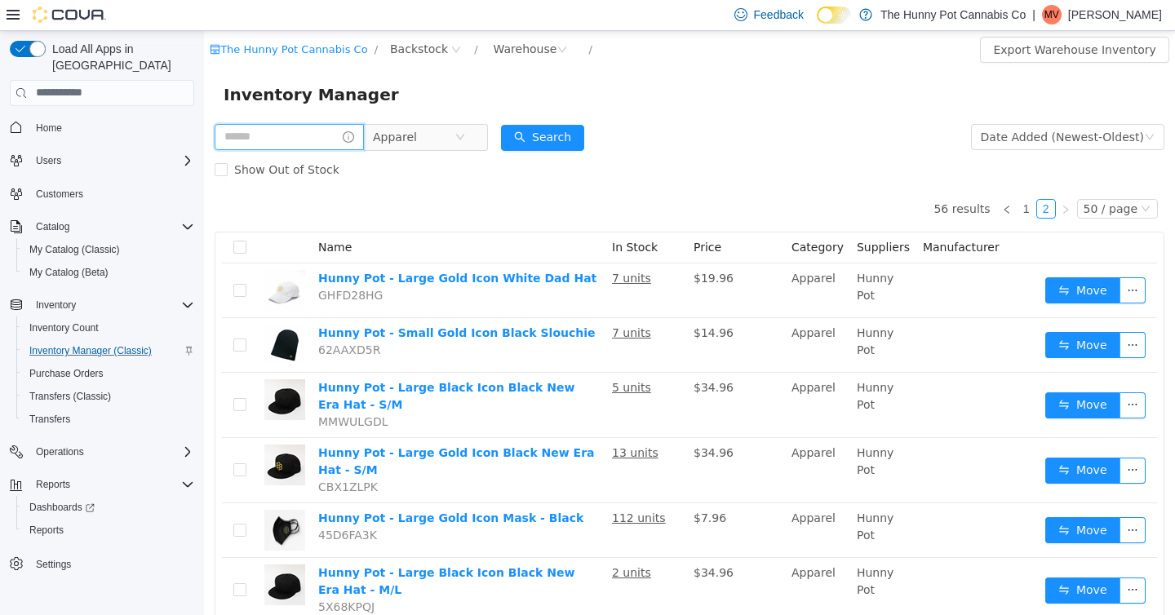
click at [285, 138] on input "text" at bounding box center [289, 136] width 149 height 26
click at [475, 132] on span "Apparel" at bounding box center [419, 136] width 112 height 26
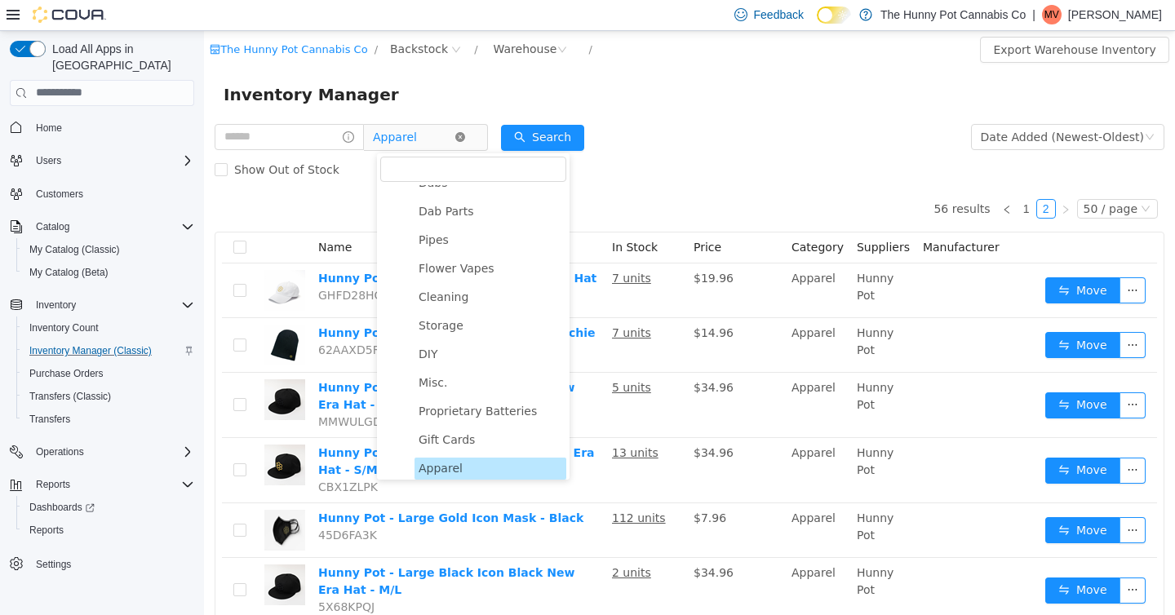
click at [465, 132] on icon "icon: close-circle" at bounding box center [460, 136] width 10 height 10
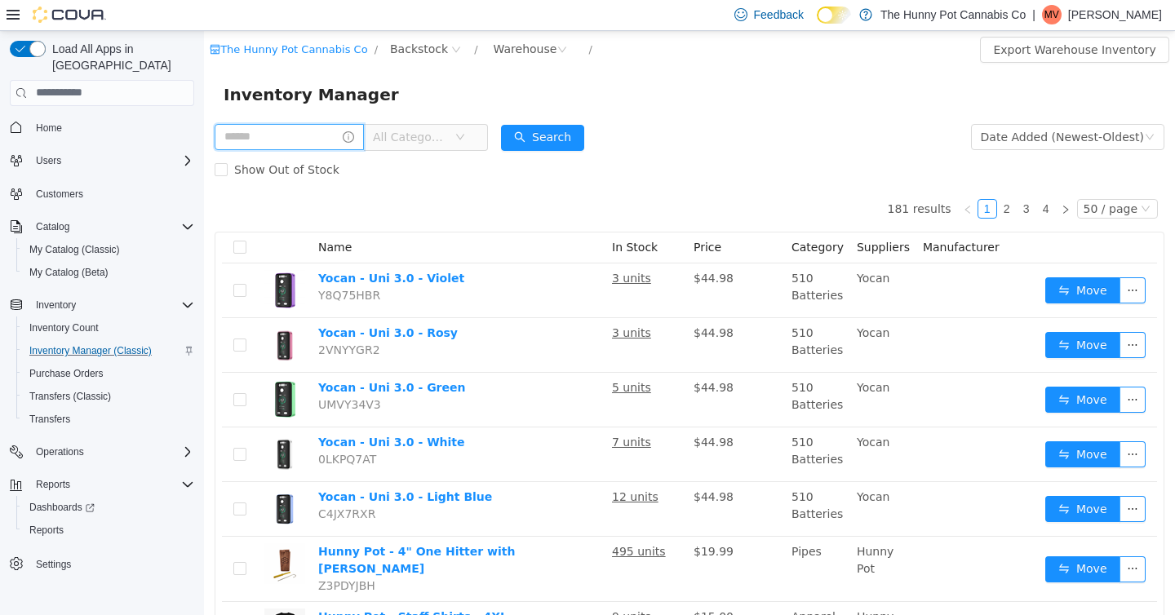
click at [316, 137] on input "text" at bounding box center [289, 136] width 149 height 26
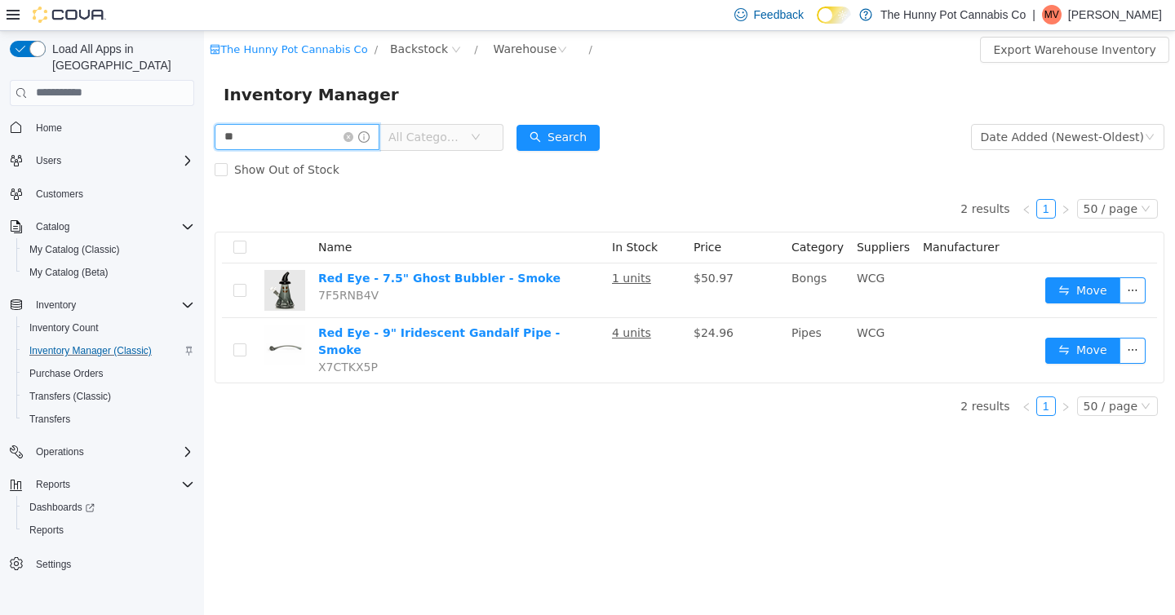
type input "*"
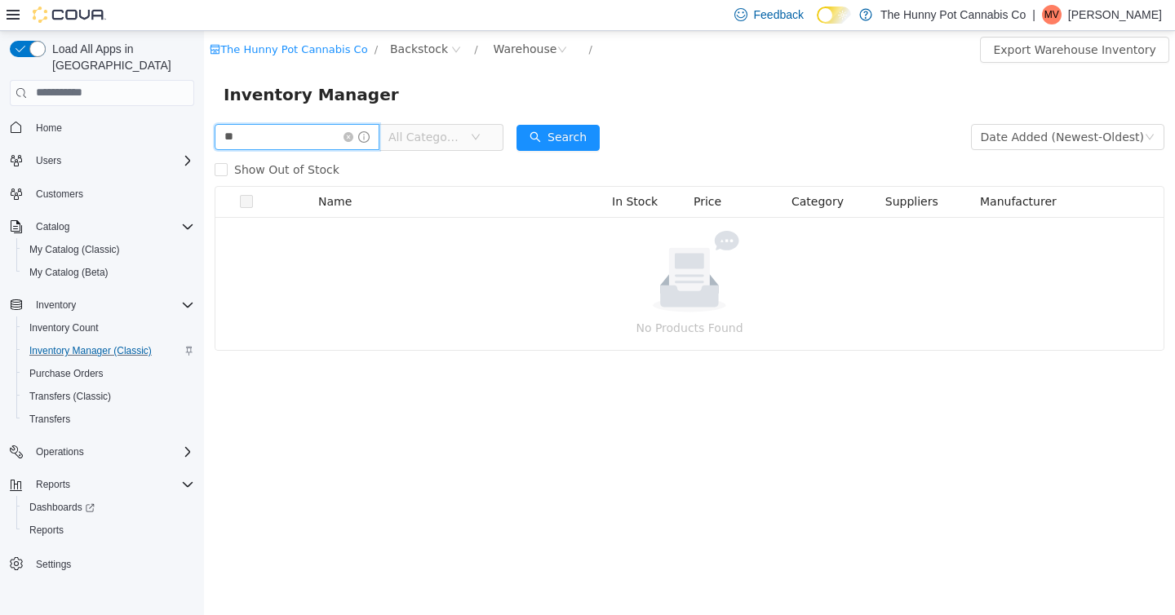
type input "*"
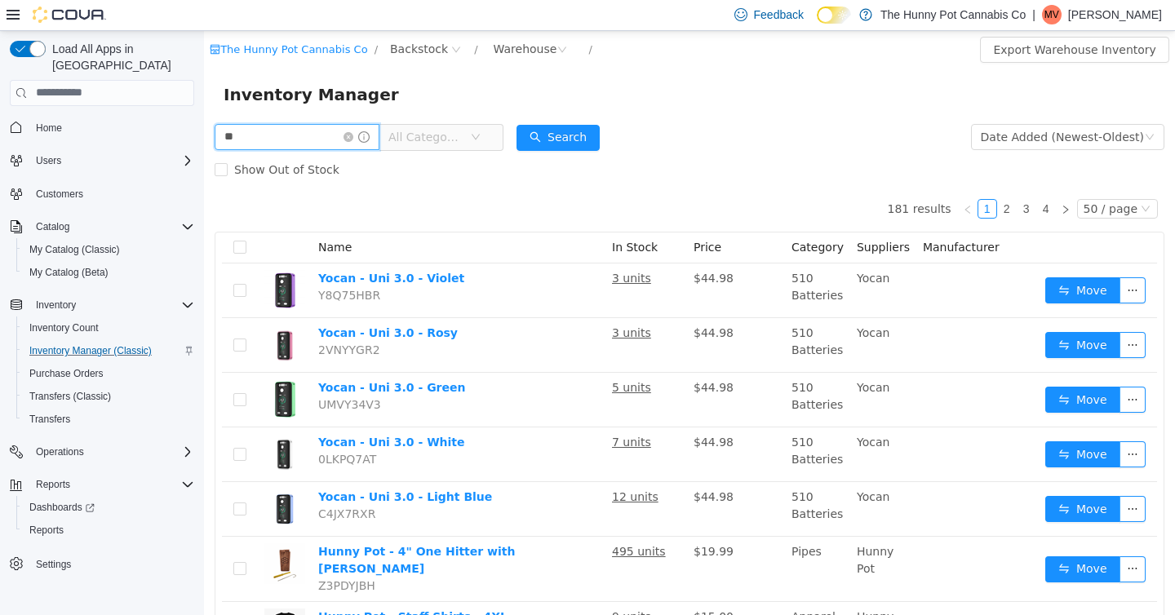
type input "*"
type input "*********"
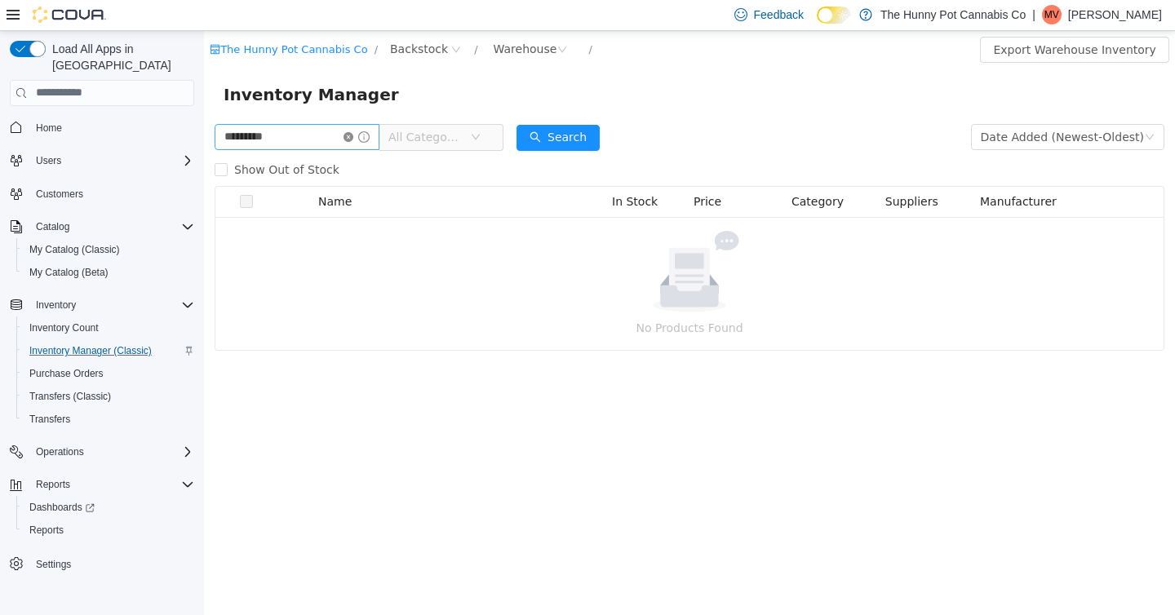
click at [353, 137] on icon "icon: close-circle" at bounding box center [348, 136] width 10 height 10
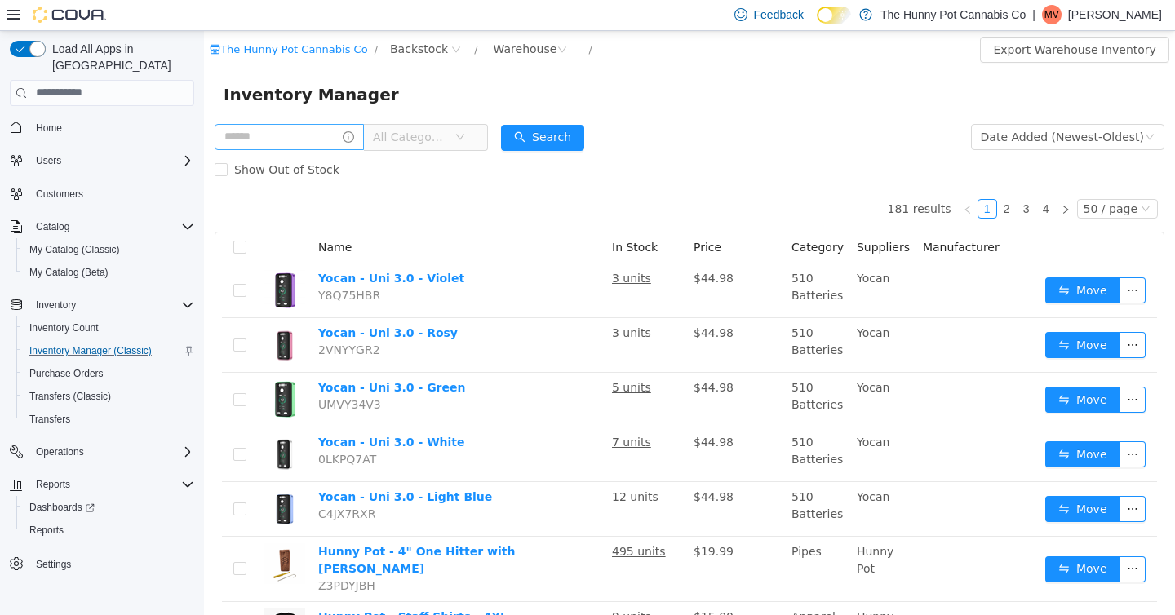
click at [440, 135] on span "All Categories" at bounding box center [410, 136] width 74 height 16
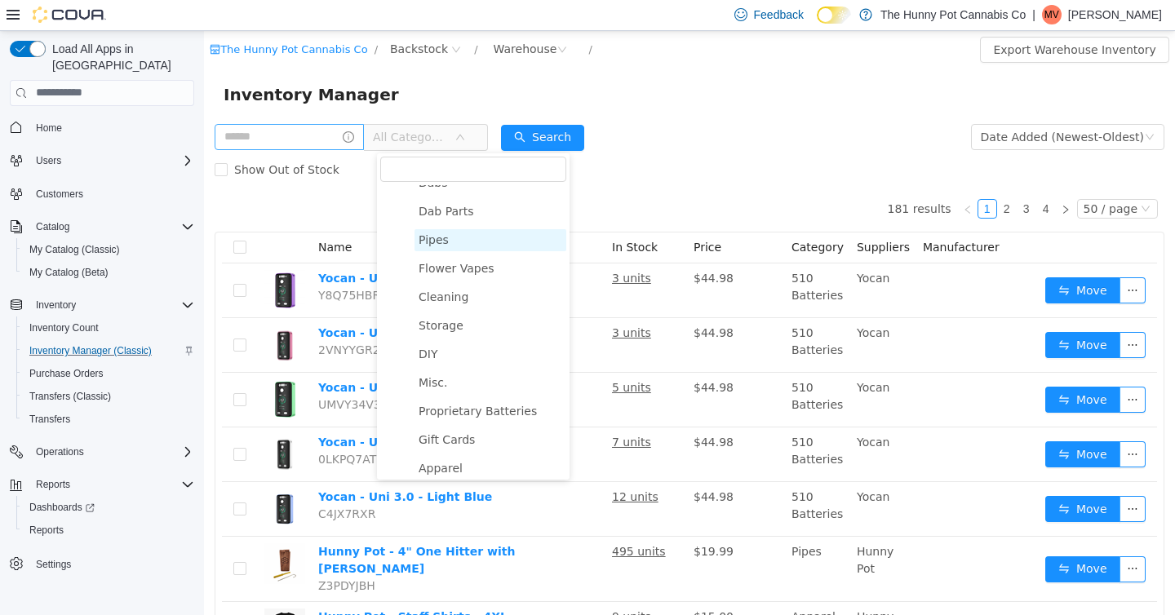
click at [444, 232] on span "Pipes" at bounding box center [433, 238] width 30 height 13
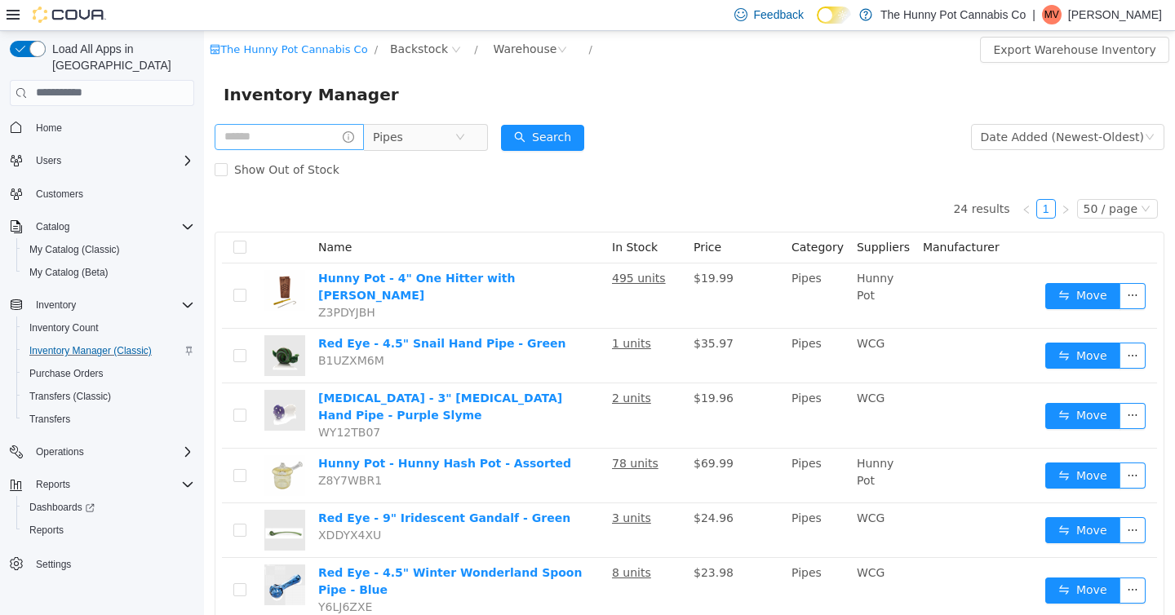
drag, startPoint x: 444, startPoint y: 232, endPoint x: 511, endPoint y: 209, distance: 70.9
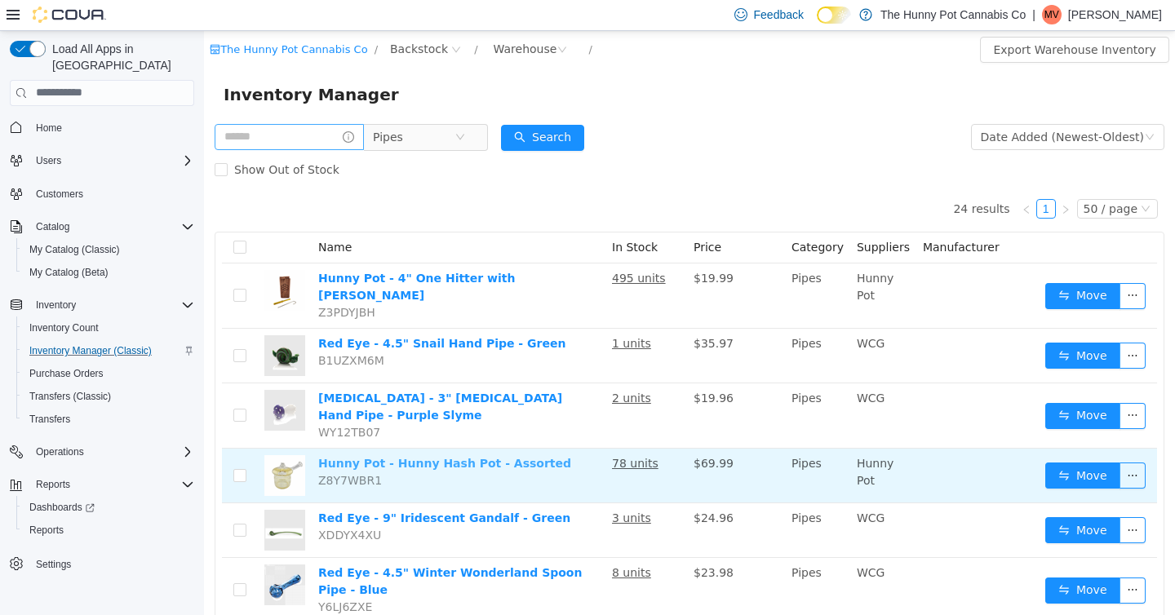
click at [433, 456] on link "Hunny Pot - Hunny Hash Pot - Assorted" at bounding box center [444, 462] width 253 height 13
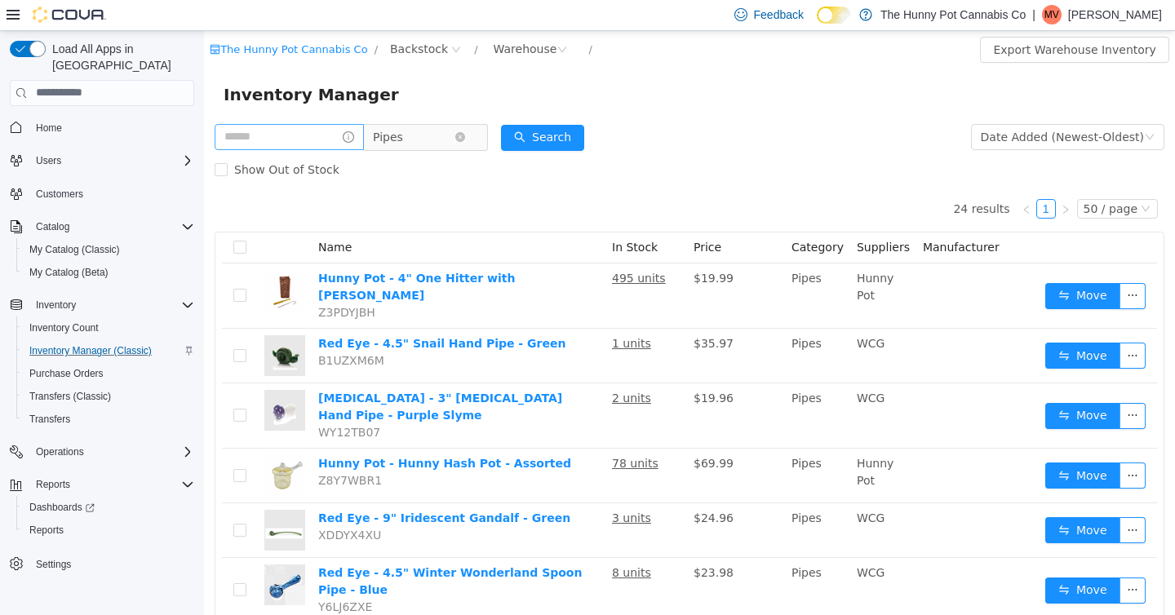
click at [431, 144] on span "Pipes" at bounding box center [414, 136] width 82 height 24
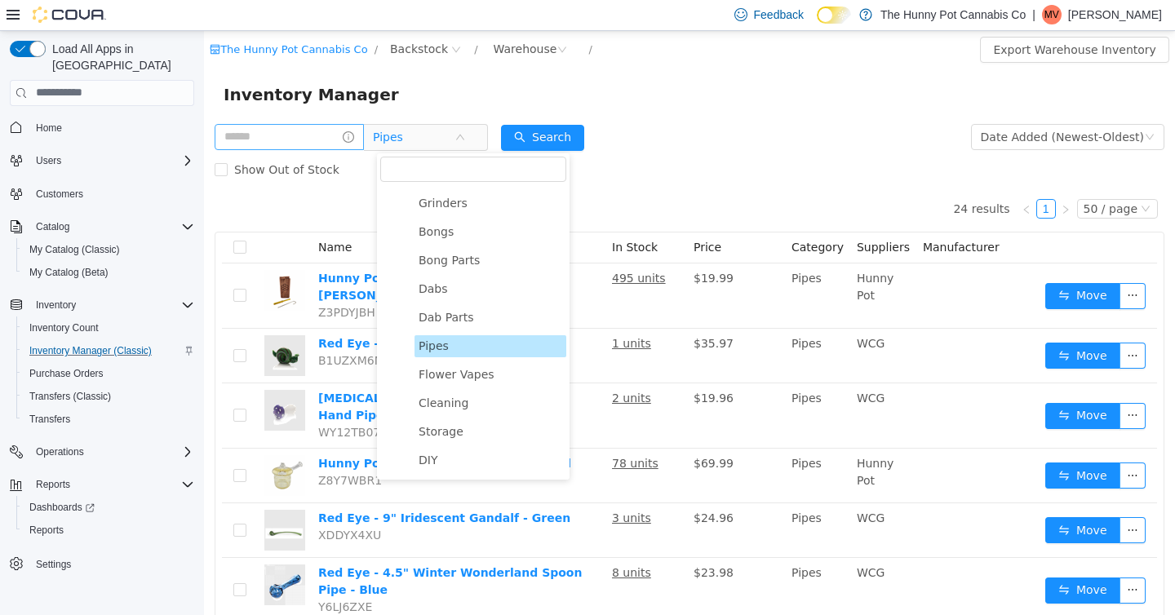
scroll to position [904, 0]
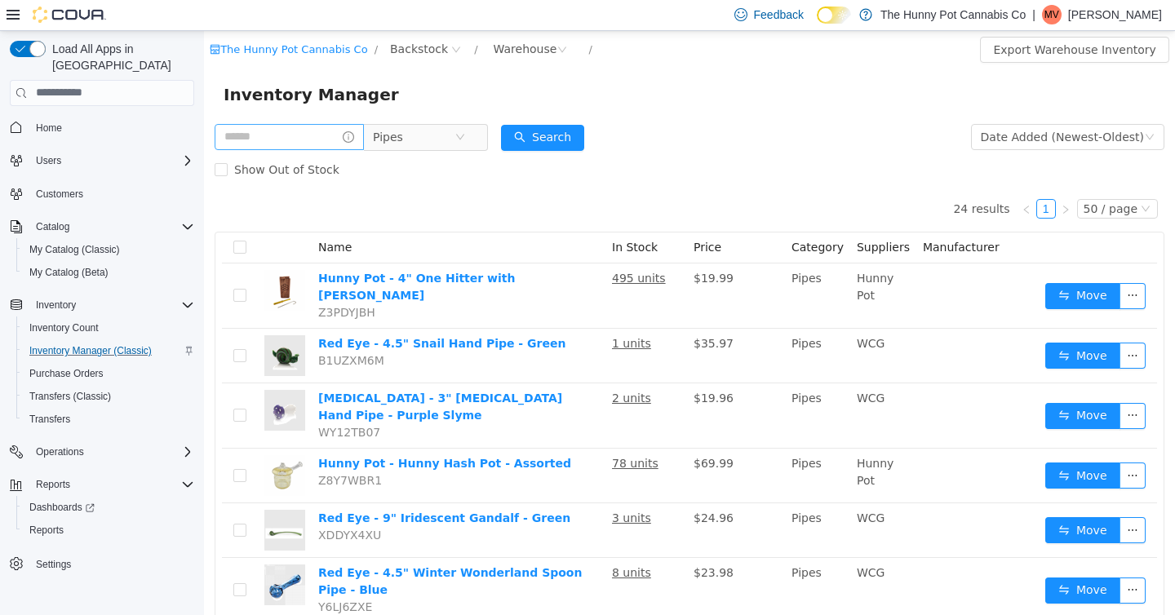
click at [644, 170] on div "Show Out of Stock" at bounding box center [689, 169] width 949 height 33
click at [475, 139] on span "Pipes" at bounding box center [419, 136] width 112 height 26
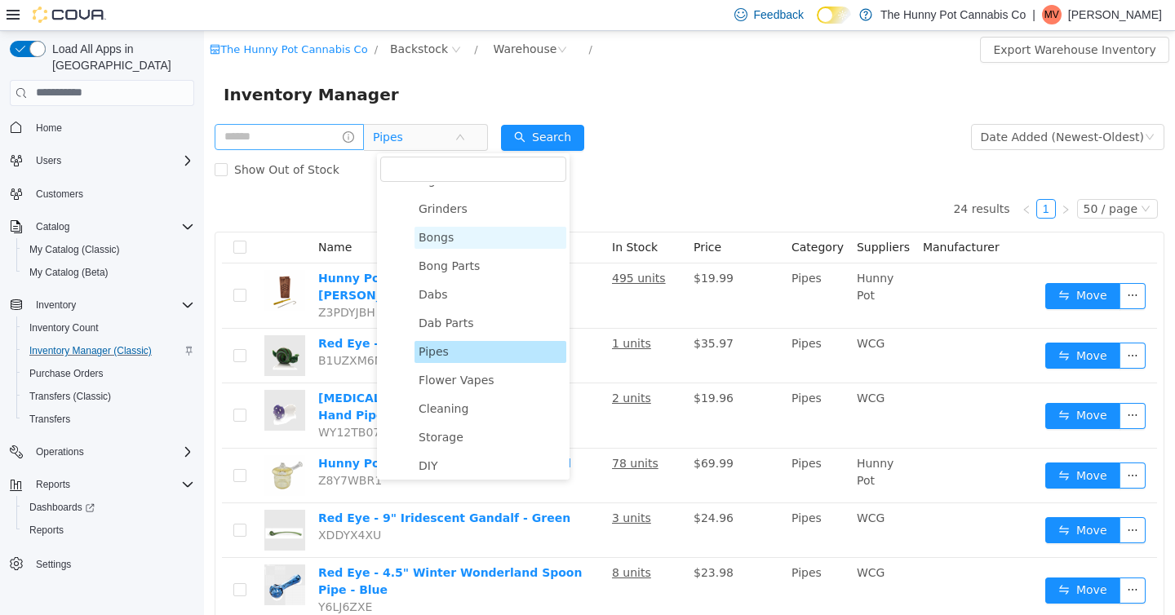
click at [445, 230] on span "Bongs" at bounding box center [435, 236] width 35 height 13
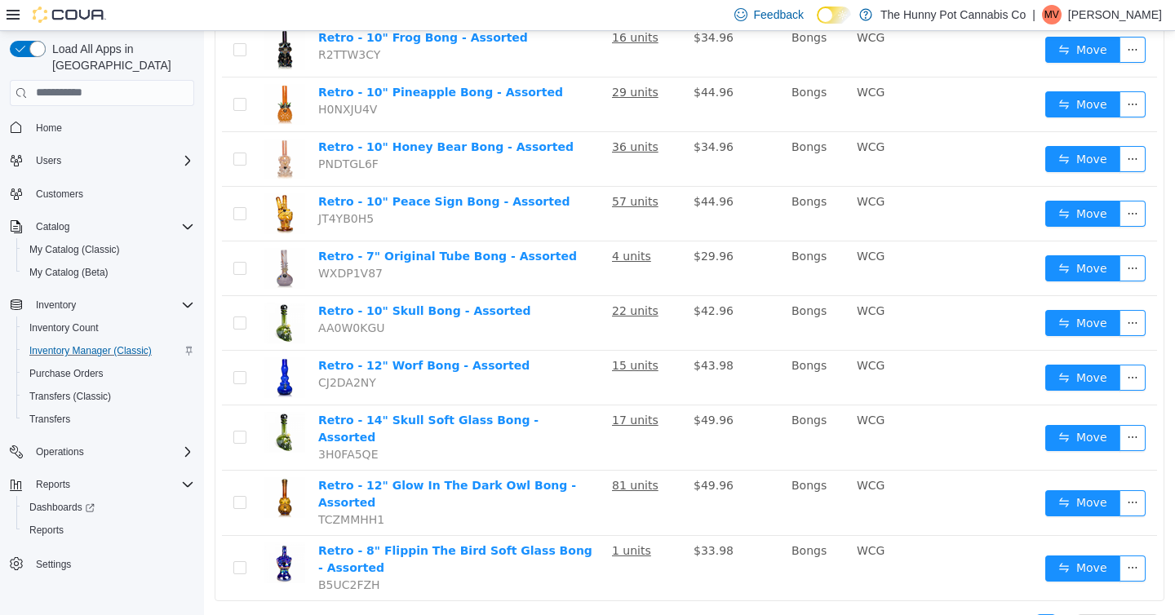
scroll to position [0, 0]
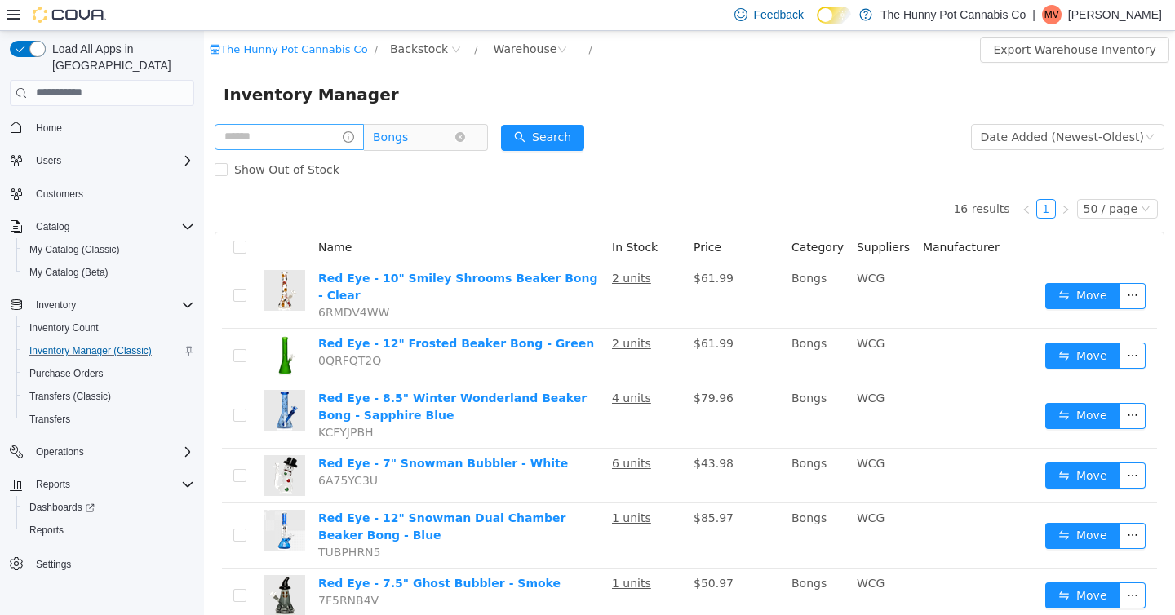
click at [470, 124] on span "Bongs" at bounding box center [419, 136] width 112 height 26
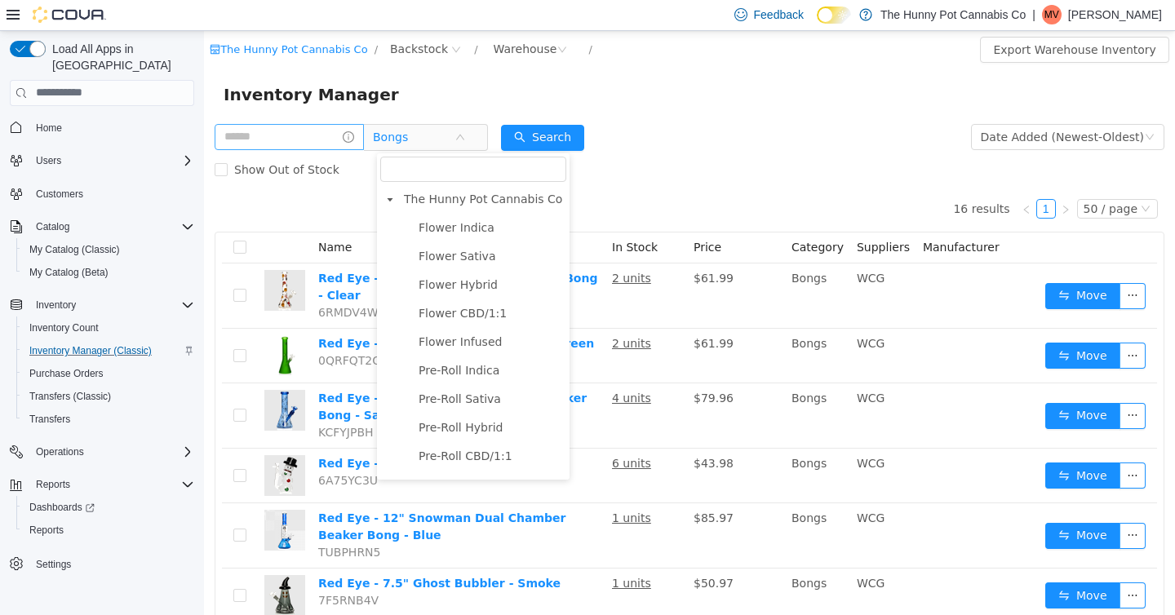
click at [457, 203] on span "The Hunny Pot Cannabis Co" at bounding box center [483, 198] width 158 height 13
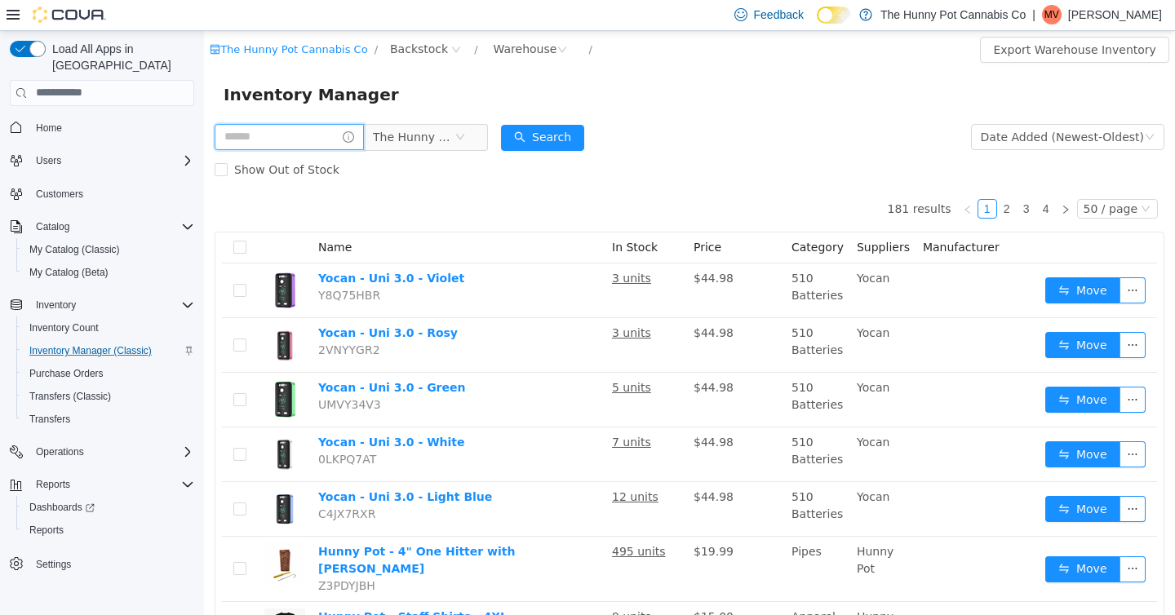
click at [300, 134] on input "text" at bounding box center [289, 136] width 149 height 26
type input "*****"
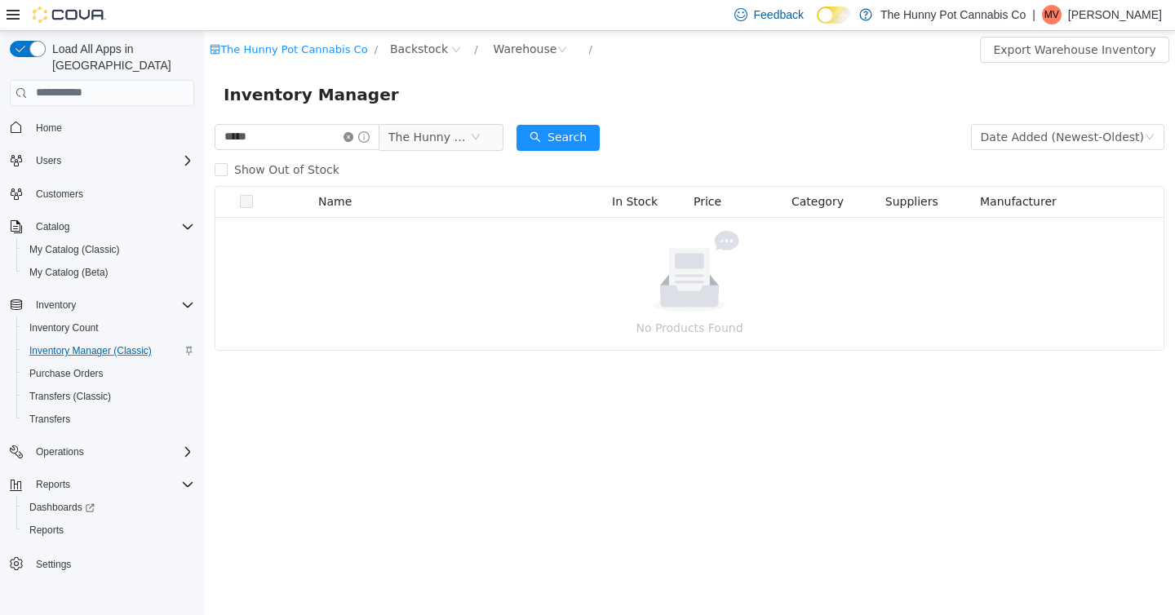
click at [353, 134] on icon "icon: close-circle" at bounding box center [348, 136] width 10 height 10
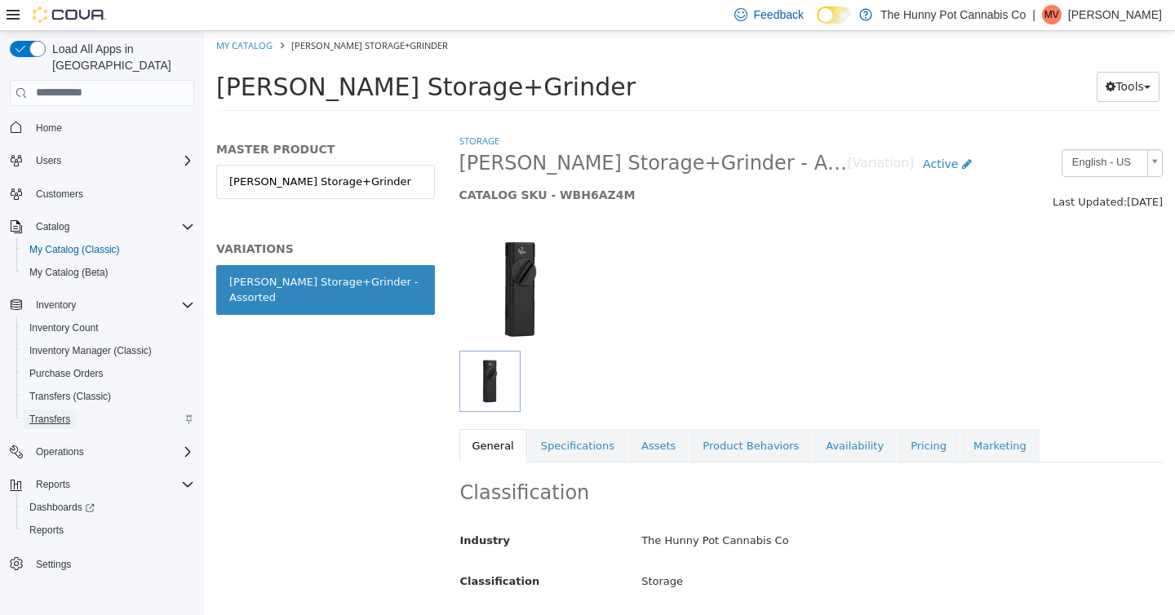
click at [51, 413] on span "Transfers" at bounding box center [49, 419] width 41 height 13
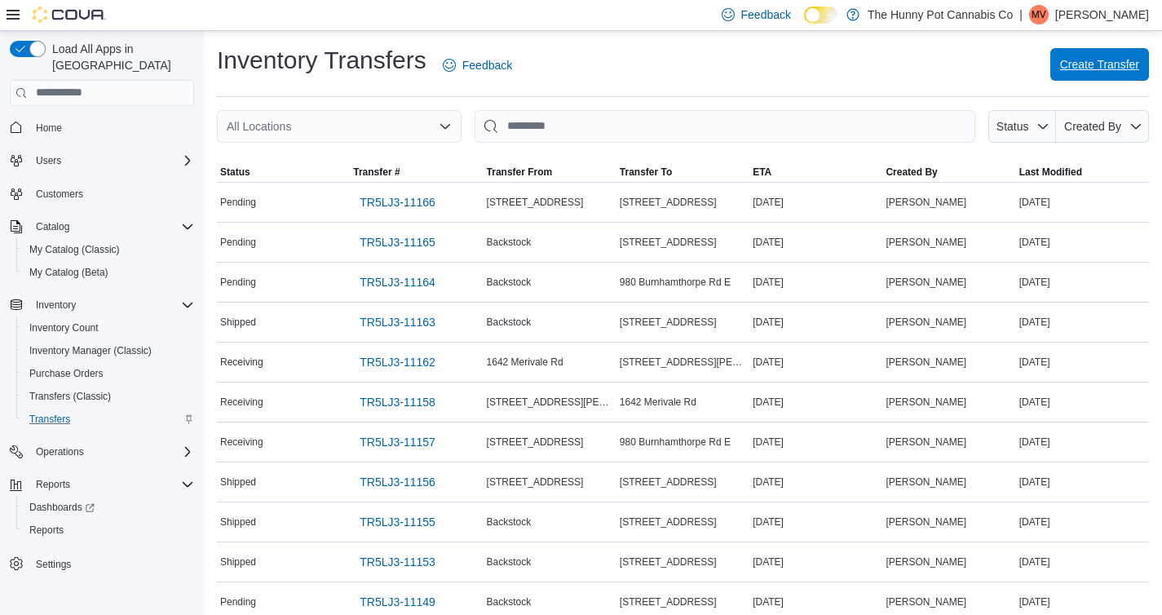
click at [1081, 69] on span "Create Transfer" at bounding box center [1099, 64] width 79 height 16
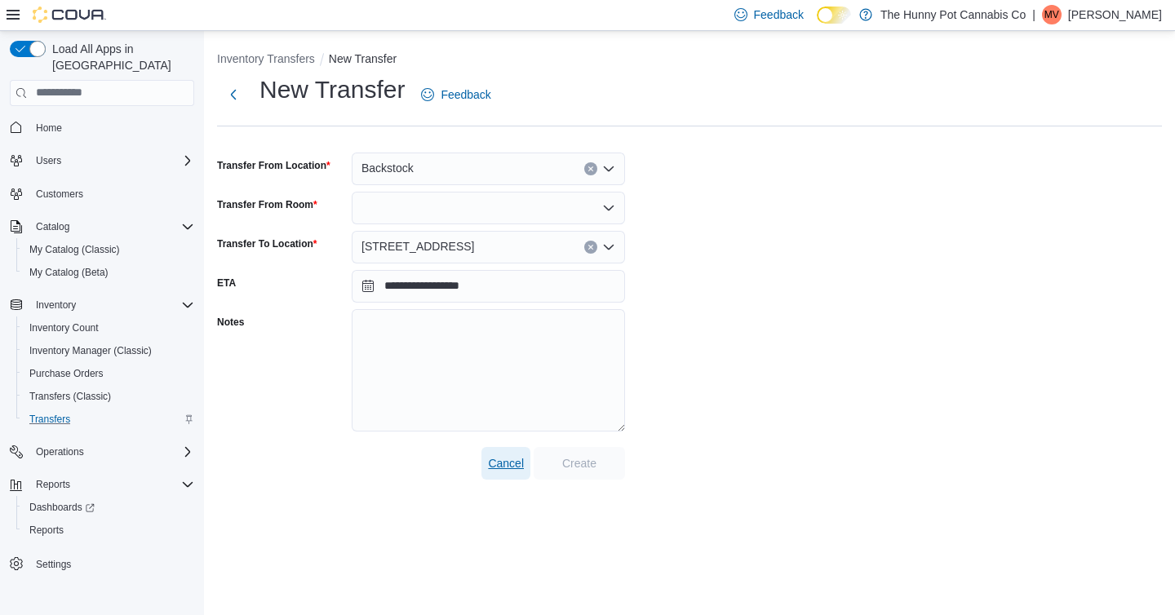
click at [514, 465] on span "Cancel" at bounding box center [506, 463] width 36 height 16
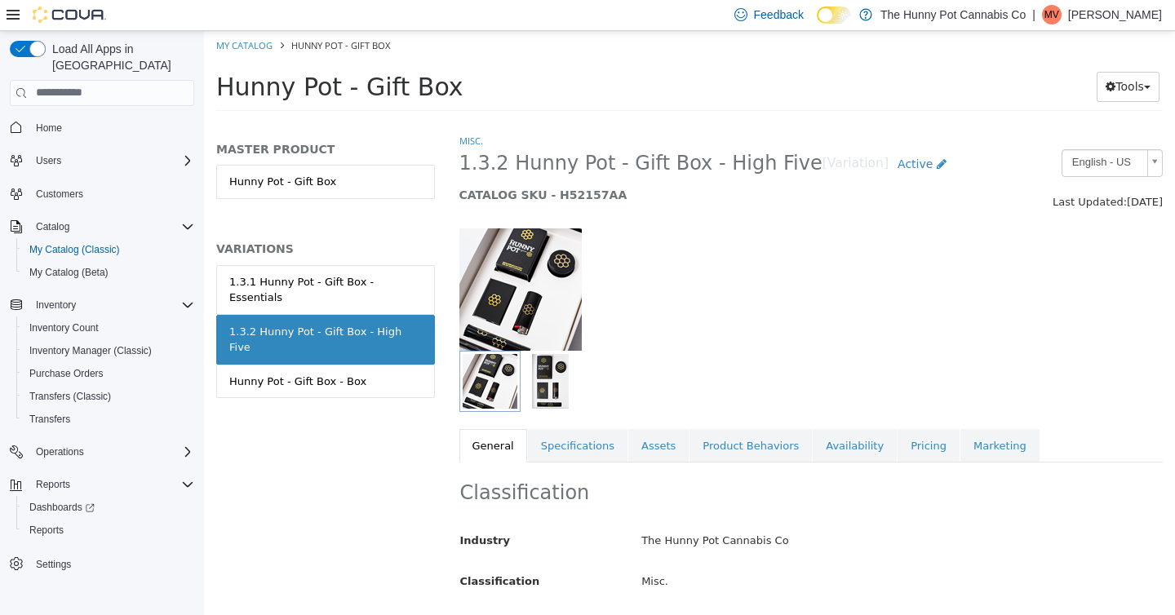
click at [557, 378] on img "button" at bounding box center [550, 380] width 37 height 55
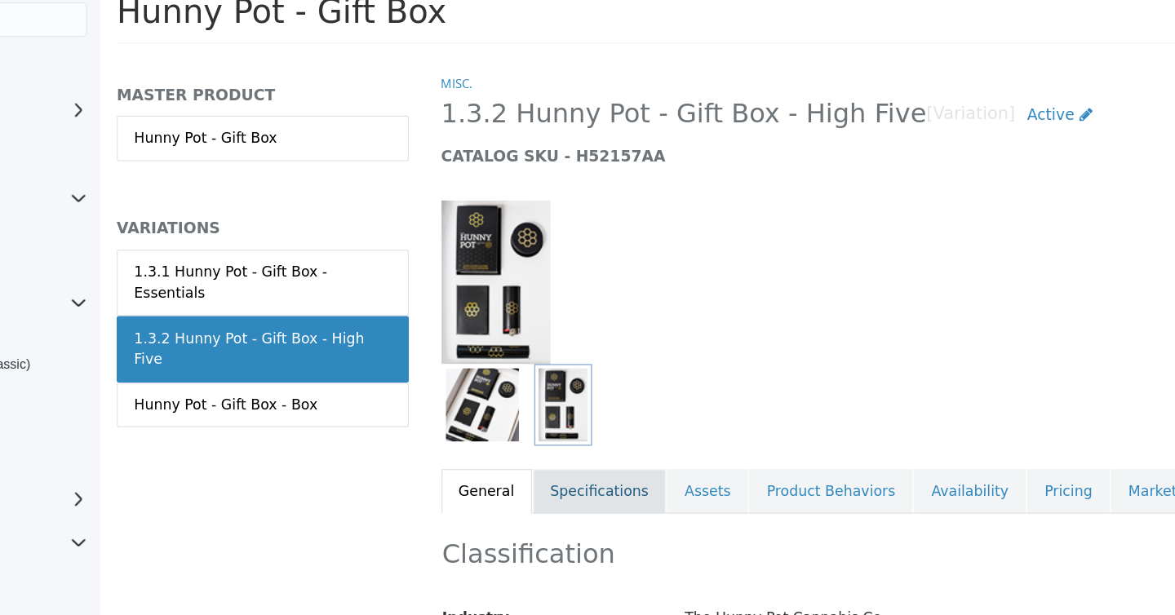
click at [489, 345] on link "Specifications" at bounding box center [473, 352] width 100 height 34
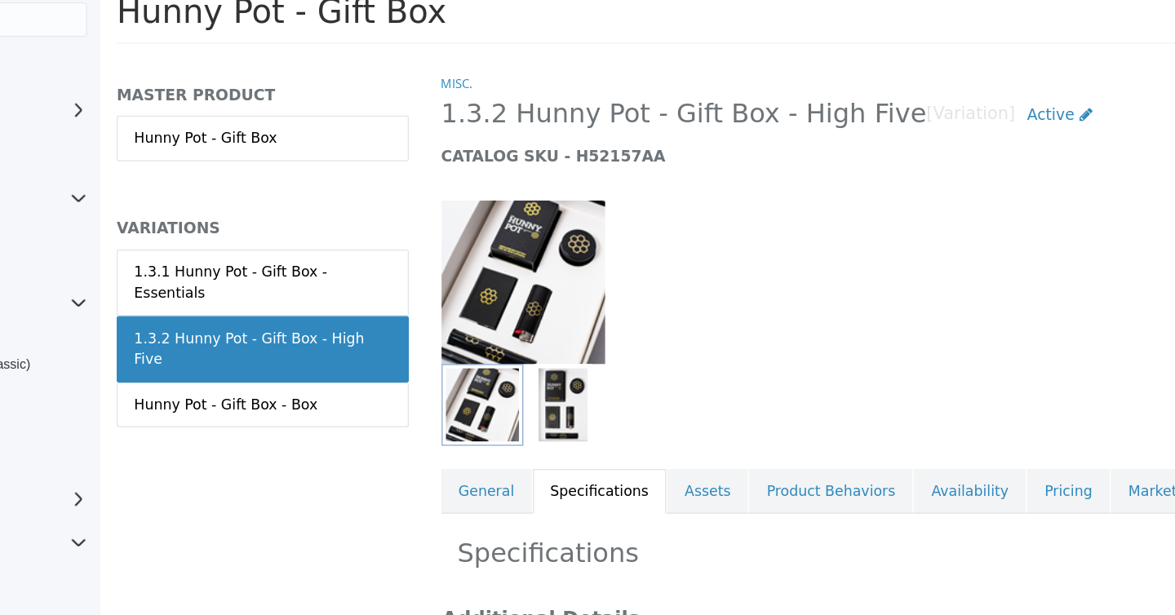
scroll to position [71, 0]
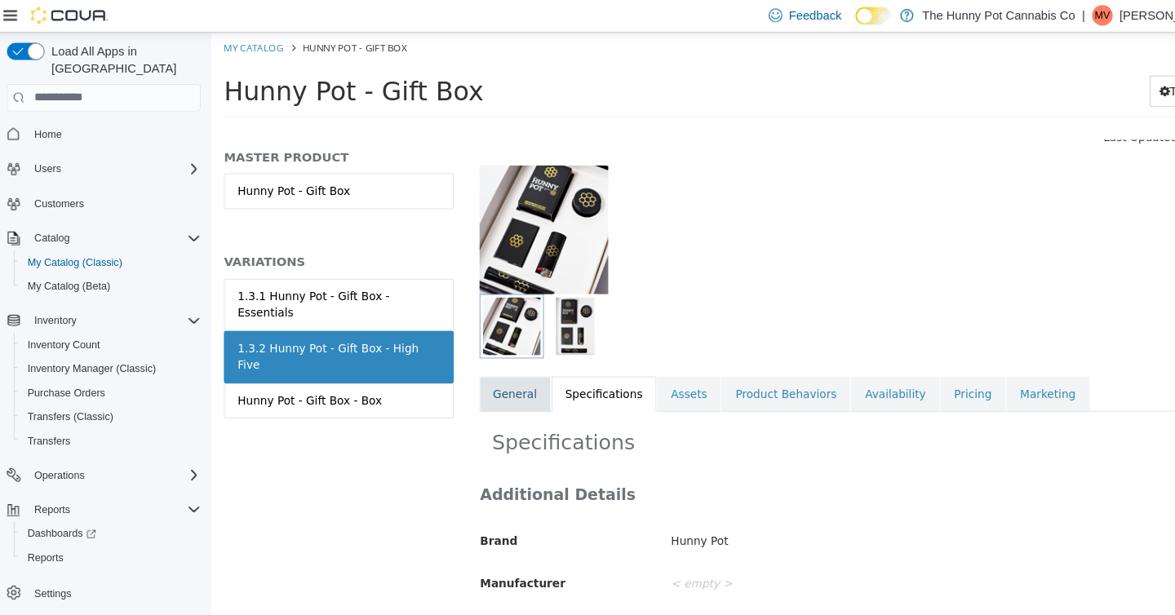
click at [493, 374] on link "General" at bounding box center [500, 376] width 68 height 34
